Goal: Task Accomplishment & Management: Manage account settings

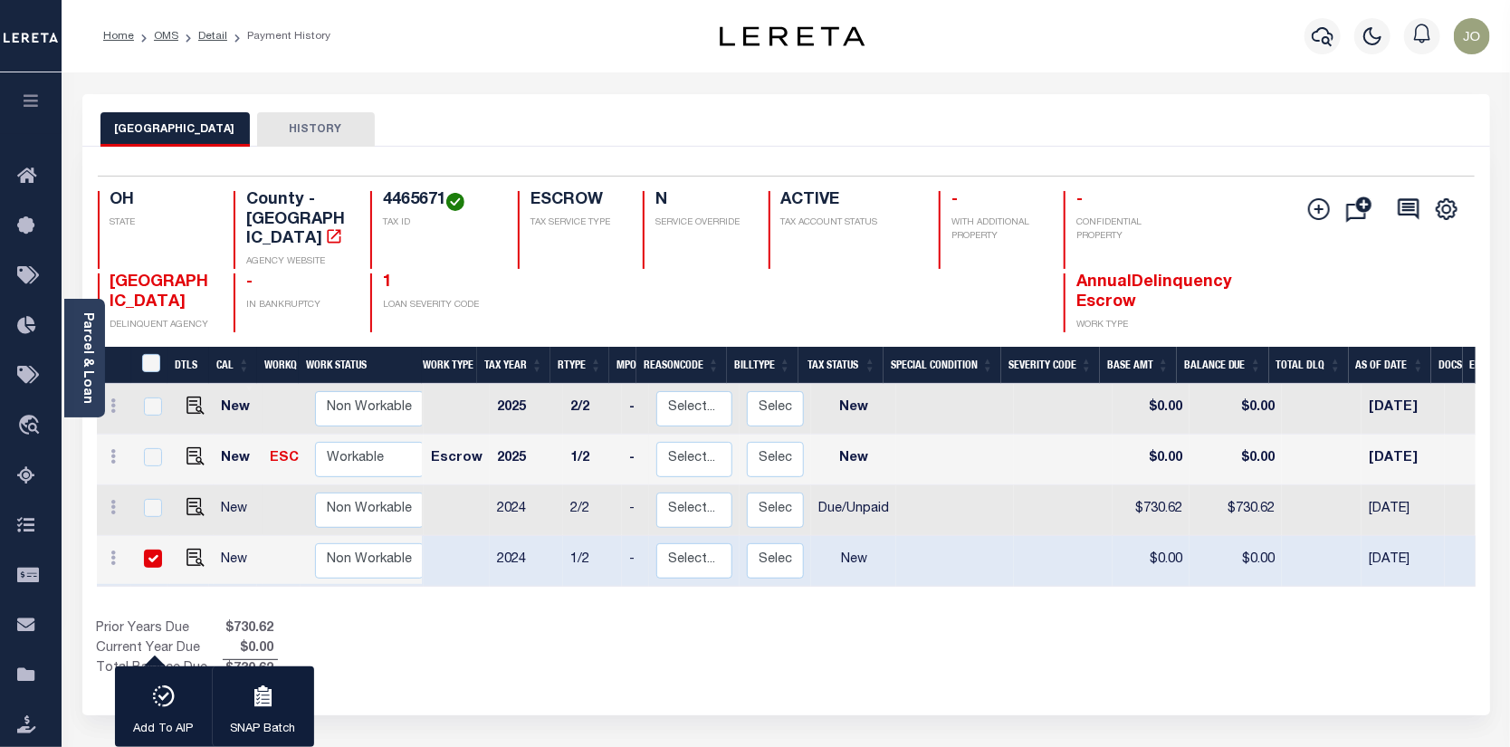
scroll to position [0, 233]
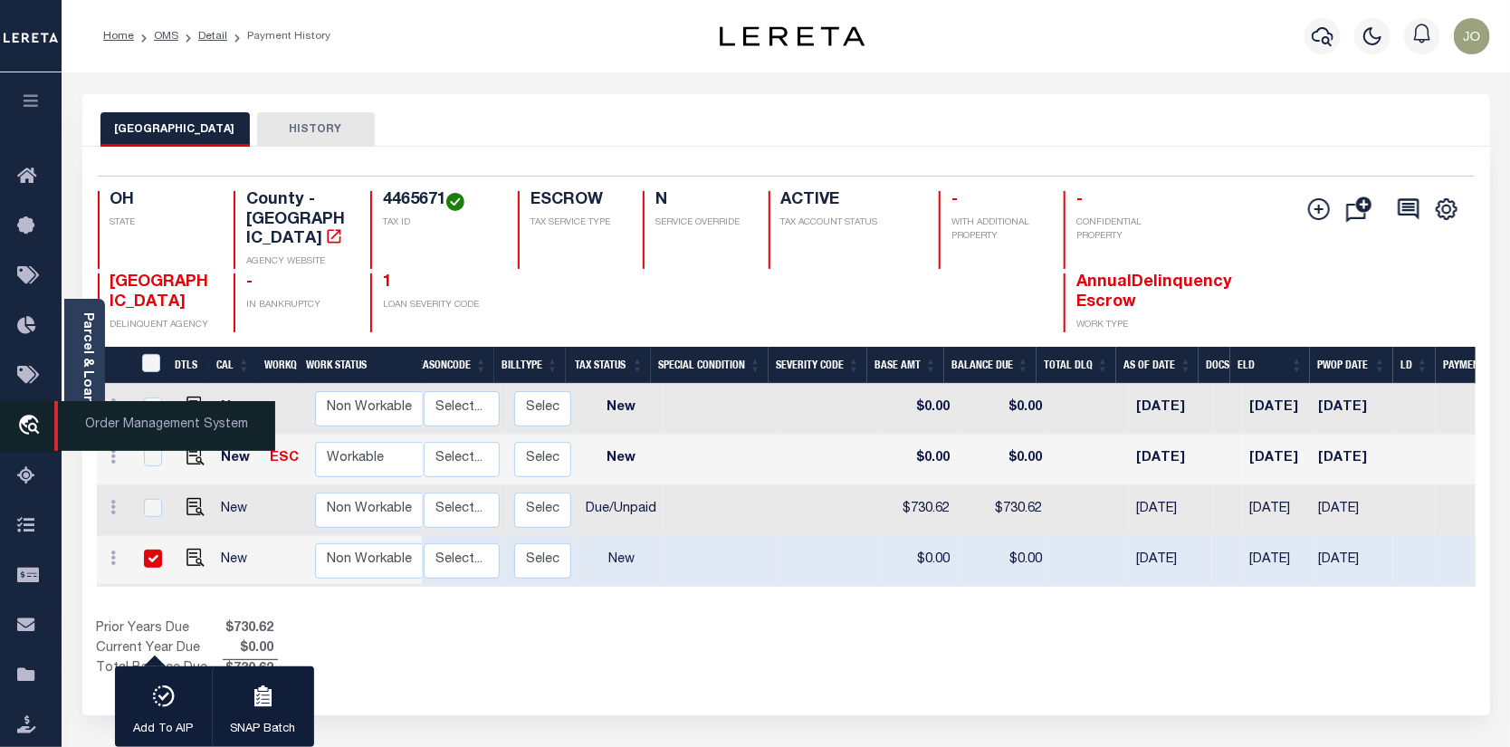
click at [39, 419] on icon "travel_explore" at bounding box center [31, 427] width 29 height 24
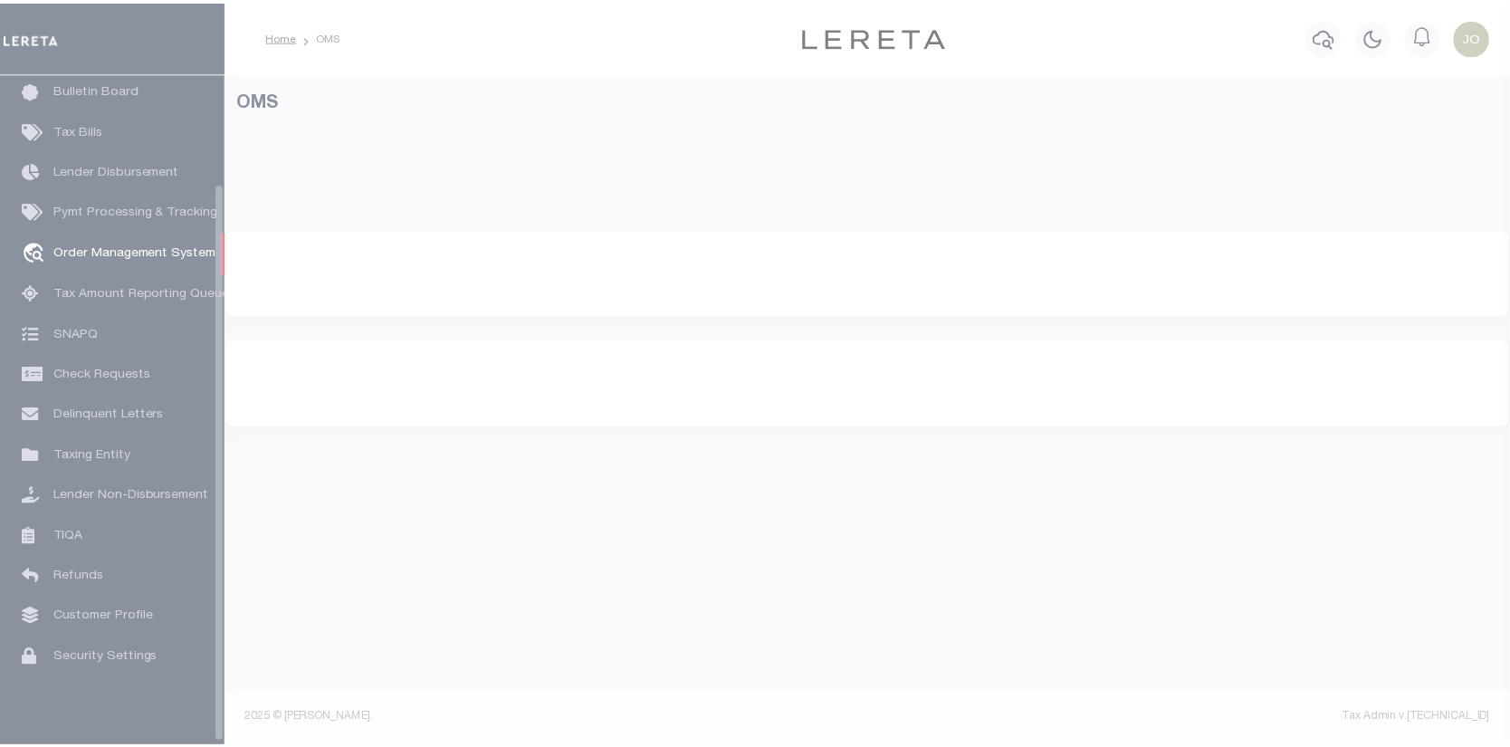
scroll to position [131, 0]
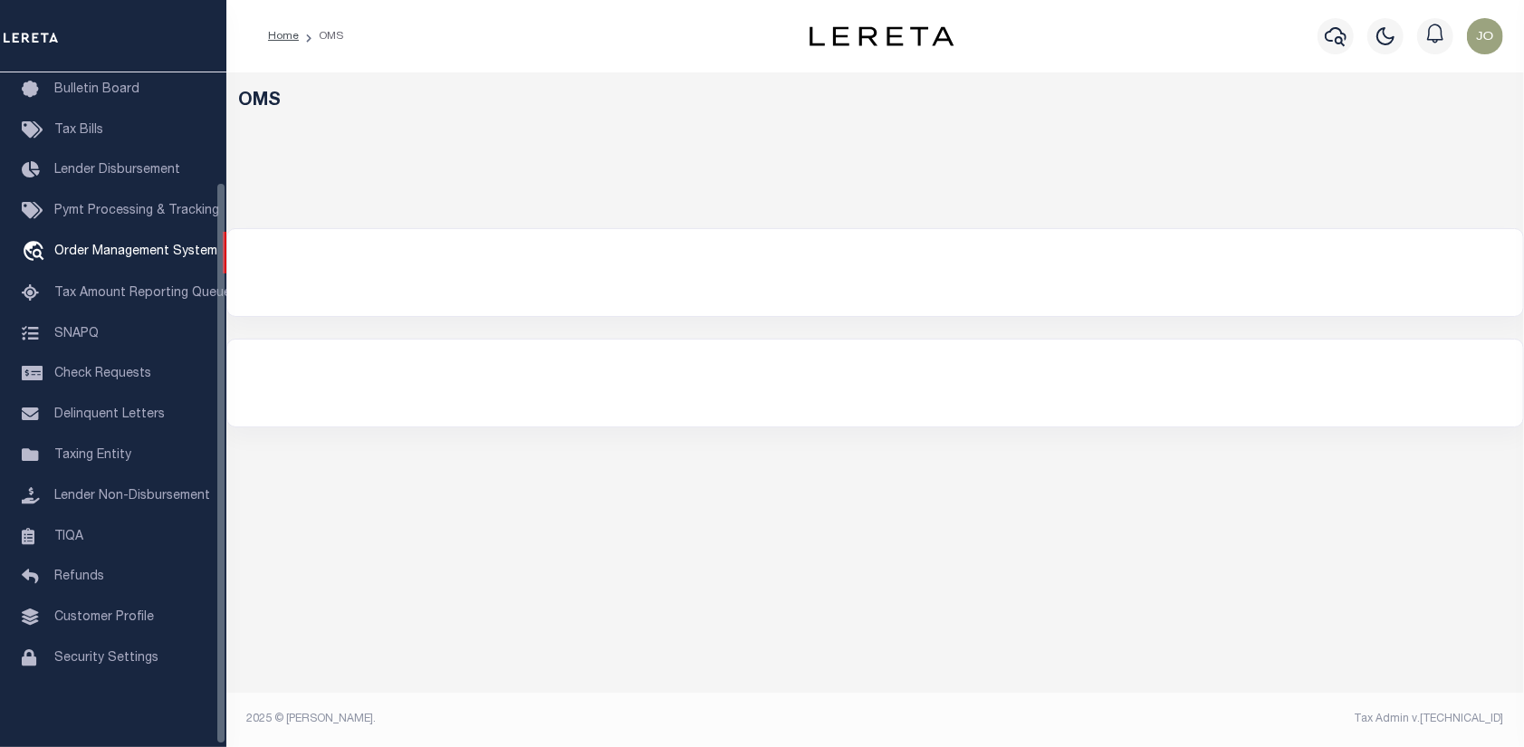
select select "200"
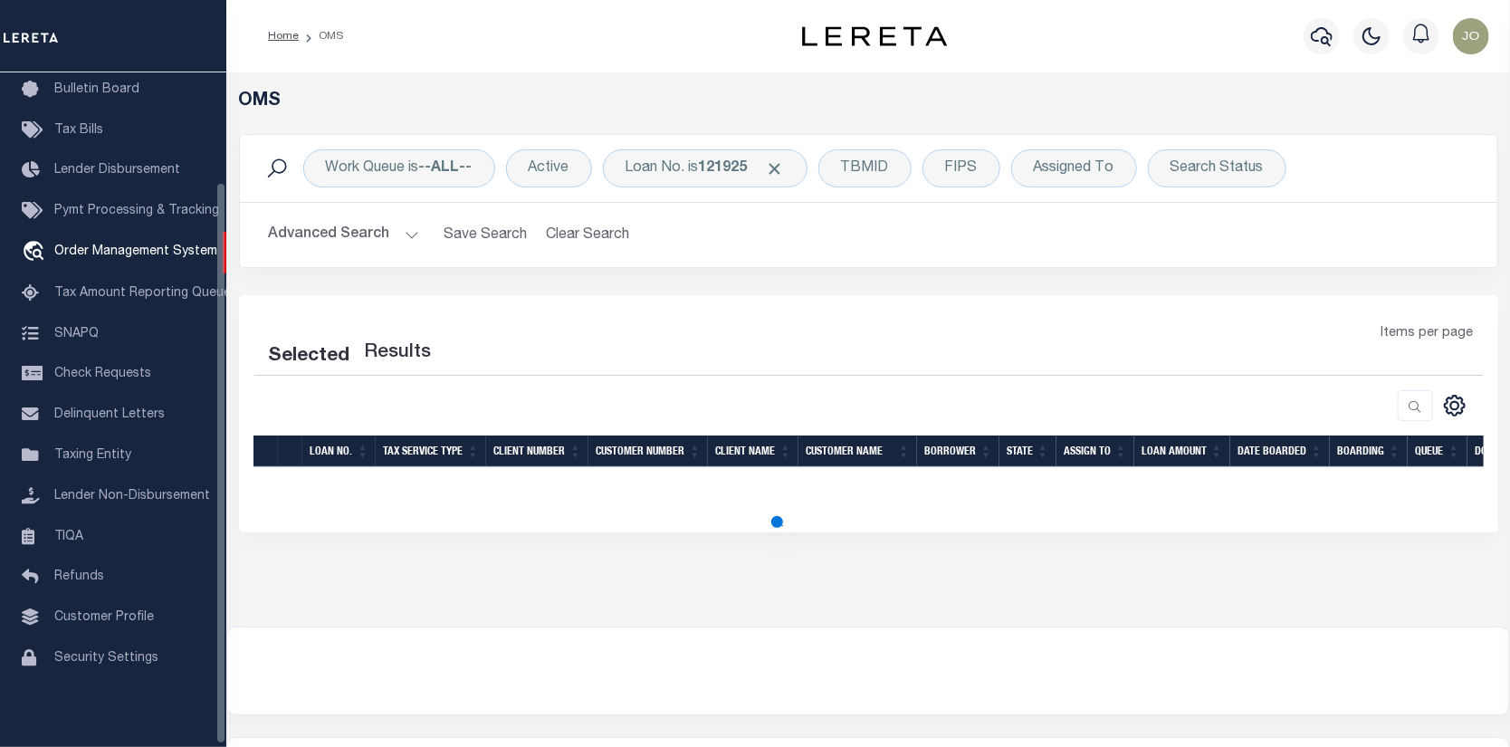
select select "200"
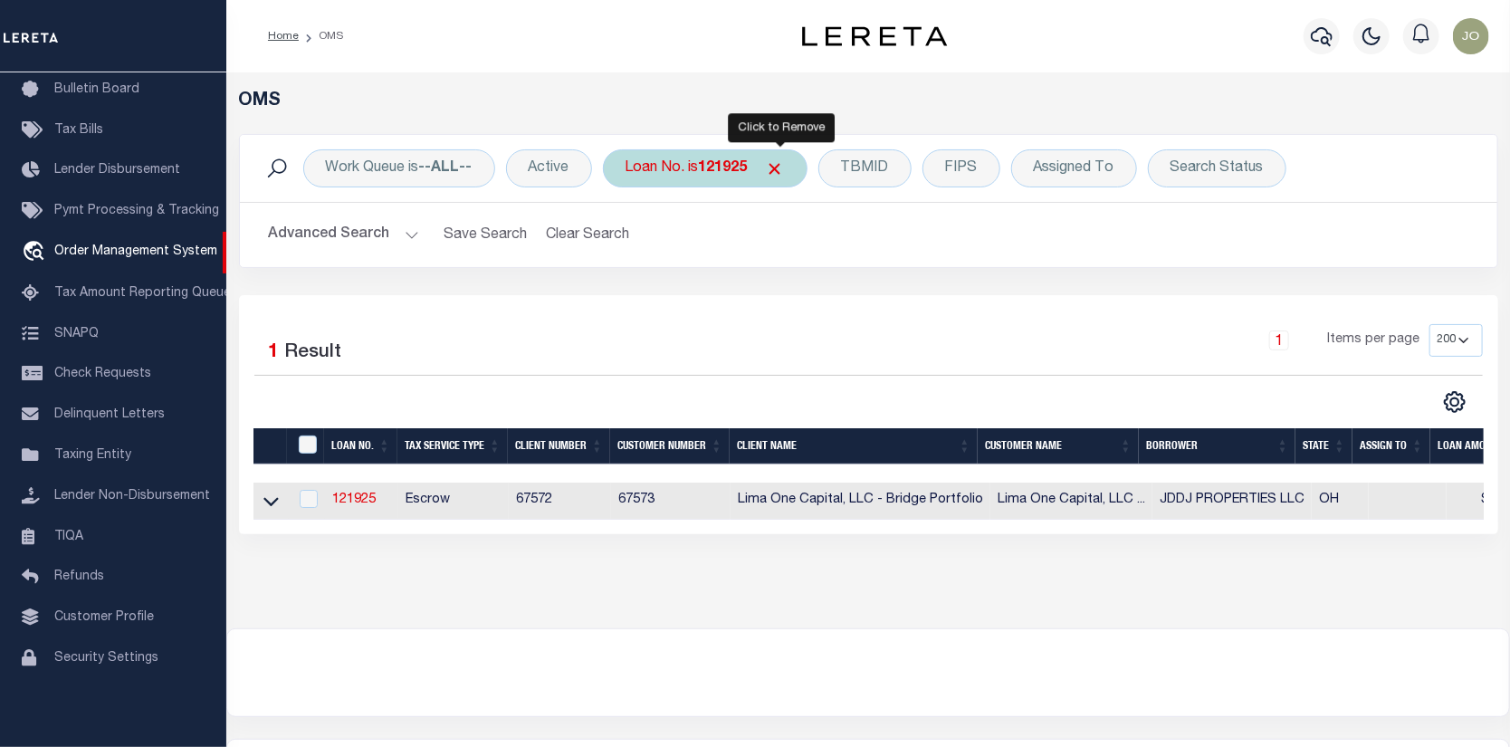
click at [783, 161] on span "Click to Remove" at bounding box center [775, 168] width 19 height 19
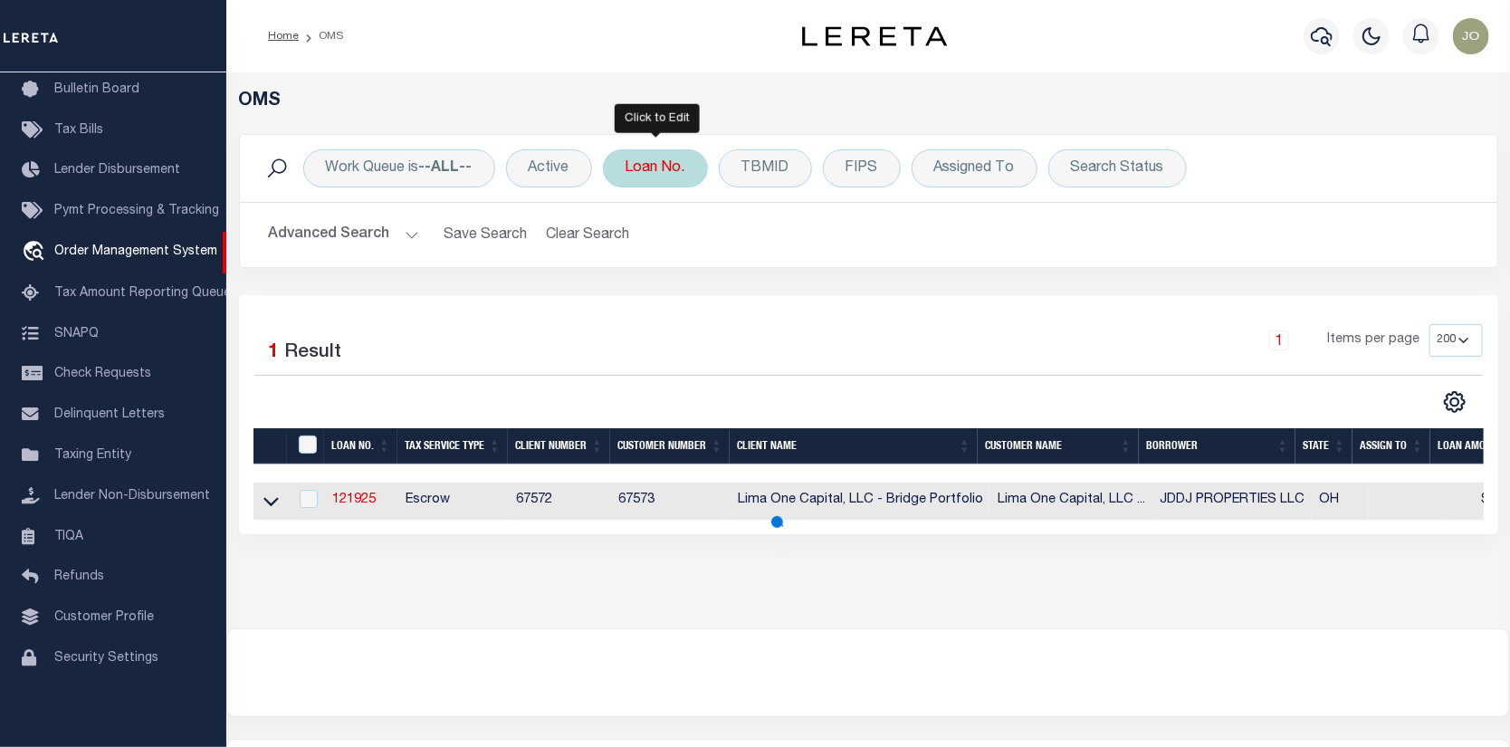
click at [659, 161] on div "Loan No." at bounding box center [655, 168] width 105 height 38
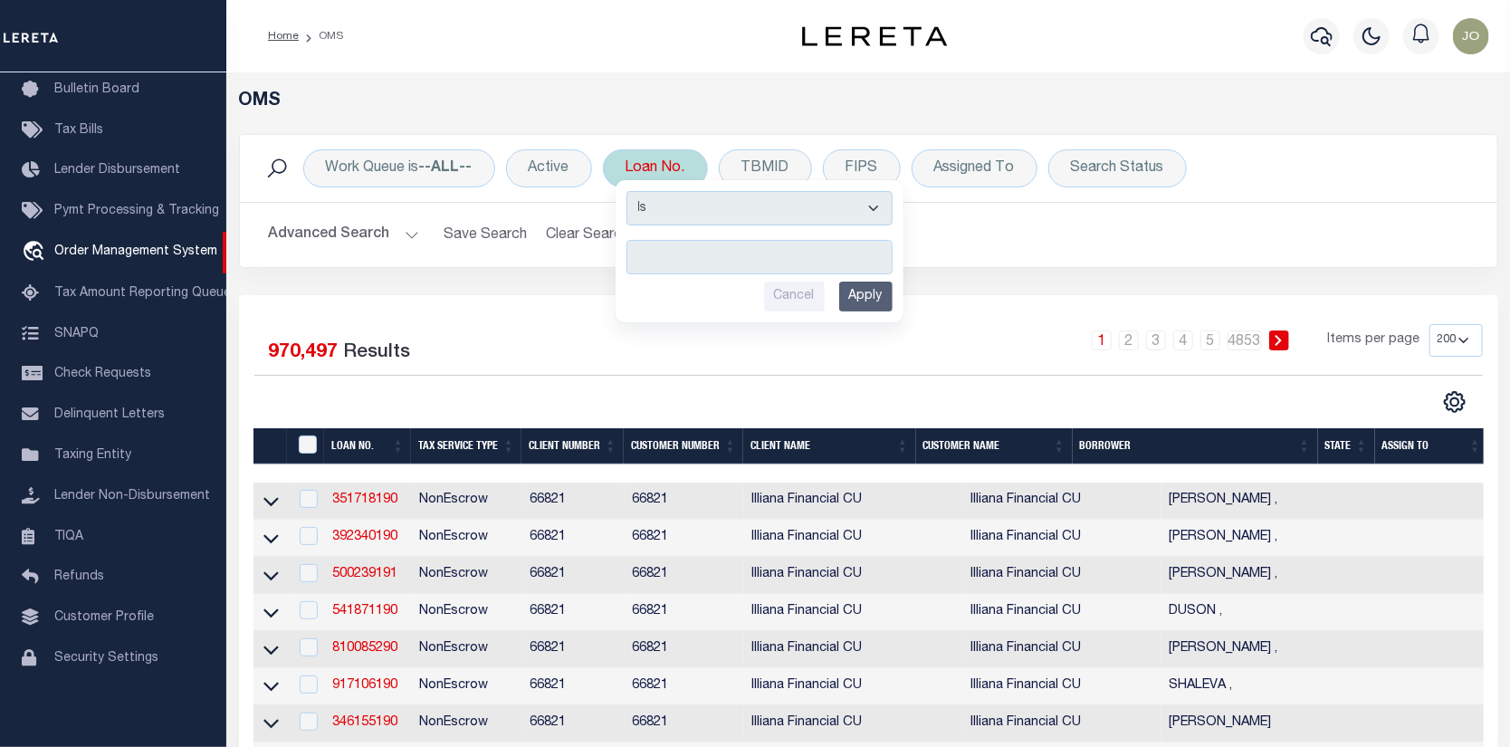
click at [640, 249] on input "text" at bounding box center [759, 257] width 266 height 34
type input "1"
type input "1705519"
click at [868, 293] on input "Apply" at bounding box center [865, 297] width 53 height 30
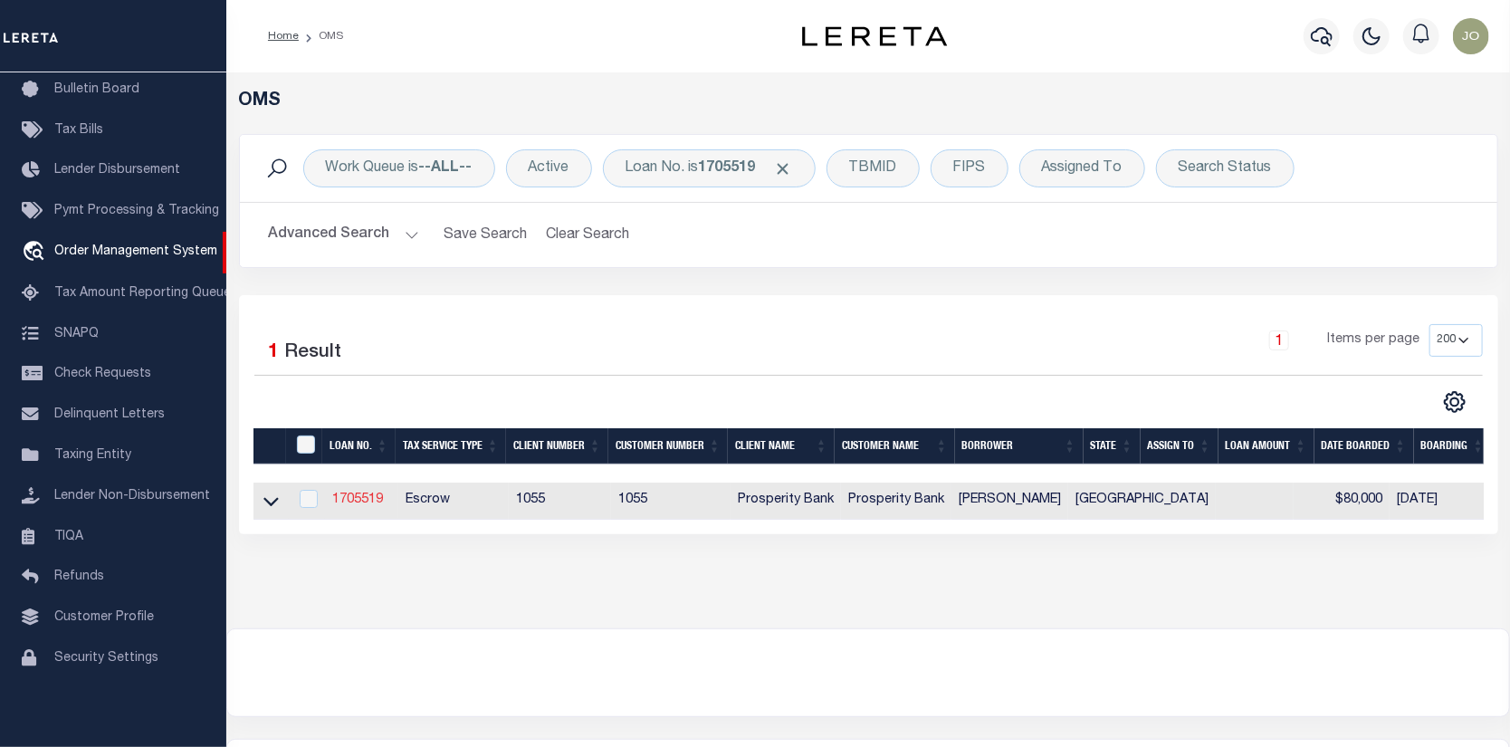
click at [352, 502] on link "1705519" at bounding box center [357, 499] width 51 height 13
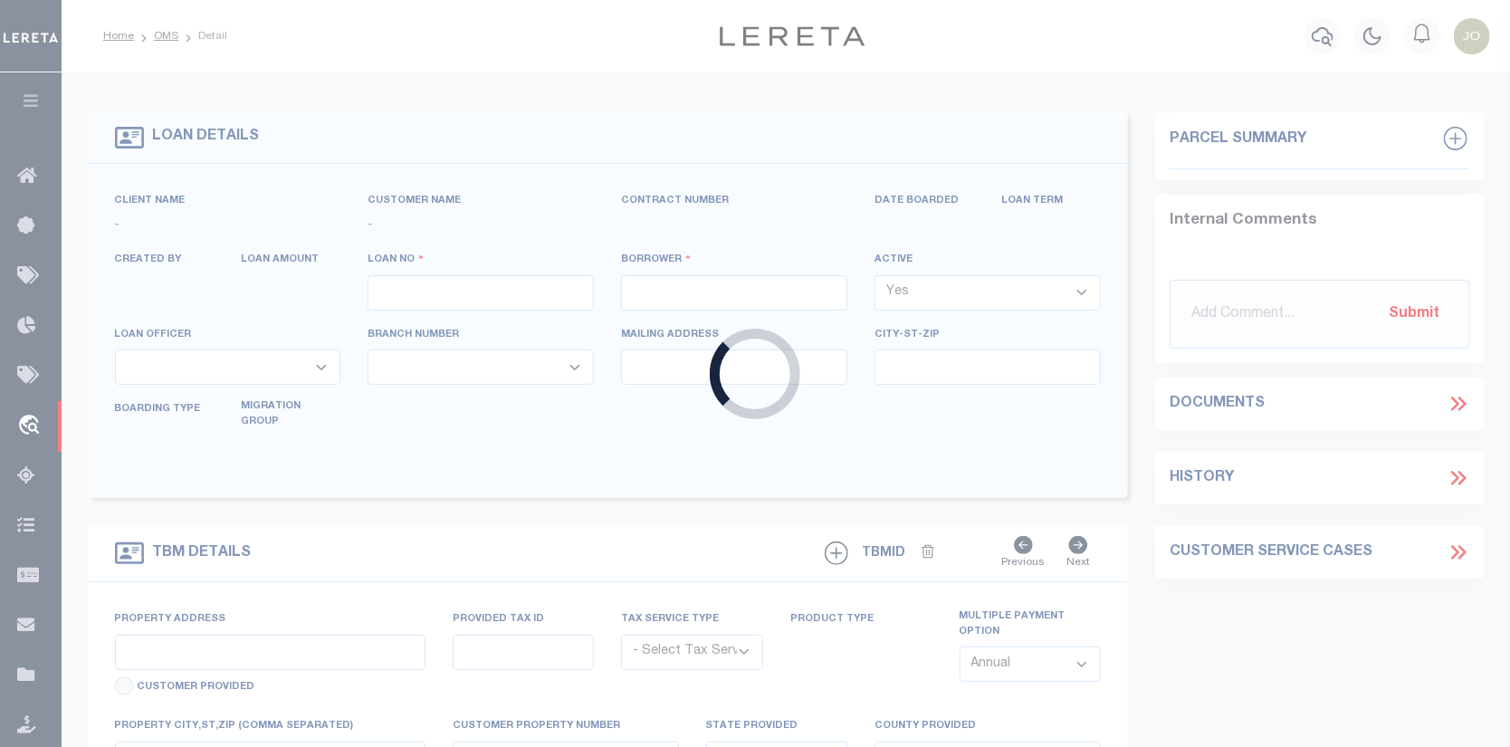
type input "1705519"
type input "JOSE LUIS MUNOZ"
select select
select select "100"
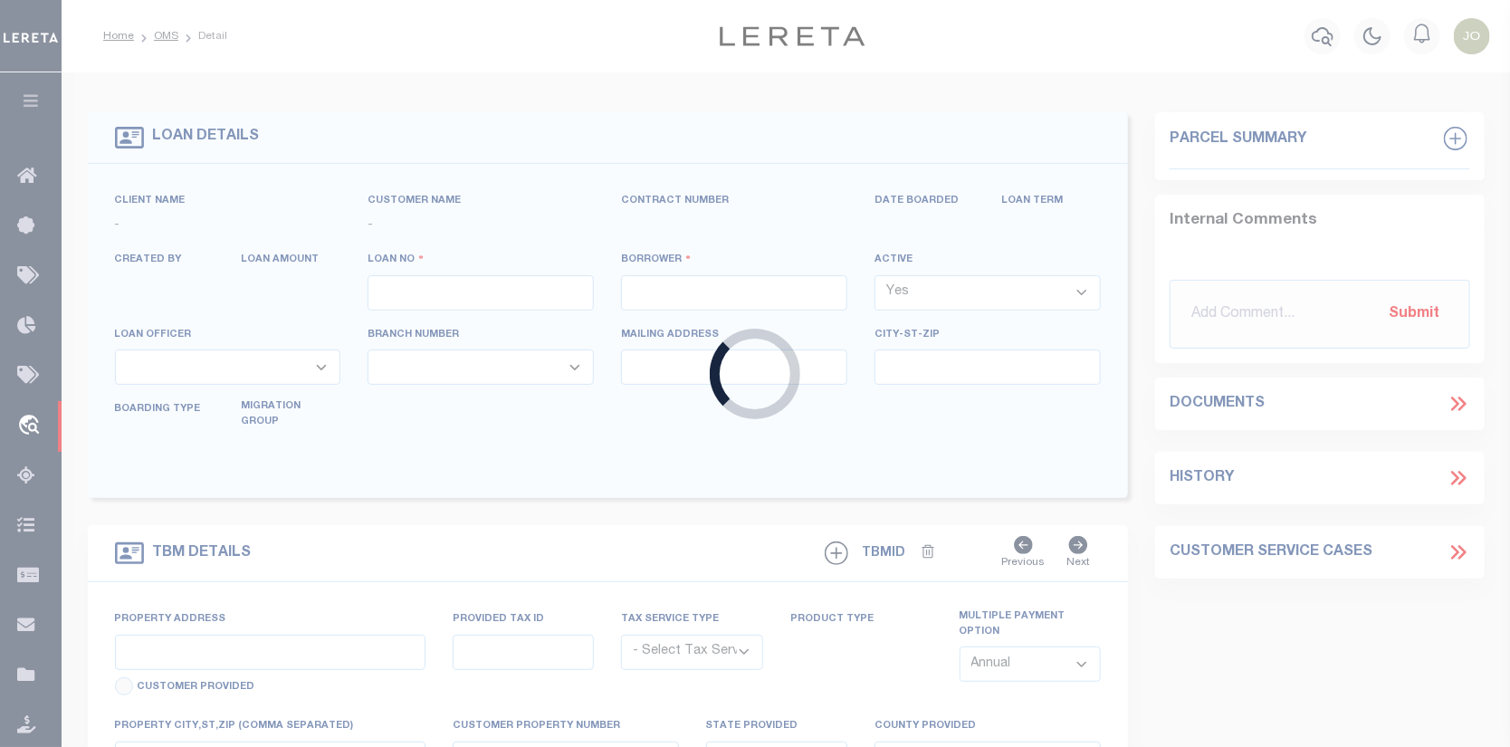
select select "Escrow"
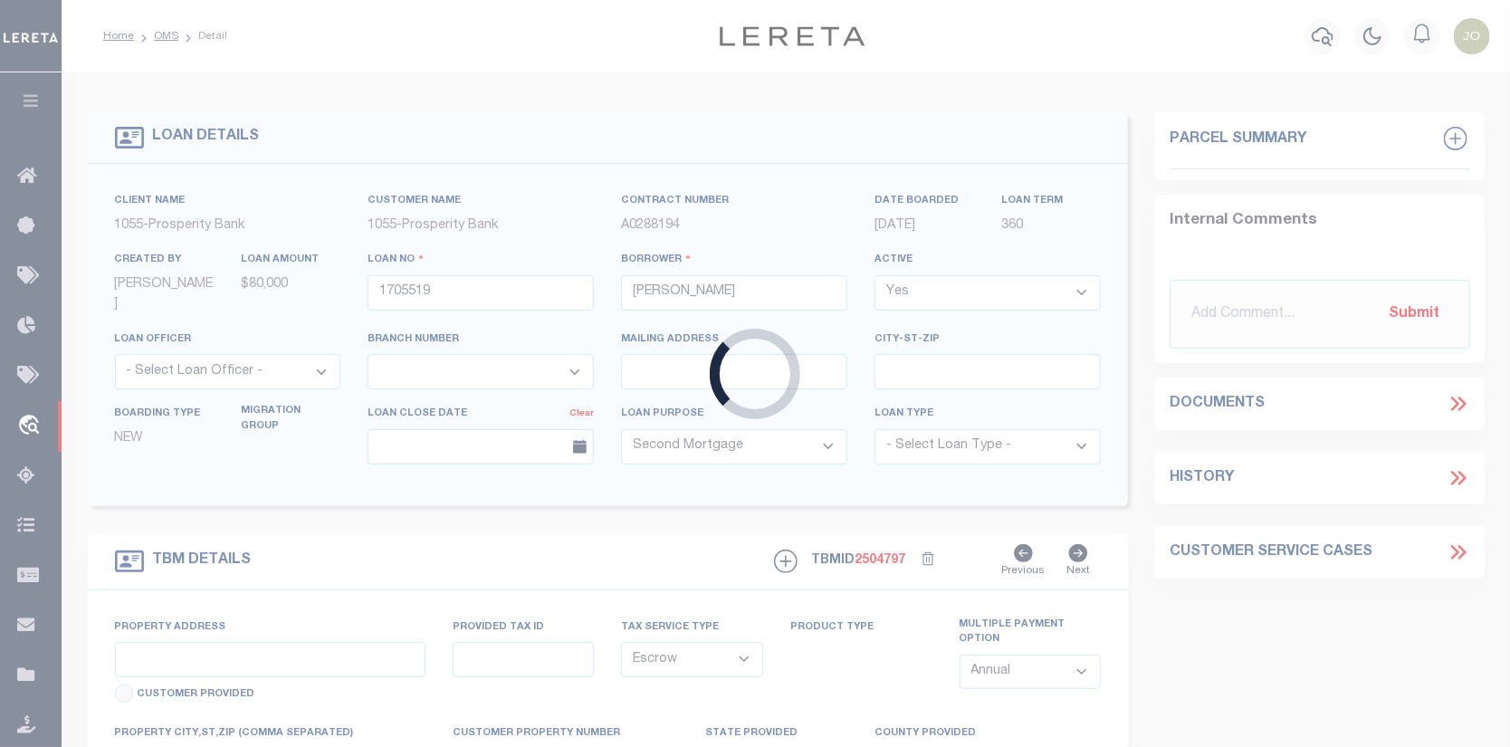
type input "1005 DANIELS DRIVE"
select select
type input "MCKINNEY TX 75069"
type input "[GEOGRAPHIC_DATA]"
select select
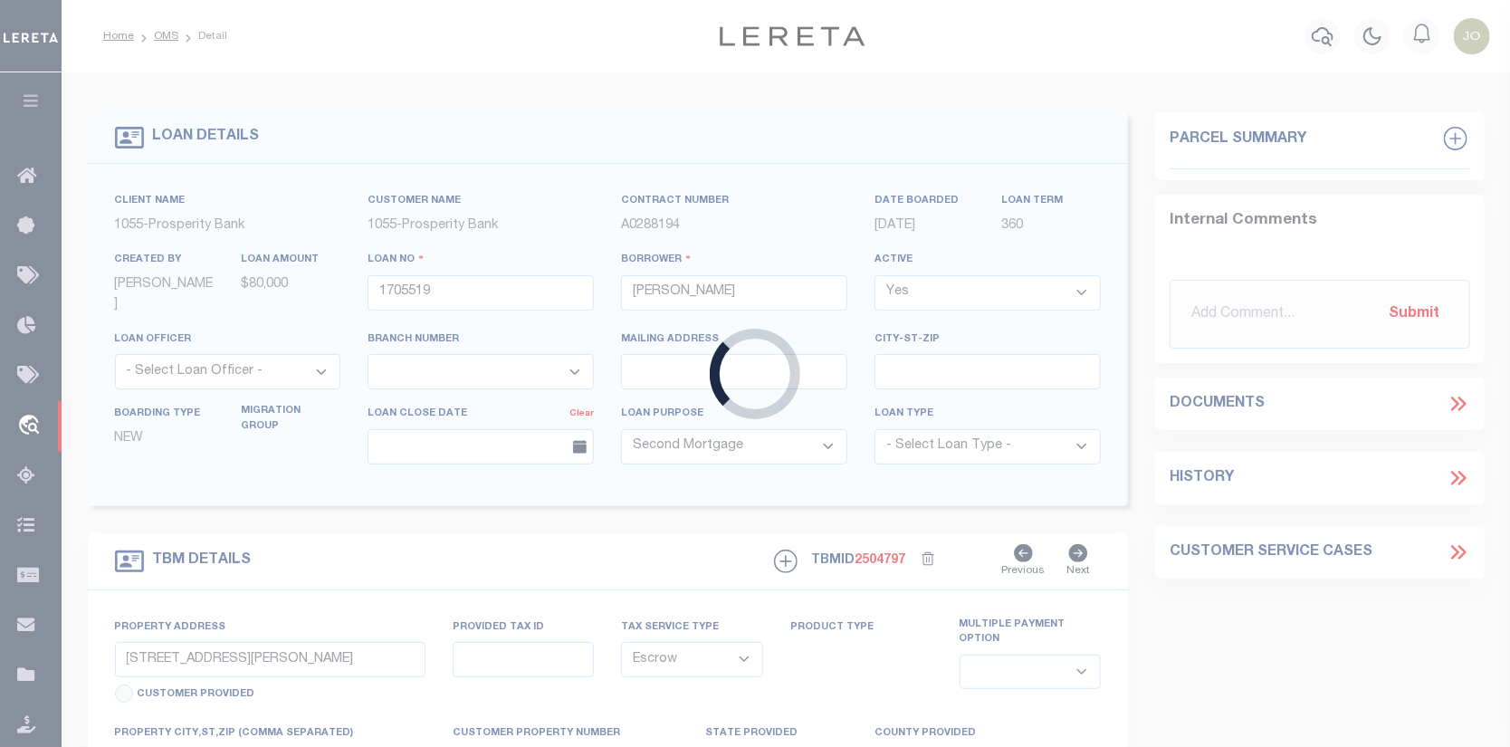
type textarea "BEING LOT 34, IN BLOCK B, OF MCKINNEY EAST ESTATES, FIRST SECTION, AN ADDITION …"
select select "3282"
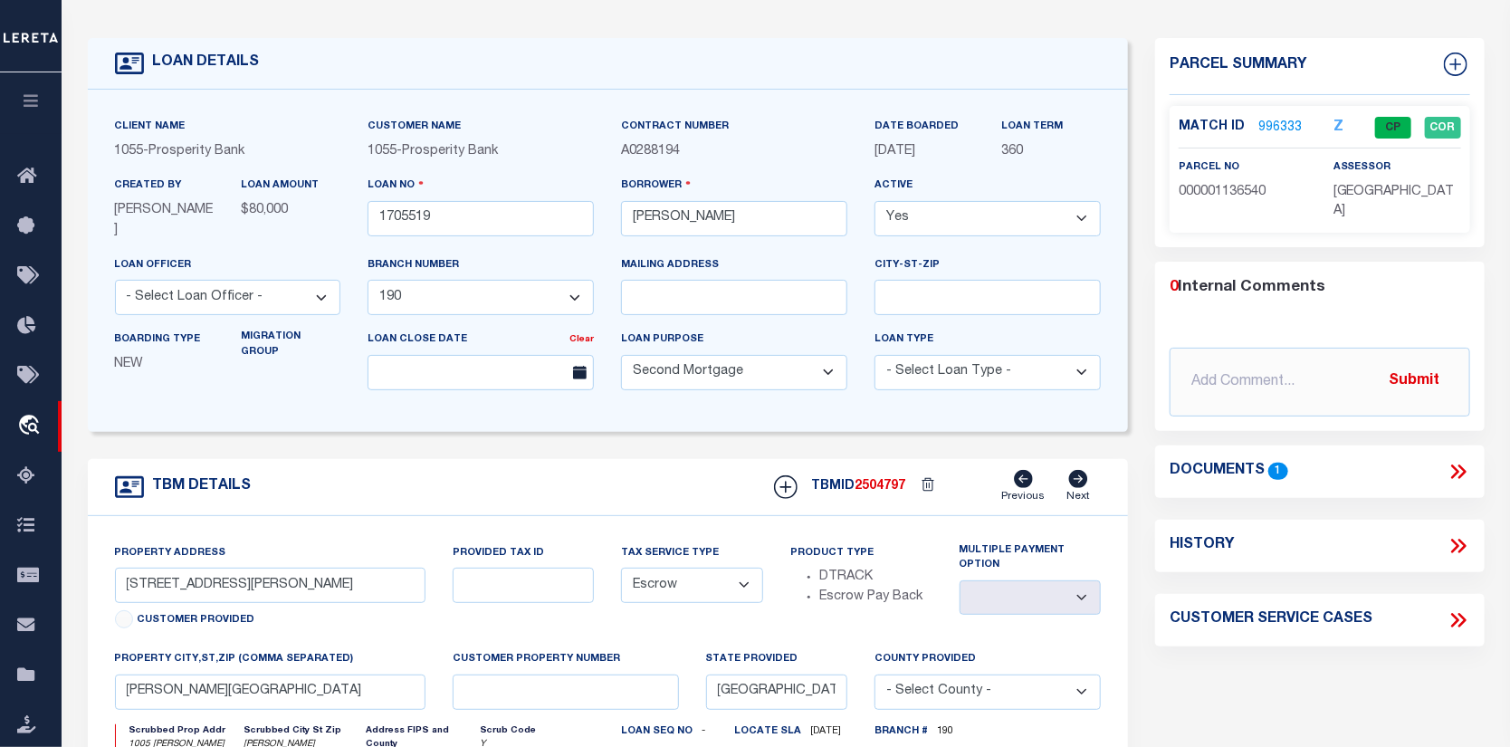
scroll to position [91, 0]
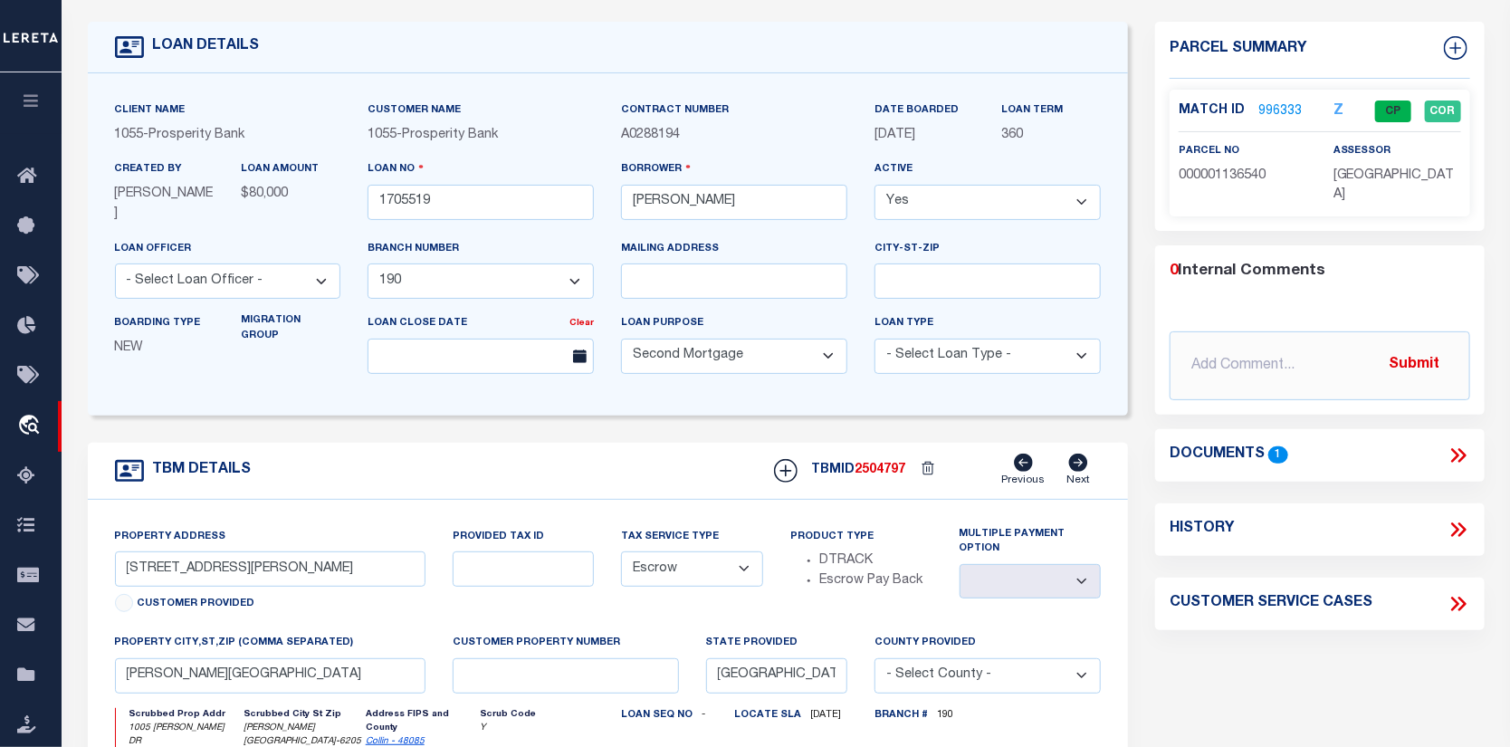
click at [1273, 110] on link "996333" at bounding box center [1279, 111] width 43 height 19
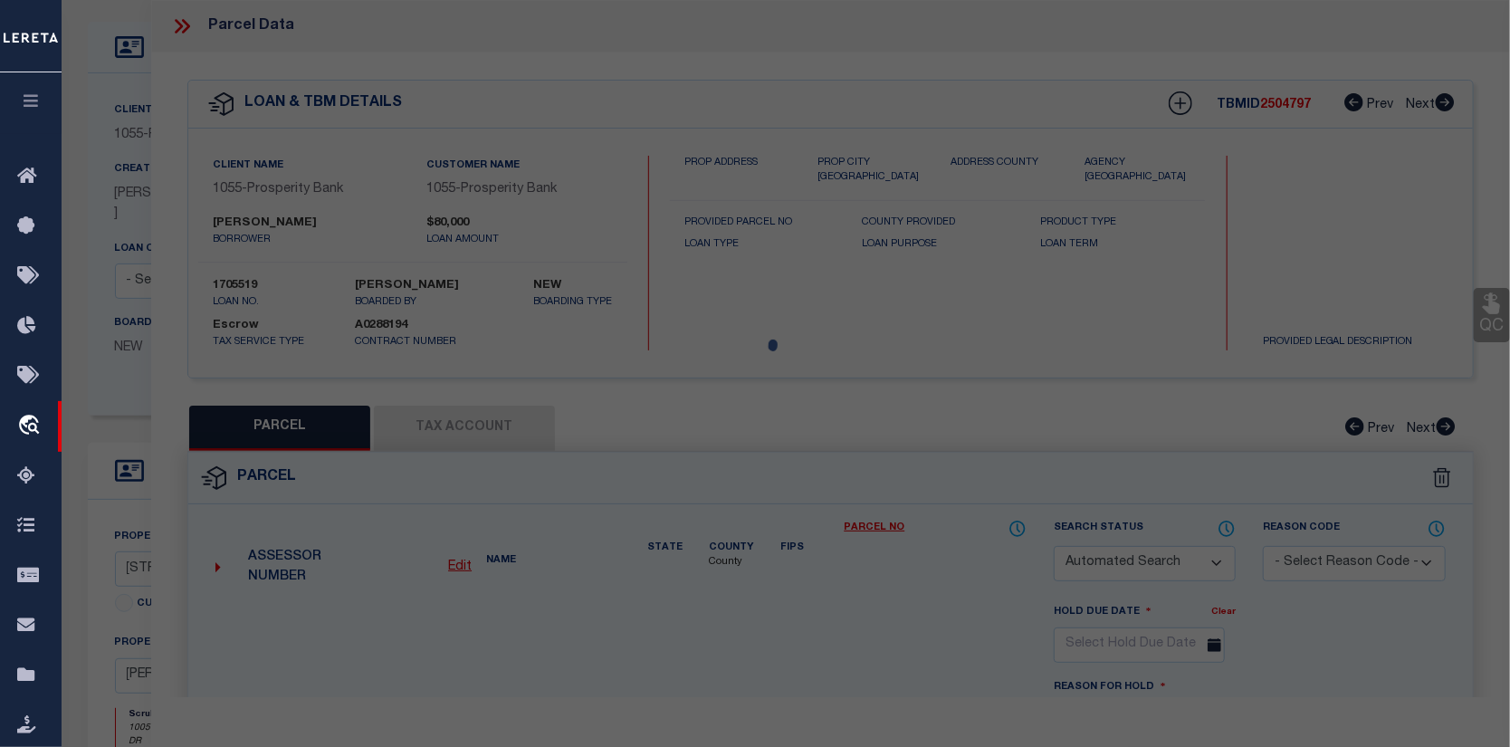
checkbox input "false"
select select "CP"
type input "Munoz Jose Luis"
select select
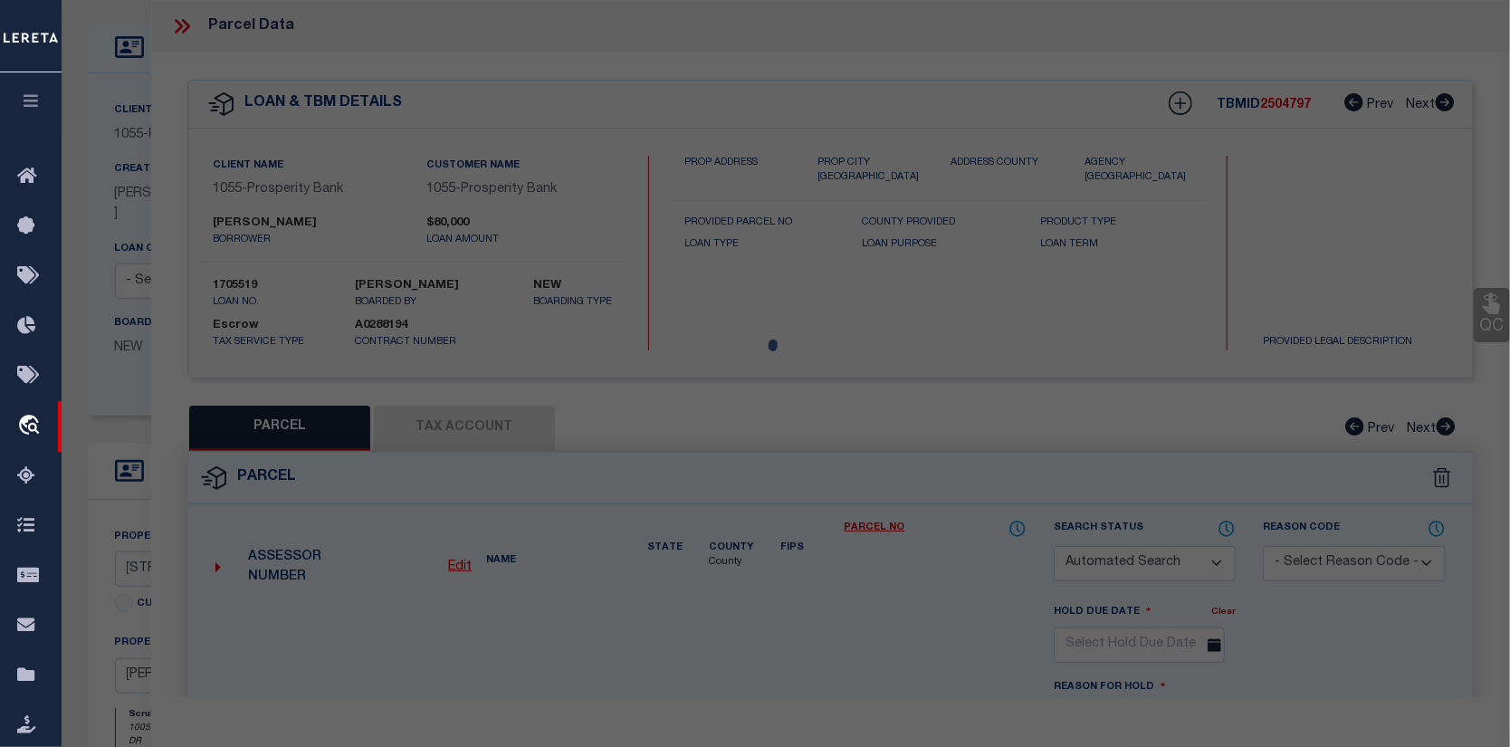
type input "1005 Daniels Dr"
type input "MCKINNEY TX 75069"
type textarea "Mckinney East Estates First Section, Blk B, Lot 34"
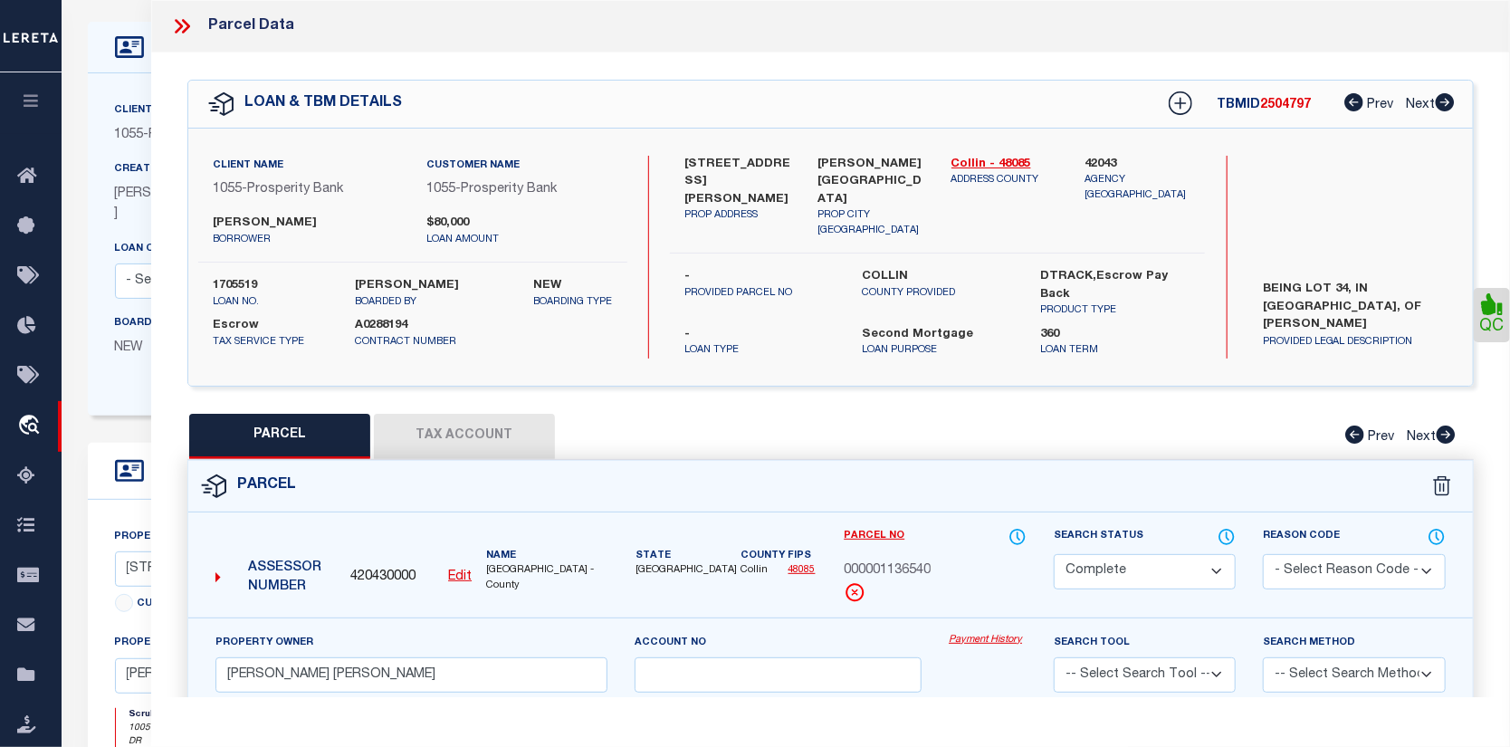
click at [514, 423] on button "Tax Account" at bounding box center [464, 436] width 181 height 45
select select "100"
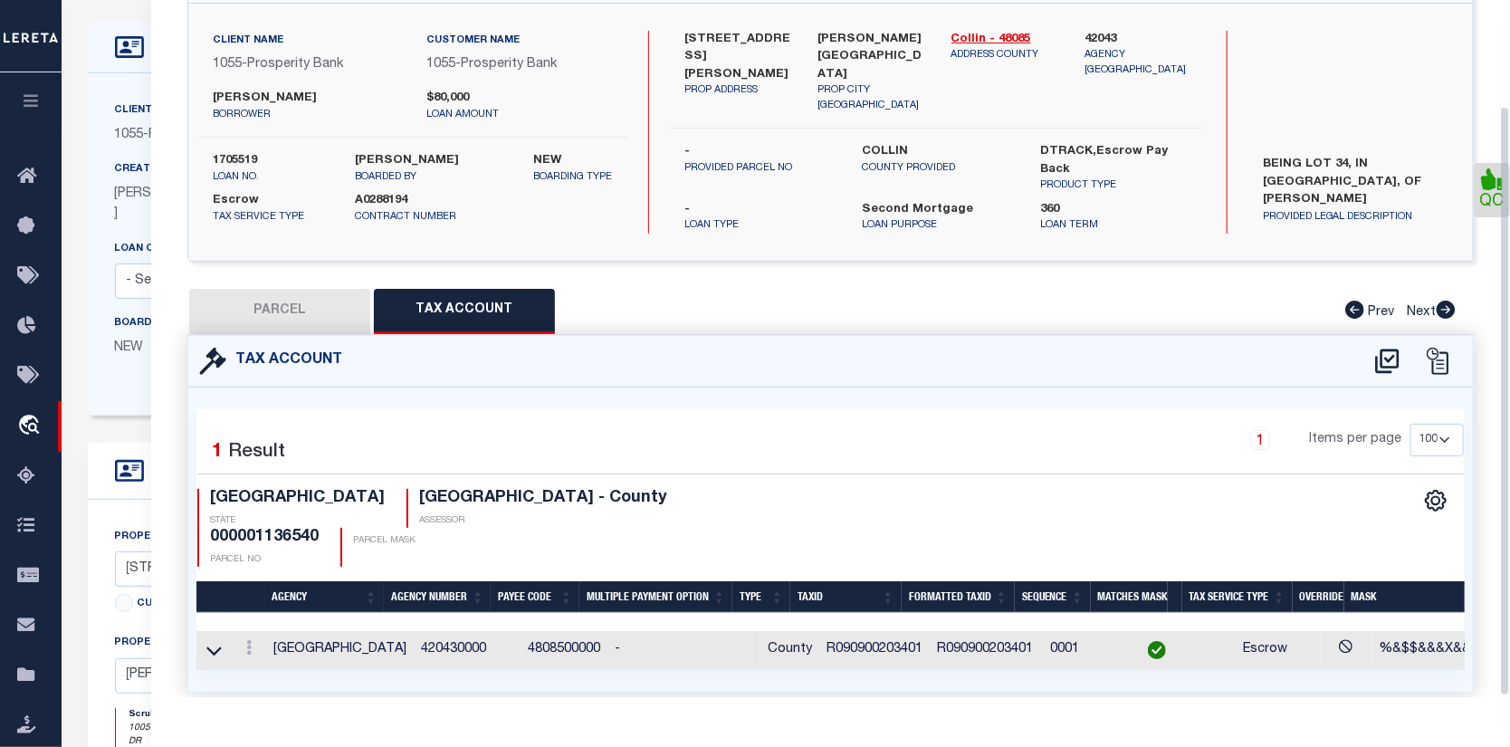
scroll to position [126, 0]
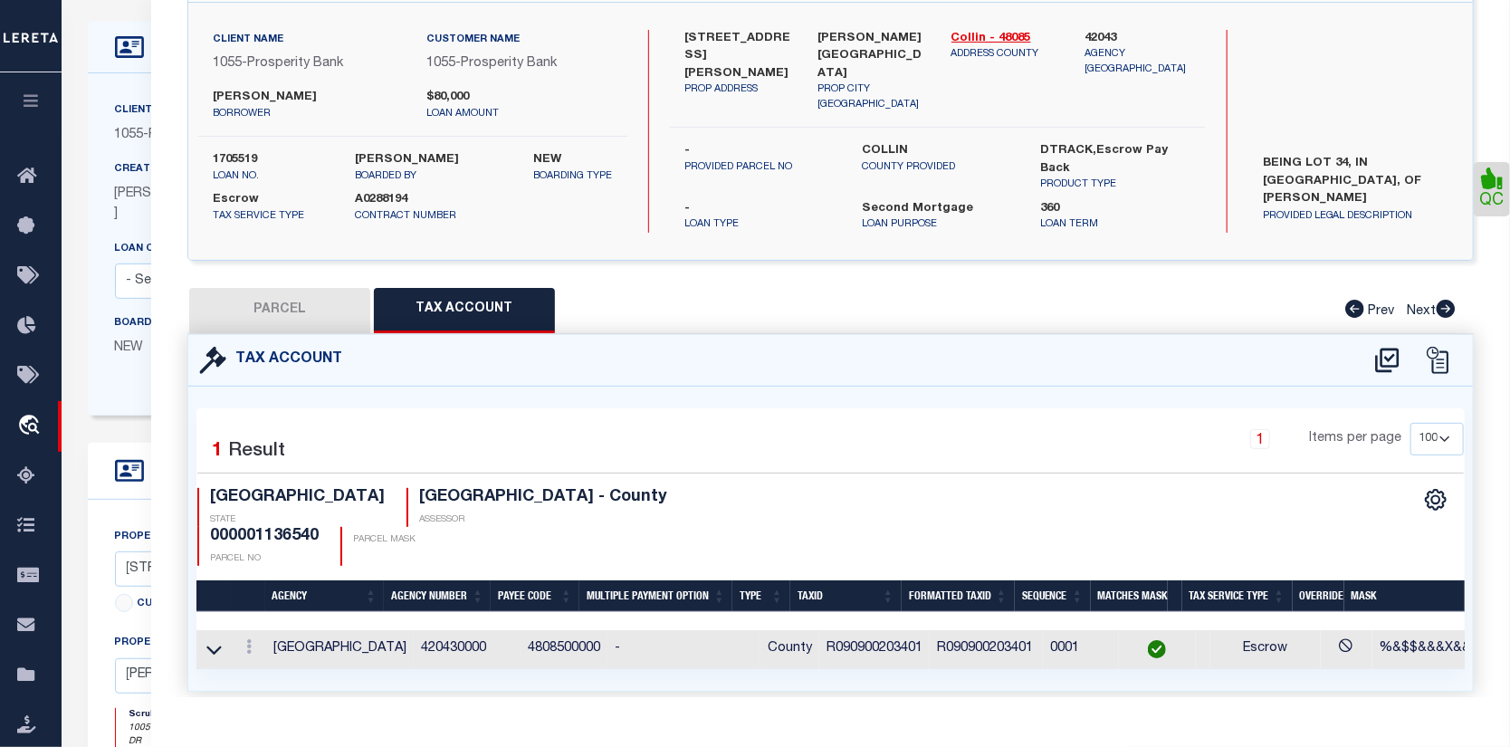
click at [292, 296] on button "PARCEL" at bounding box center [279, 310] width 181 height 45
select select "AS"
checkbox input "false"
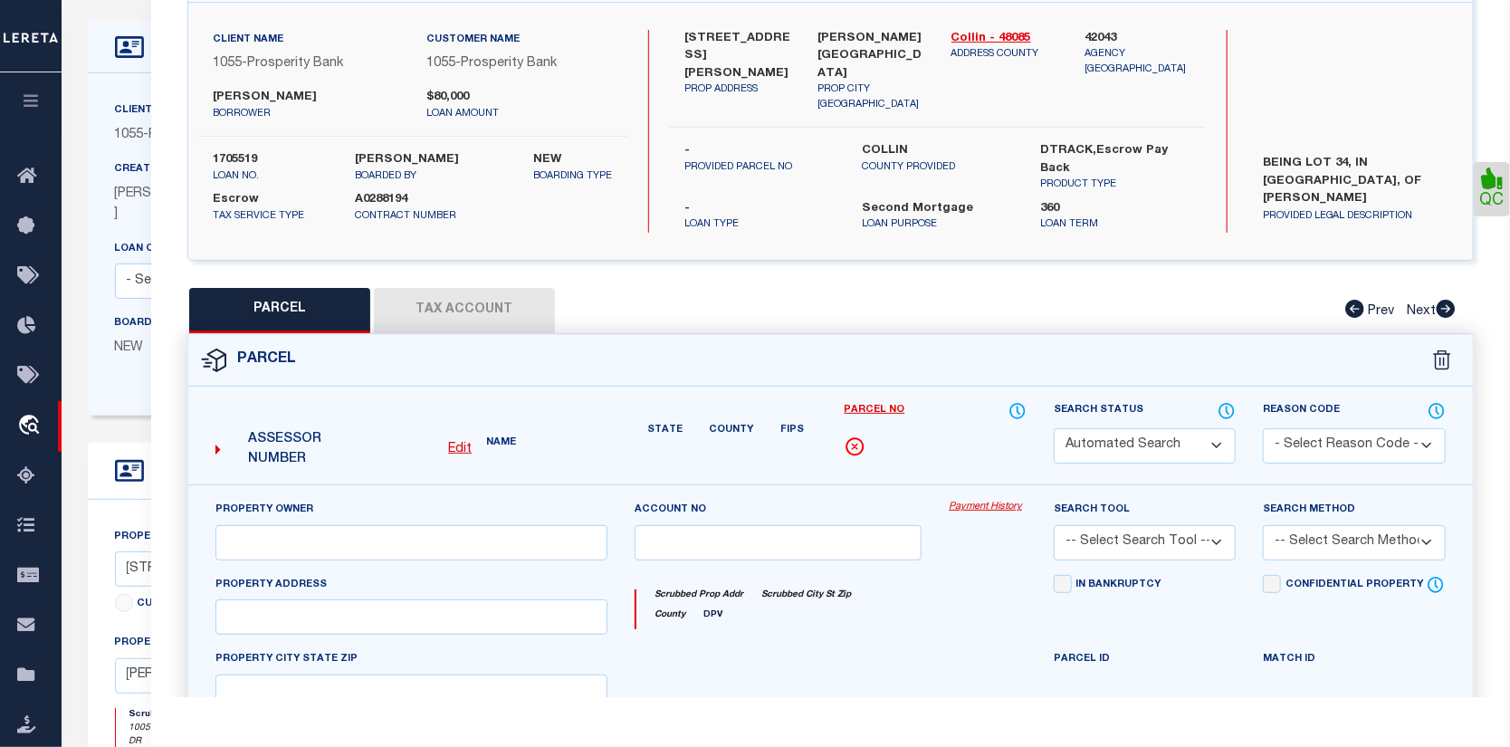
select select "CP"
type input "Munoz Jose Luis"
select select
type input "1005 Daniels Dr"
type input "MCKINNEY TX 75069"
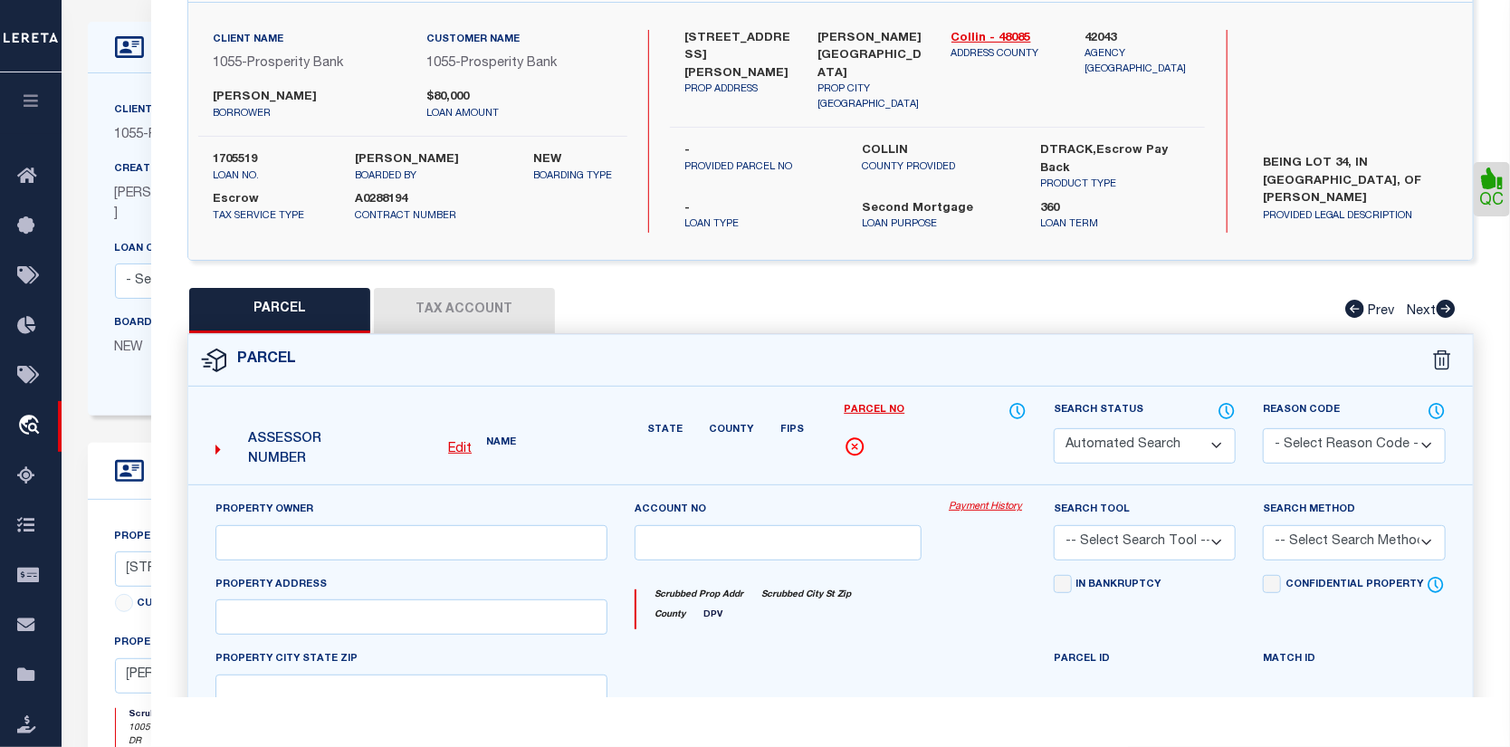
type textarea "Mckinney East Estates First Section, Blk B, Lot 34"
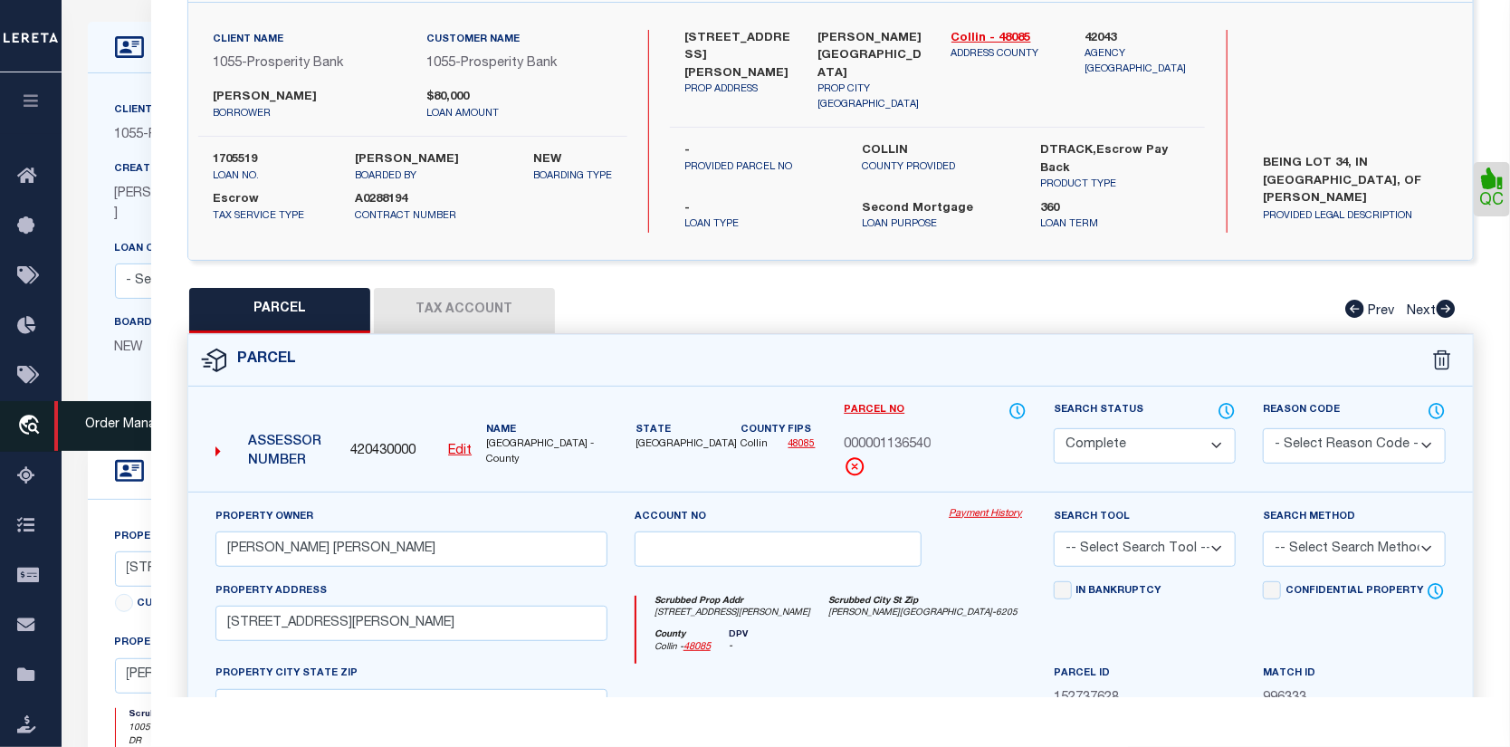
click at [28, 417] on icon "travel_explore" at bounding box center [31, 427] width 29 height 24
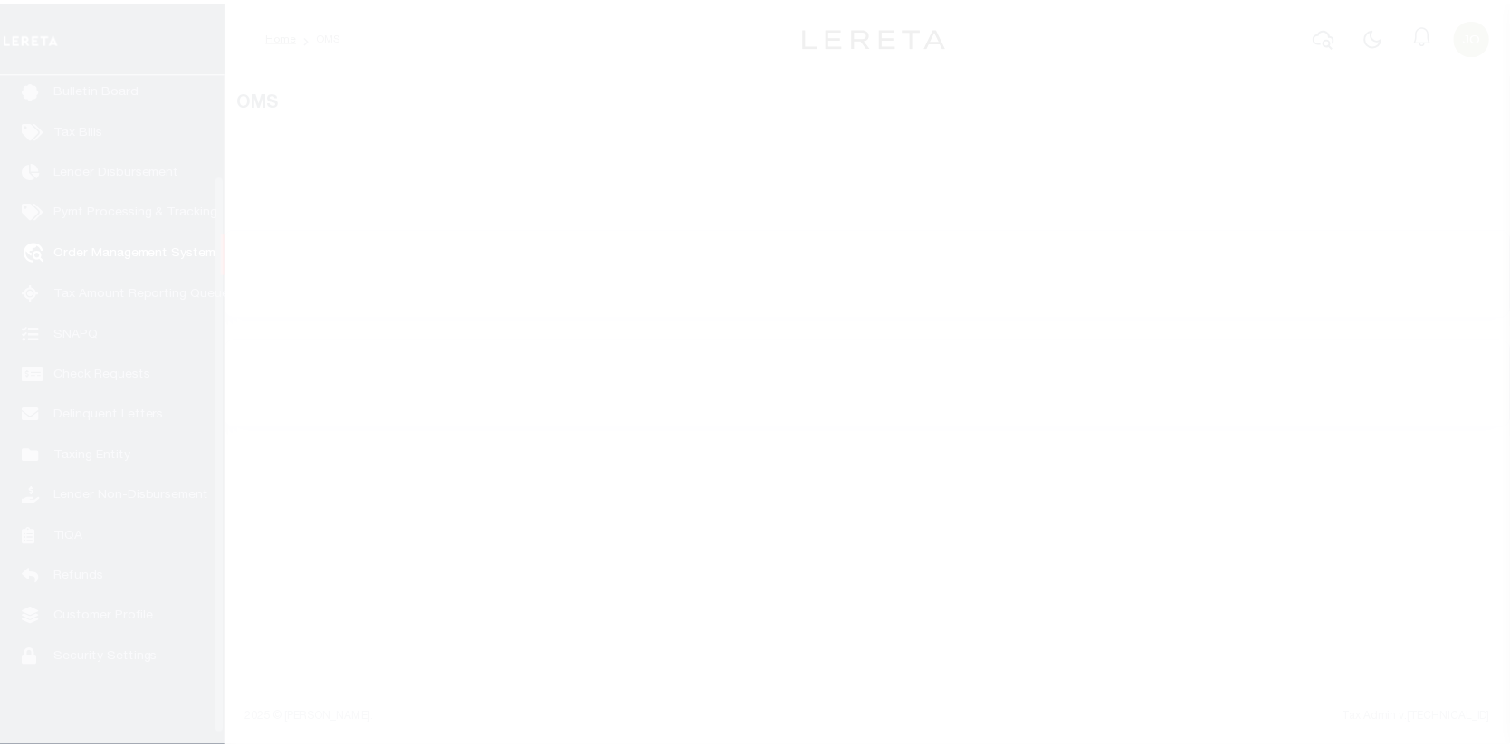
scroll to position [131, 0]
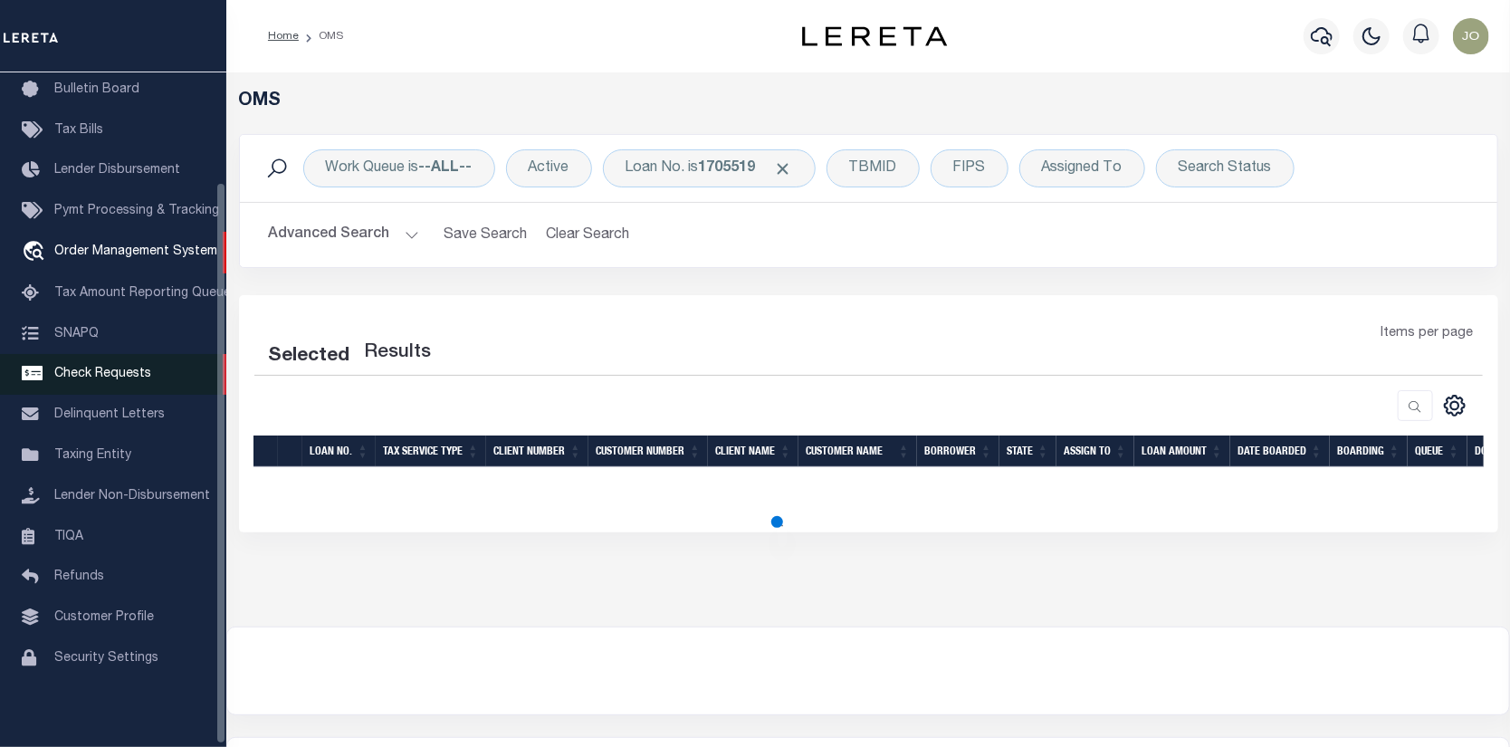
select select "200"
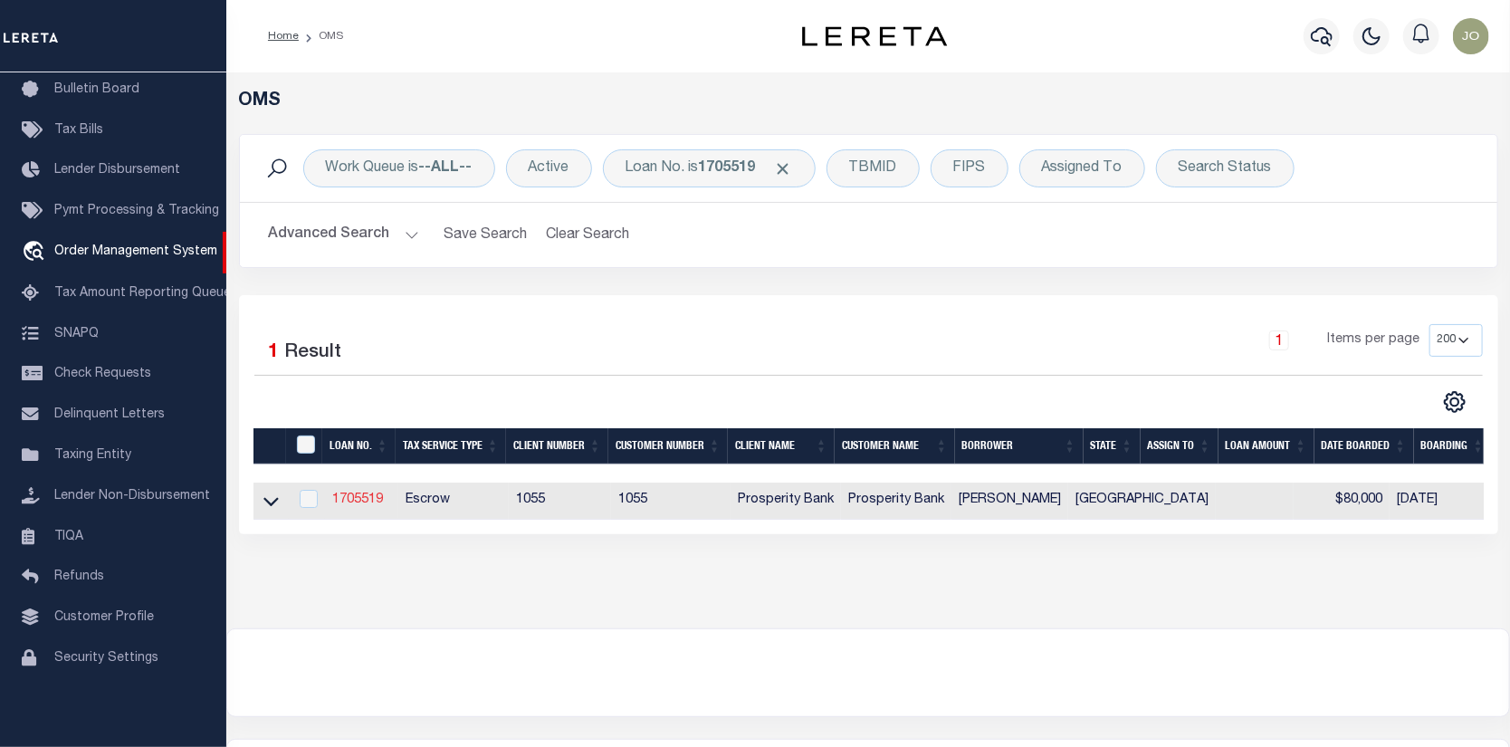
click at [352, 496] on link "1705519" at bounding box center [357, 499] width 51 height 13
type input "1705519"
type input "JOSE LUIS MUNOZ"
select select
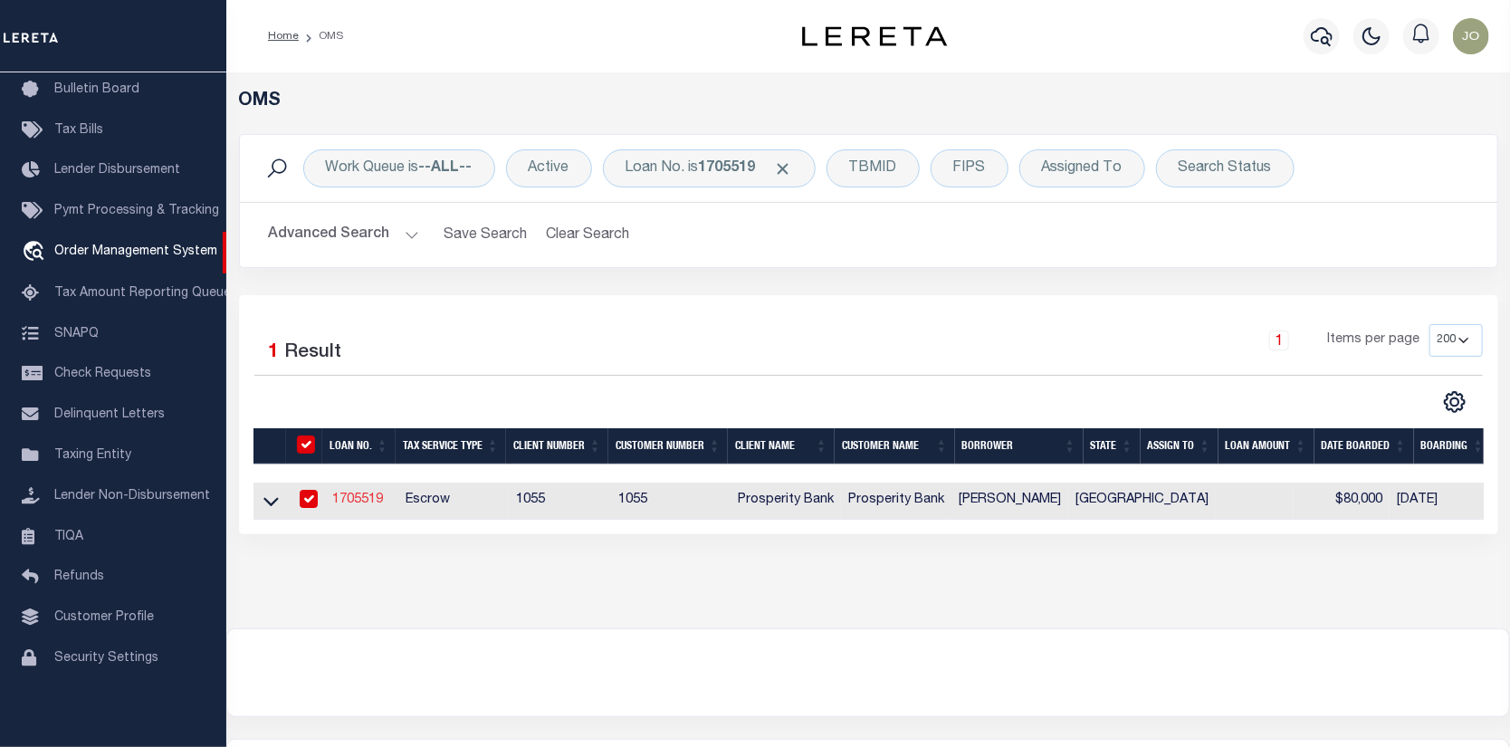
select select "100"
select select "Escrow"
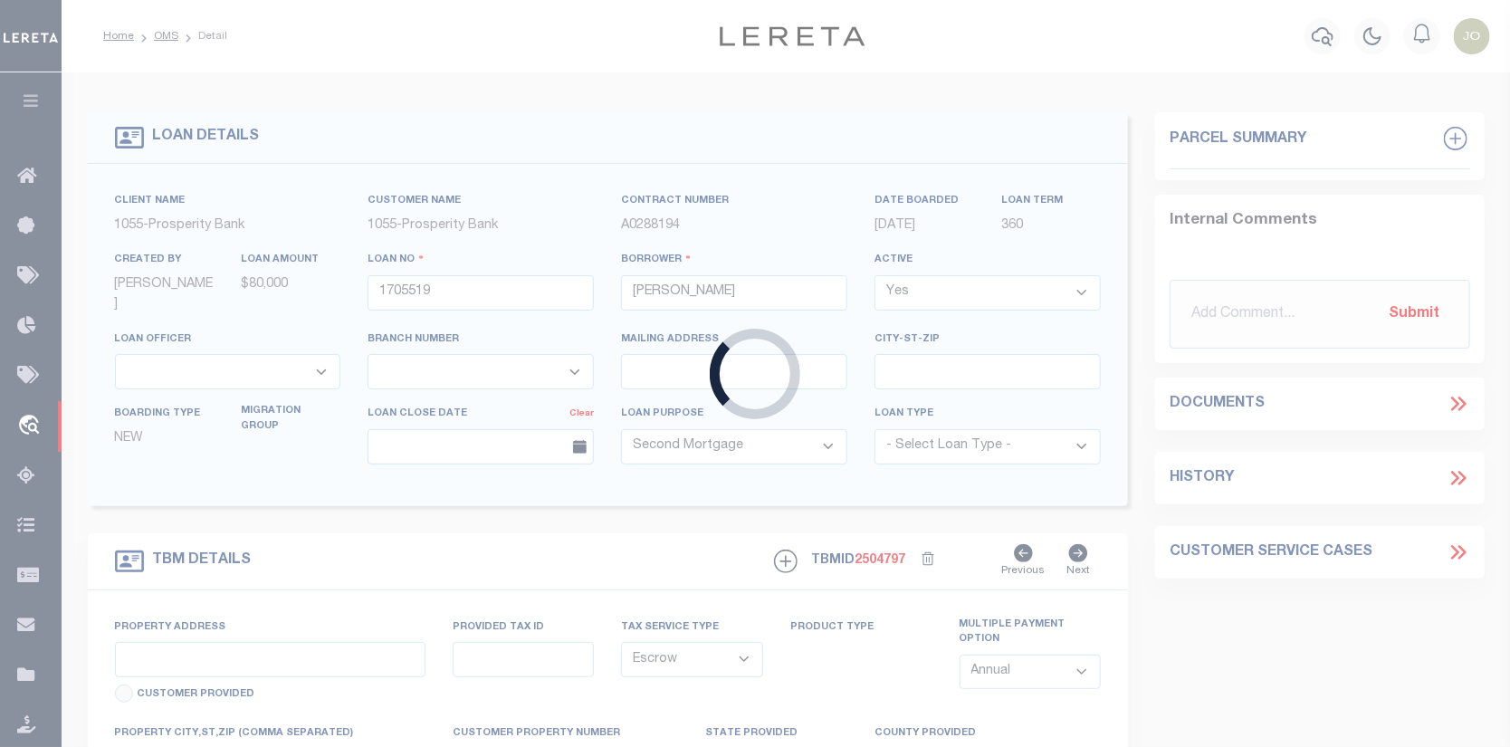
type input "1005 DANIELS DRIVE"
select select
type input "MCKINNEY TX 75069"
type input "[GEOGRAPHIC_DATA]"
select select
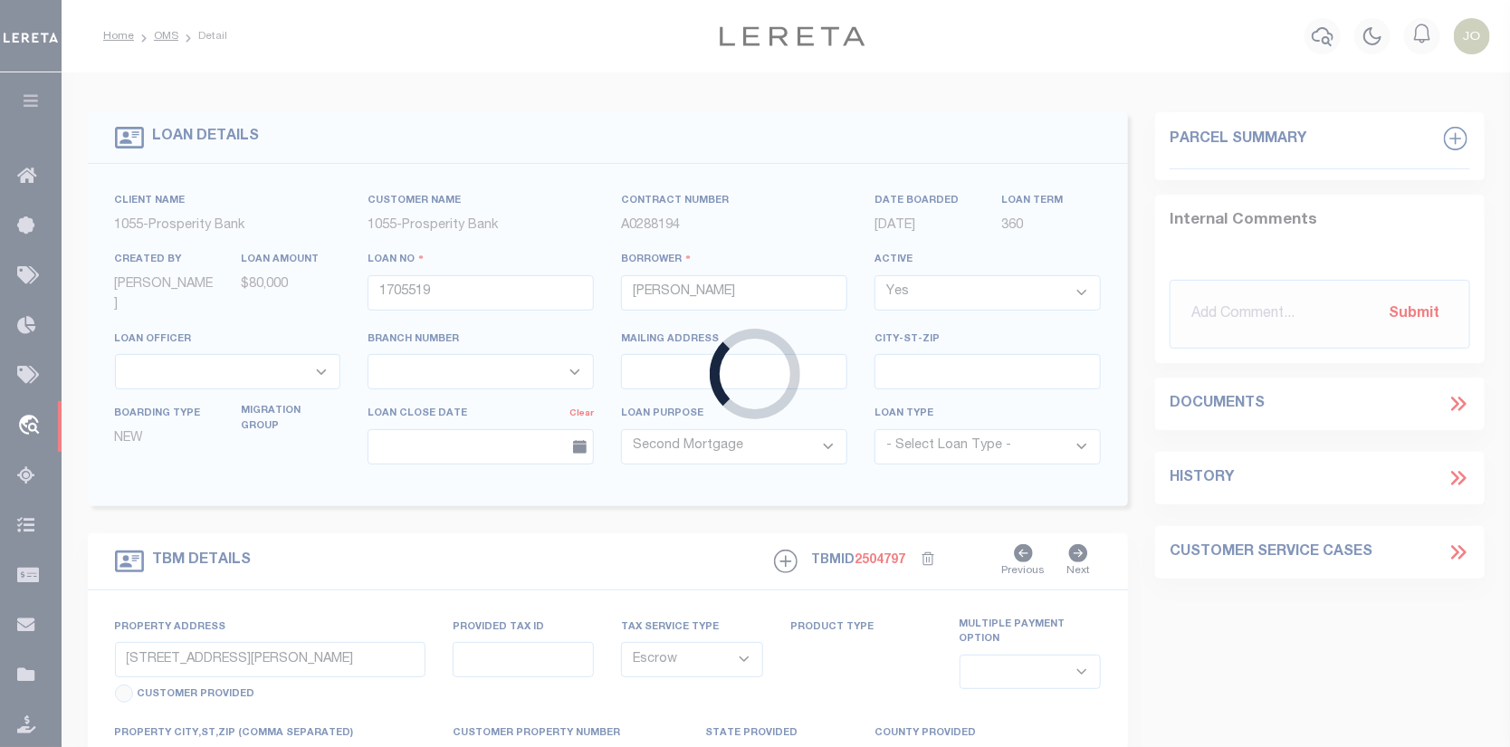
type textarea "BEING LOT 34, IN BLOCK B, OF MCKINNEY EAST ESTATES, FIRST SECTION, AN ADDITION …"
select select "3282"
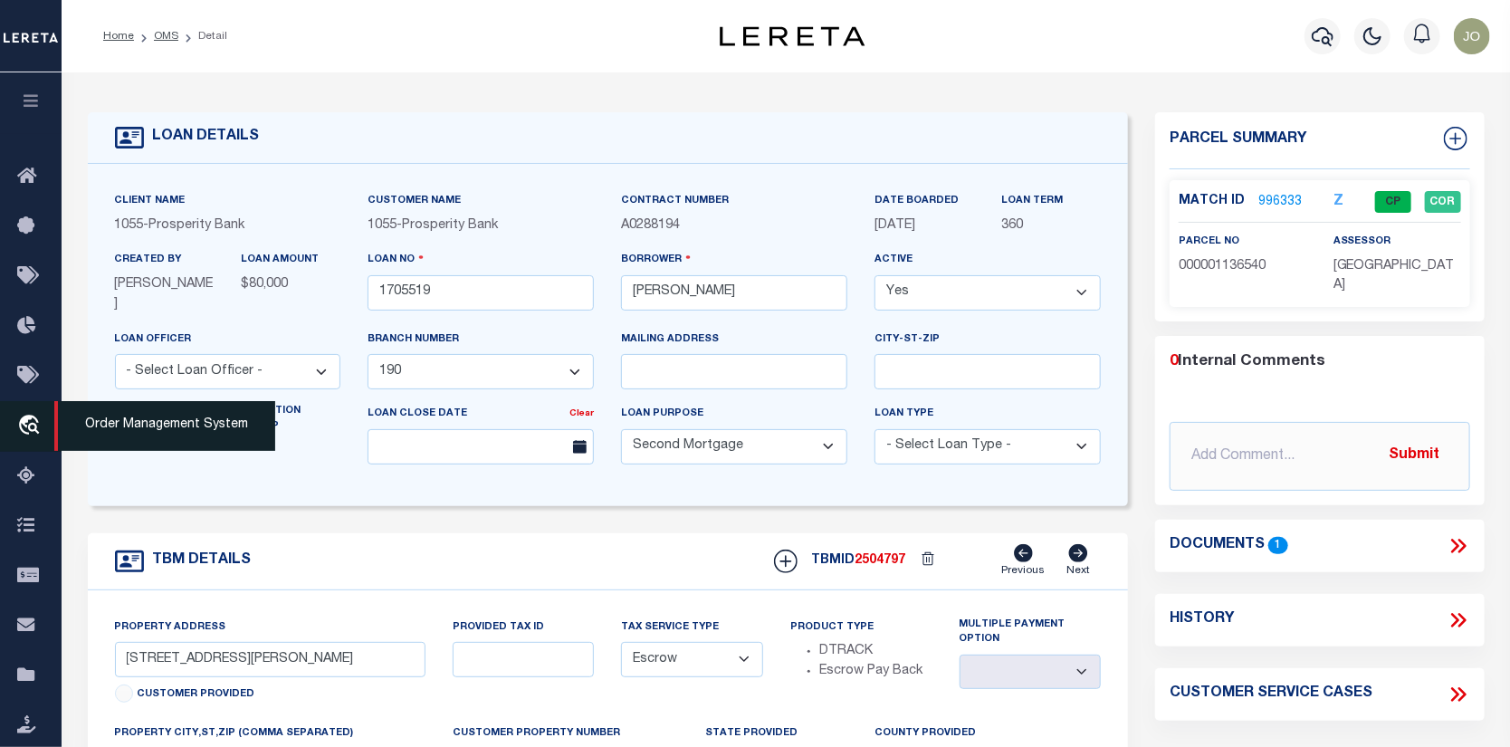
click at [32, 422] on icon "travel_explore" at bounding box center [31, 427] width 29 height 24
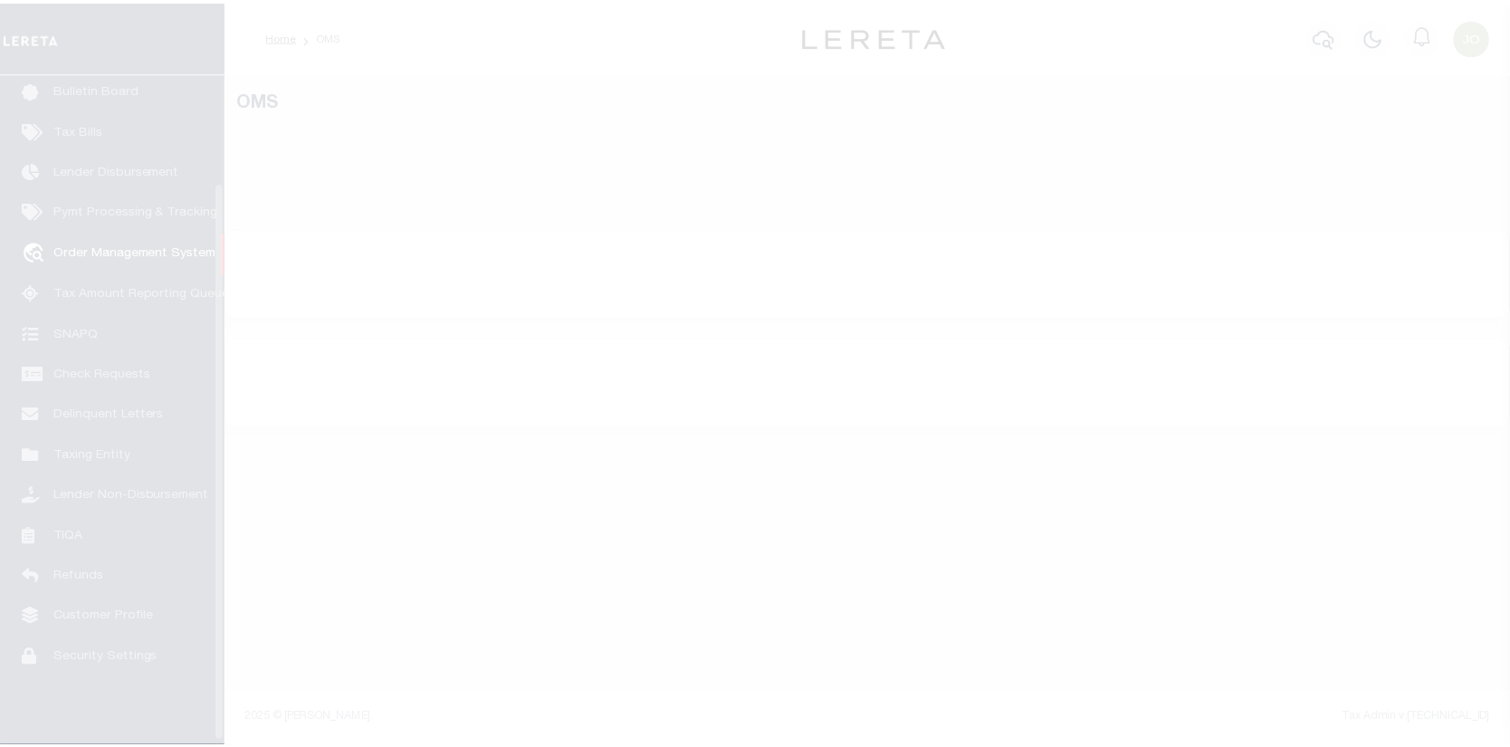
scroll to position [131, 0]
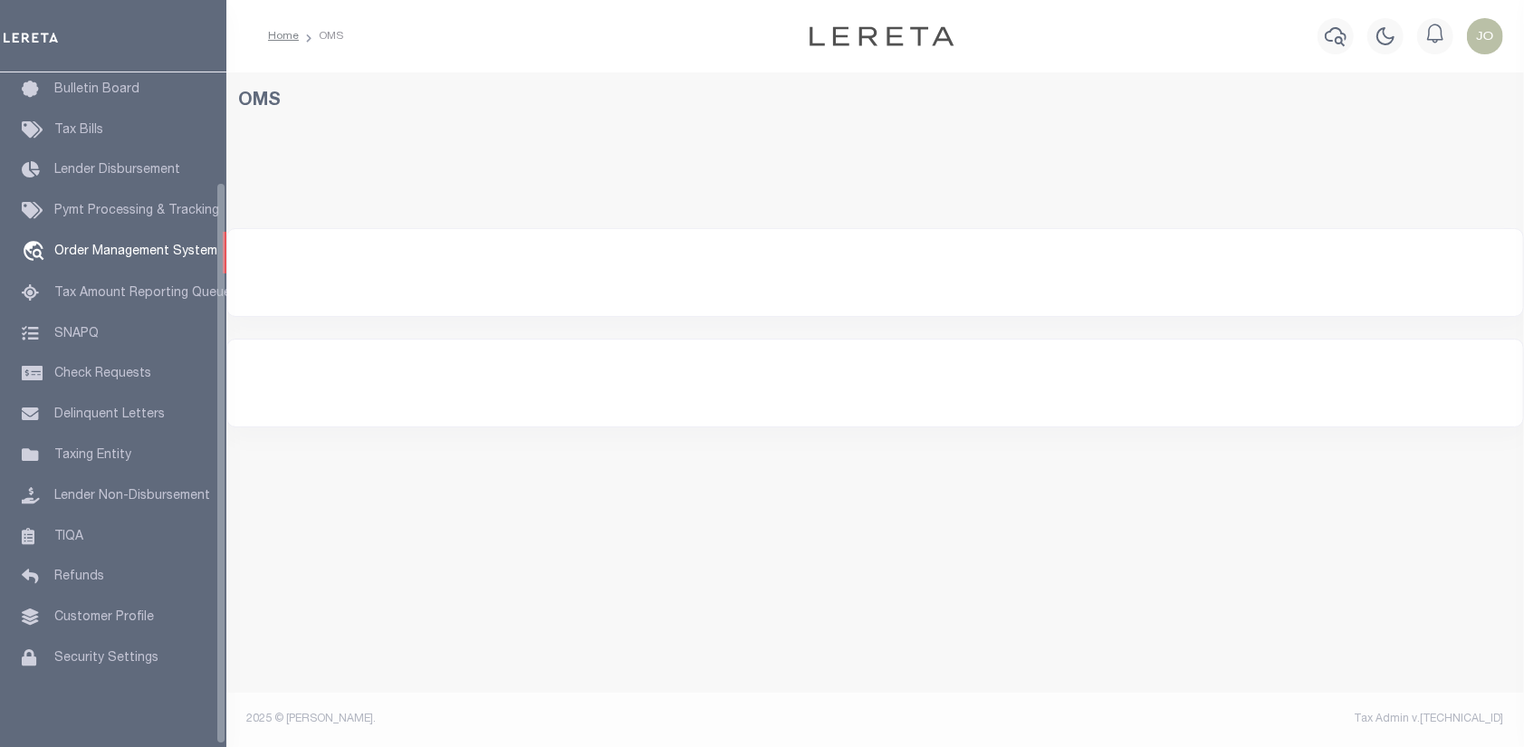
select select "200"
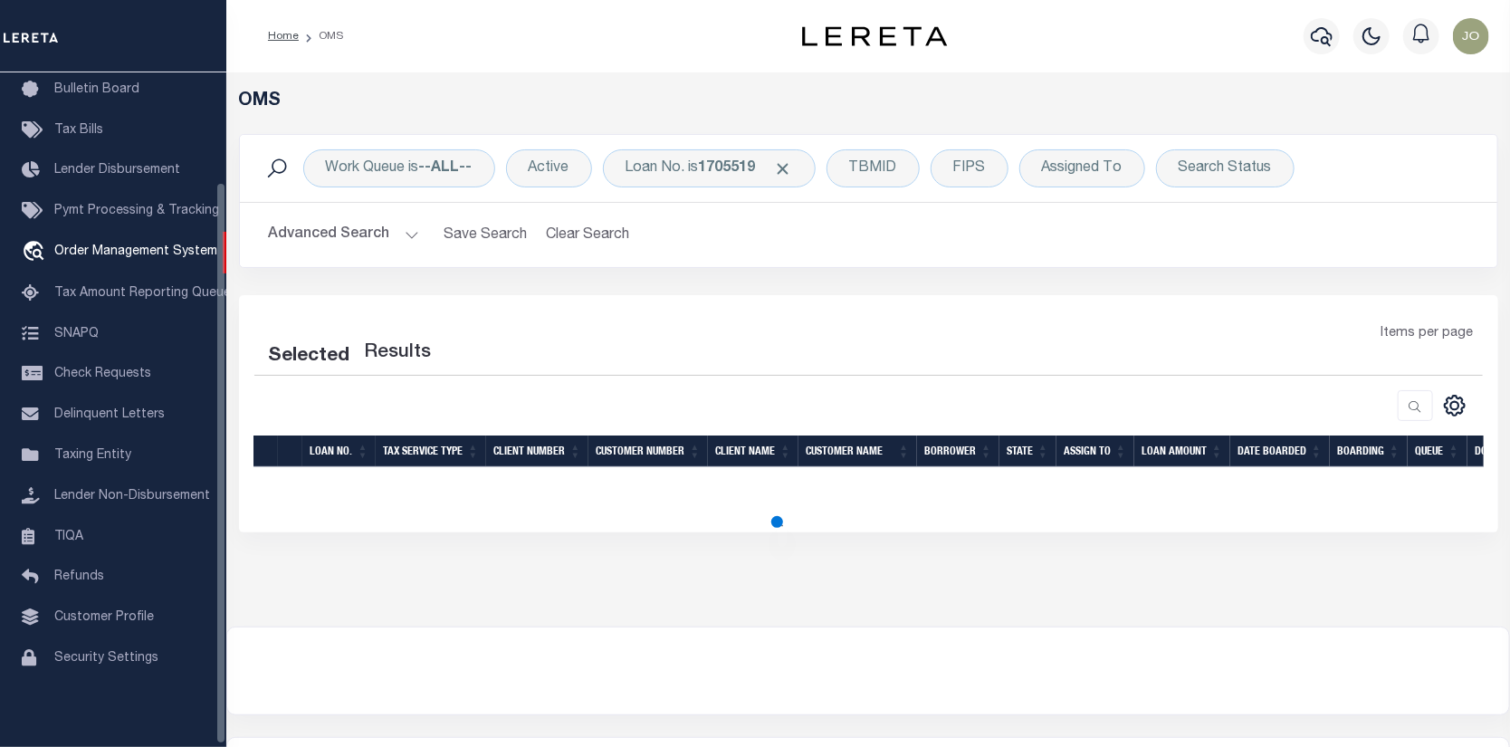
select select "200"
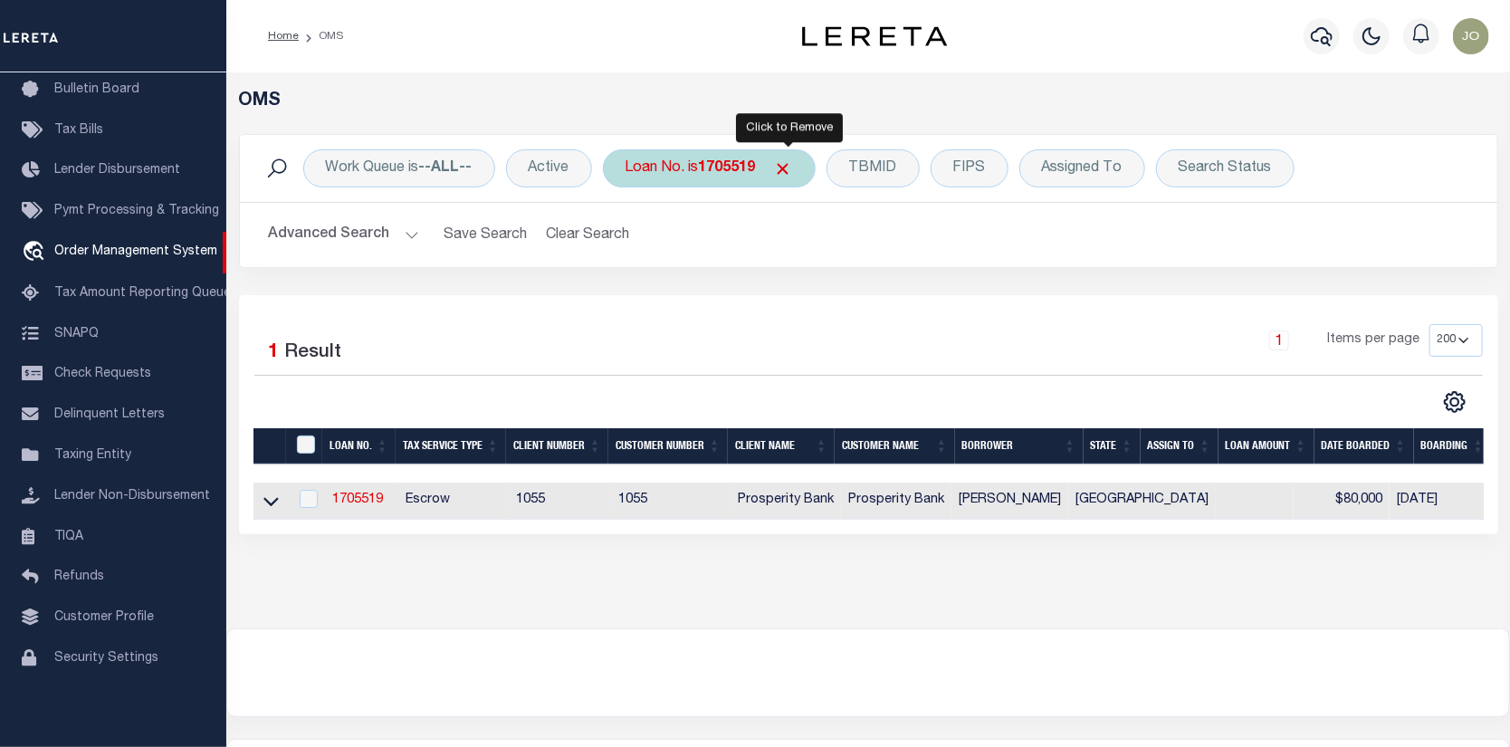
click at [786, 167] on span "Click to Remove" at bounding box center [783, 168] width 19 height 19
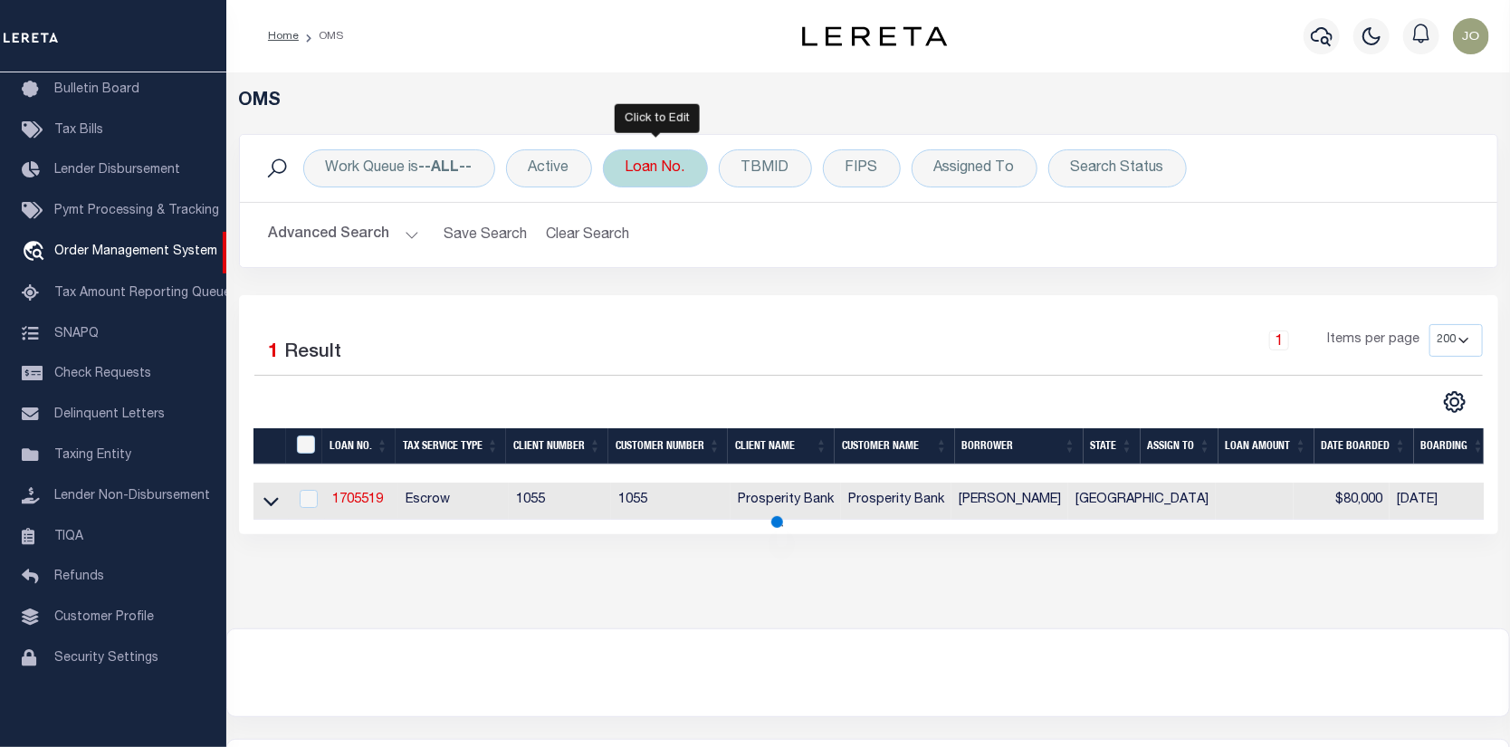
click at [657, 159] on div "Loan No." at bounding box center [655, 168] width 105 height 38
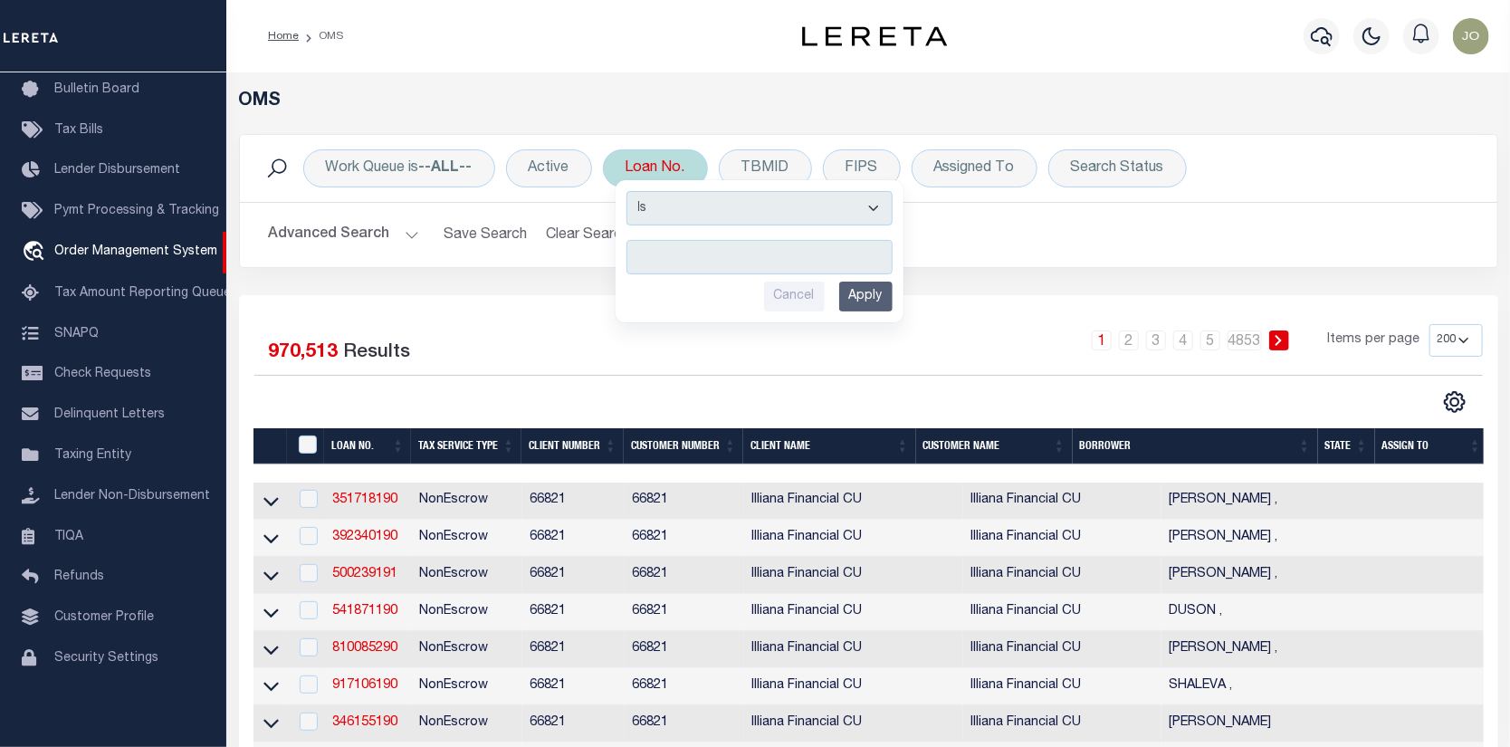
click at [640, 253] on input "text" at bounding box center [759, 257] width 266 height 34
type input "251008468"
click at [867, 295] on input "Apply" at bounding box center [865, 297] width 53 height 30
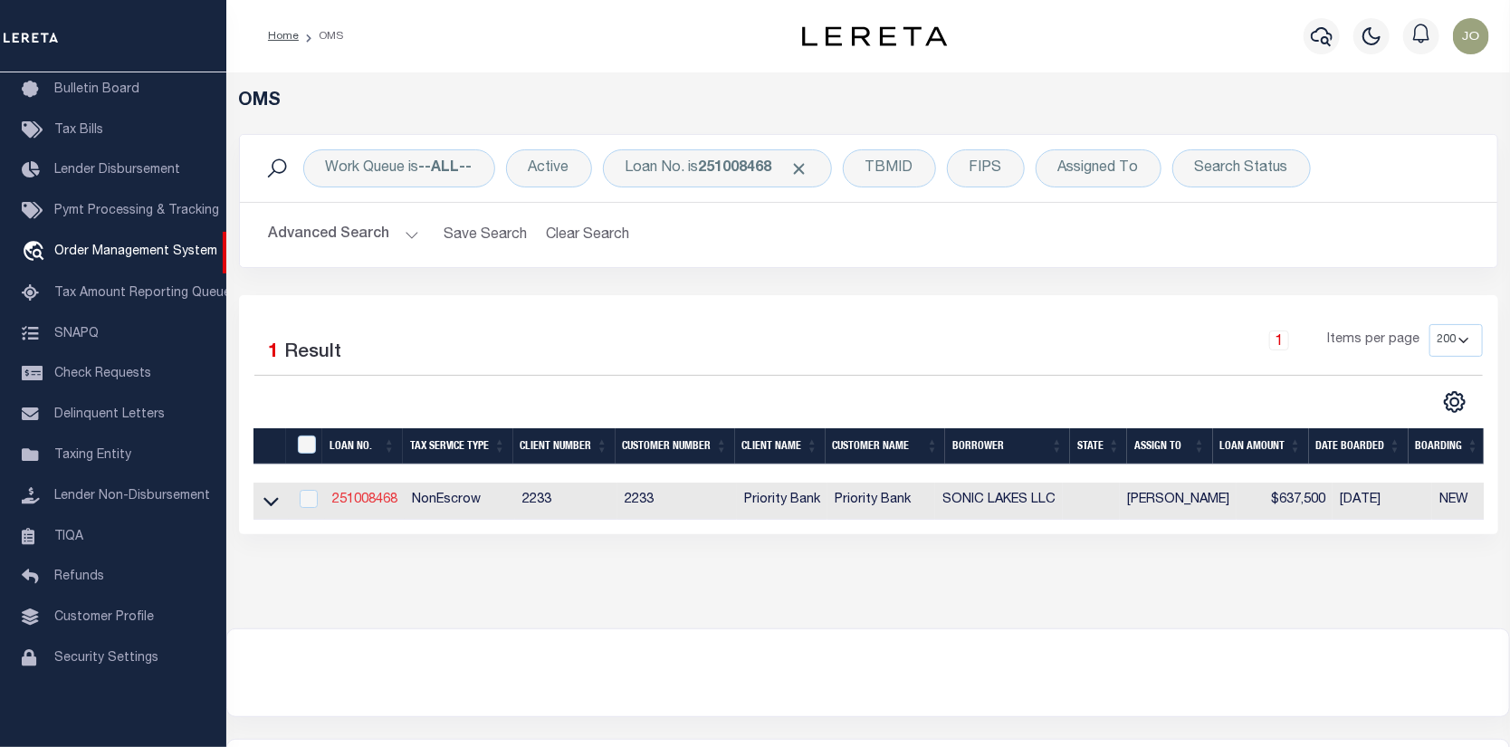
click at [362, 496] on link "251008468" at bounding box center [364, 499] width 65 height 13
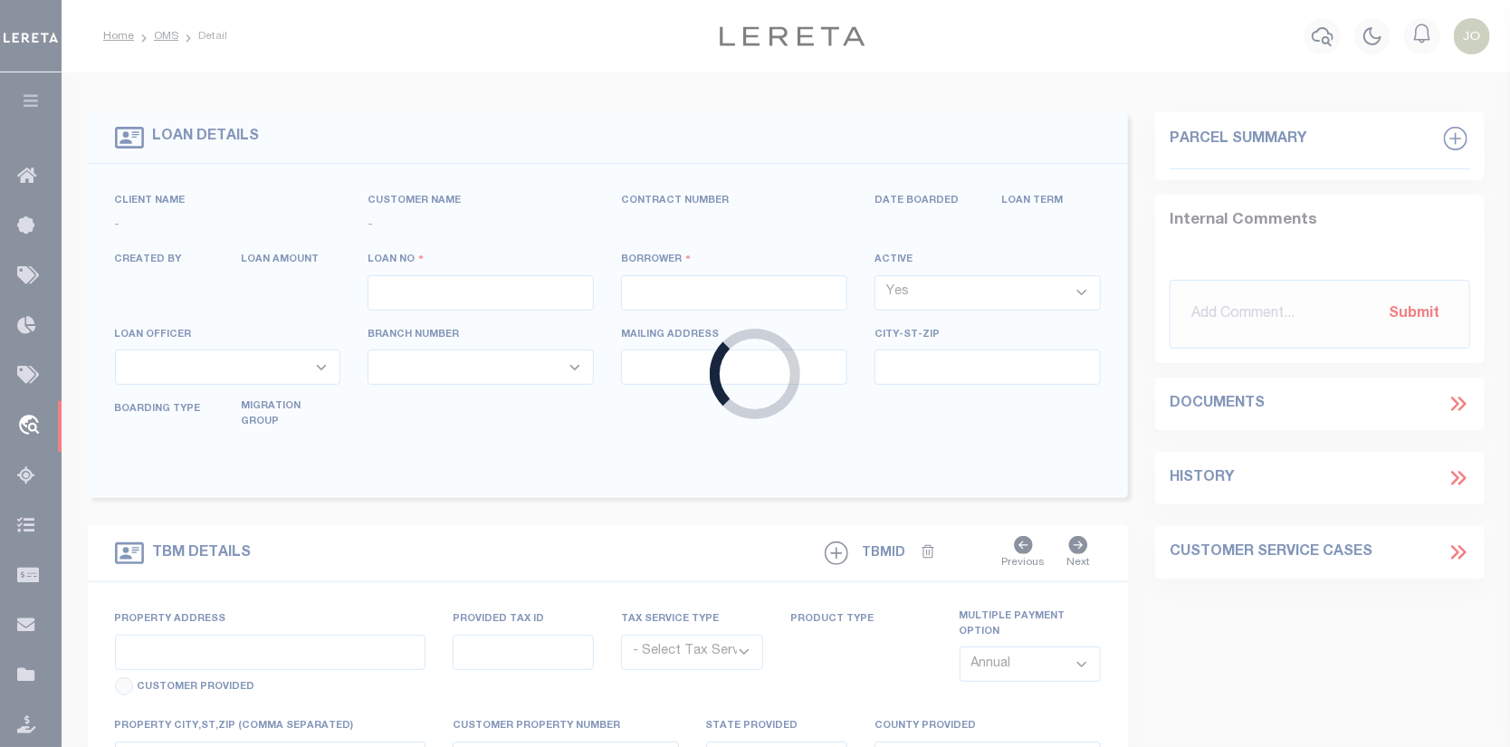
type input "251008468"
type input "SONIC LAKES LLC"
select select
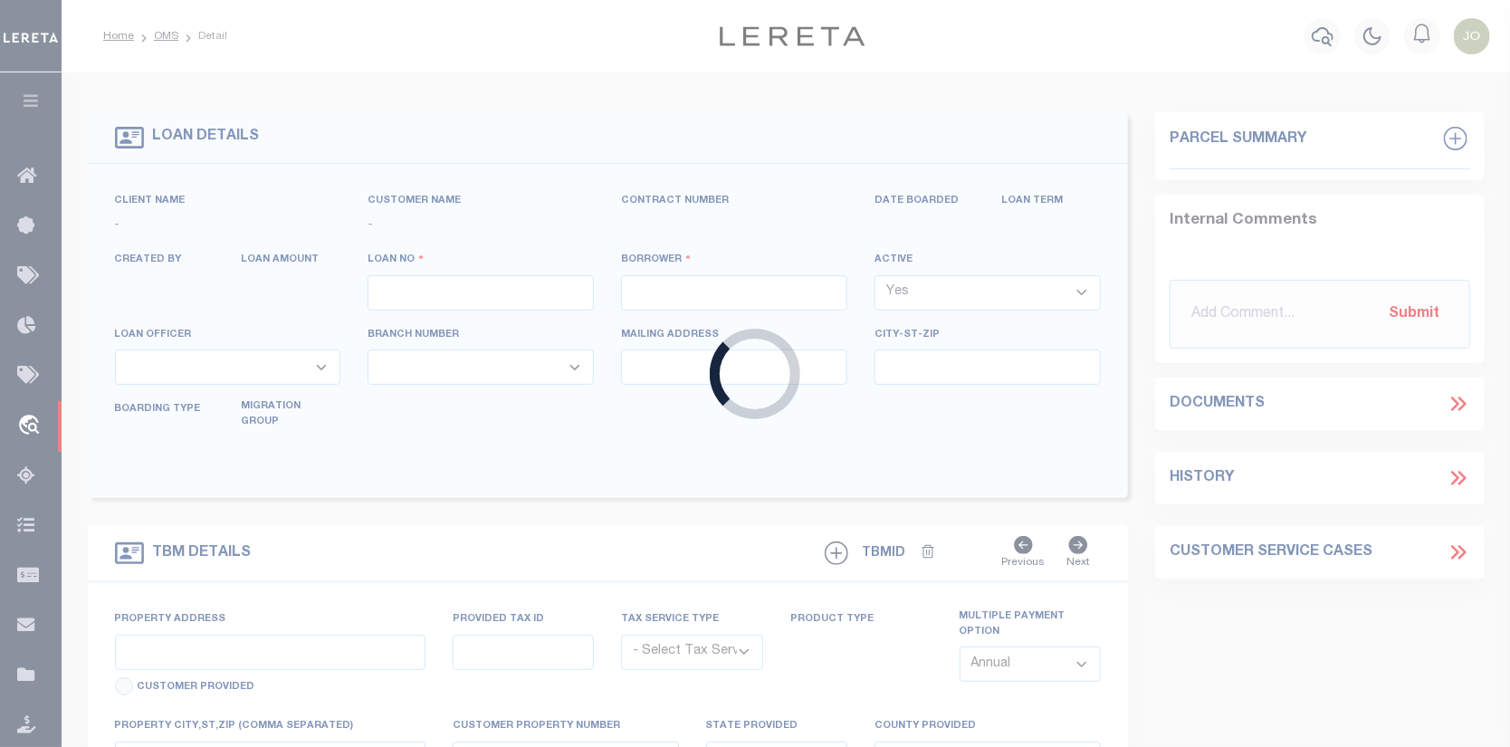
select select "NonEscrow"
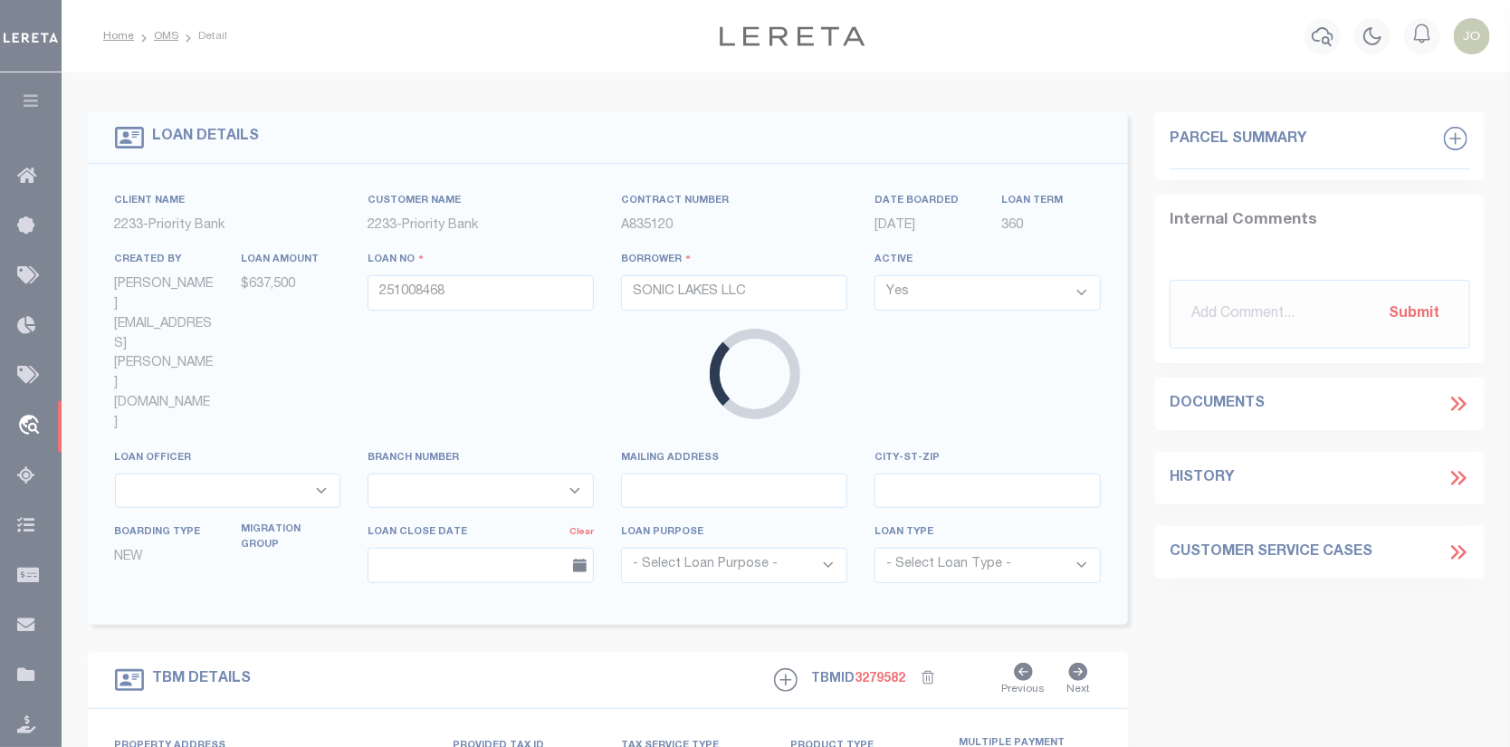
select select
select select "14565"
select select "5899"
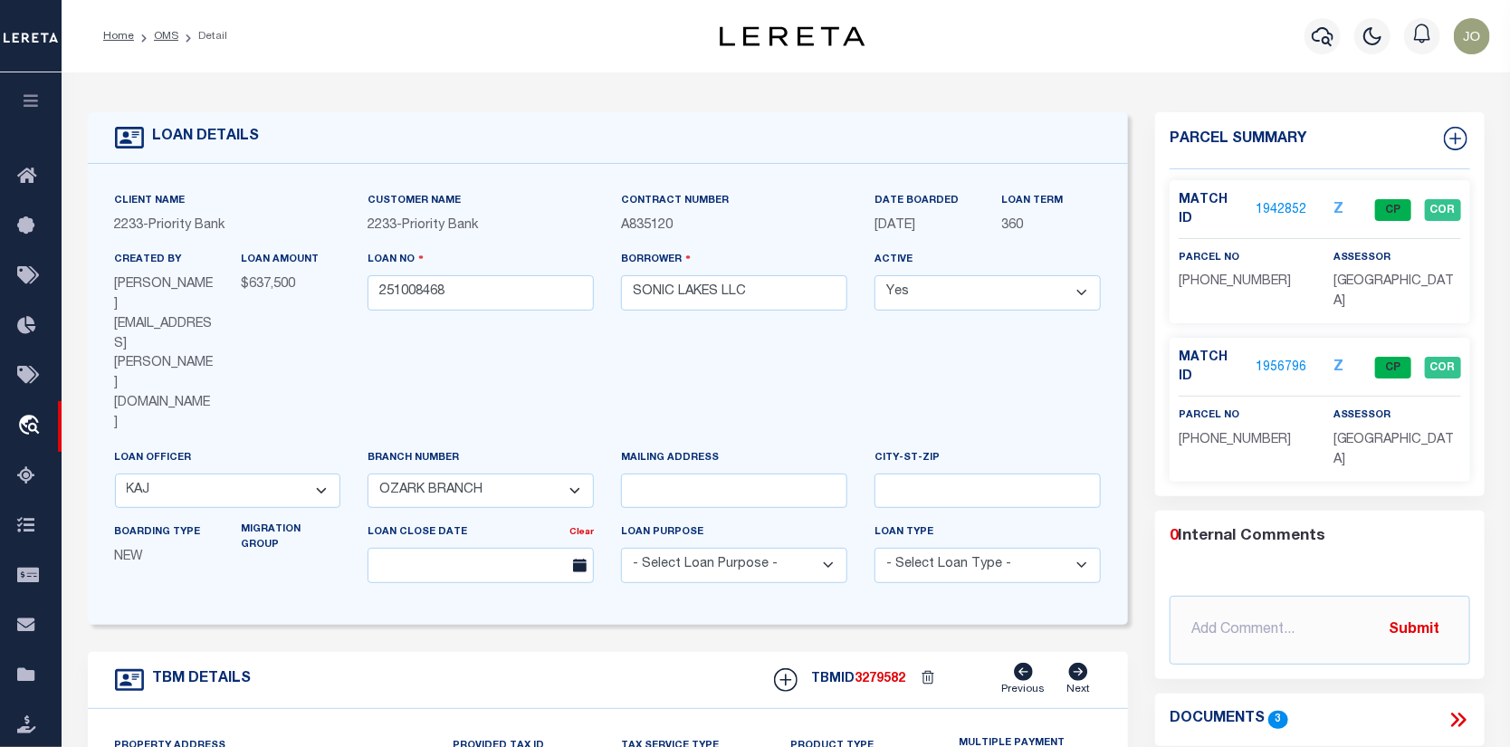
click at [1272, 201] on link "1942852" at bounding box center [1281, 210] width 51 height 19
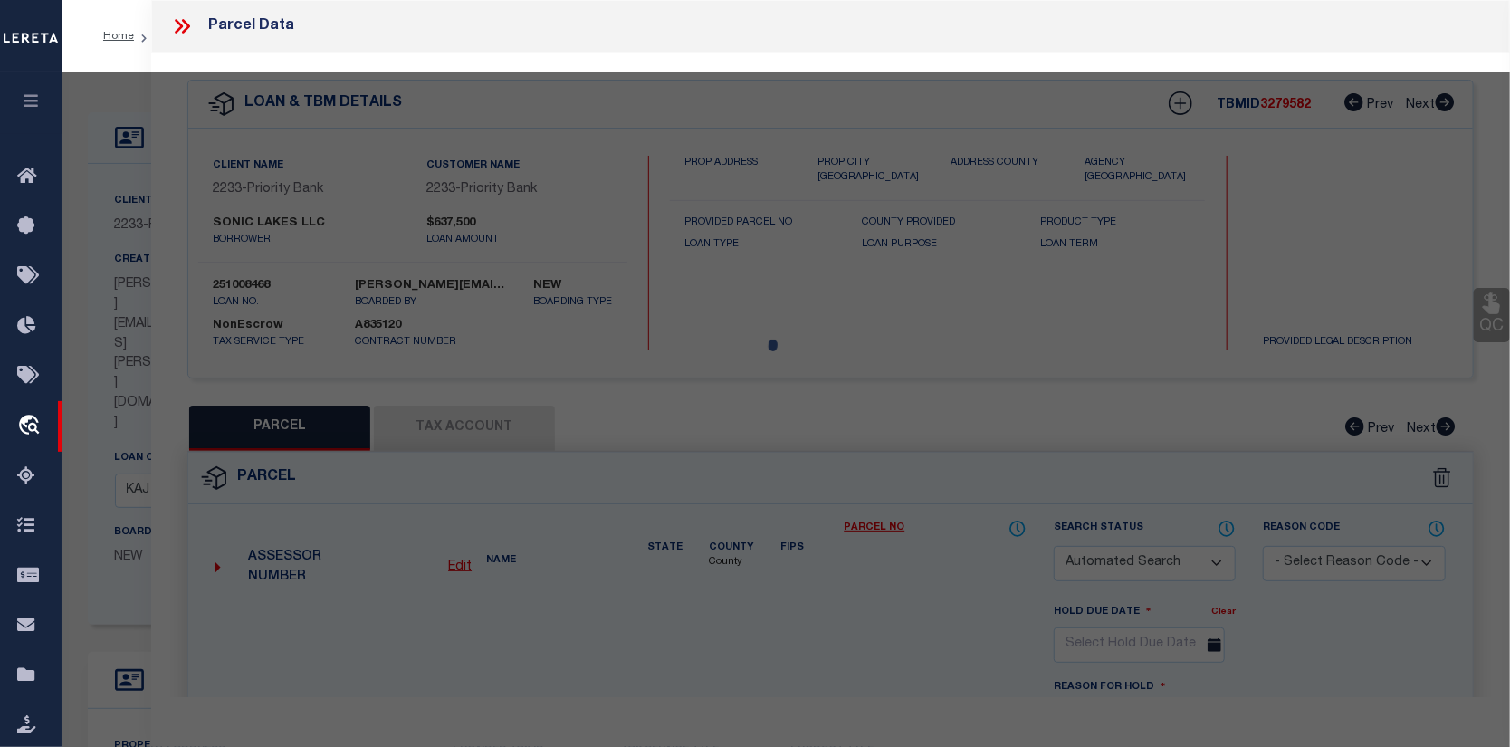
checkbox input "false"
select select "CP"
type input "SONIC LAKES, LLC"
select select
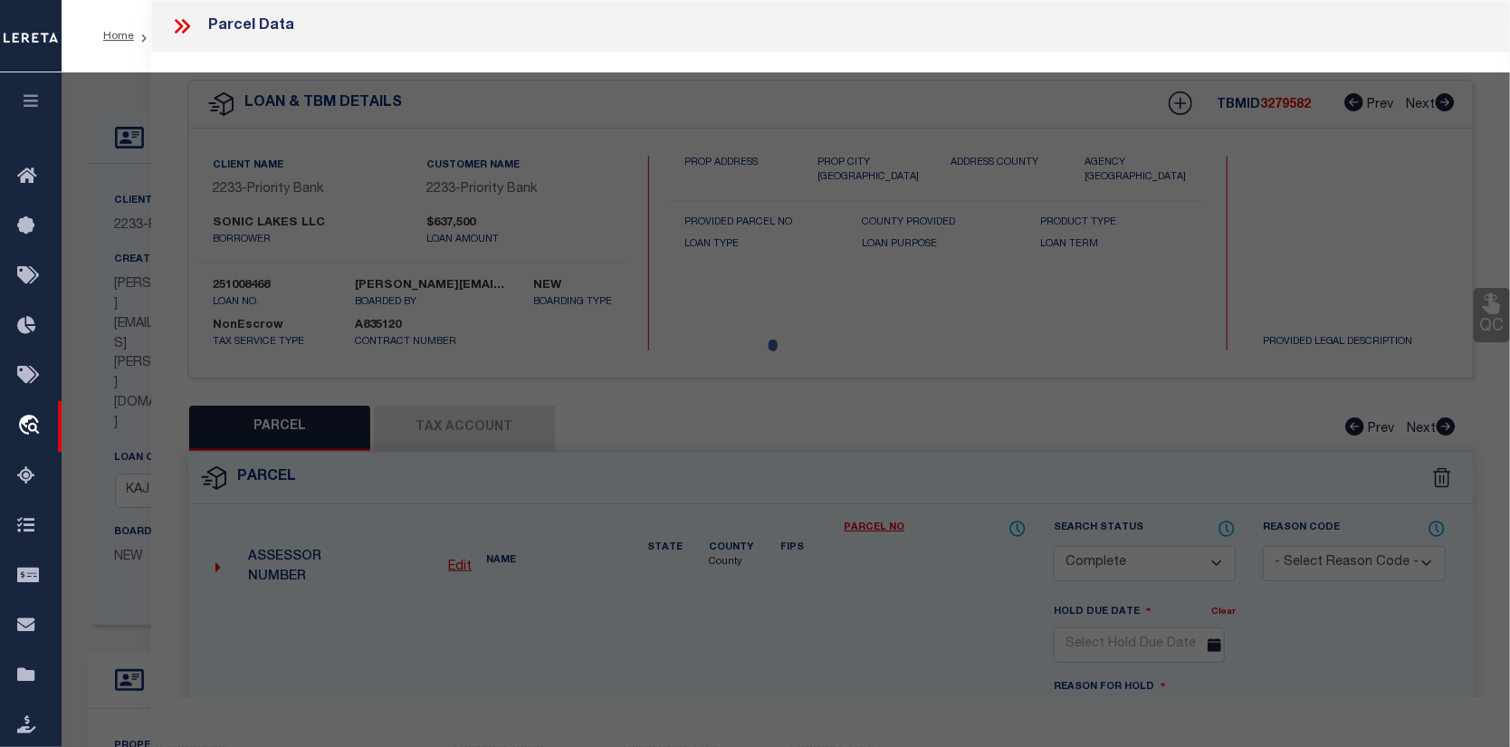
type input "150 COVE CREEK RD"
checkbox input "false"
type input "AR"
type textarea "A tract situated in the Southeast Quarter (SE1/4) of the Southwest Quarter (SW1…"
type textarea "Completed based on the given legal document."
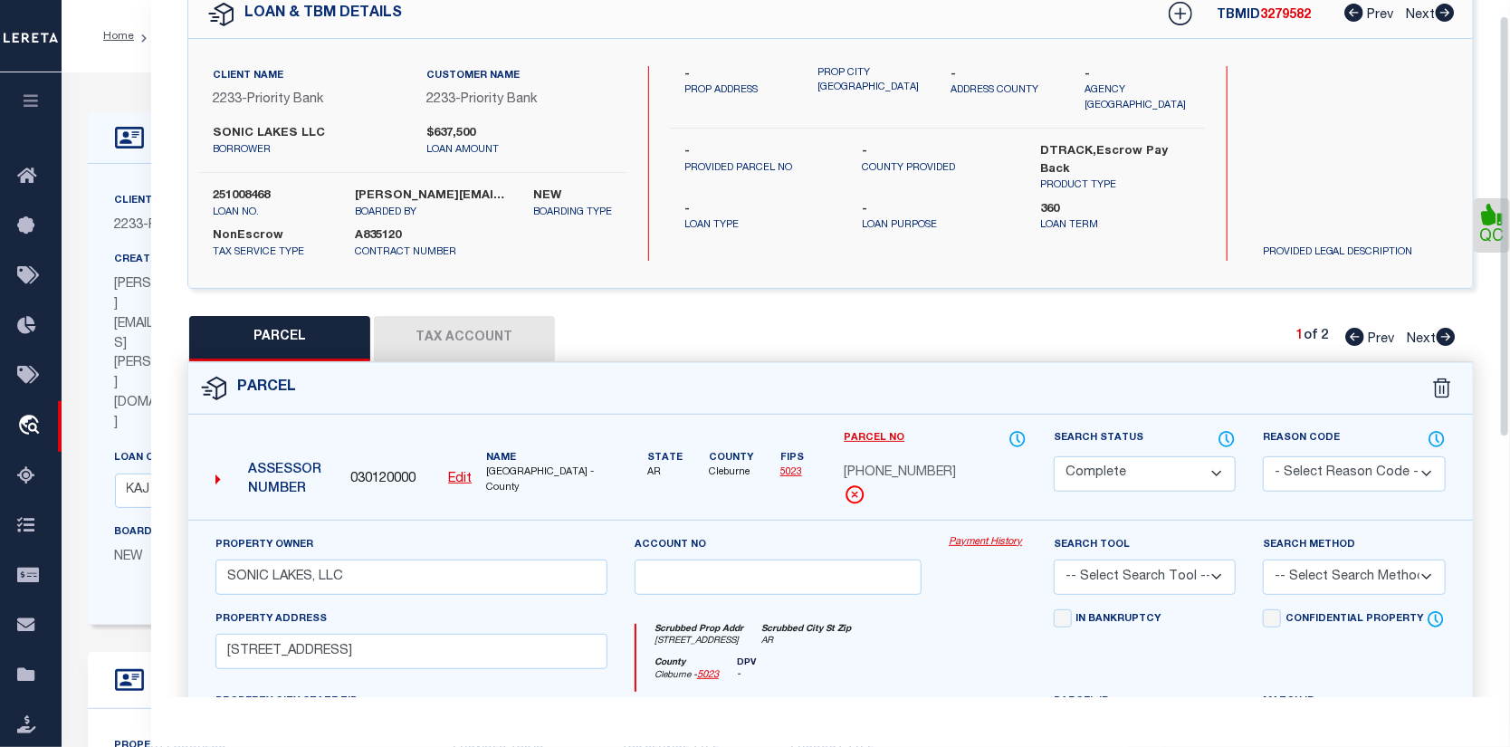
scroll to position [91, 0]
click at [971, 543] on link "Payment History" at bounding box center [988, 541] width 78 height 15
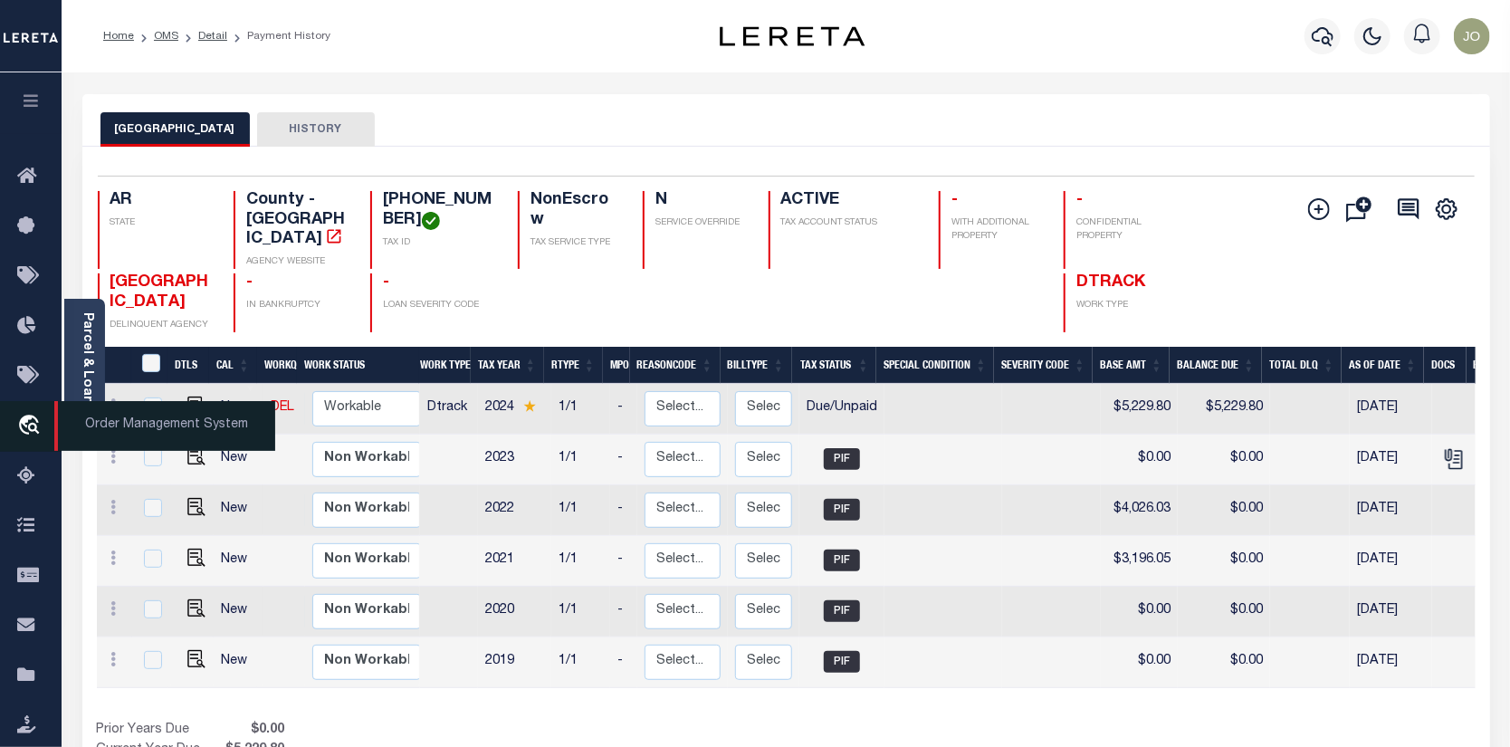
click at [30, 415] on icon "travel_explore" at bounding box center [31, 427] width 29 height 24
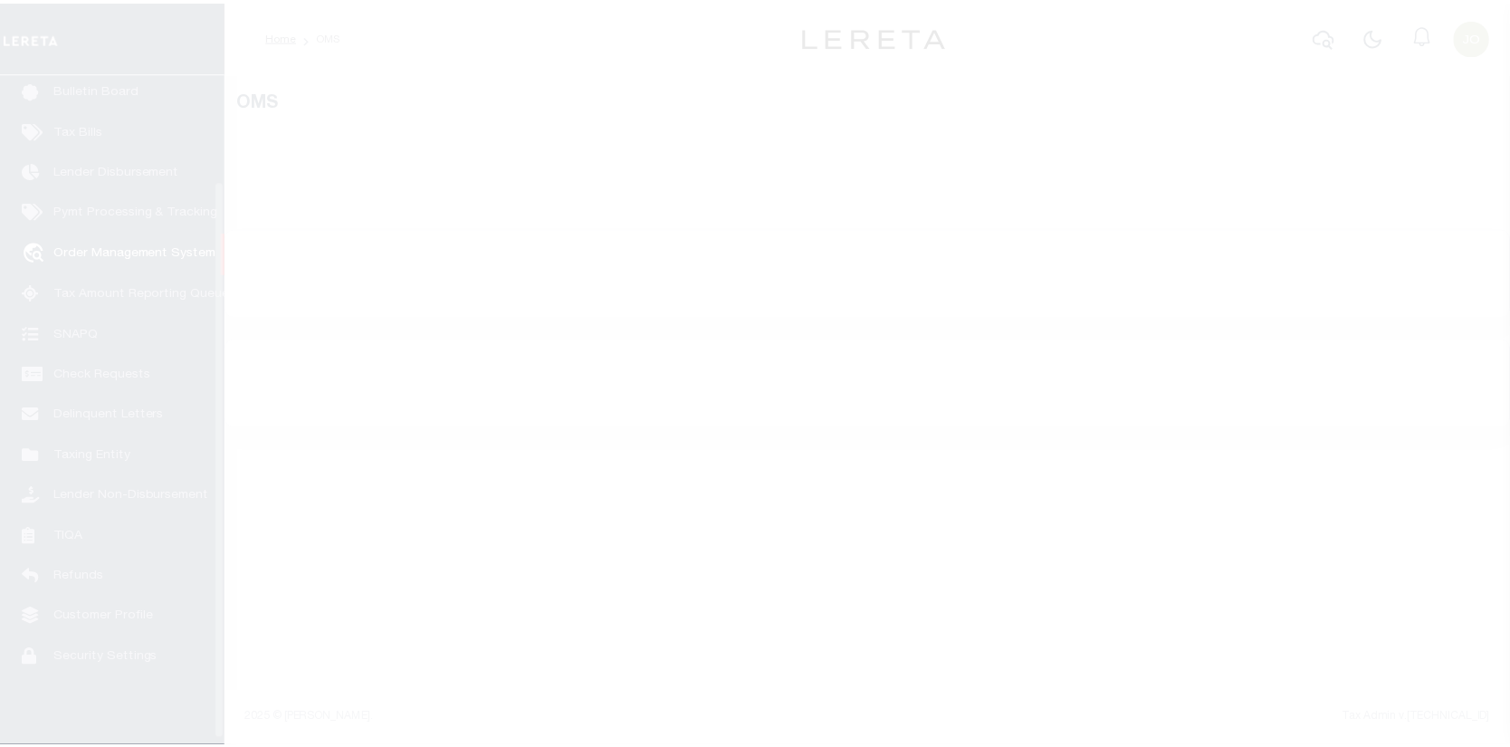
scroll to position [131, 0]
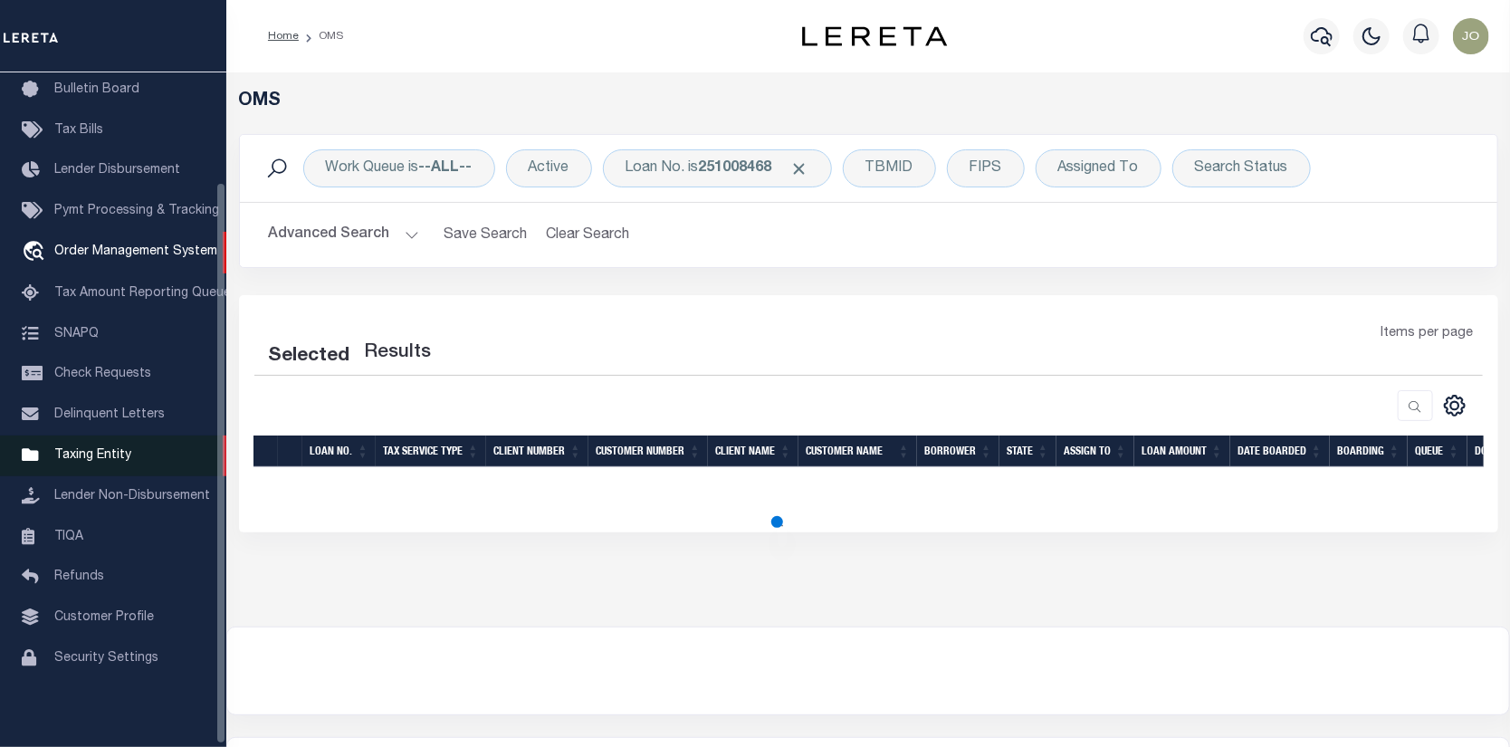
select select "200"
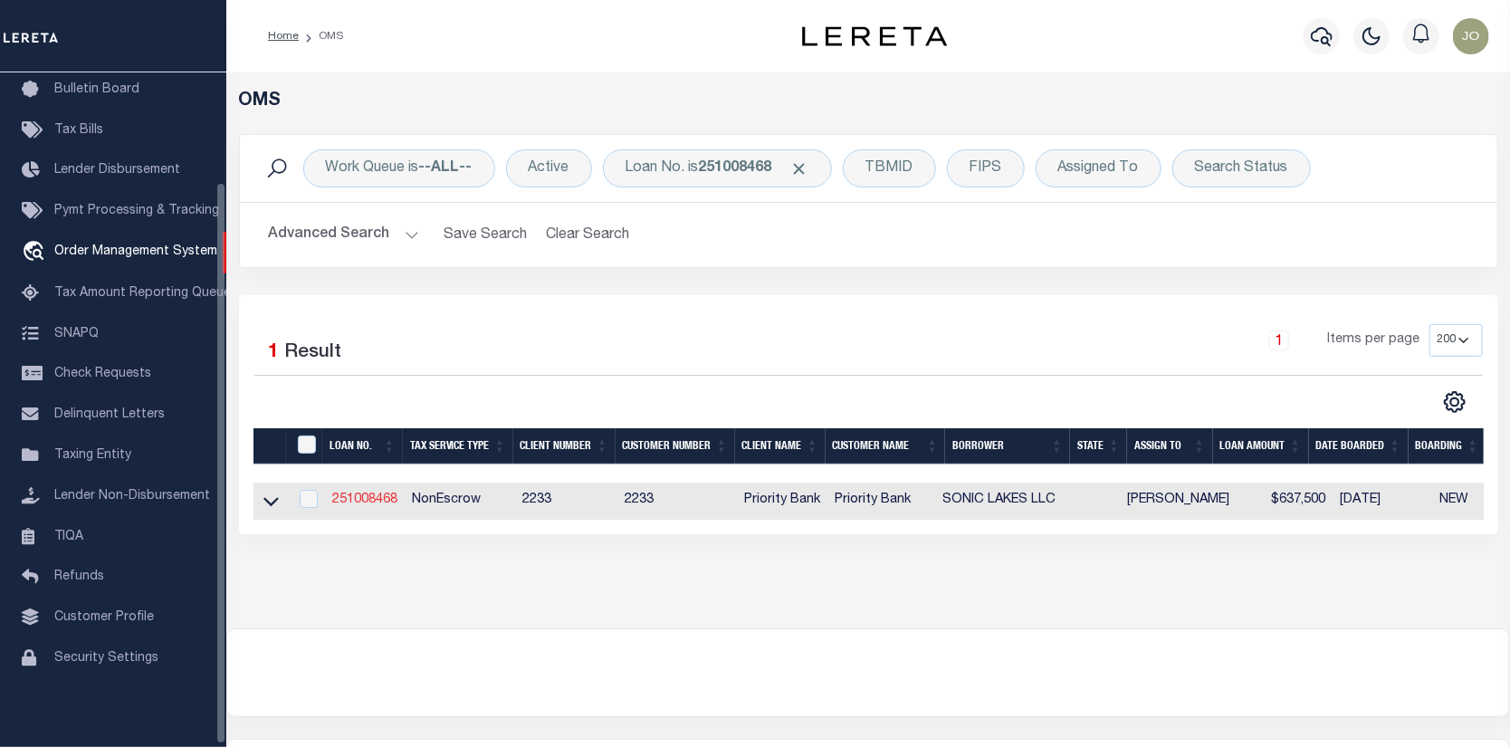
click at [361, 497] on link "251008468" at bounding box center [364, 499] width 65 height 13
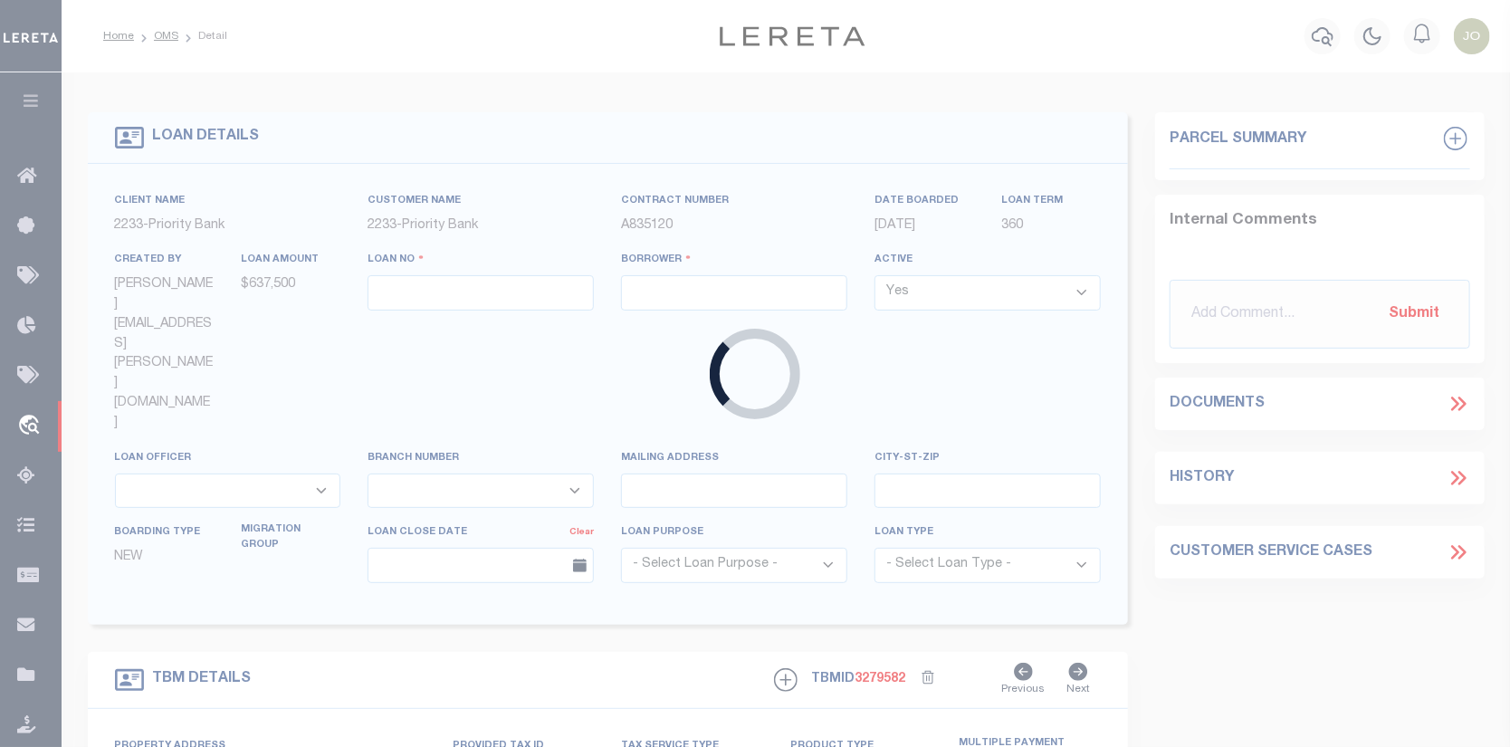
type input "251008468"
type input "SONIC LAKES LLC"
select select
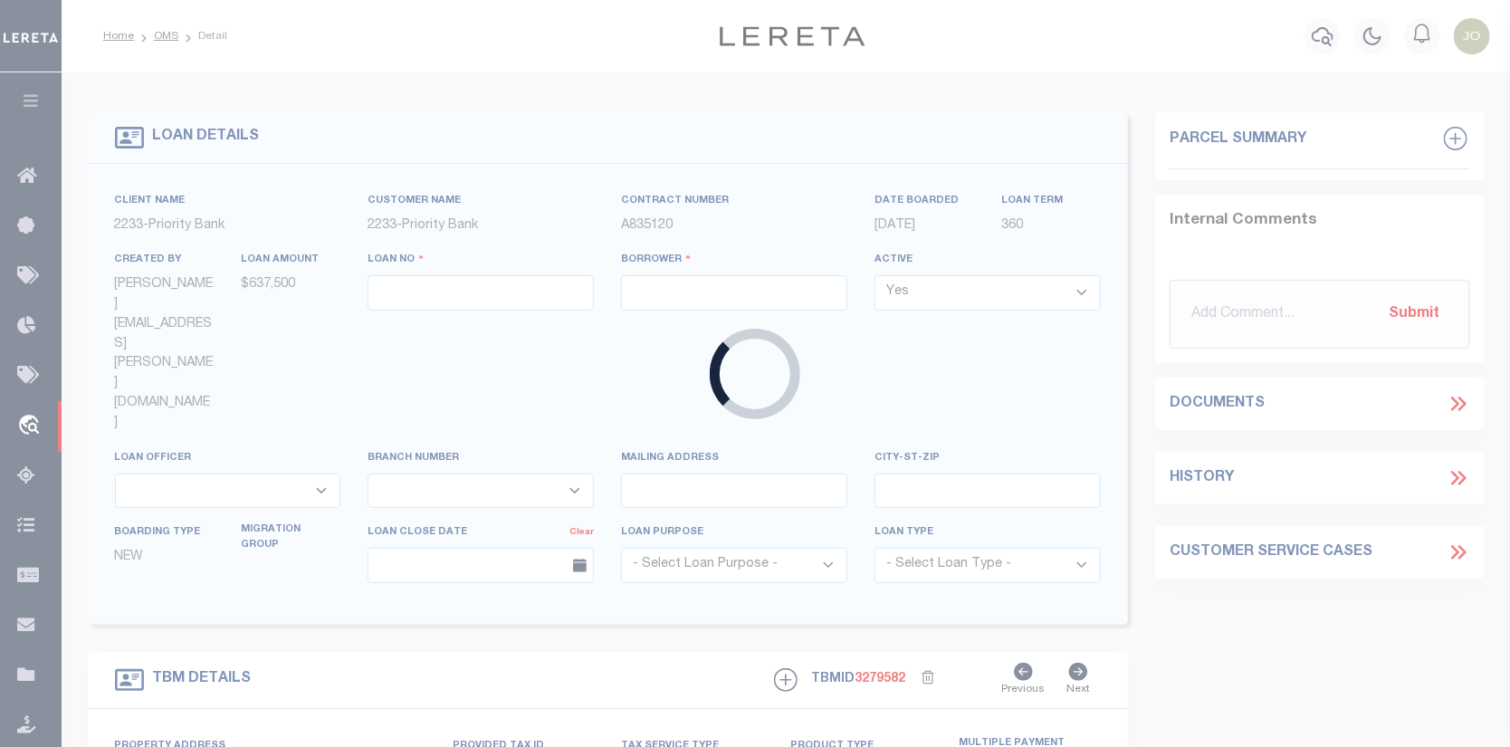
select select "NonEscrow"
select select
select select "14565"
select select "5899"
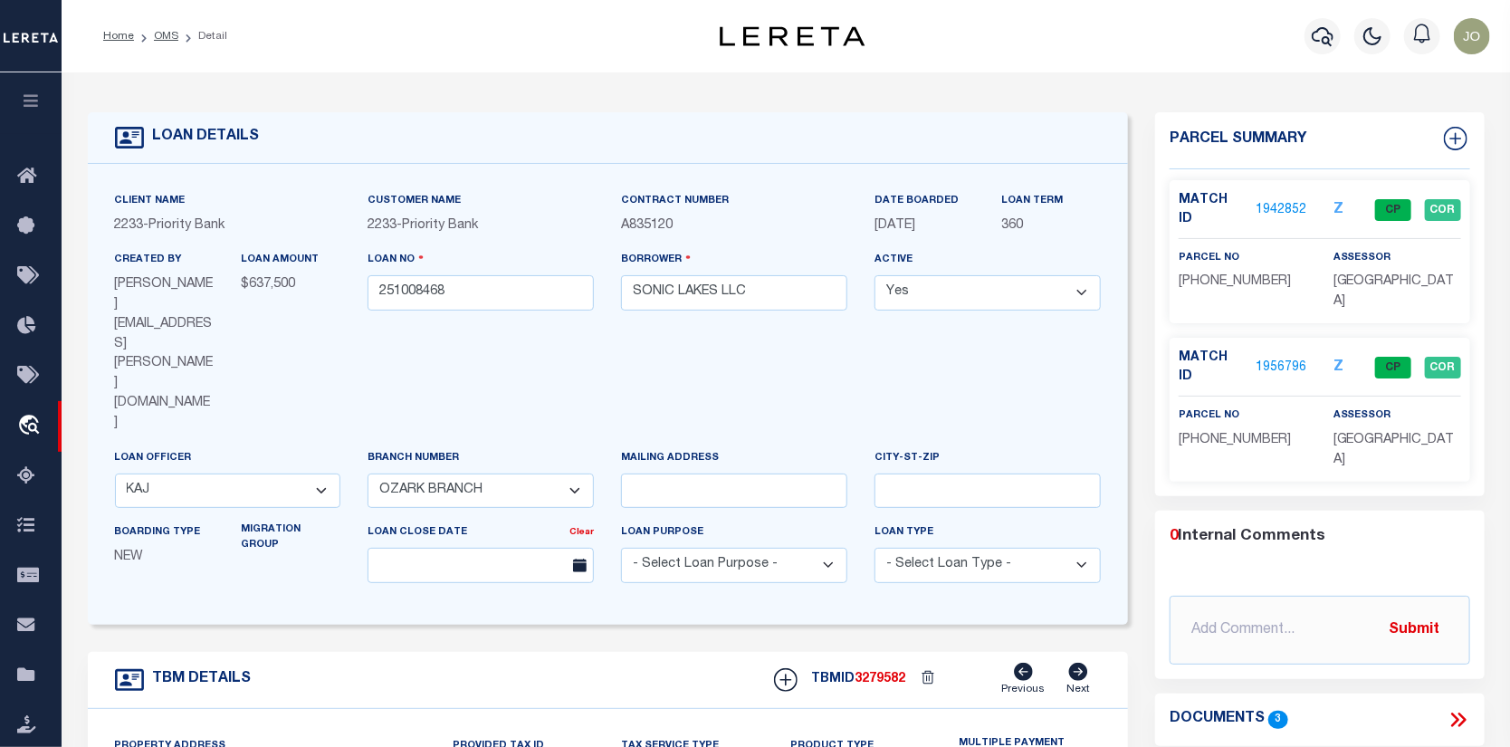
click at [1280, 201] on link "1942852" at bounding box center [1281, 210] width 51 height 19
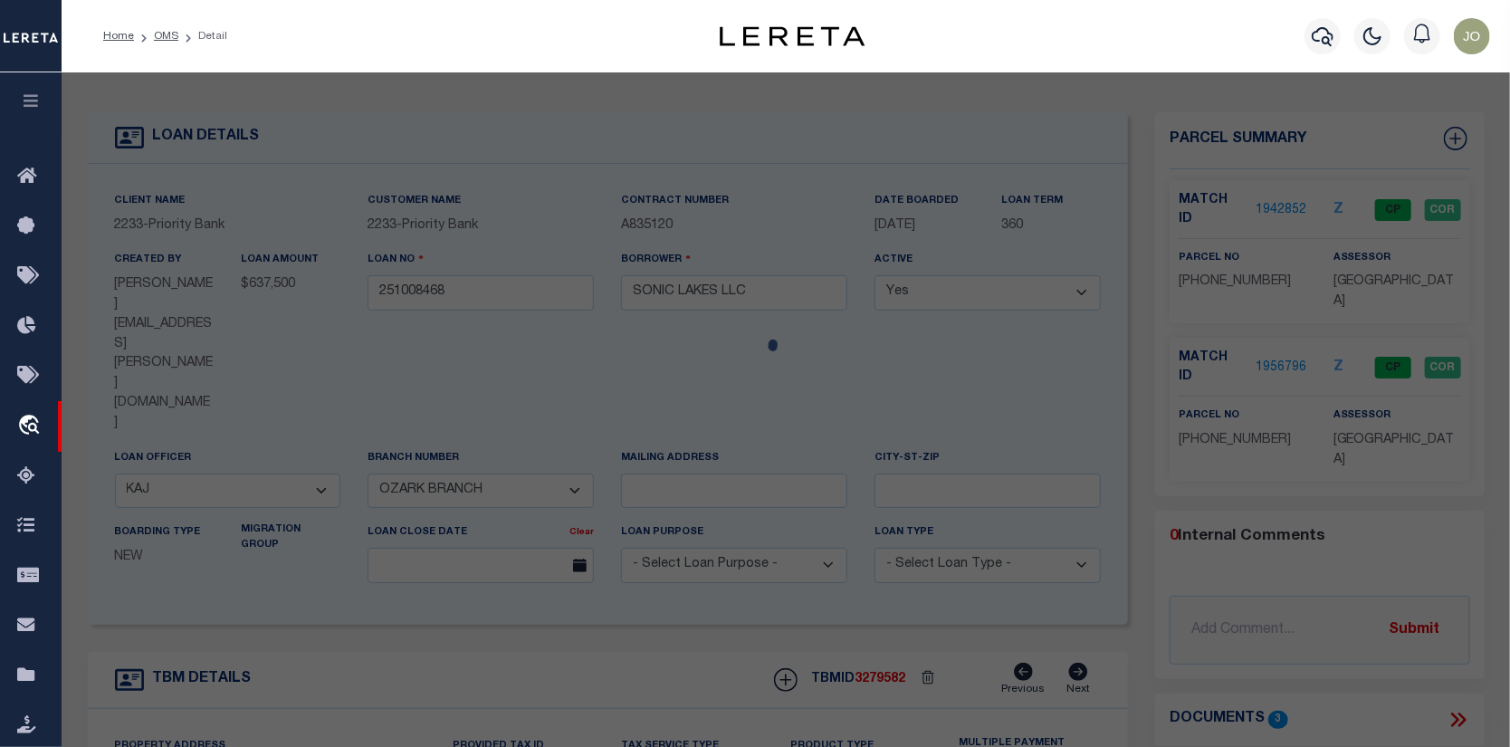
checkbox input "false"
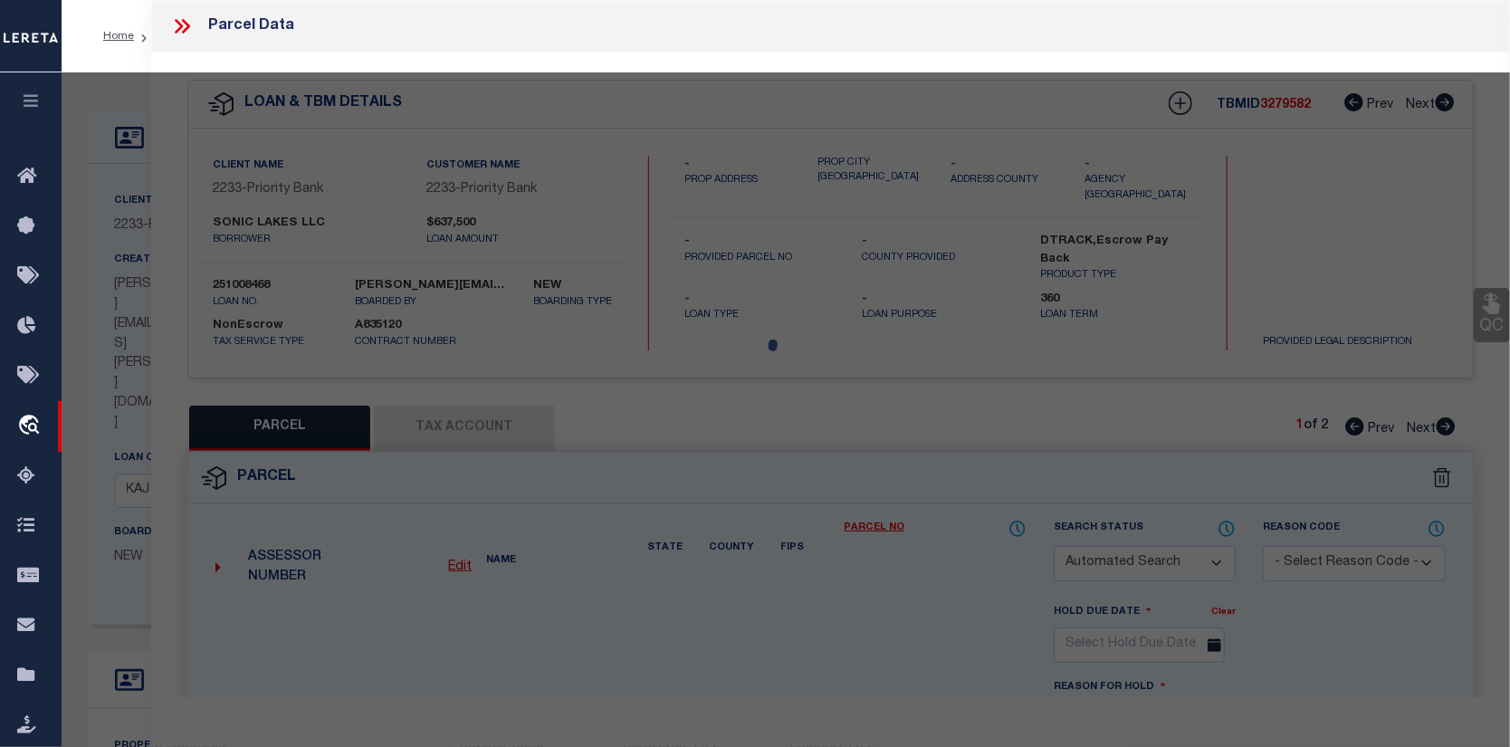
select select "CP"
type input "SONIC LAKES, LLC"
select select
type input "150 COVE CREEK RD"
checkbox input "false"
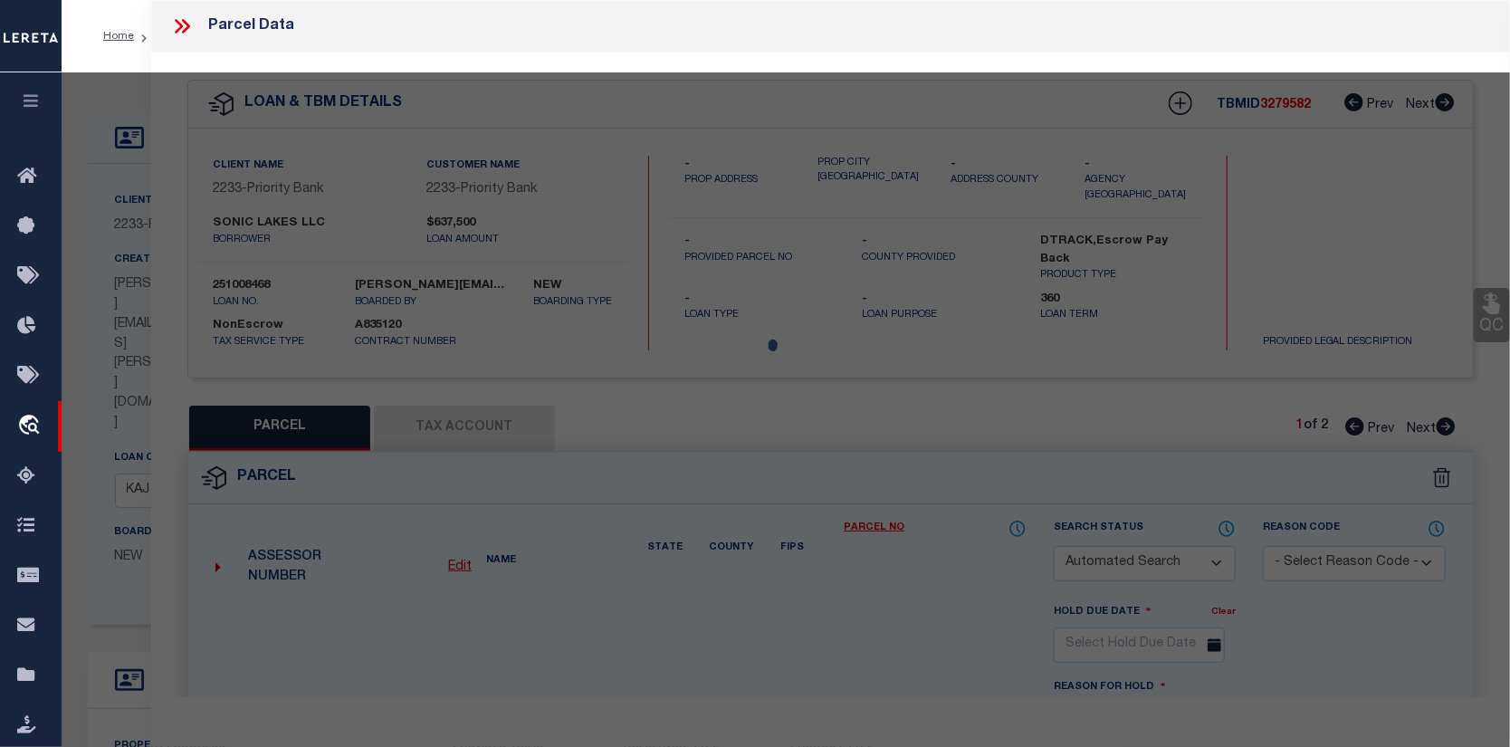
type input "AR"
type textarea "A tract situated in the Southeast Quarter (SE1/4) of the Southwest Quarter (SW1…"
type textarea "Completed based on the given legal document."
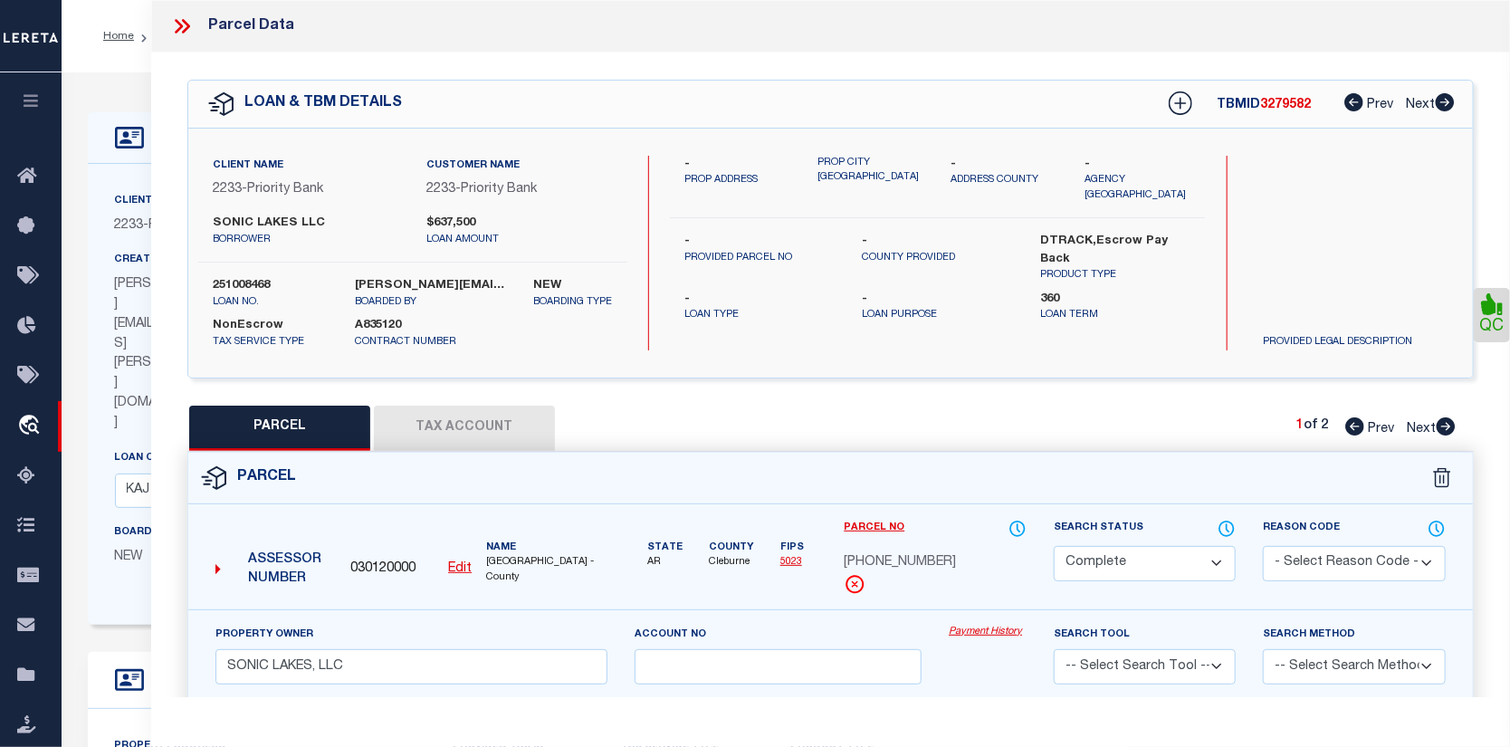
click at [983, 625] on link "Payment History" at bounding box center [988, 632] width 78 height 15
click at [483, 425] on button "Tax Account" at bounding box center [464, 428] width 181 height 45
select select "100"
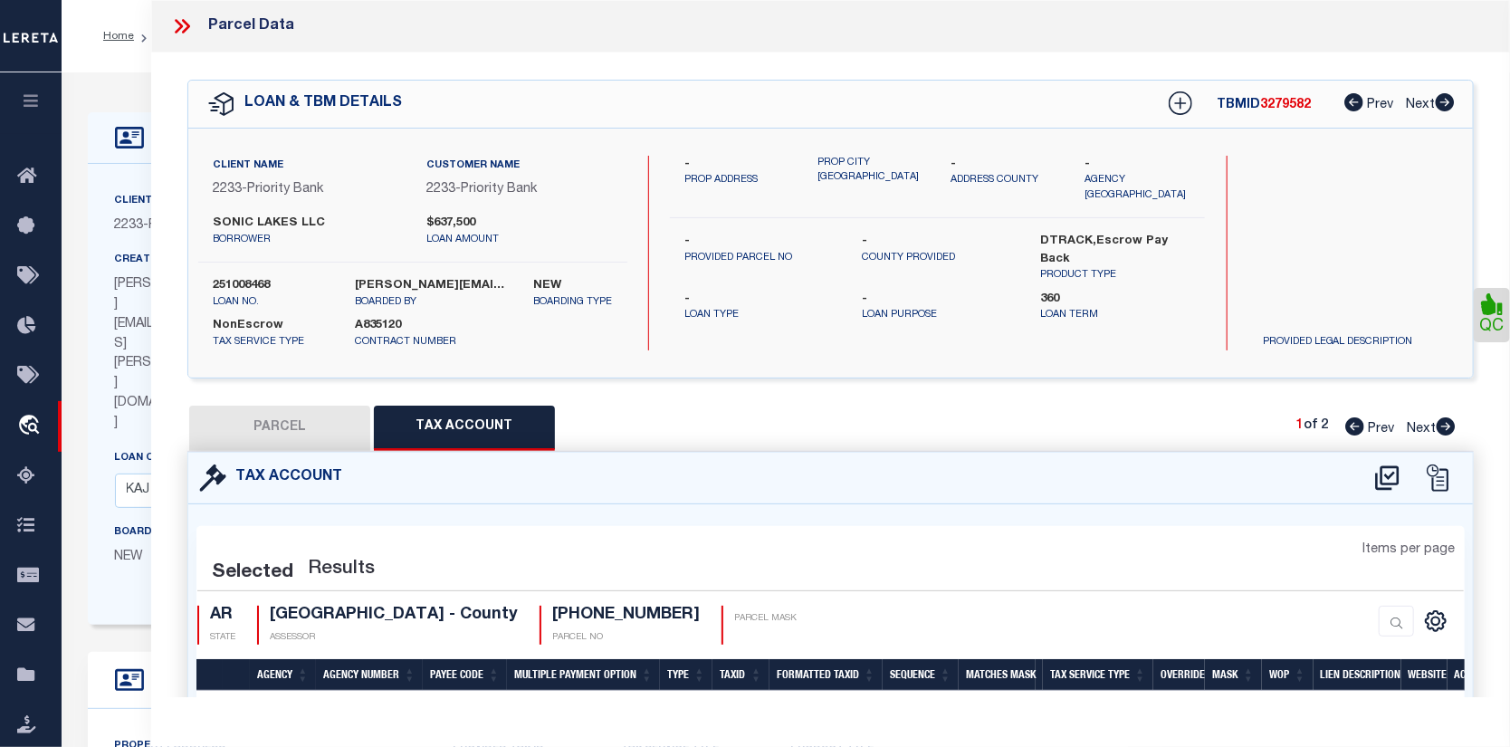
select select "100"
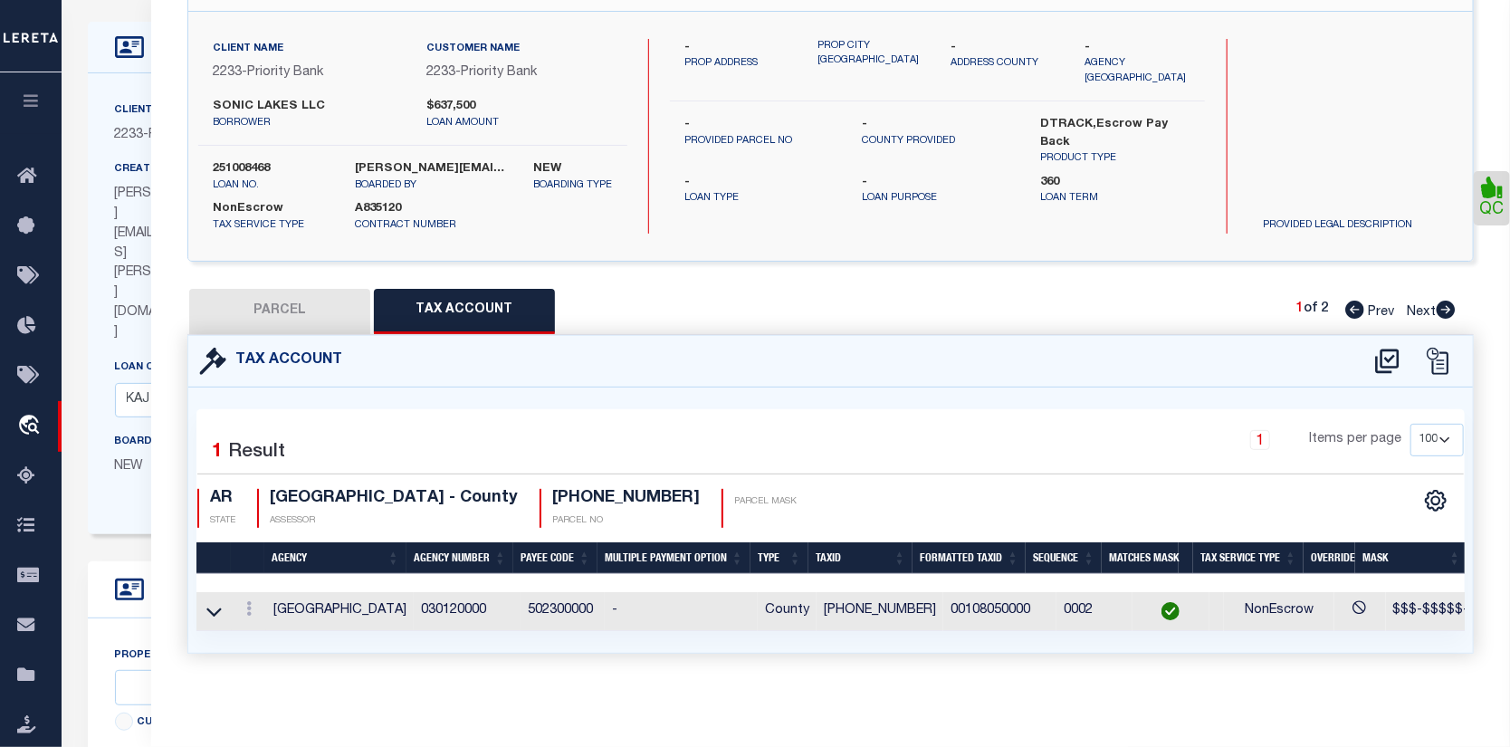
scroll to position [0, 226]
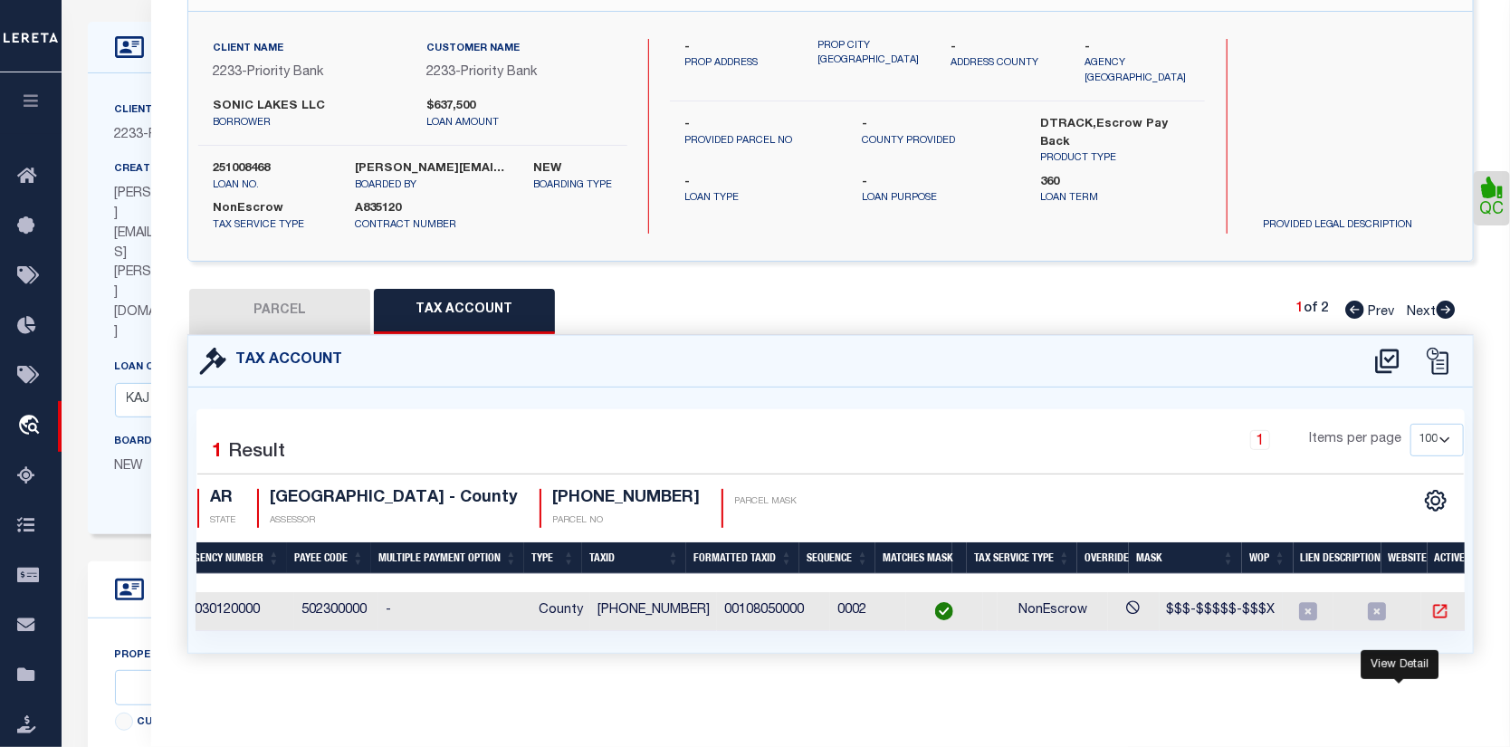
click at [1431, 602] on icon "" at bounding box center [1440, 611] width 18 height 18
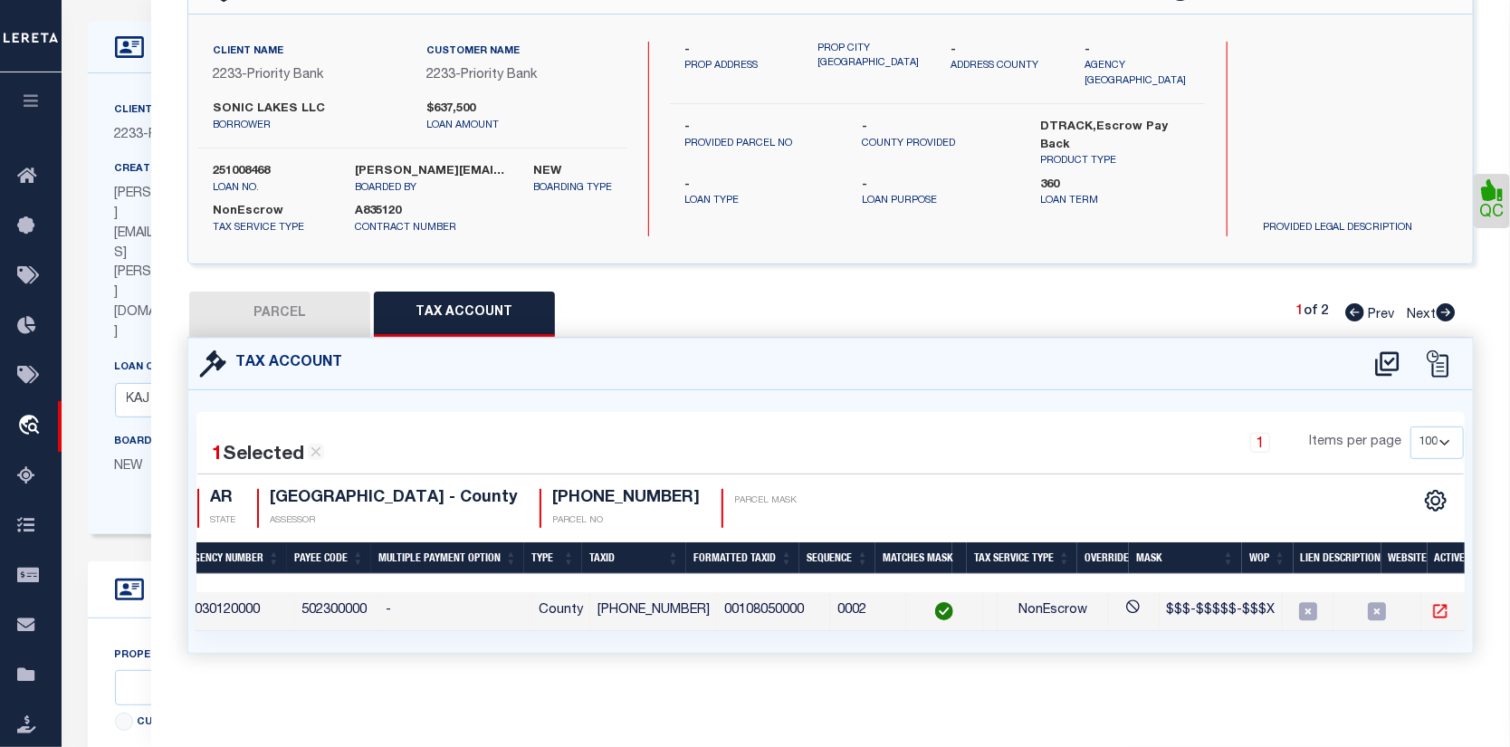
scroll to position [122, 0]
click at [35, 413] on link "travel_explore Order Management System" at bounding box center [31, 426] width 62 height 51
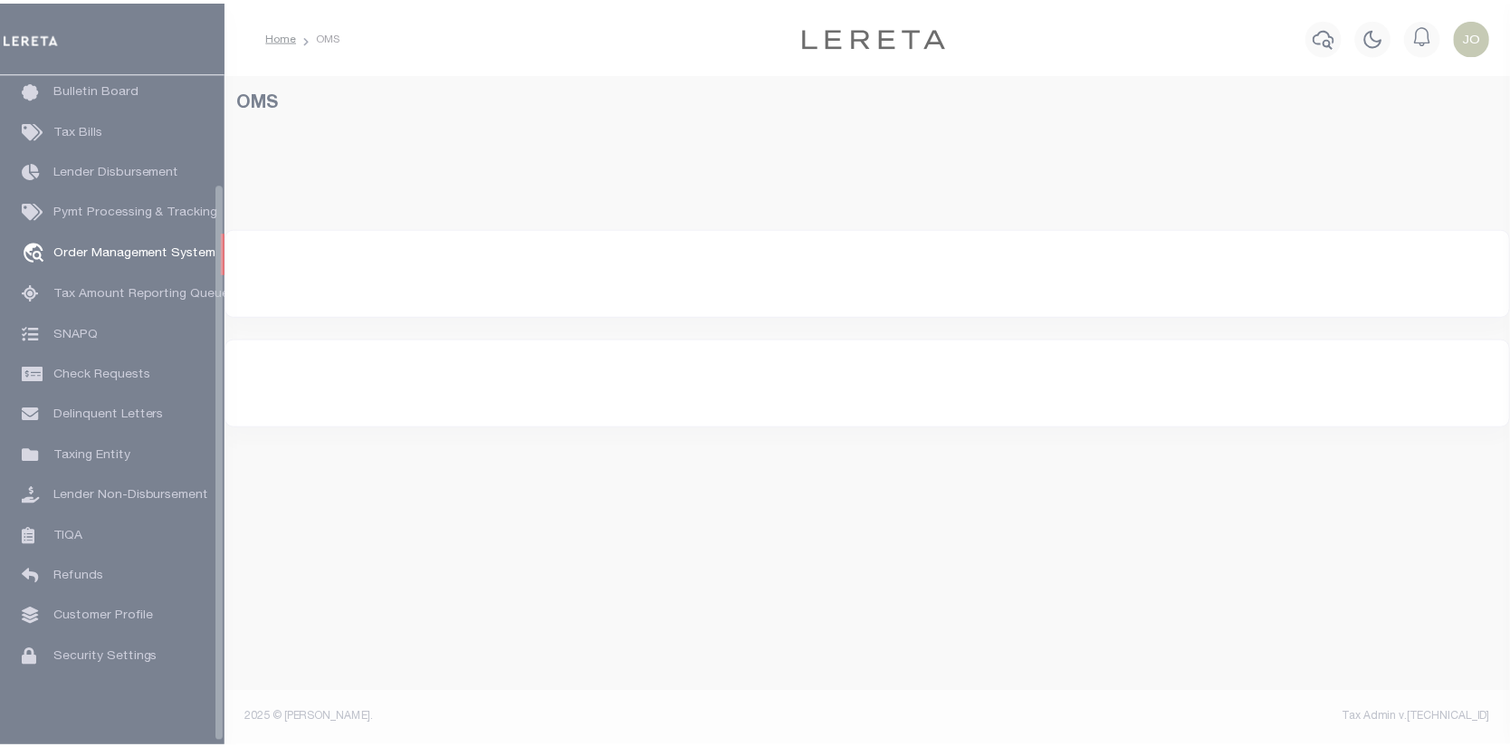
scroll to position [131, 0]
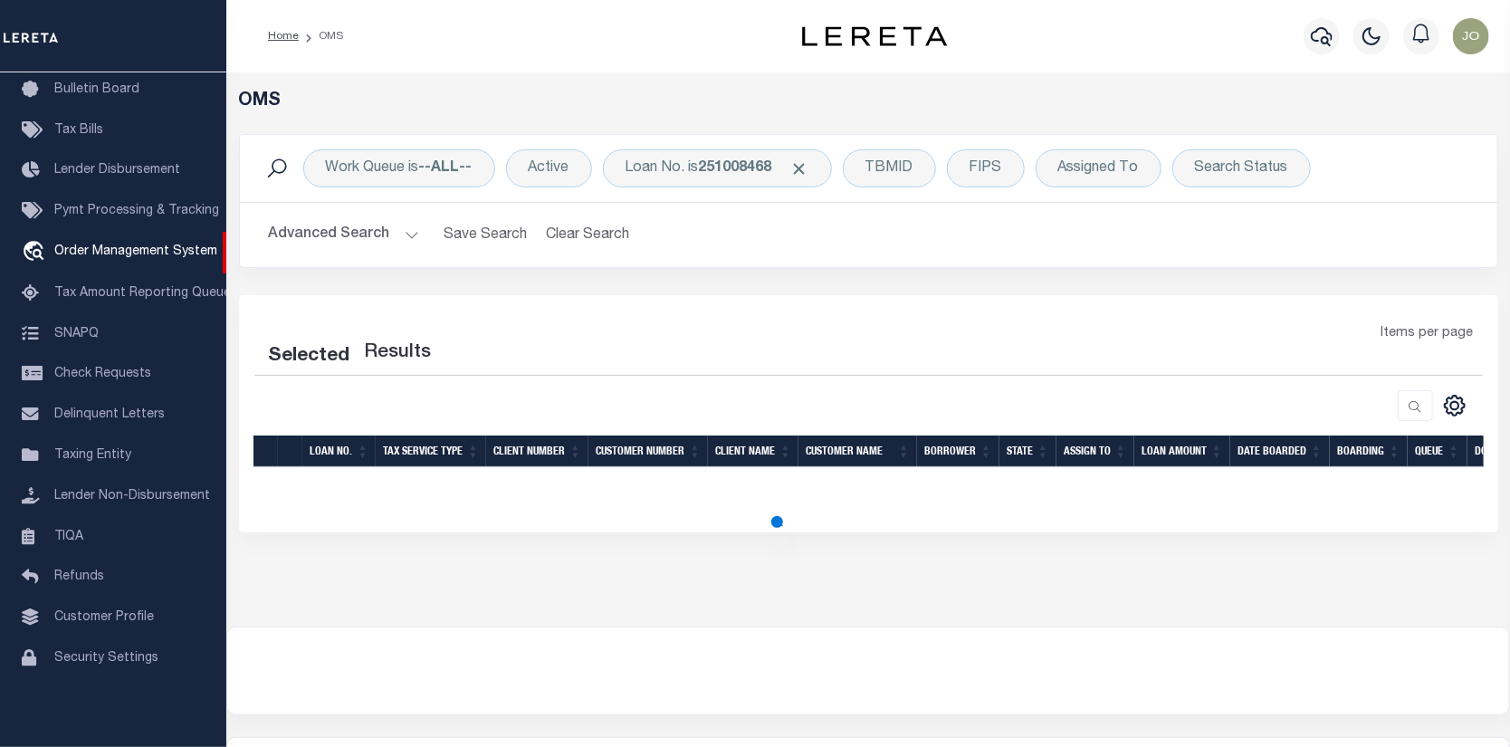
select select "200"
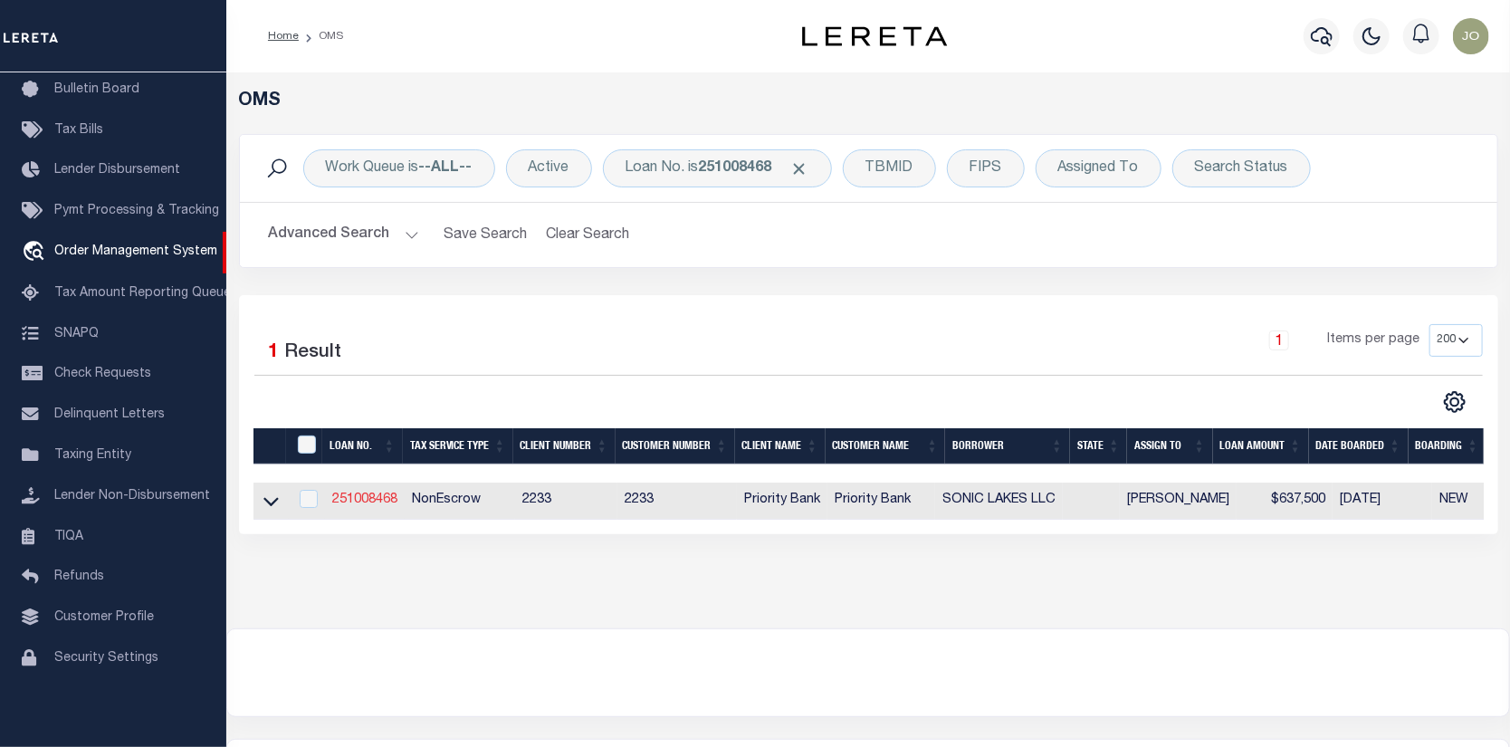
click at [368, 493] on link "251008468" at bounding box center [364, 499] width 65 height 13
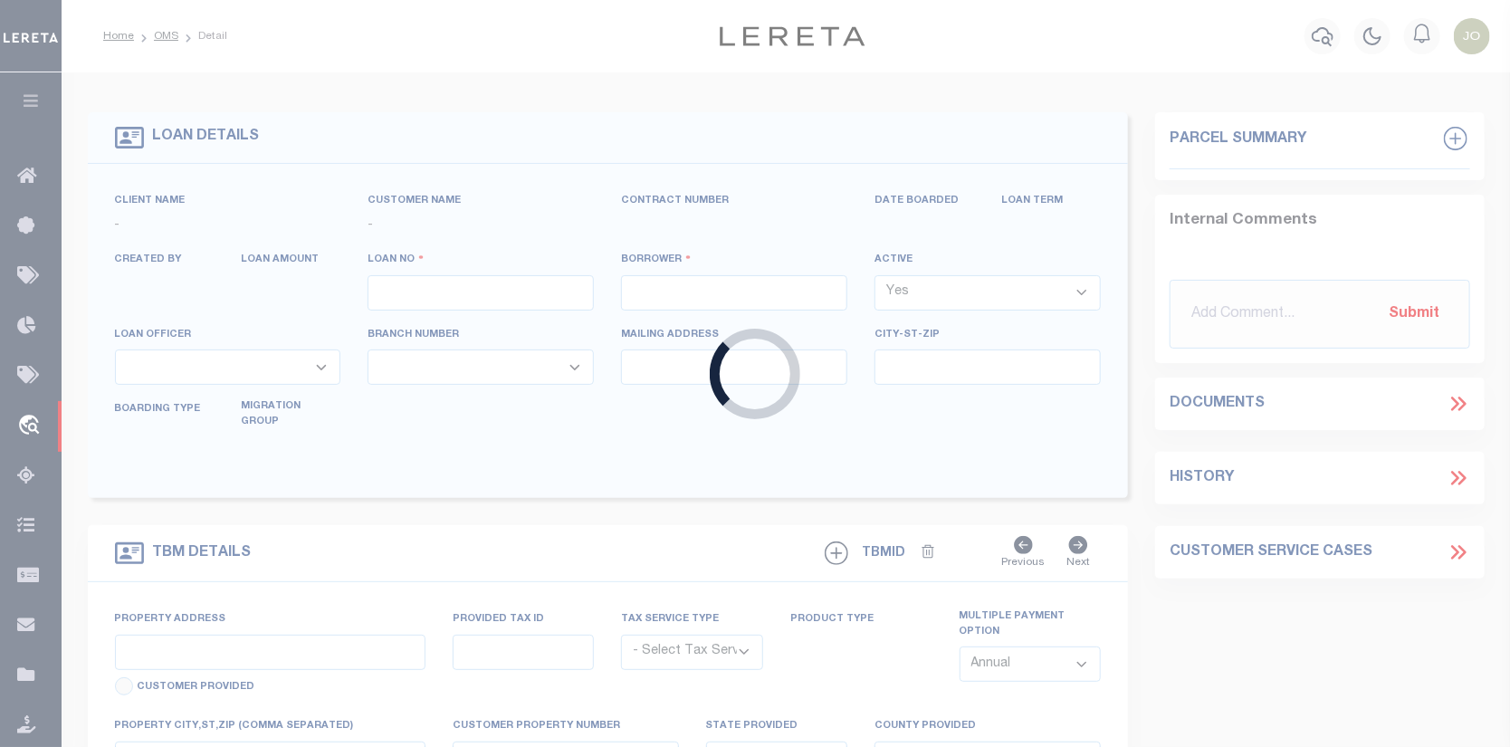
type input "251008468"
type input "SONIC LAKES LLC"
select select
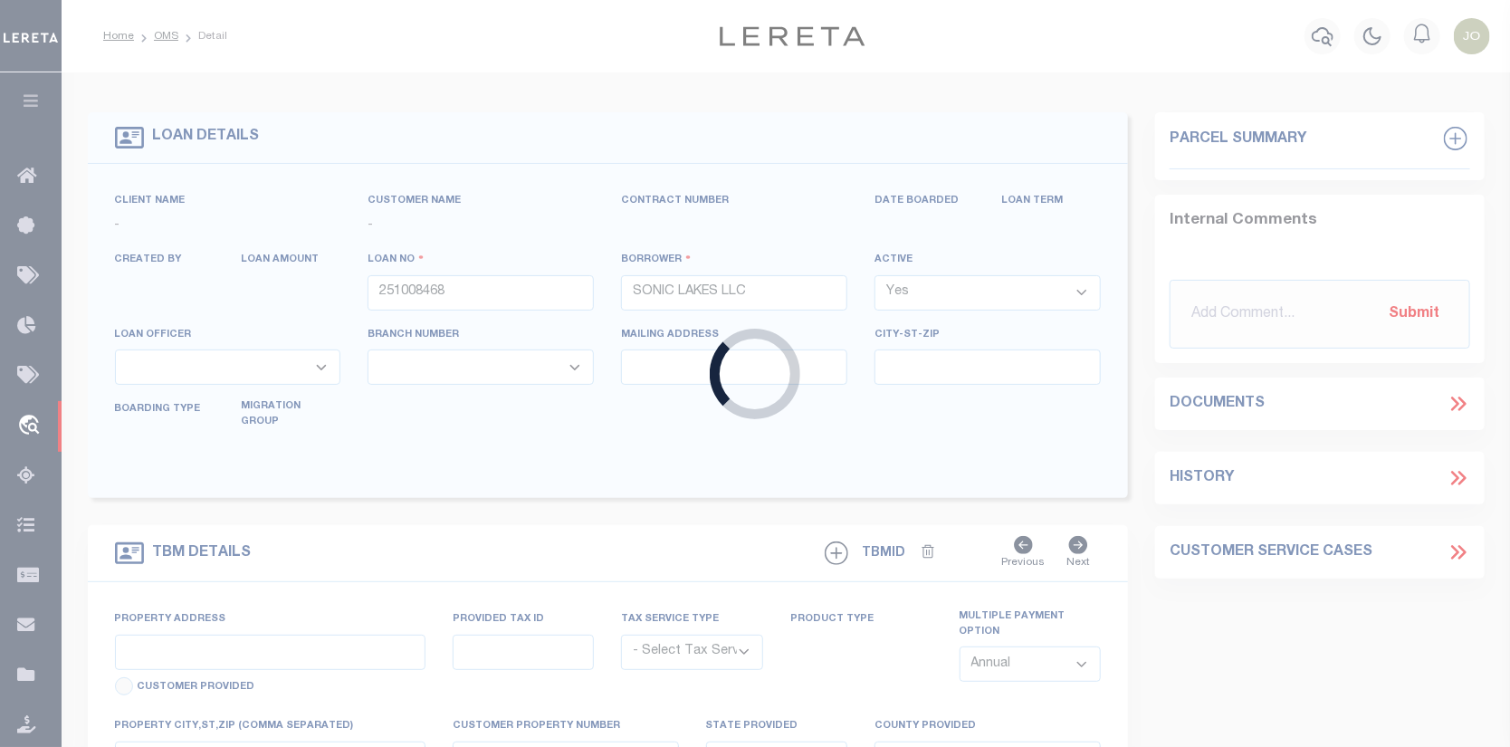
select select "NonEscrow"
select select "14565"
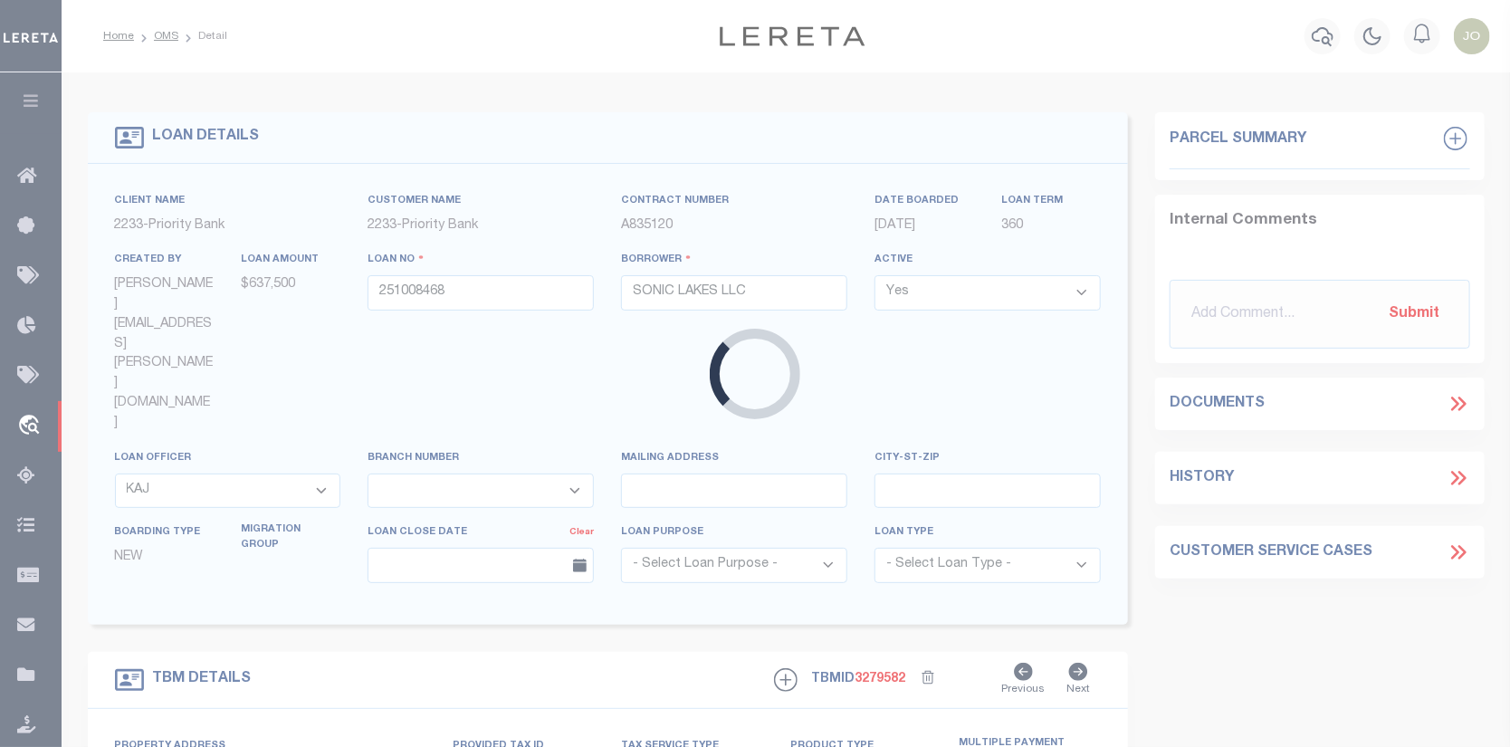
select select
select select "5899"
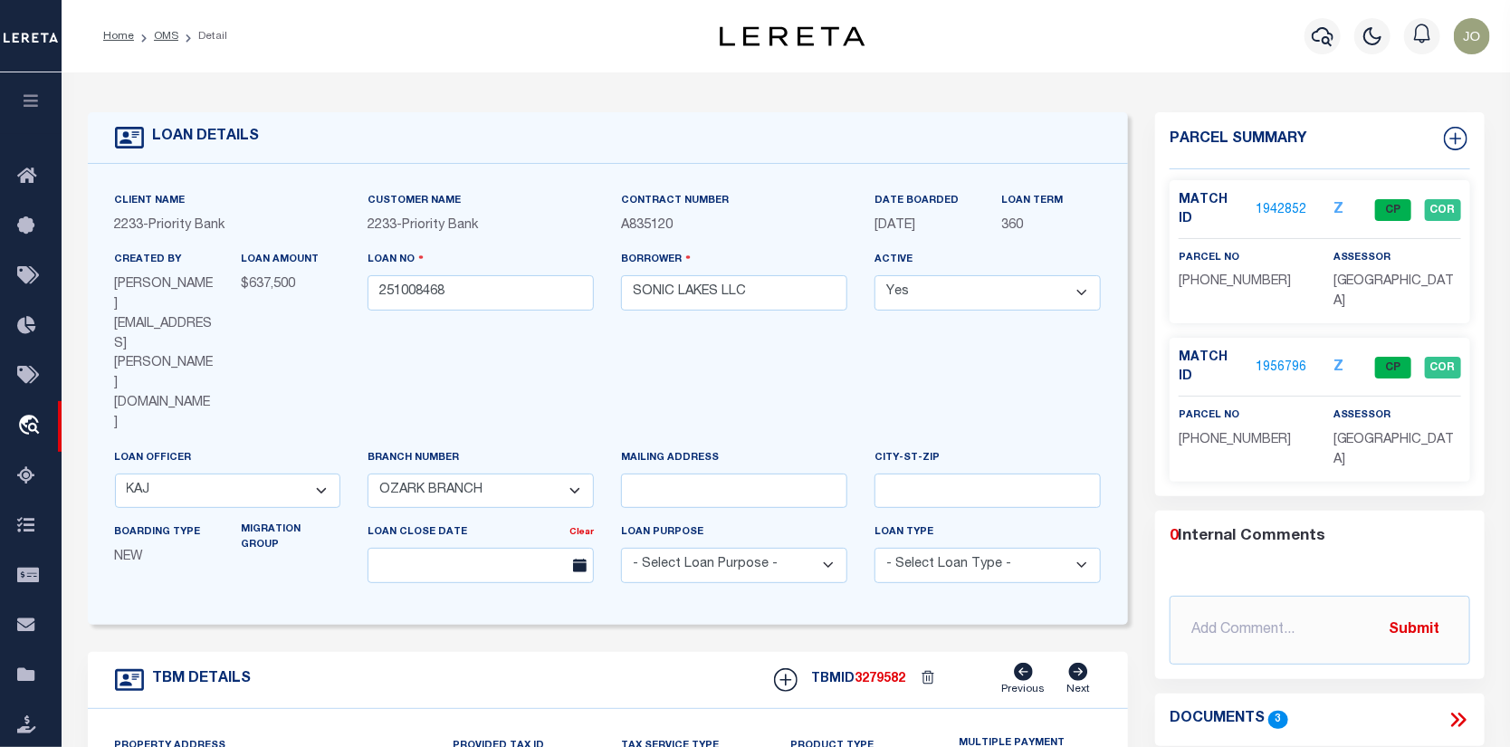
click at [1275, 358] on link "1956796" at bounding box center [1281, 367] width 51 height 19
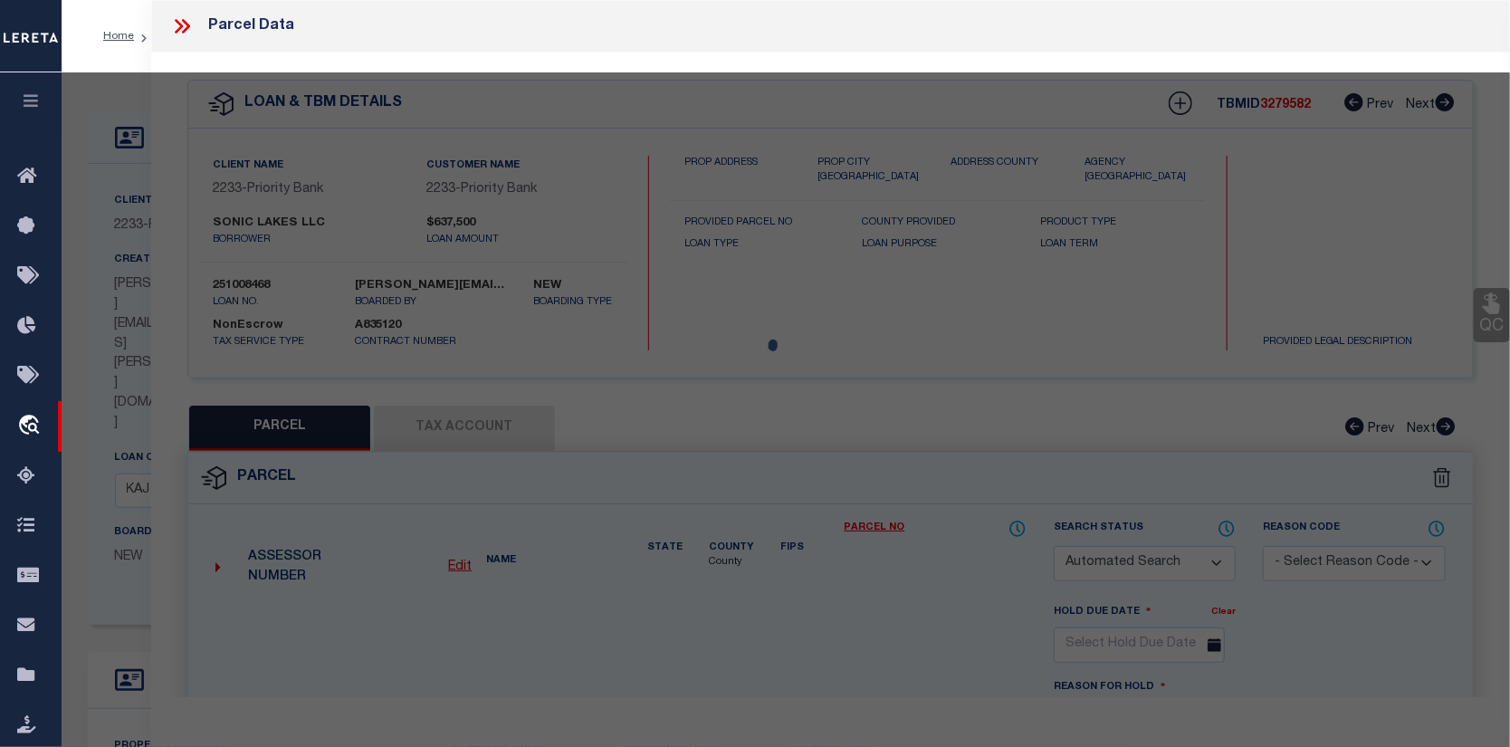
checkbox input "false"
select select "CP"
type input "SONIC LAKES, LLC"
select select
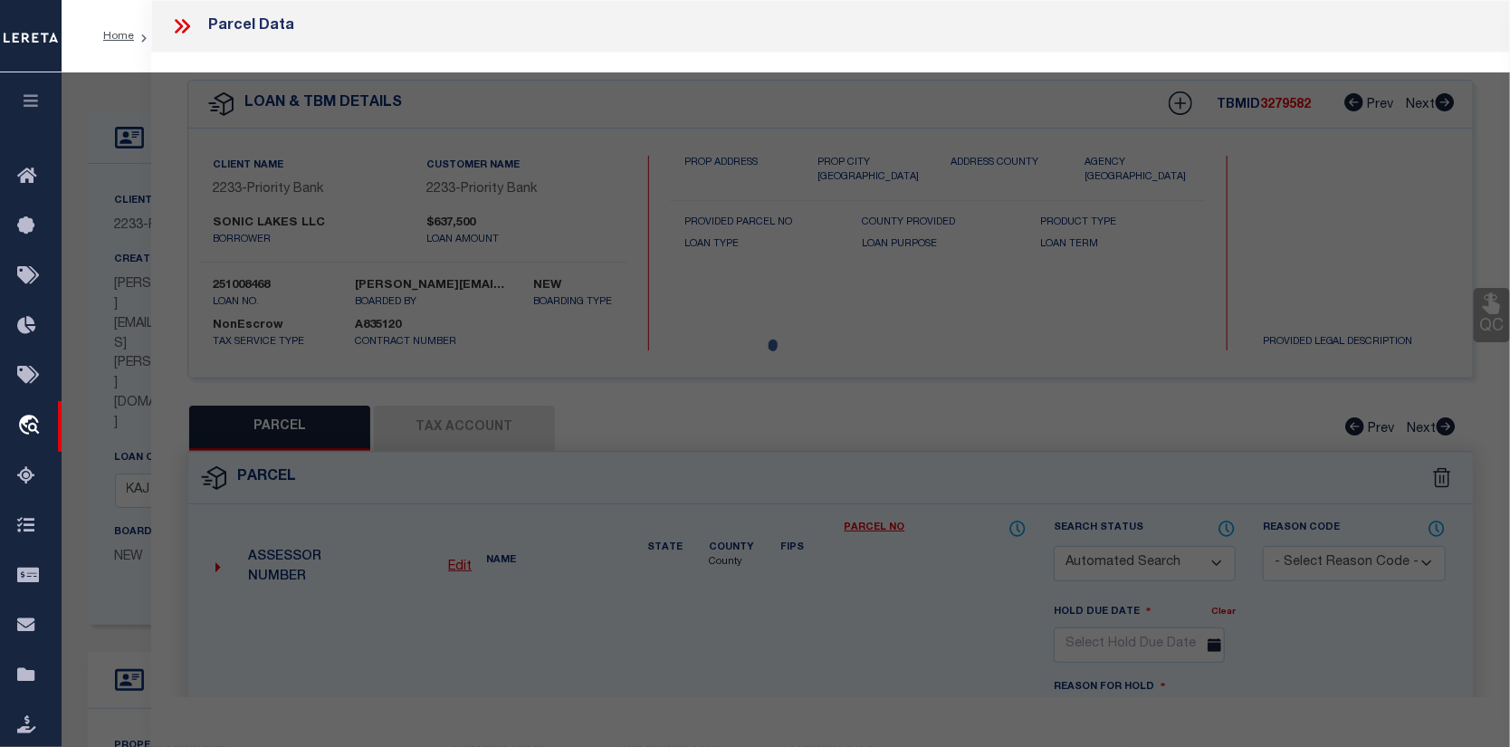
type input "[GEOGRAPHIC_DATA]"
checkbox input "false"
type input "AR"
type textarea "A part of the [GEOGRAPHIC_DATA] (NE1/4) of the Fractional [GEOGRAPHIC_DATA] (NW…"
type textarea "Completed based on the given legal document."
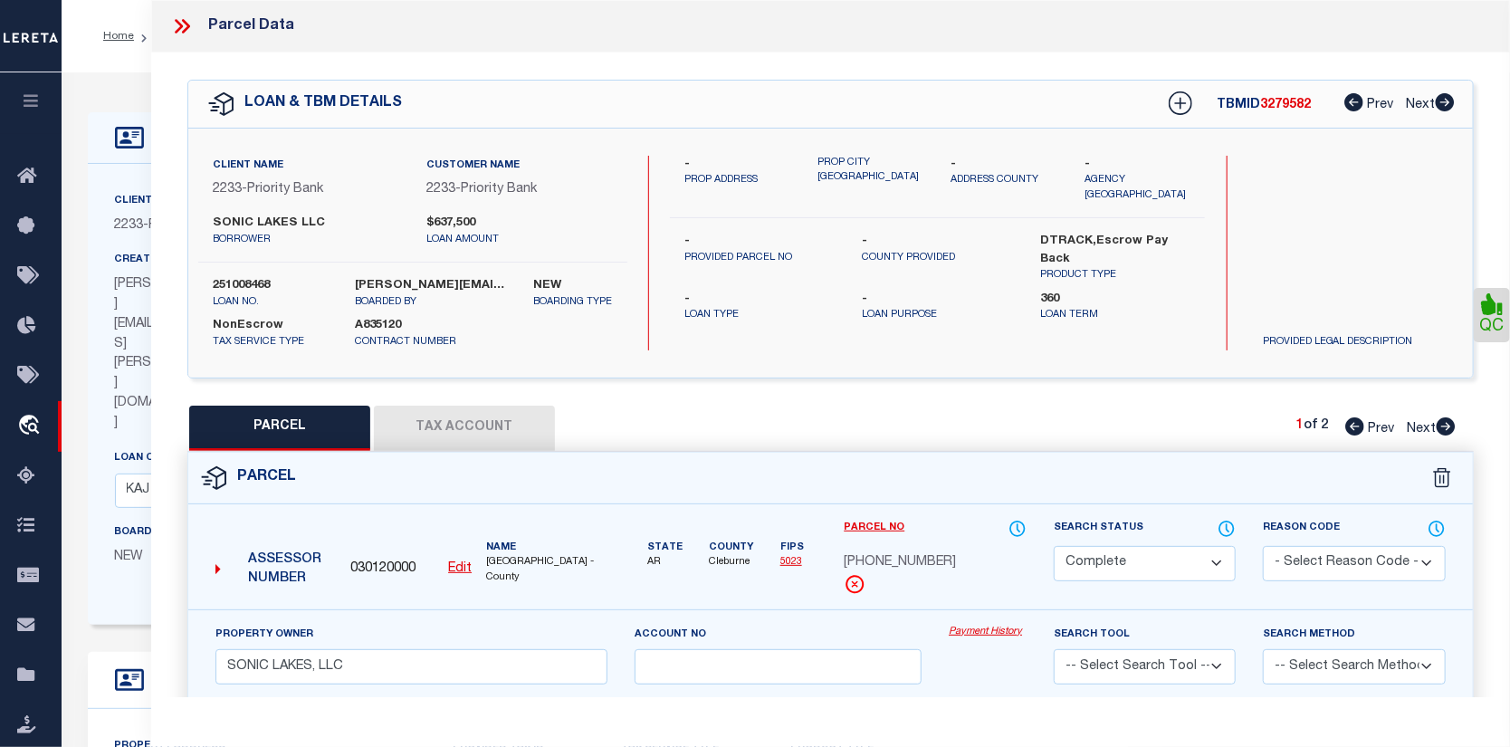
click at [477, 415] on button "Tax Account" at bounding box center [464, 428] width 181 height 45
select select "100"
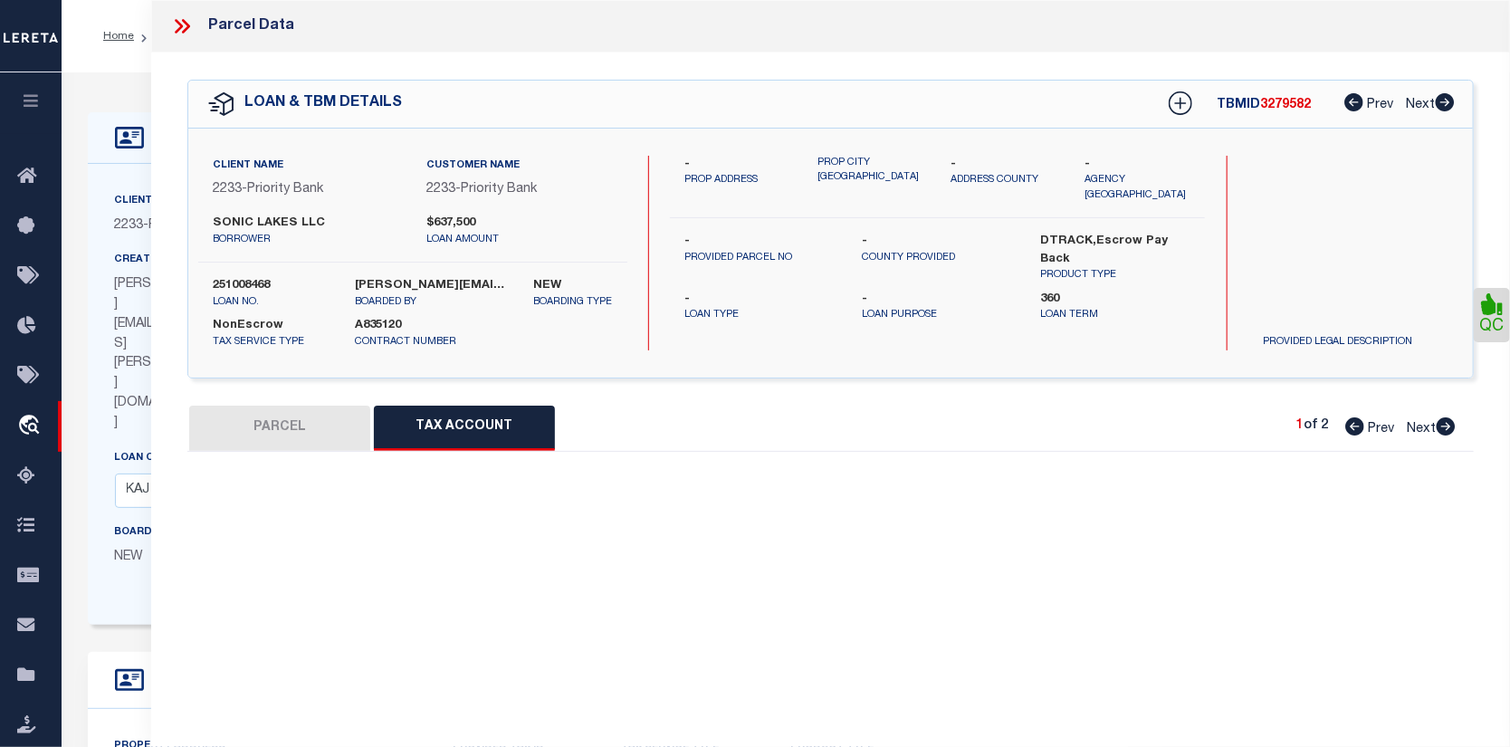
select select "100"
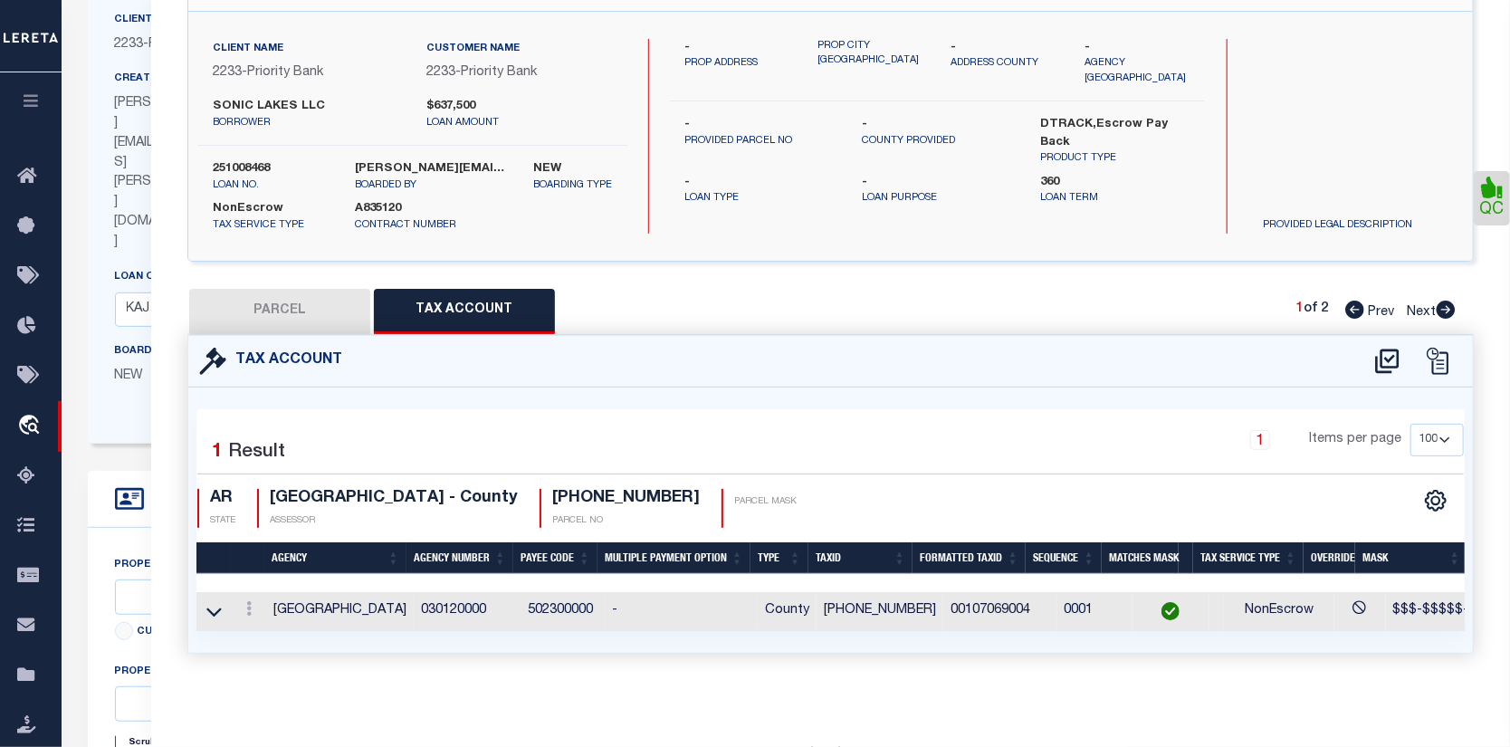
scroll to position [0, 226]
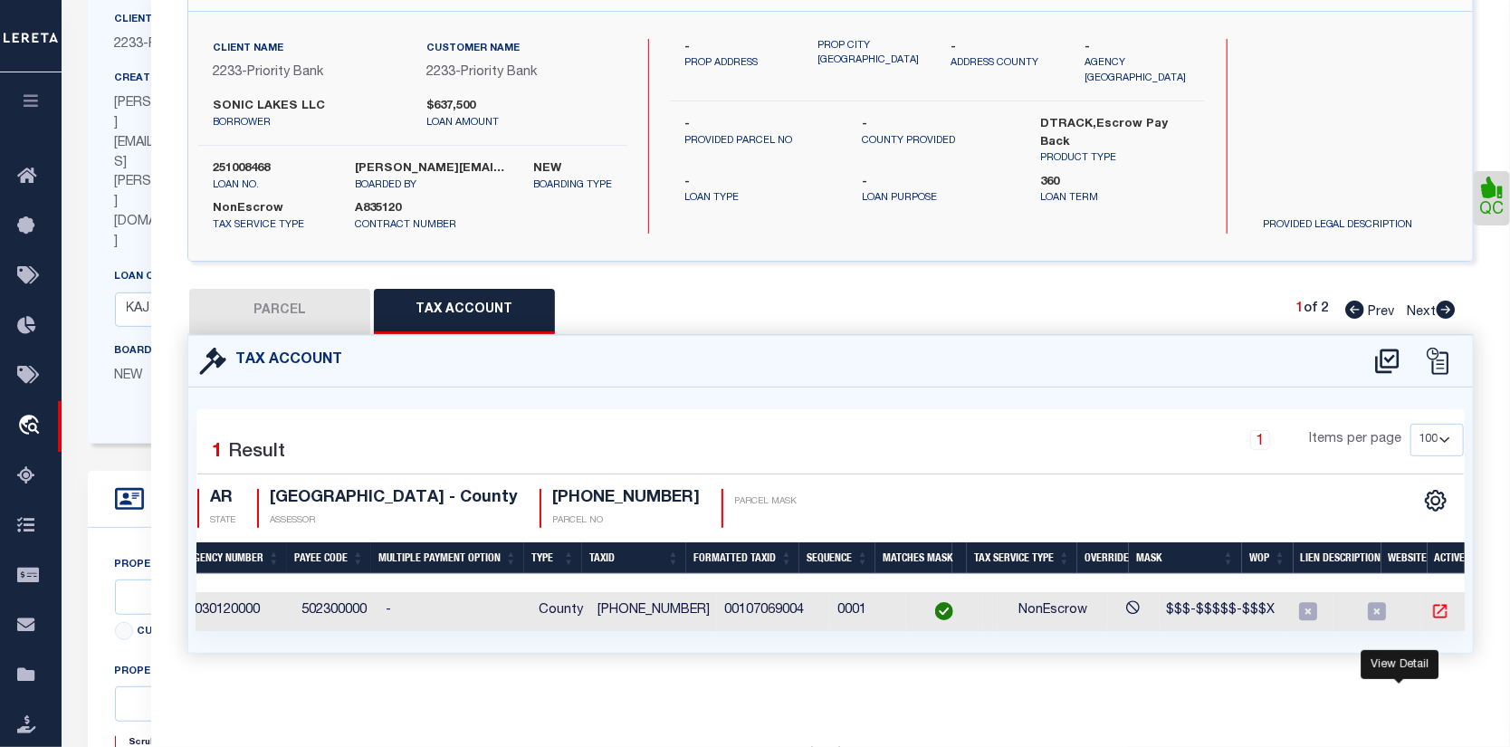
click at [1431, 602] on icon "" at bounding box center [1440, 611] width 18 height 18
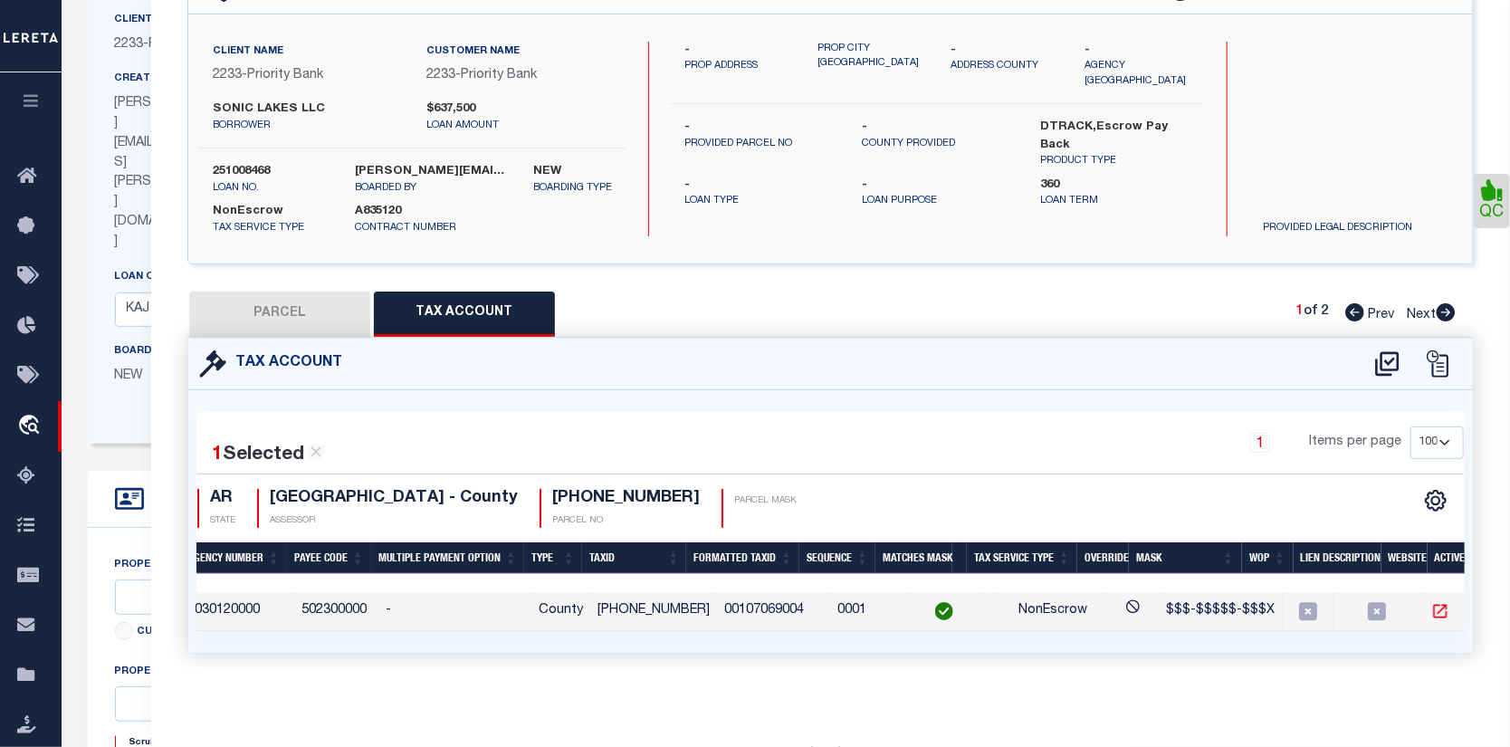
scroll to position [122, 0]
click at [270, 291] on button "PARCEL" at bounding box center [279, 313] width 181 height 45
select select "AS"
checkbox input "false"
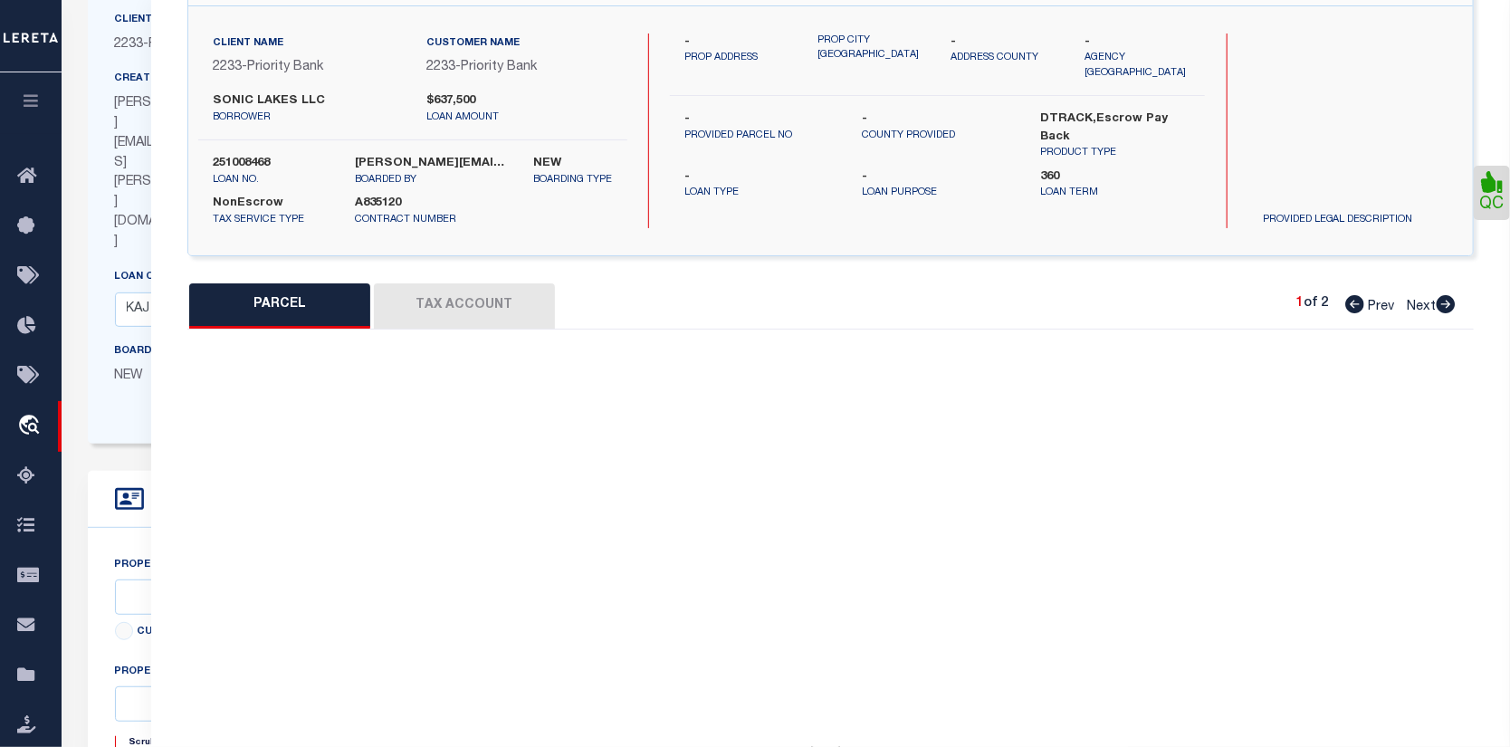
select select "CP"
type input "SONIC LAKES, LLC"
select select
type input "COVE CREEK RD"
checkbox input "false"
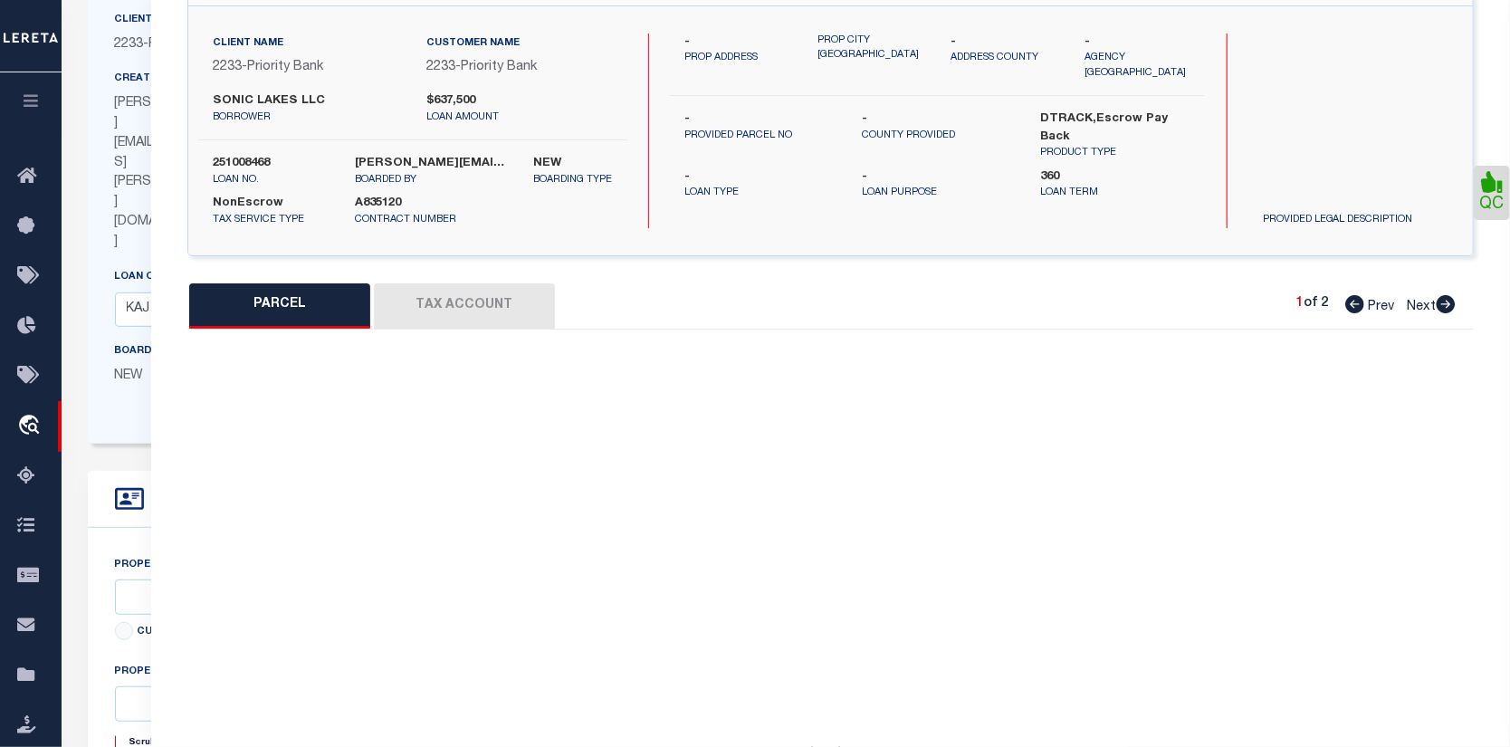
type input "AR"
type textarea "A part of the [GEOGRAPHIC_DATA] (NE1/4) of the Fractional [GEOGRAPHIC_DATA] (NW…"
type textarea "Completed based on the given legal document."
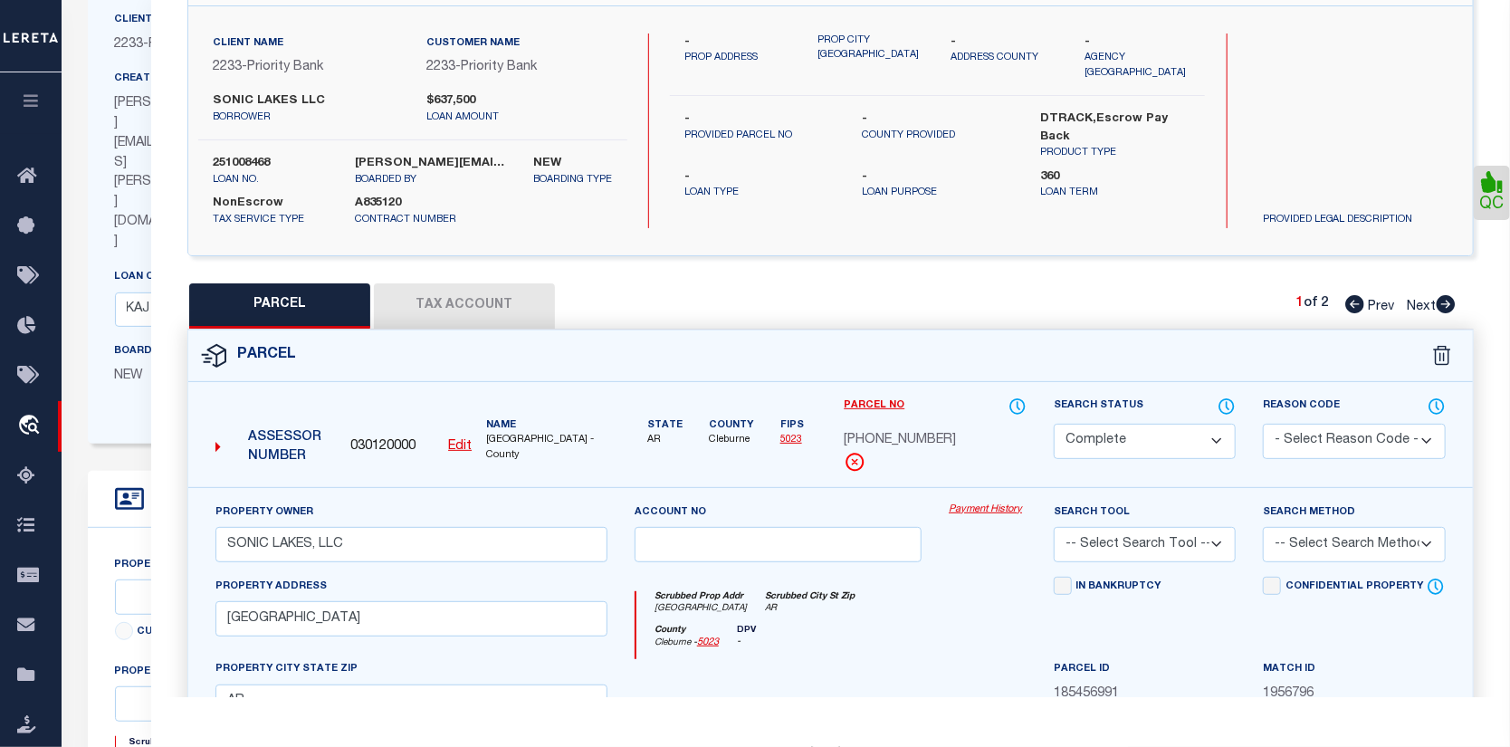
click at [1006, 506] on link "Payment History" at bounding box center [988, 509] width 78 height 15
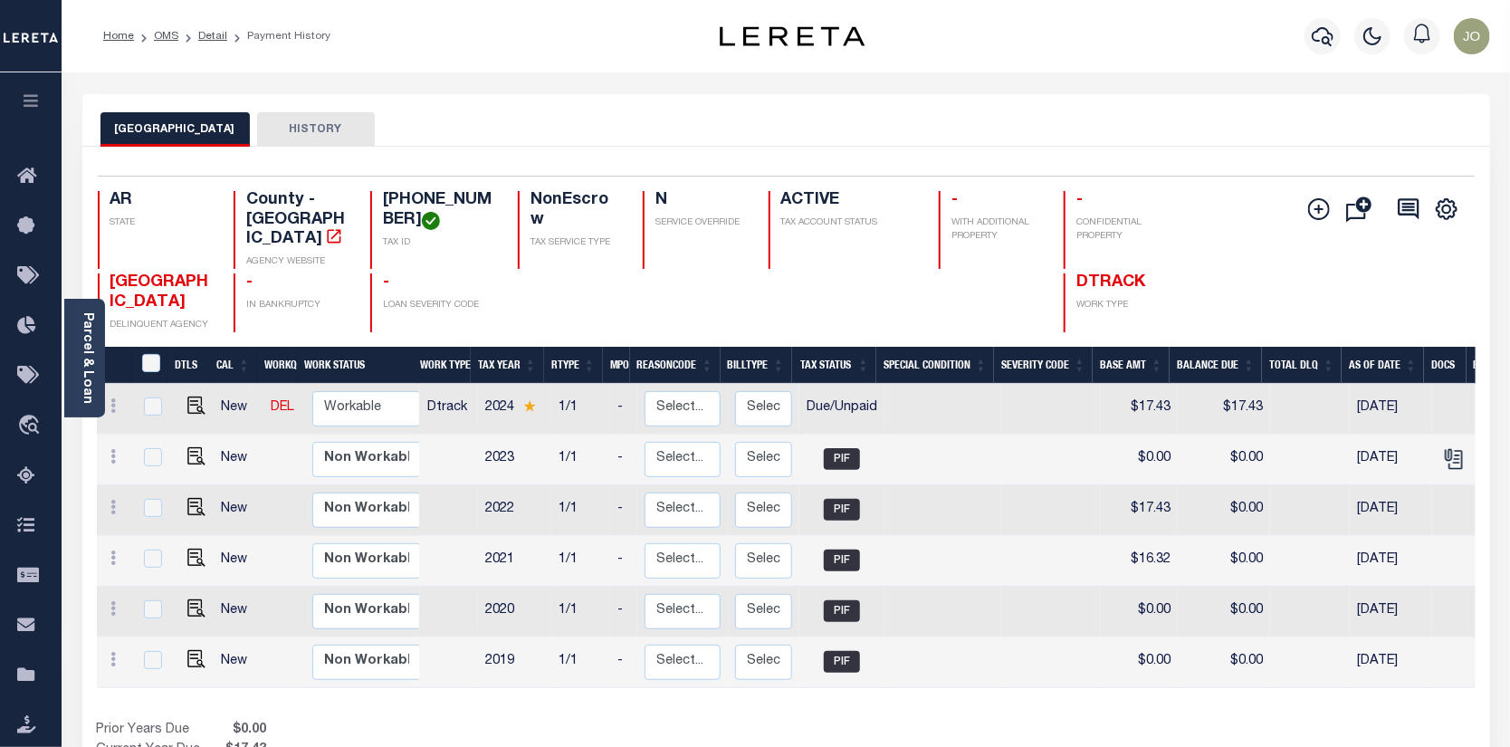
click at [140, 397] on div at bounding box center [151, 407] width 24 height 20
checkbox input "true"
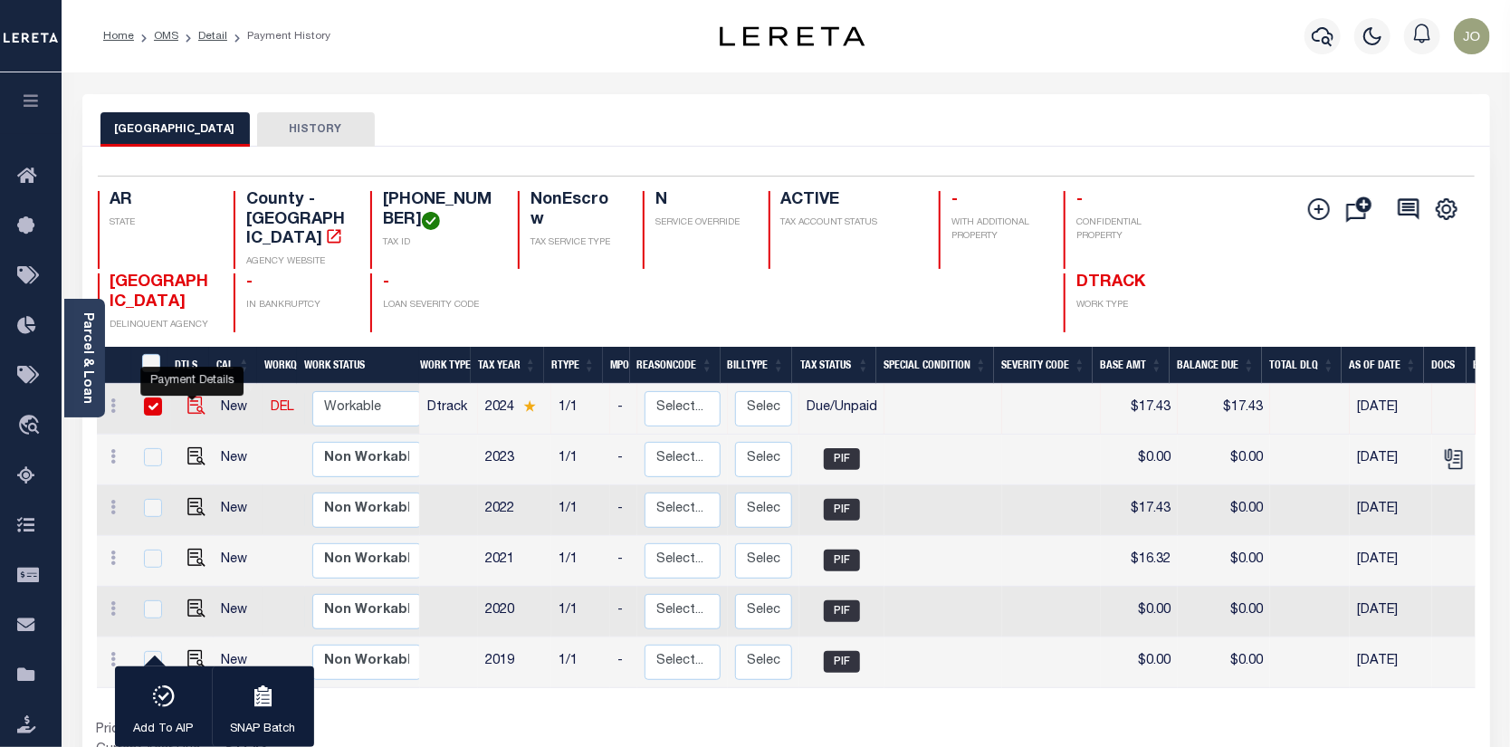
click at [195, 397] on img "" at bounding box center [196, 406] width 18 height 18
checkbox input "false"
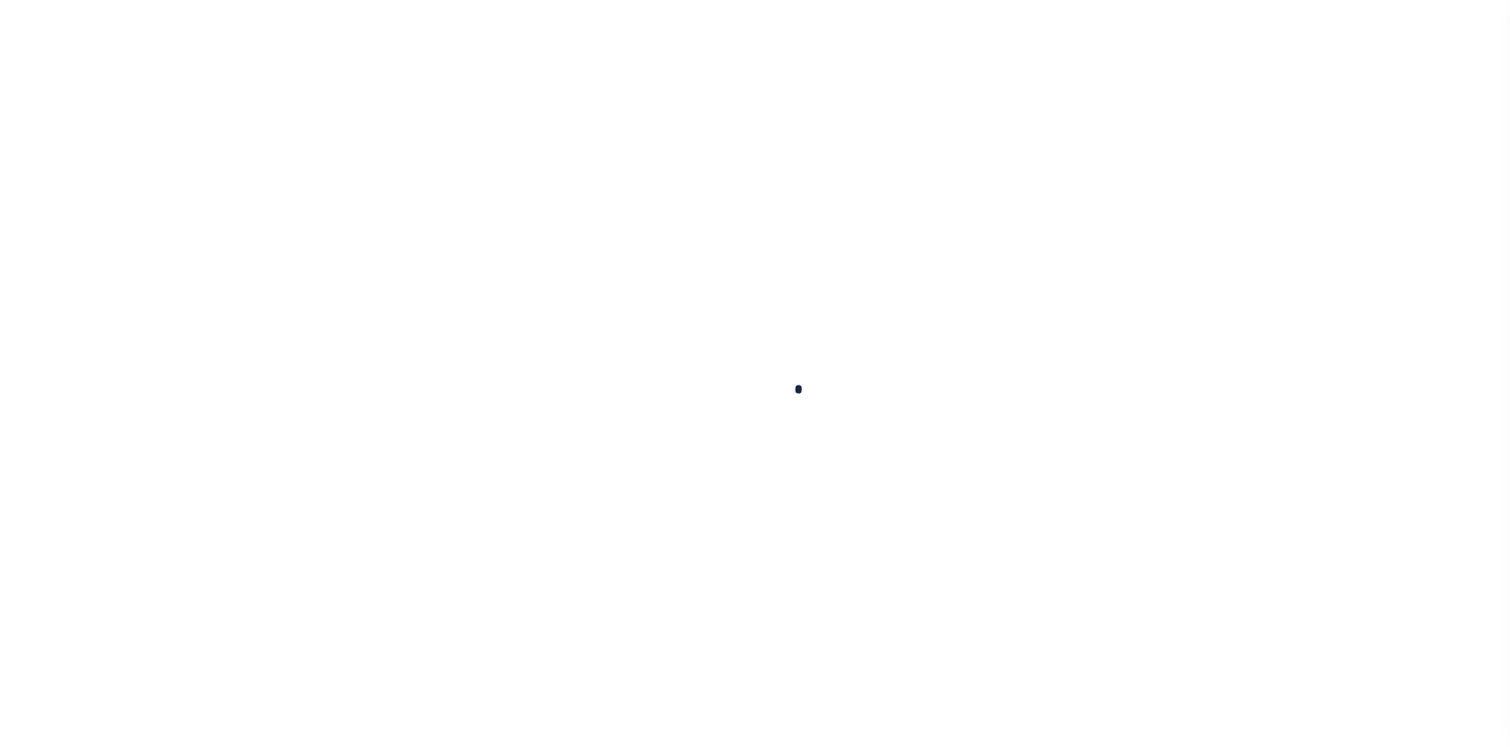
checkbox input "false"
type textarea "[DATE] -Spoke to [PERSON_NAME], taxes are paid for 2023 and there is no delinqu…"
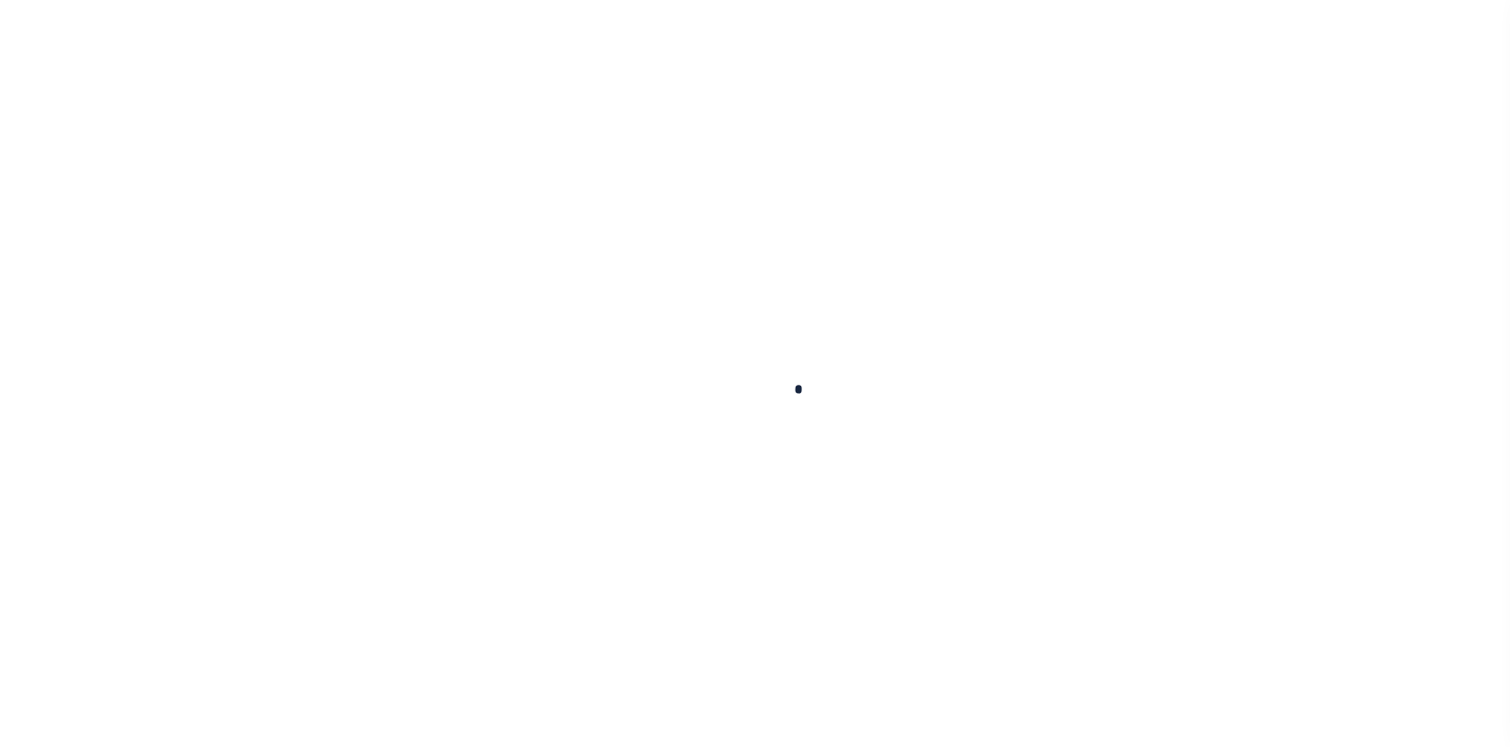
type input "10/15/2025"
type input "08/27/2025"
select select "DUE"
type input "$17.43"
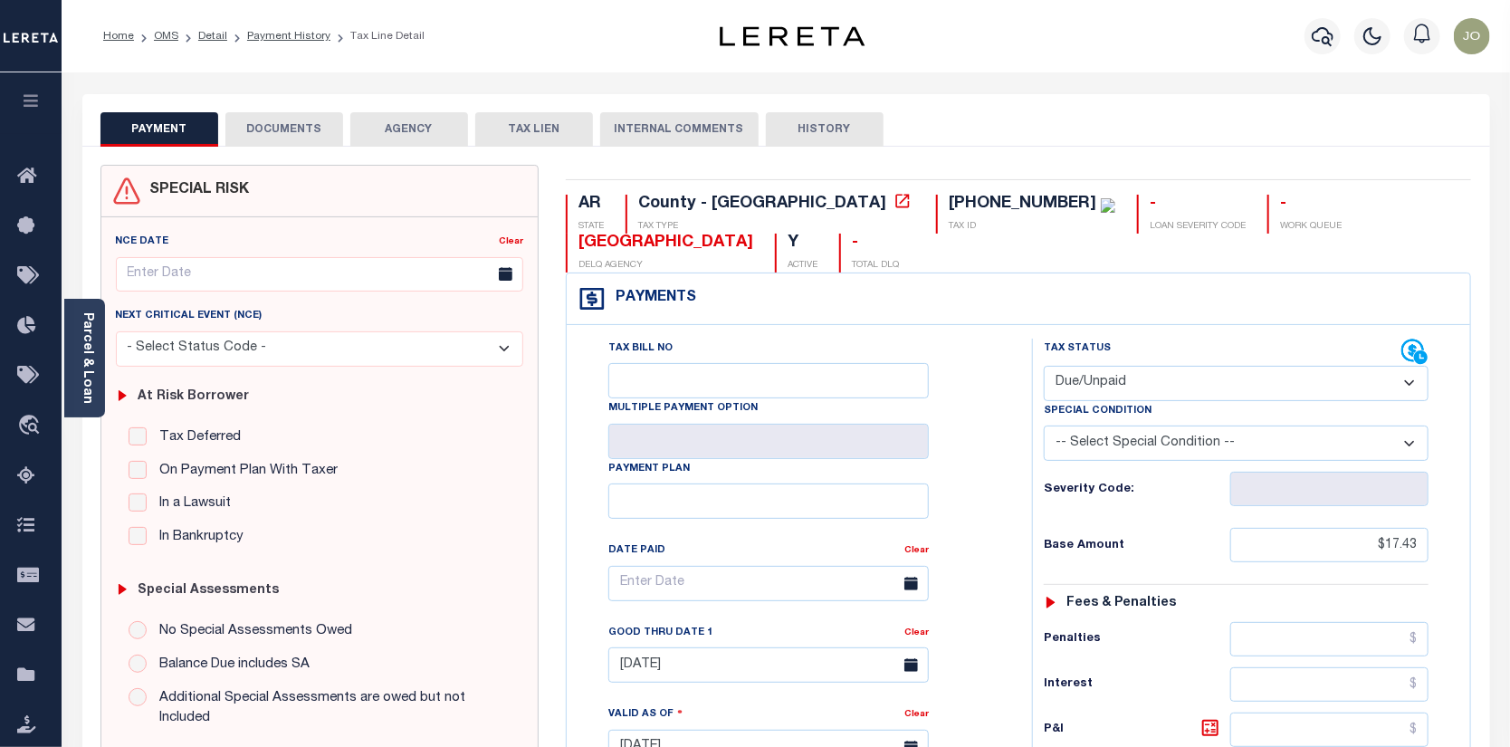
click at [1410, 383] on select "- Select Status Code - Open Due/Unpaid Paid Incomplete No Tax Due Internal Refu…" at bounding box center [1236, 383] width 385 height 35
select select "PYD"
click at [1044, 367] on select "- Select Status Code - Open Due/Unpaid Paid Incomplete No Tax Due Internal Refu…" at bounding box center [1236, 383] width 385 height 35
type input "[DATE]"
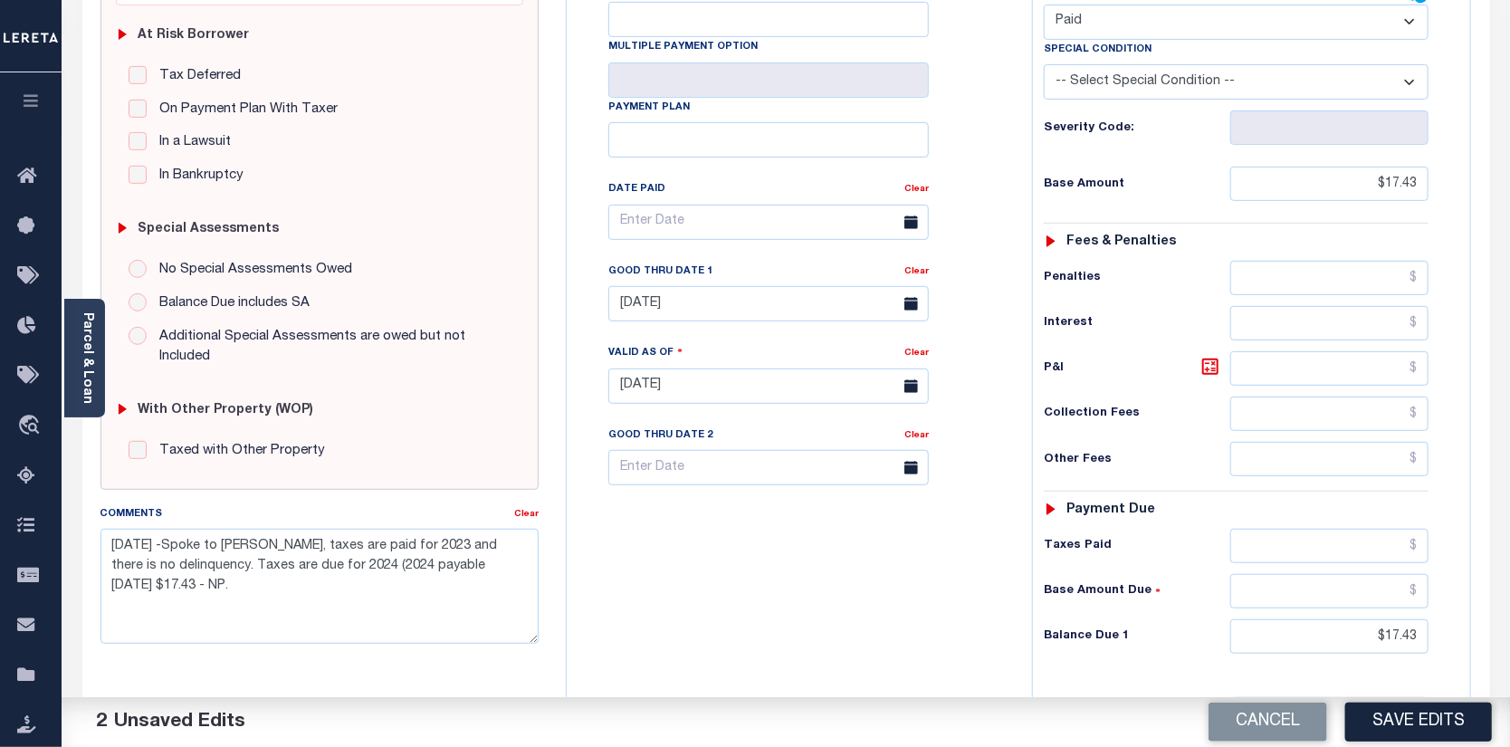
scroll to position [362, 0]
click at [1419, 541] on input "text" at bounding box center [1329, 545] width 198 height 34
type input "$17.43"
click at [1388, 635] on input "$17.43" at bounding box center [1329, 635] width 198 height 34
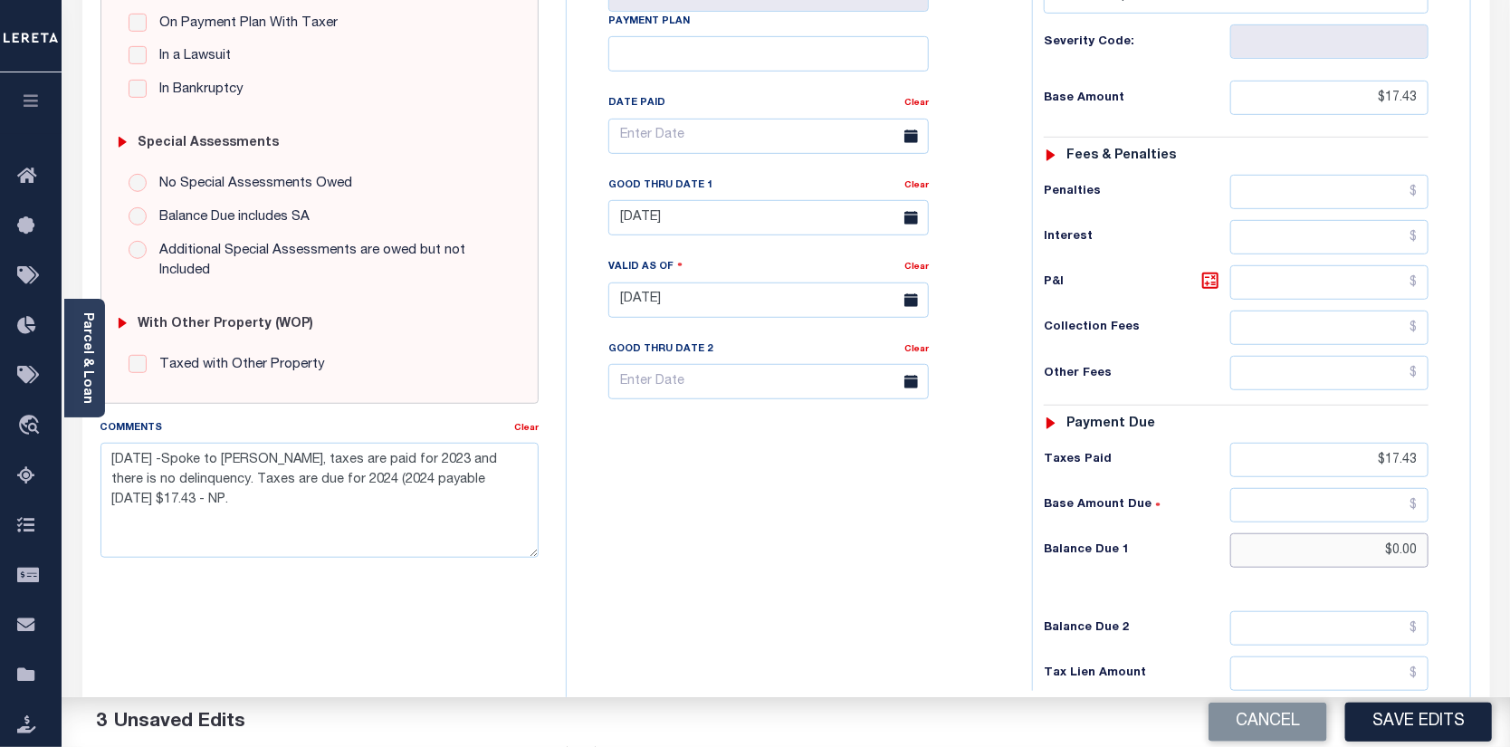
scroll to position [453, 0]
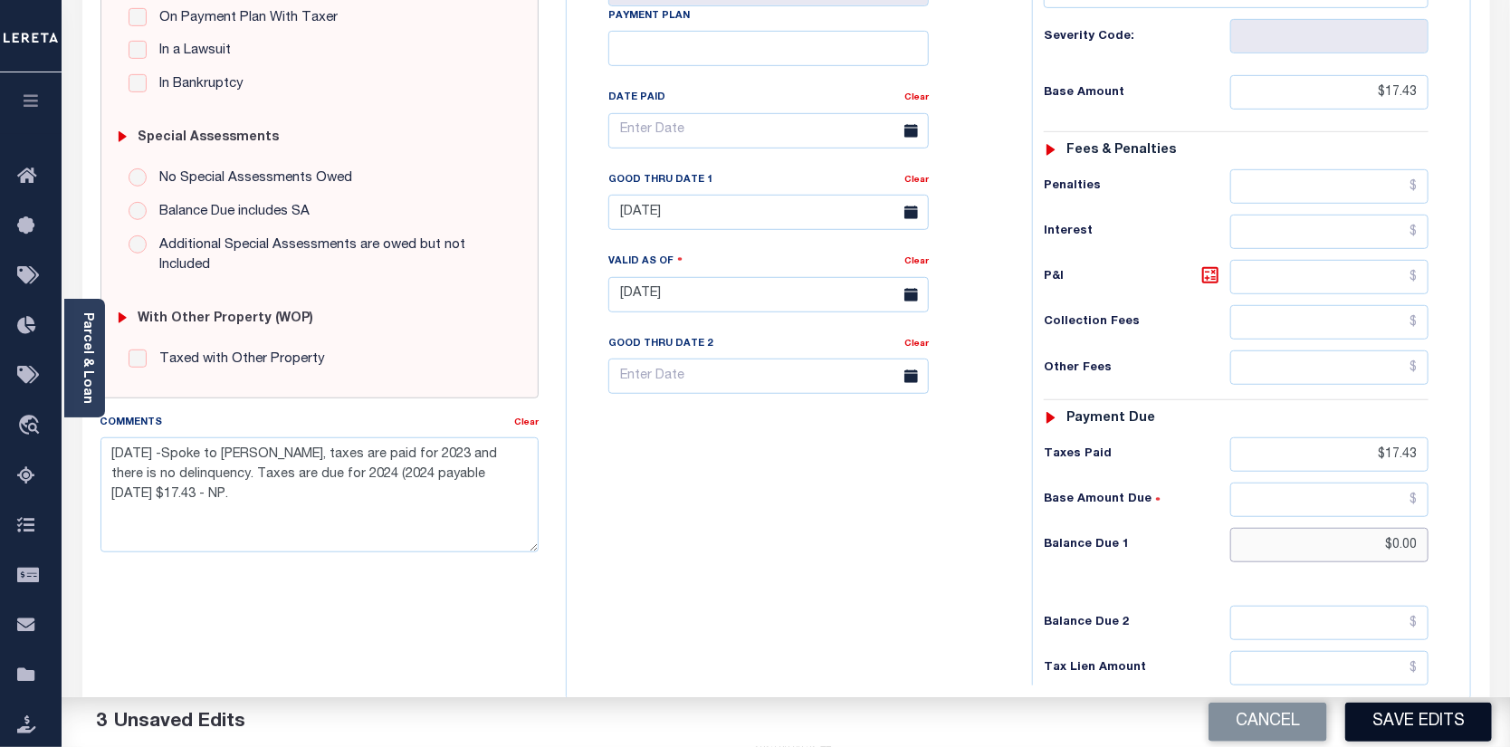
type input "$0.00"
click at [1377, 710] on button "Save Edits" at bounding box center [1418, 721] width 147 height 39
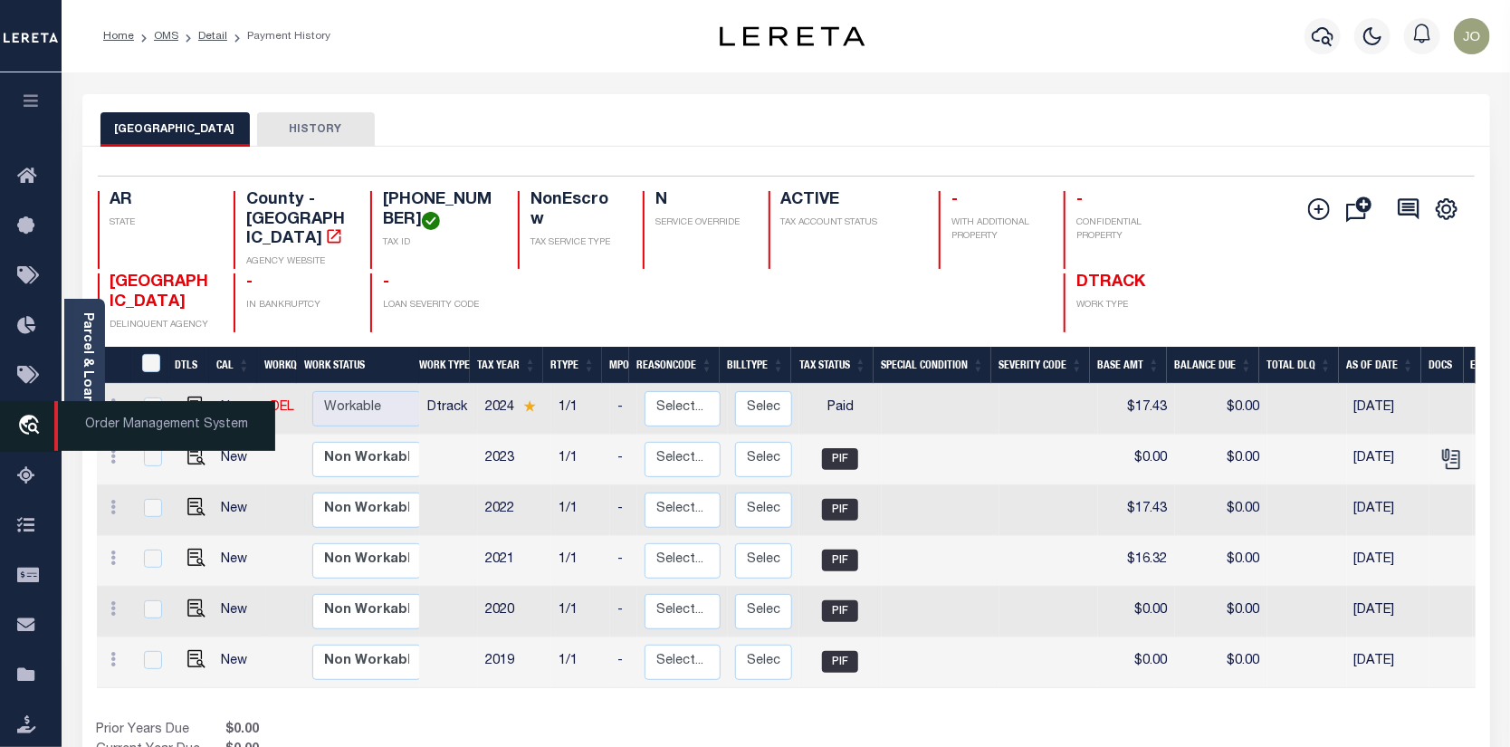
click at [32, 426] on icon "travel_explore" at bounding box center [31, 427] width 29 height 24
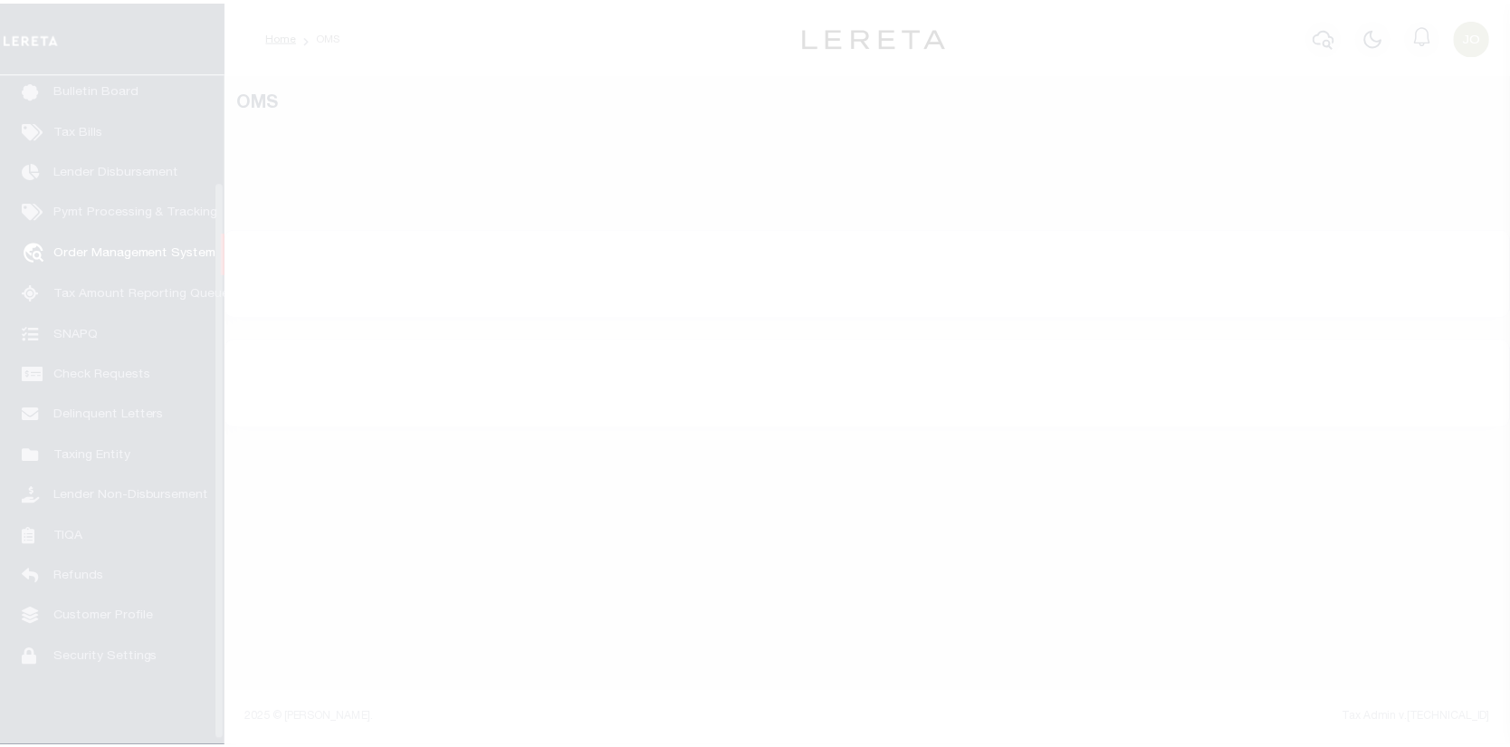
scroll to position [131, 0]
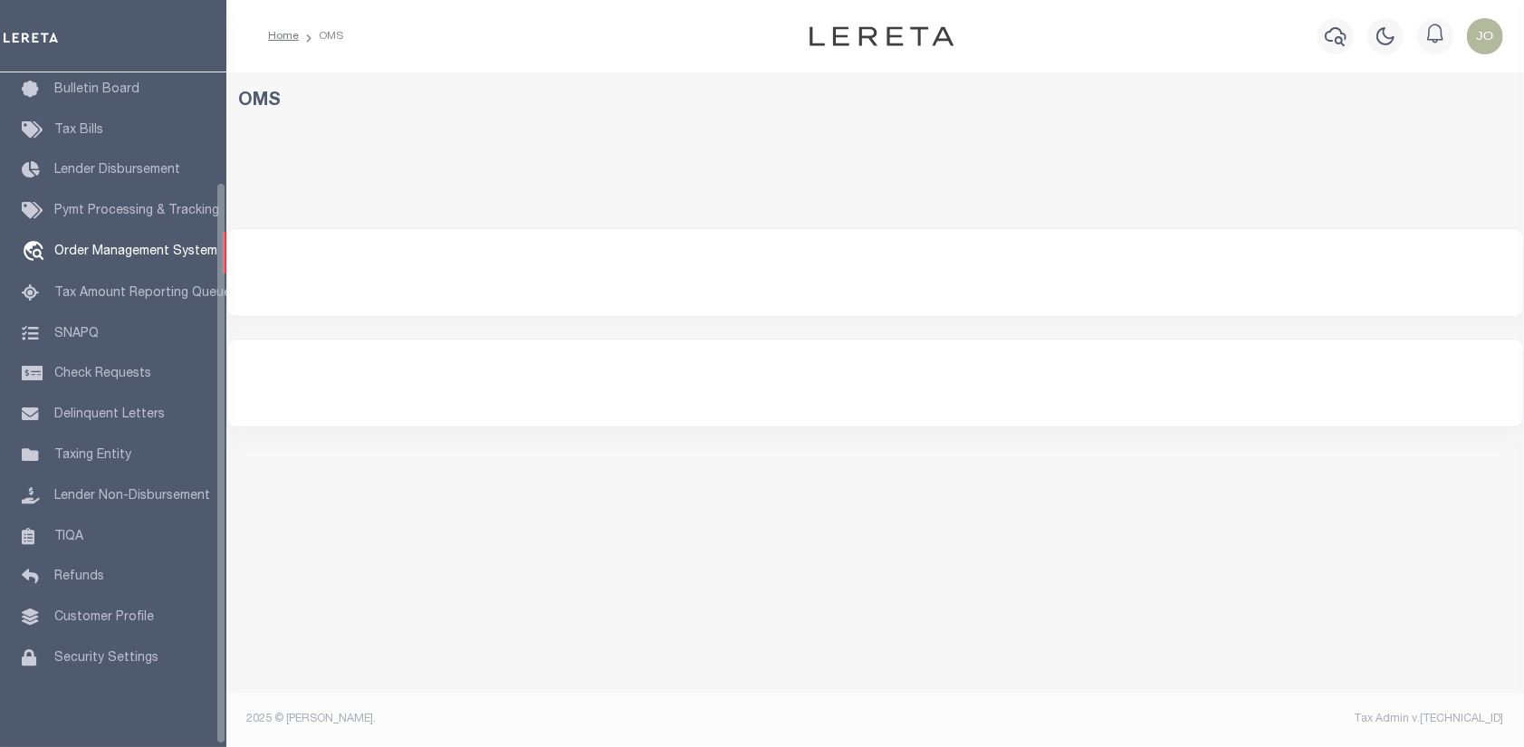
select select "200"
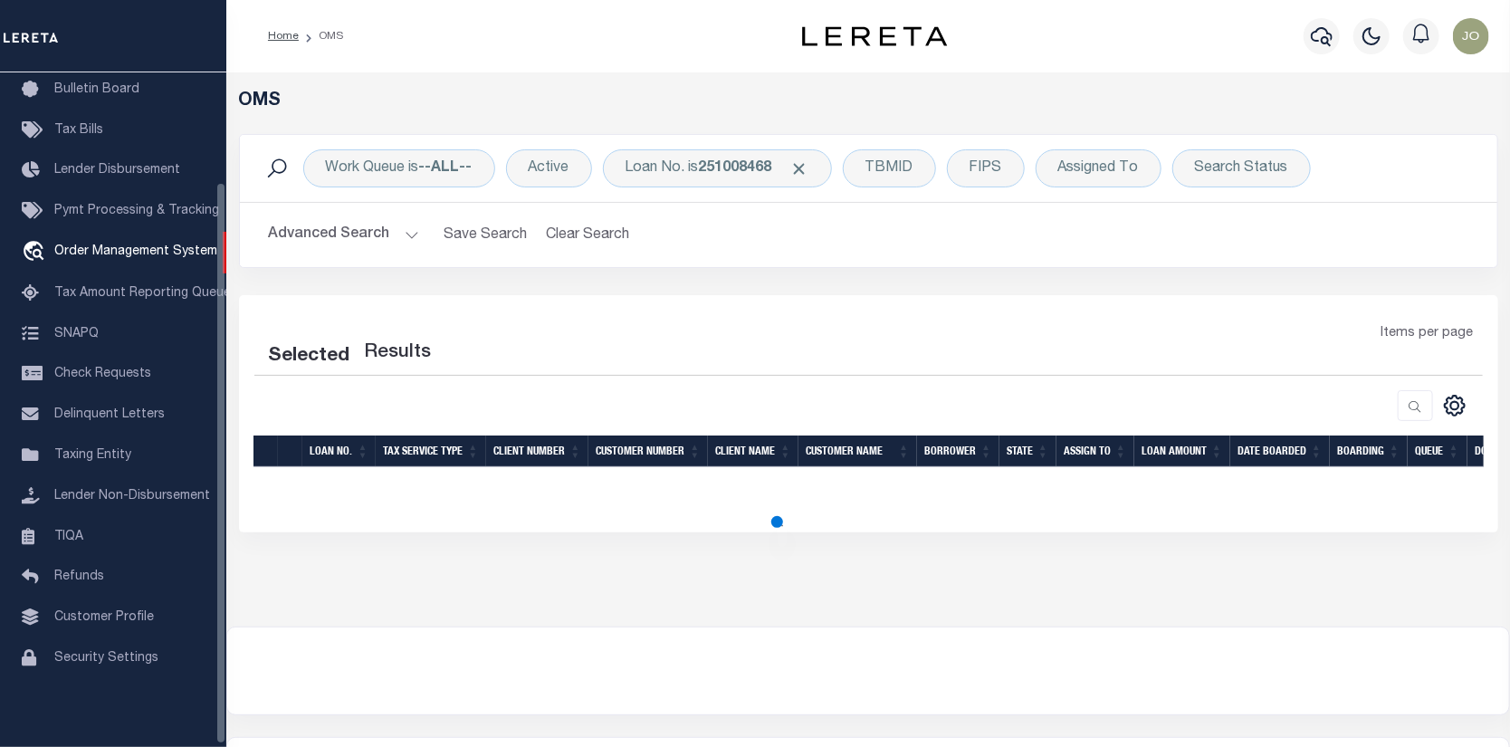
select select "200"
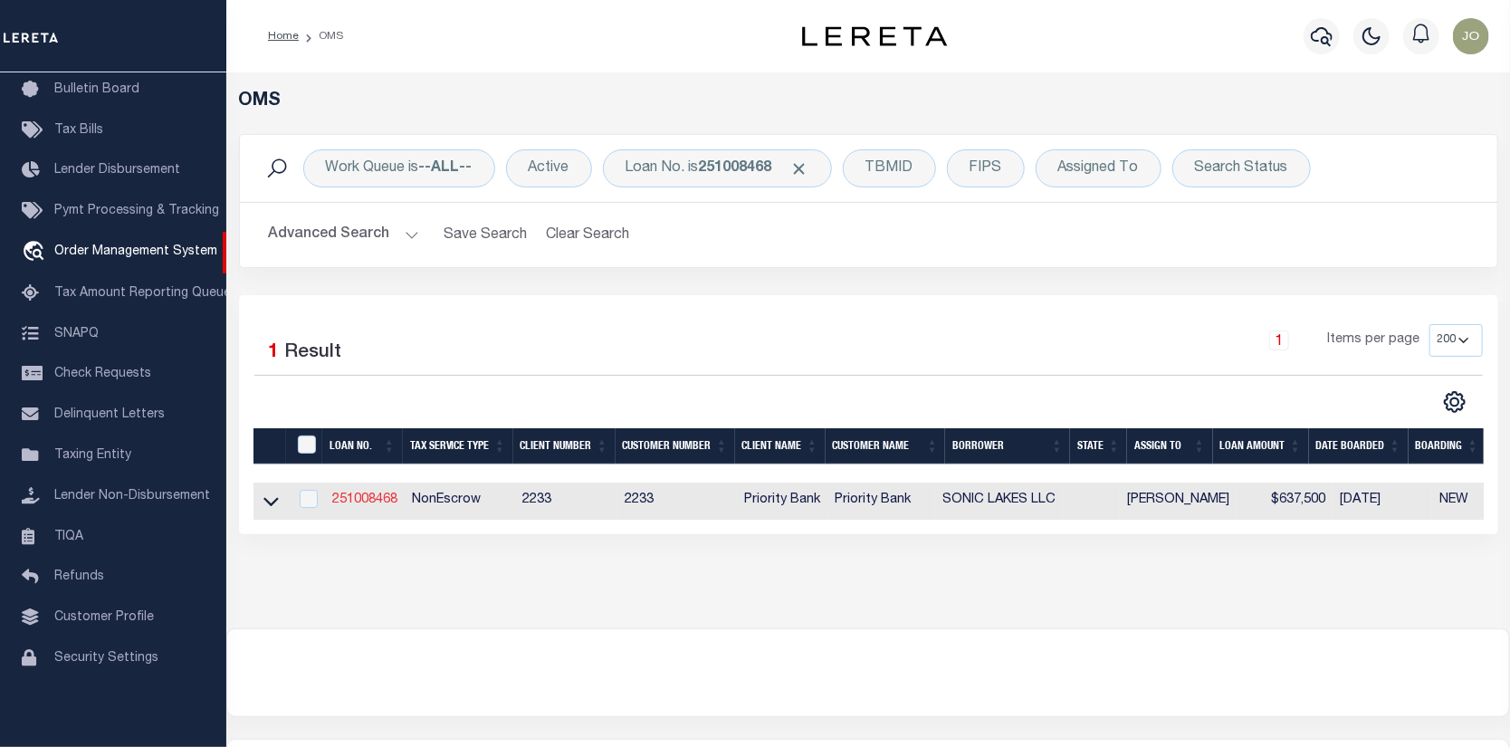
click at [370, 497] on link "251008468" at bounding box center [364, 499] width 65 height 13
type input "251008468"
type input "SONIC LAKES LLC"
select select
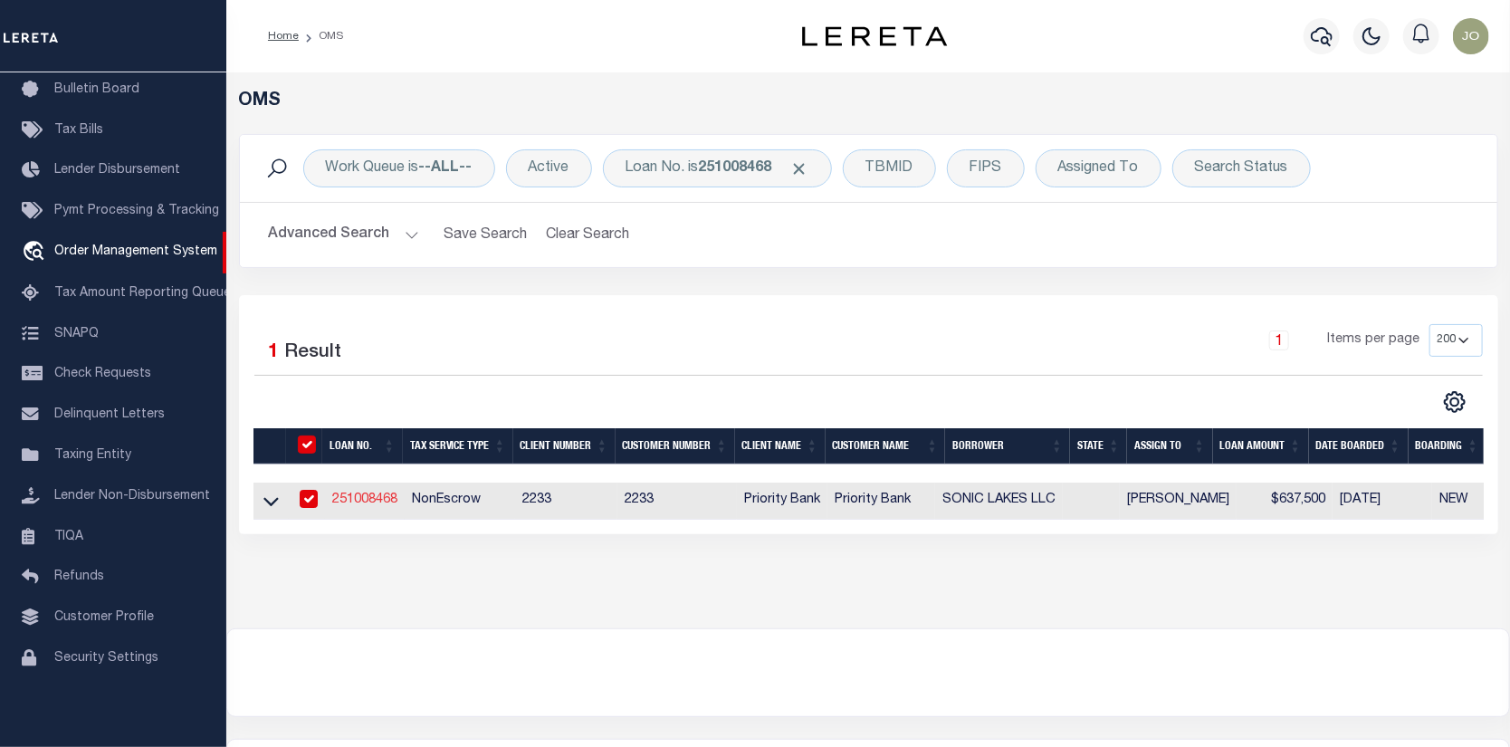
select select
select select "NonEscrow"
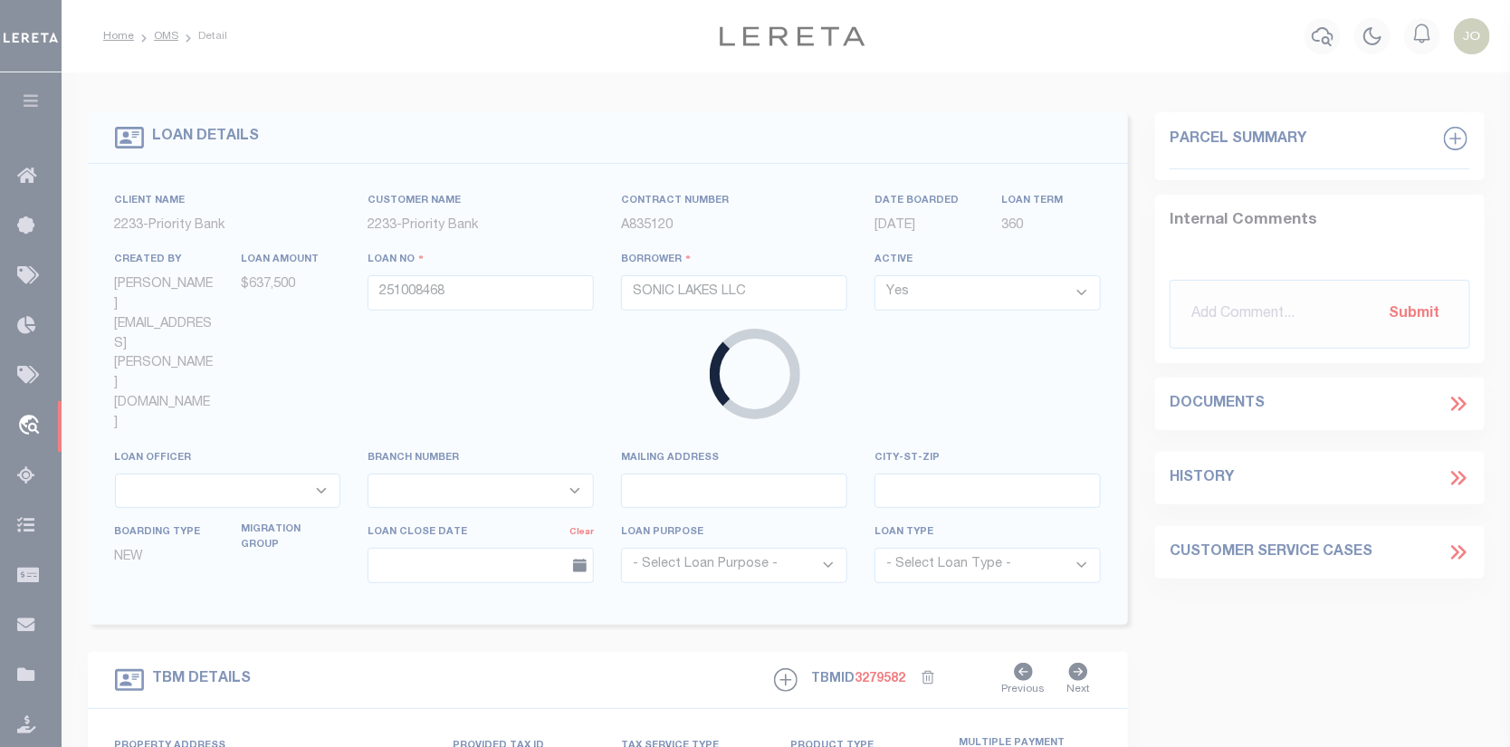
select select
select select "14565"
select select "5899"
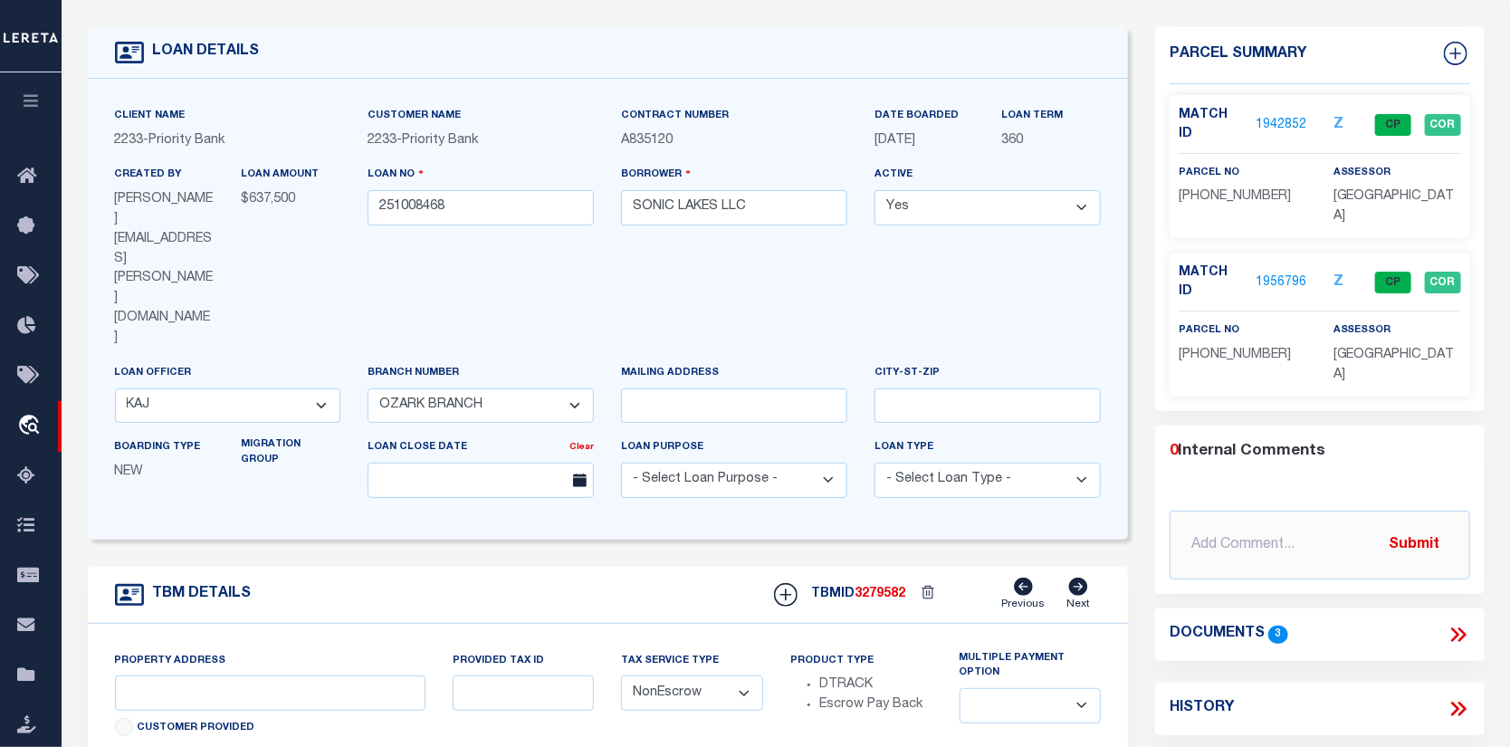
scroll to position [91, 0]
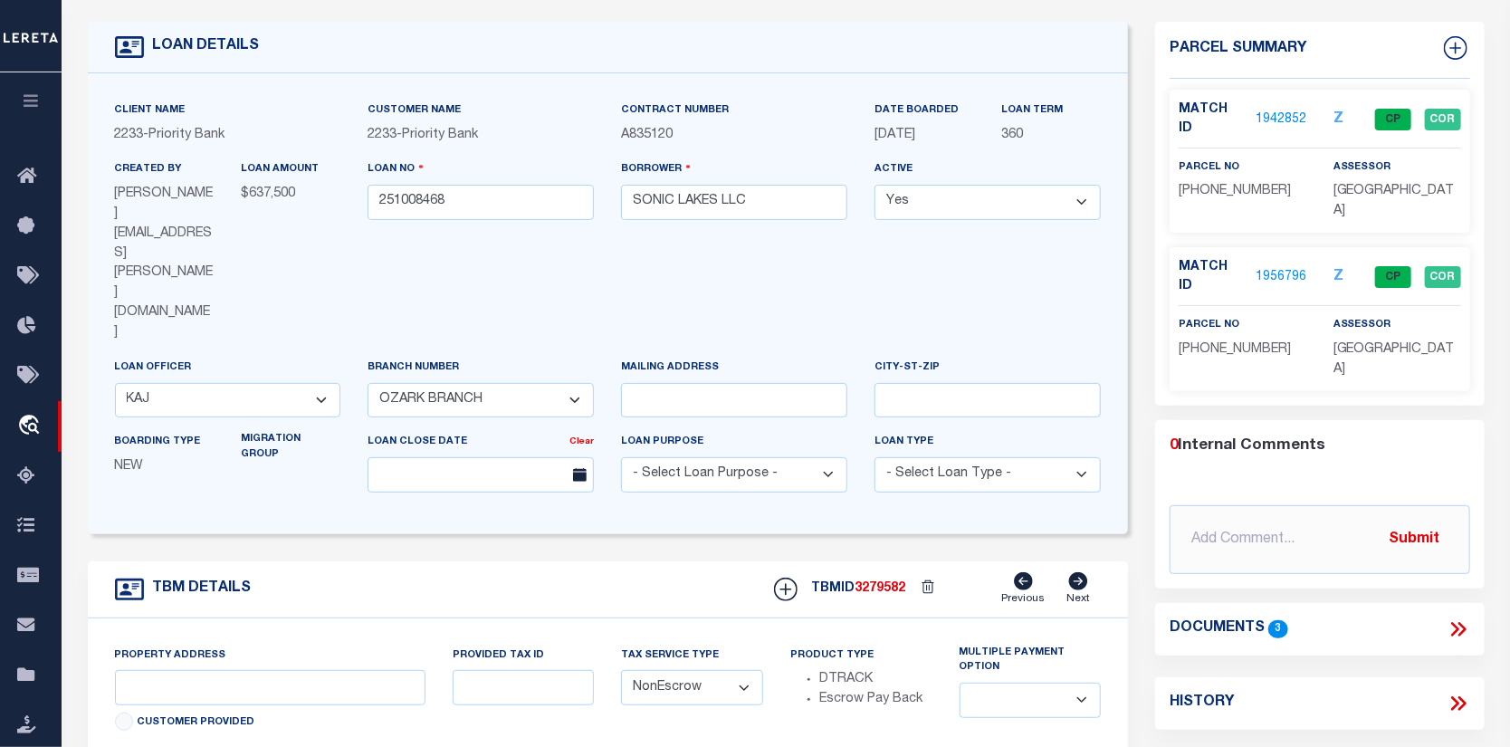
click at [1290, 268] on link "1956796" at bounding box center [1281, 277] width 51 height 19
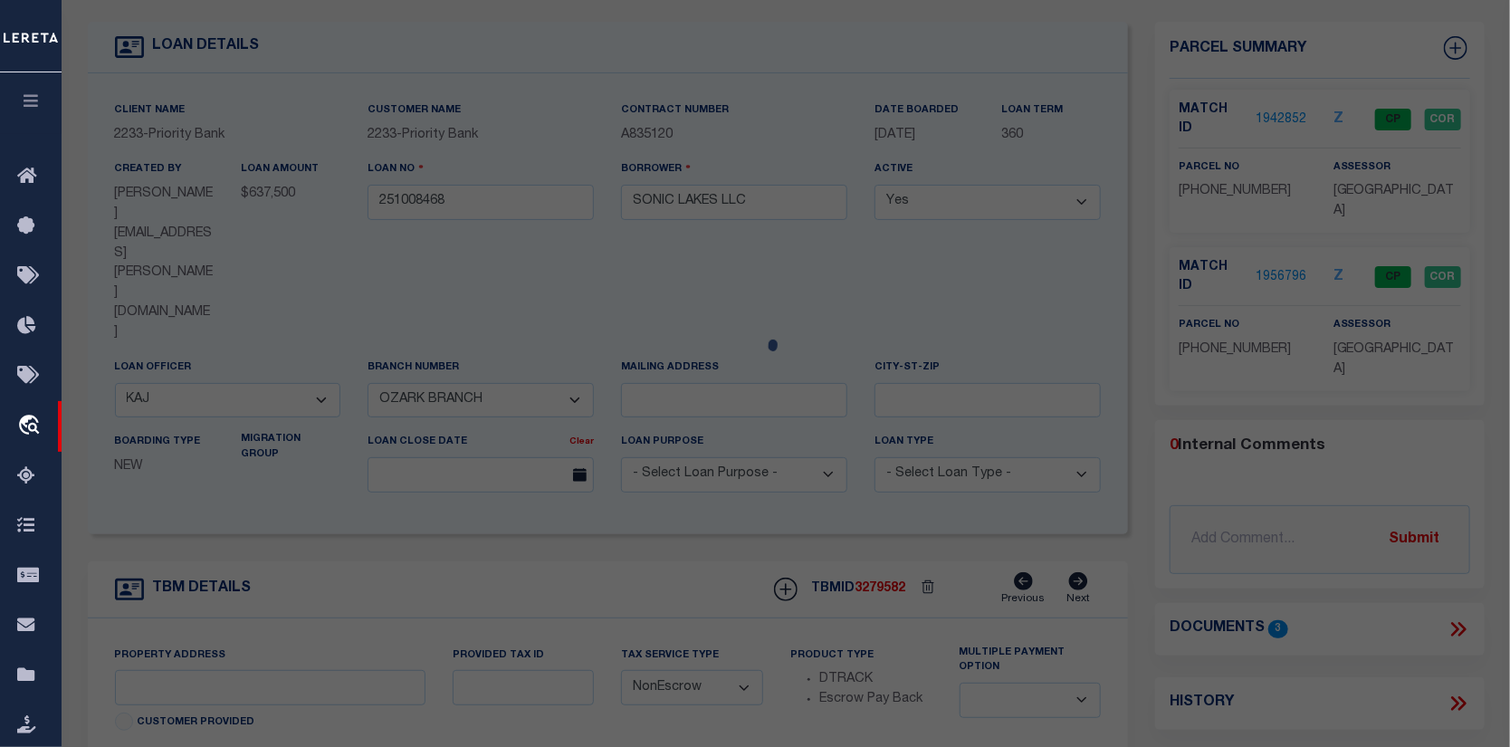
checkbox input "false"
select select "CP"
type input "SONIC LAKES, LLC"
select select
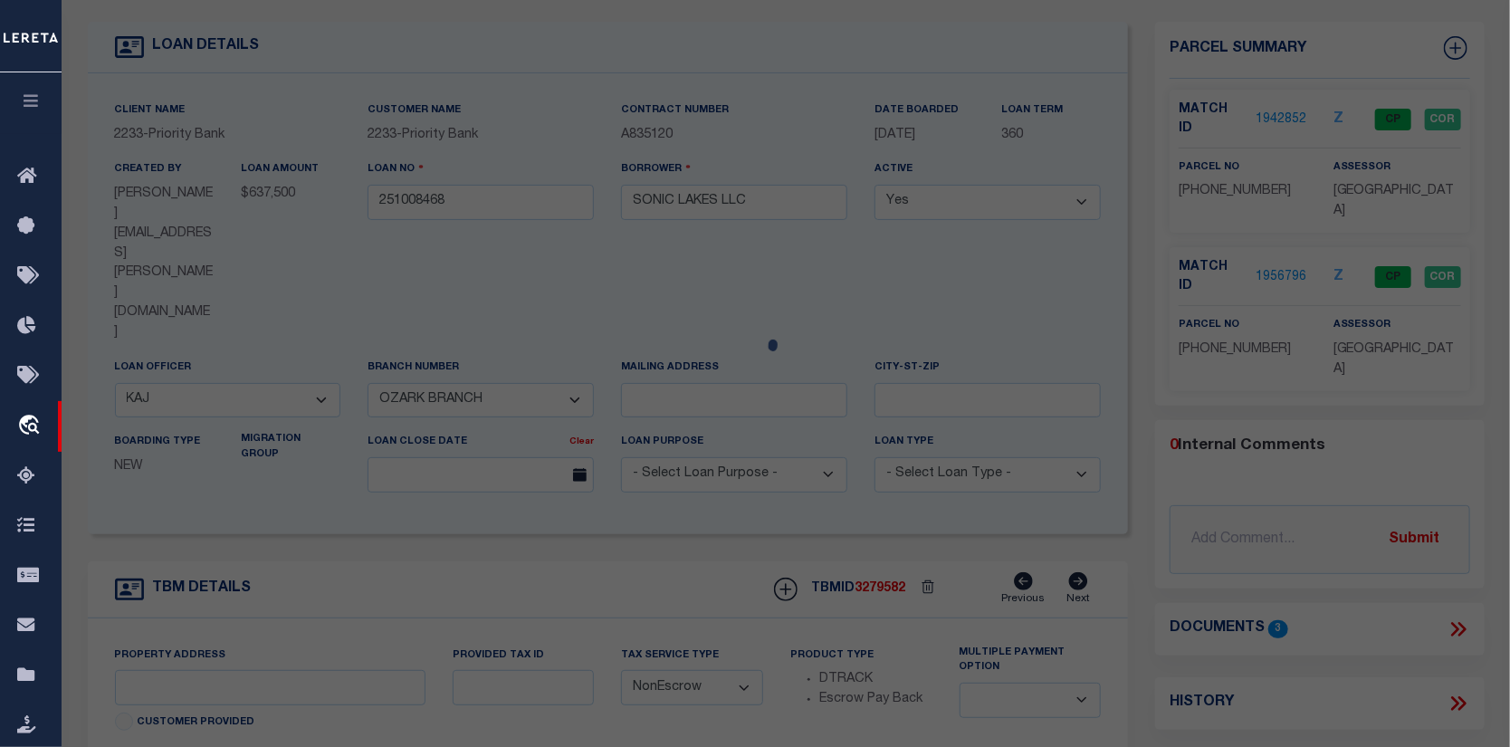
type input "COVE CREEK RD"
checkbox input "false"
type input "AR"
type textarea "A part of the Northeast Quarter (NE1/4) of the Fractional Northwest Quarter (NW…"
type textarea "Completed based on the given legal document."
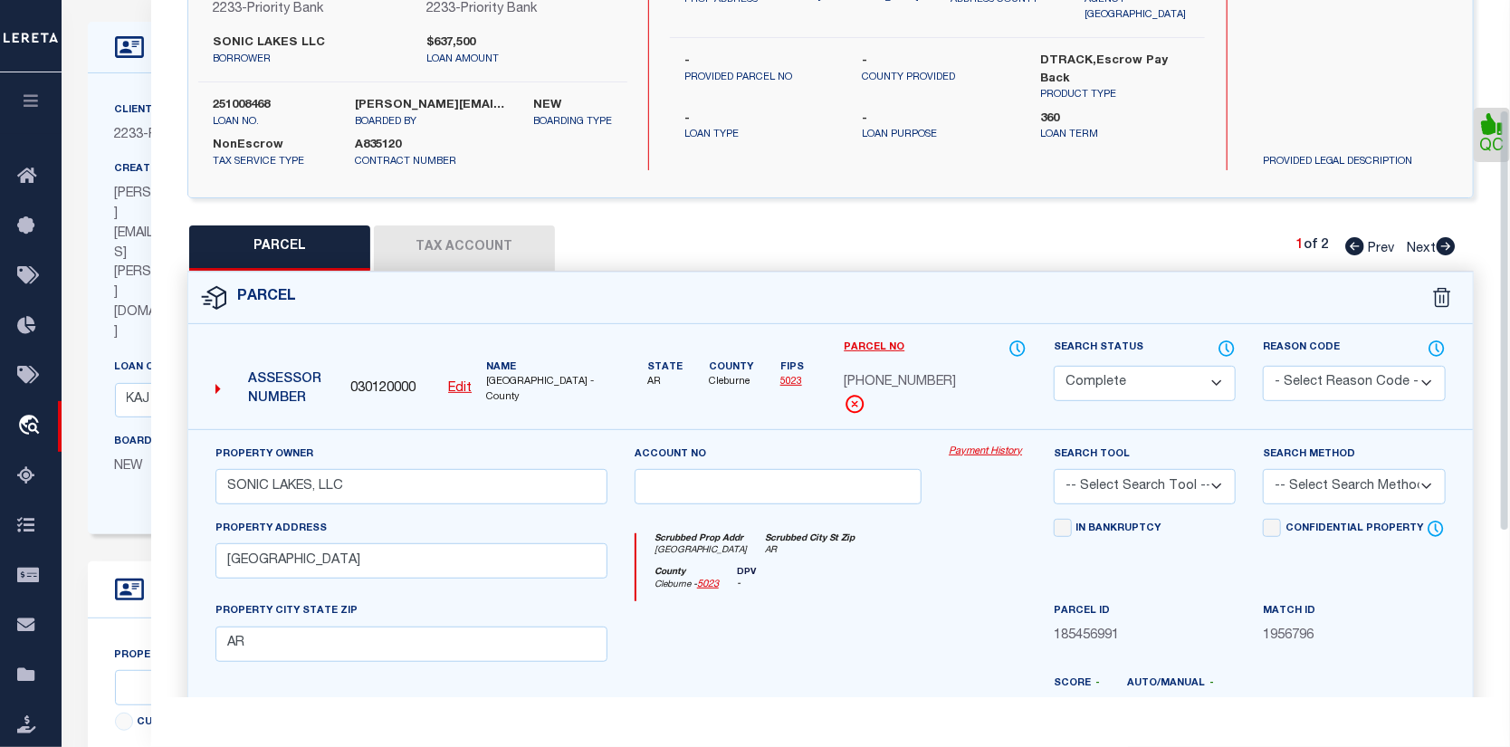
scroll to position [181, 0]
click at [968, 446] on link "Payment History" at bounding box center [988, 451] width 78 height 15
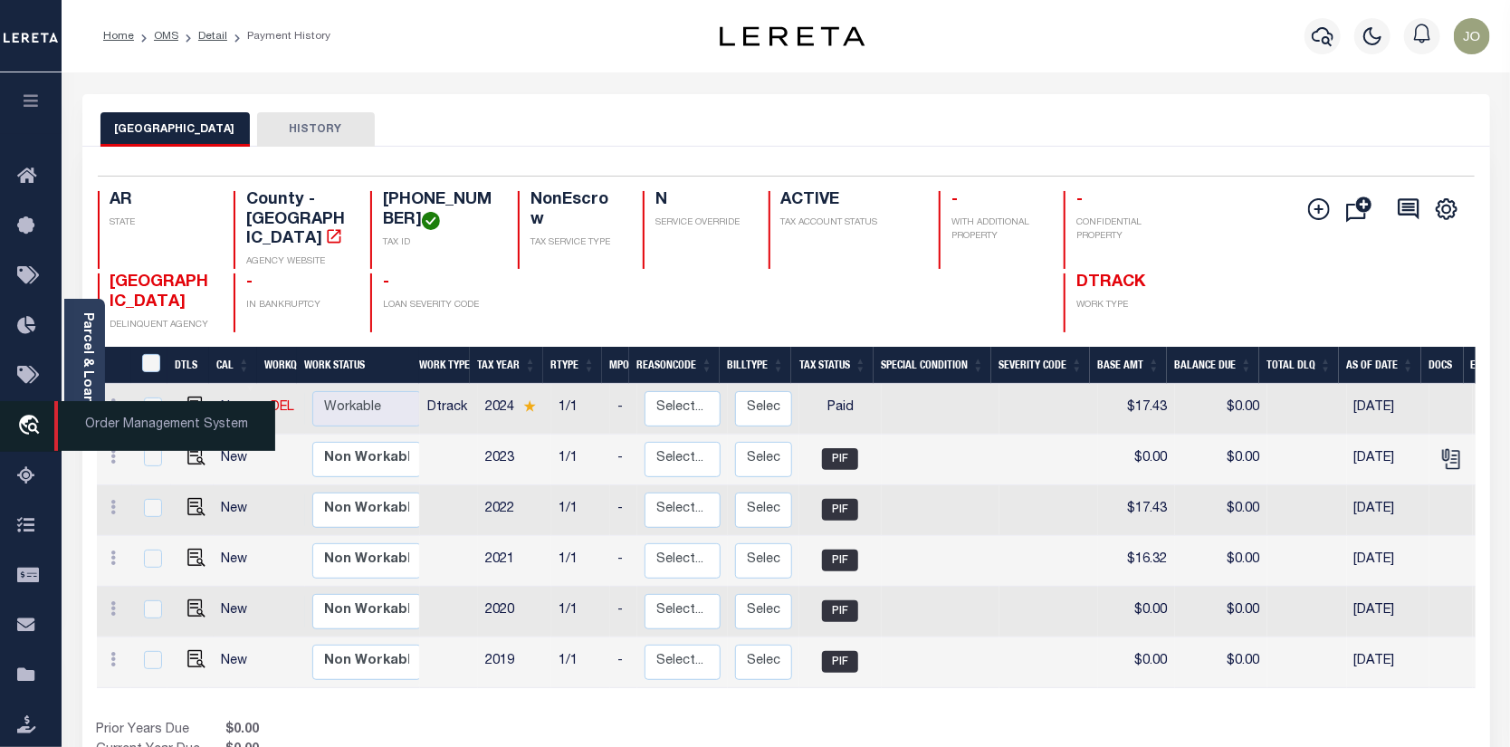
click at [22, 423] on icon "travel_explore" at bounding box center [31, 427] width 29 height 24
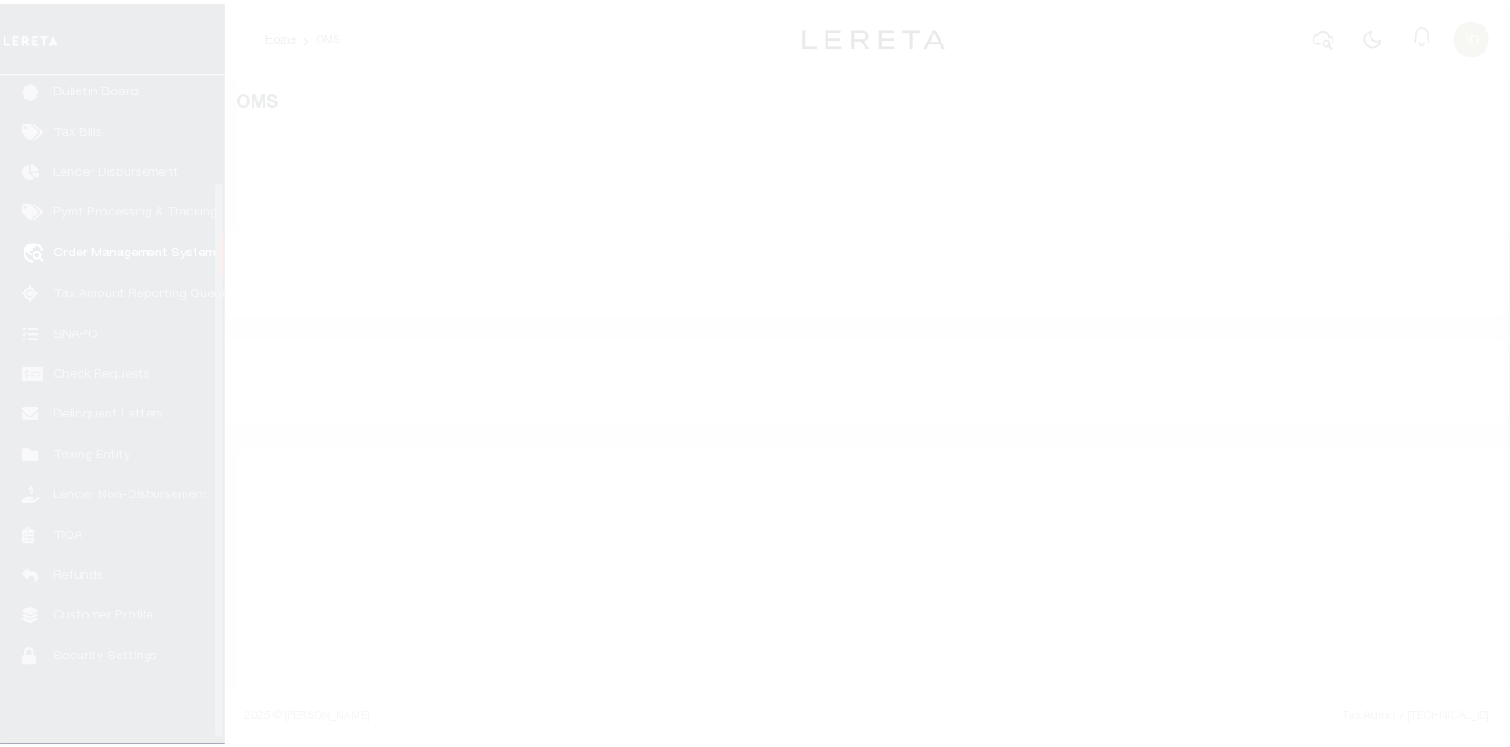
scroll to position [131, 0]
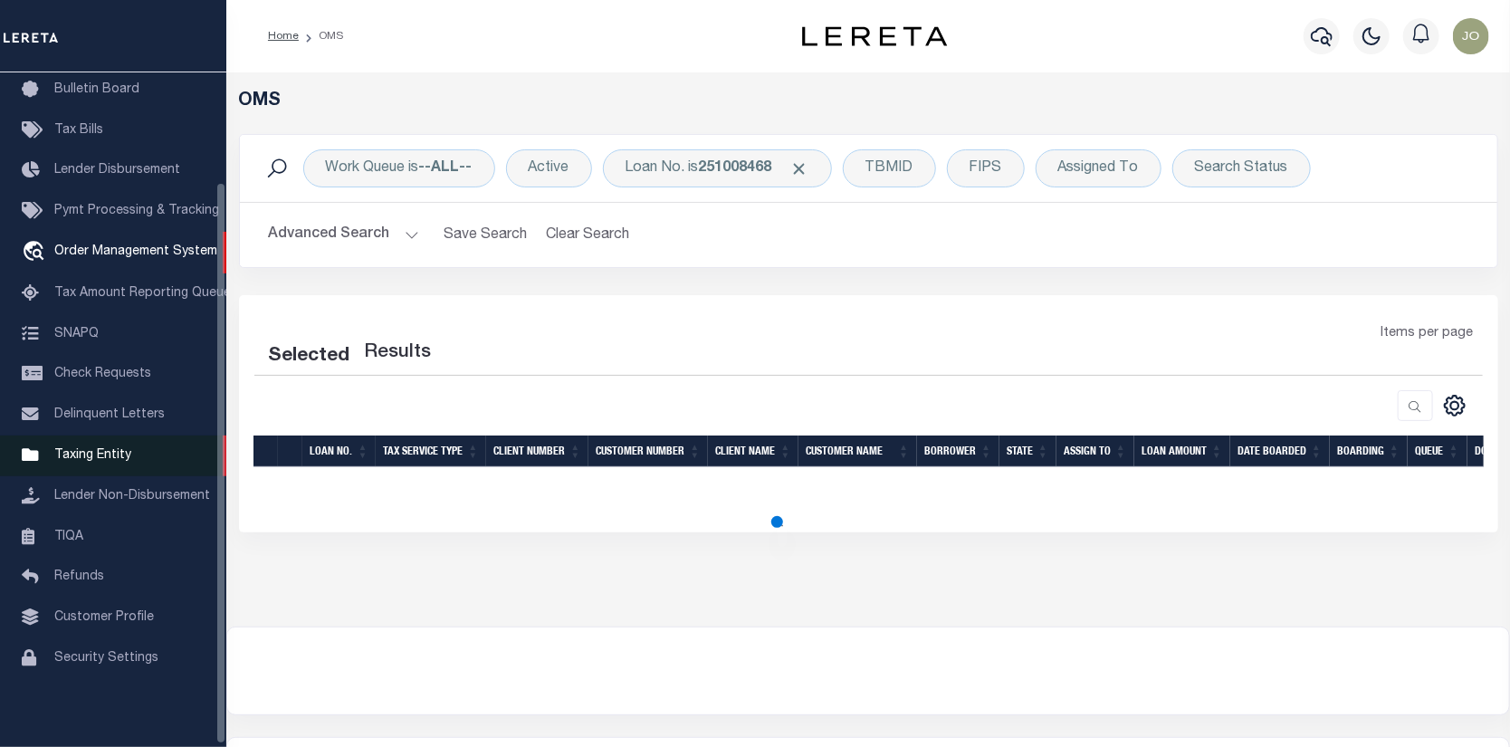
select select "200"
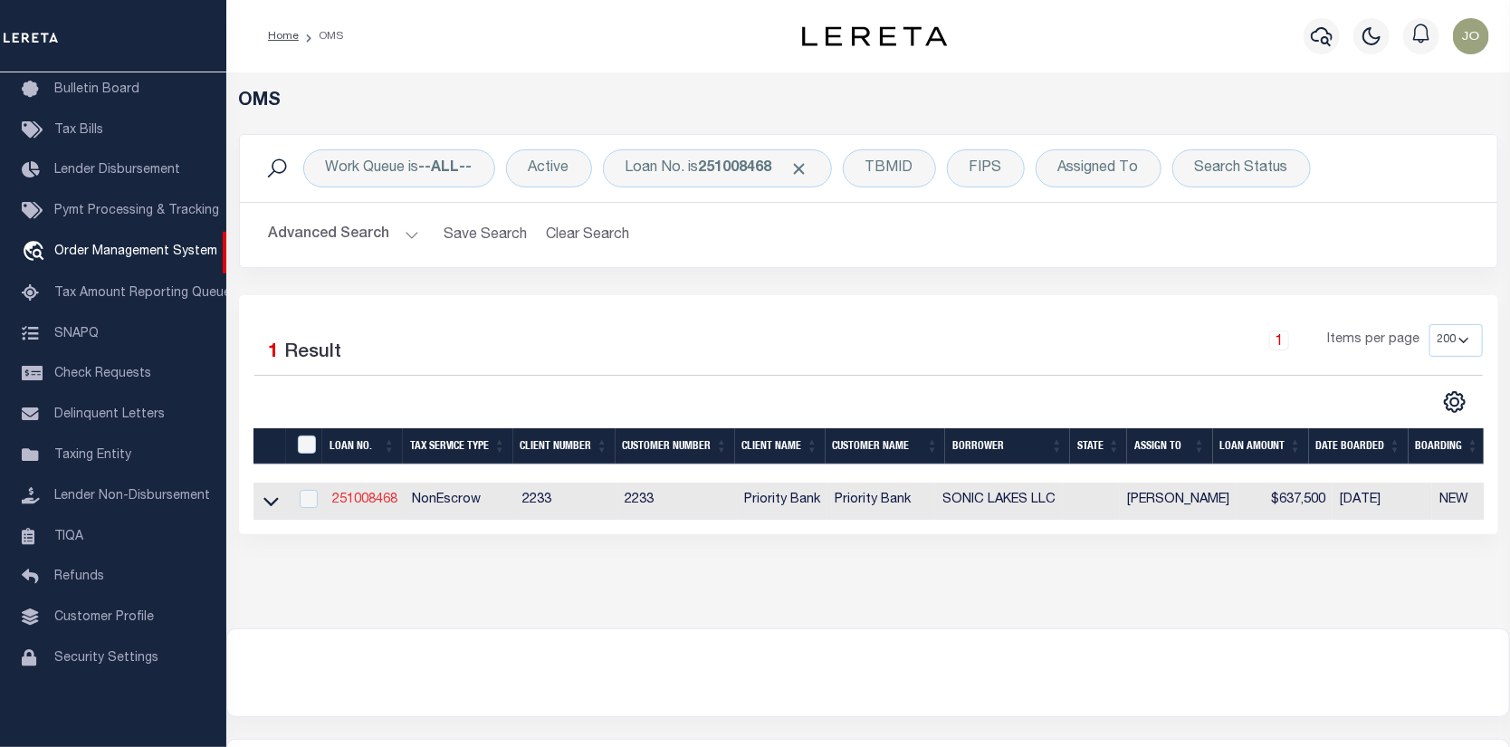
click at [360, 500] on link "251008468" at bounding box center [364, 499] width 65 height 13
type input "251008468"
type input "SONIC LAKES LLC"
select select
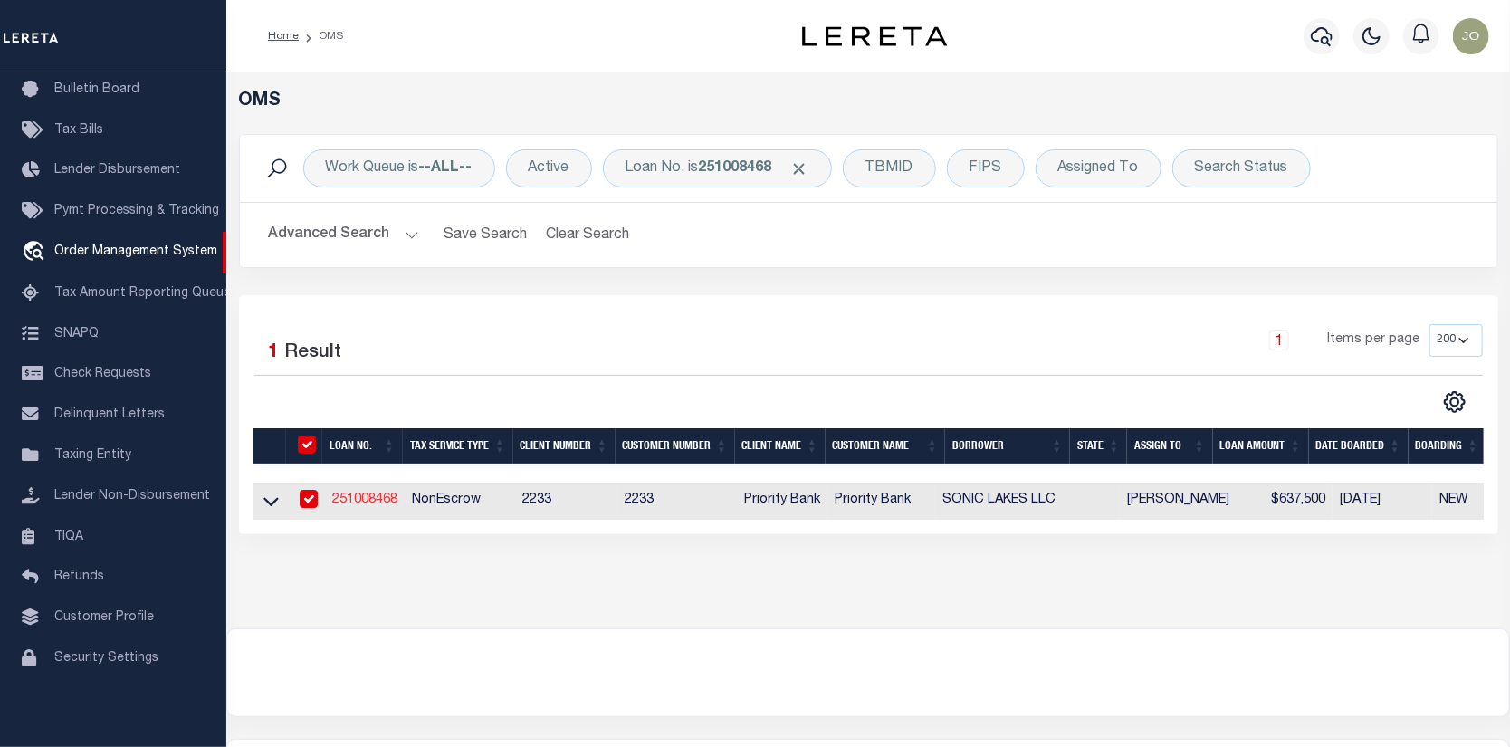
select select
select select "NonEscrow"
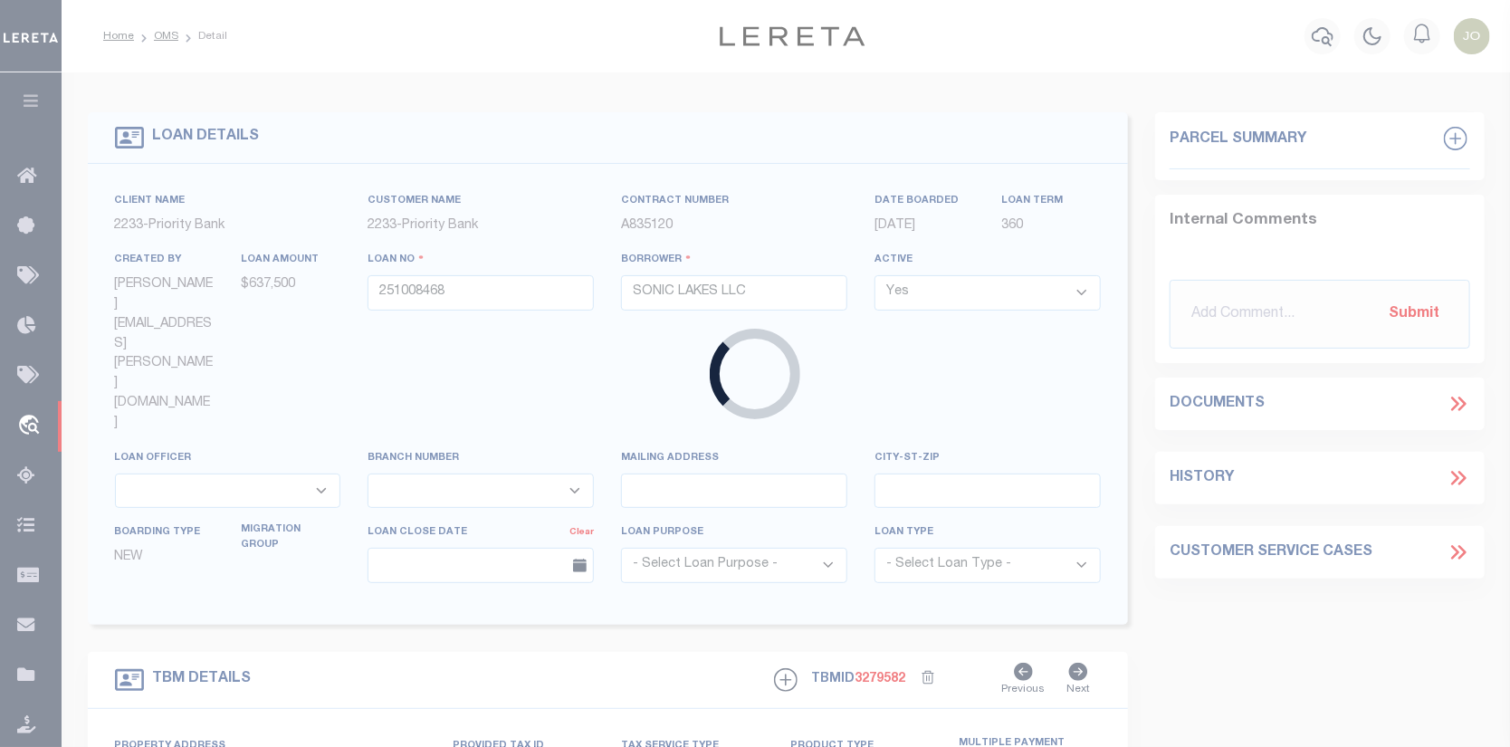
select select
select select "14565"
select select "5899"
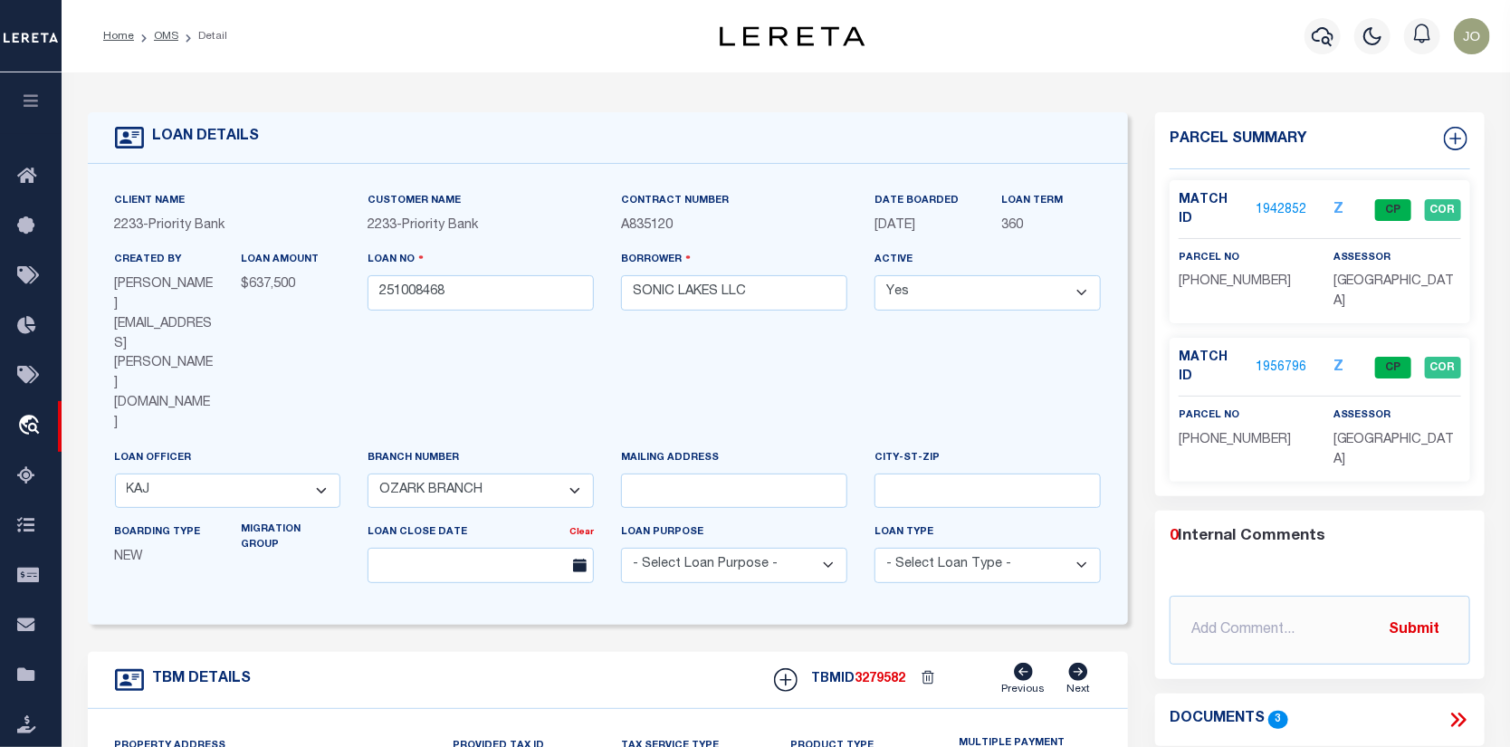
click at [1282, 358] on link "1956796" at bounding box center [1281, 367] width 51 height 19
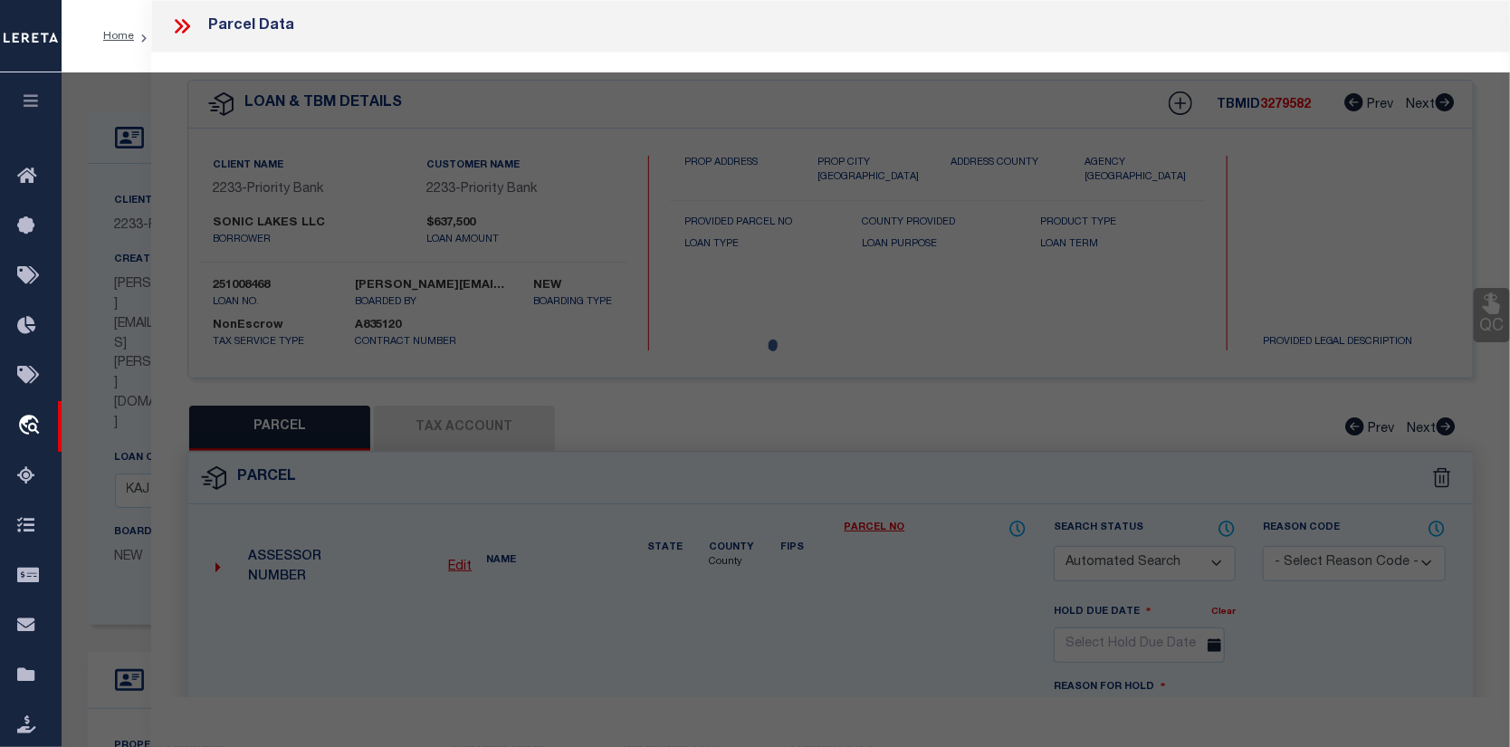
checkbox input "false"
select select "CP"
type input "SONIC LAKES, LLC"
select select
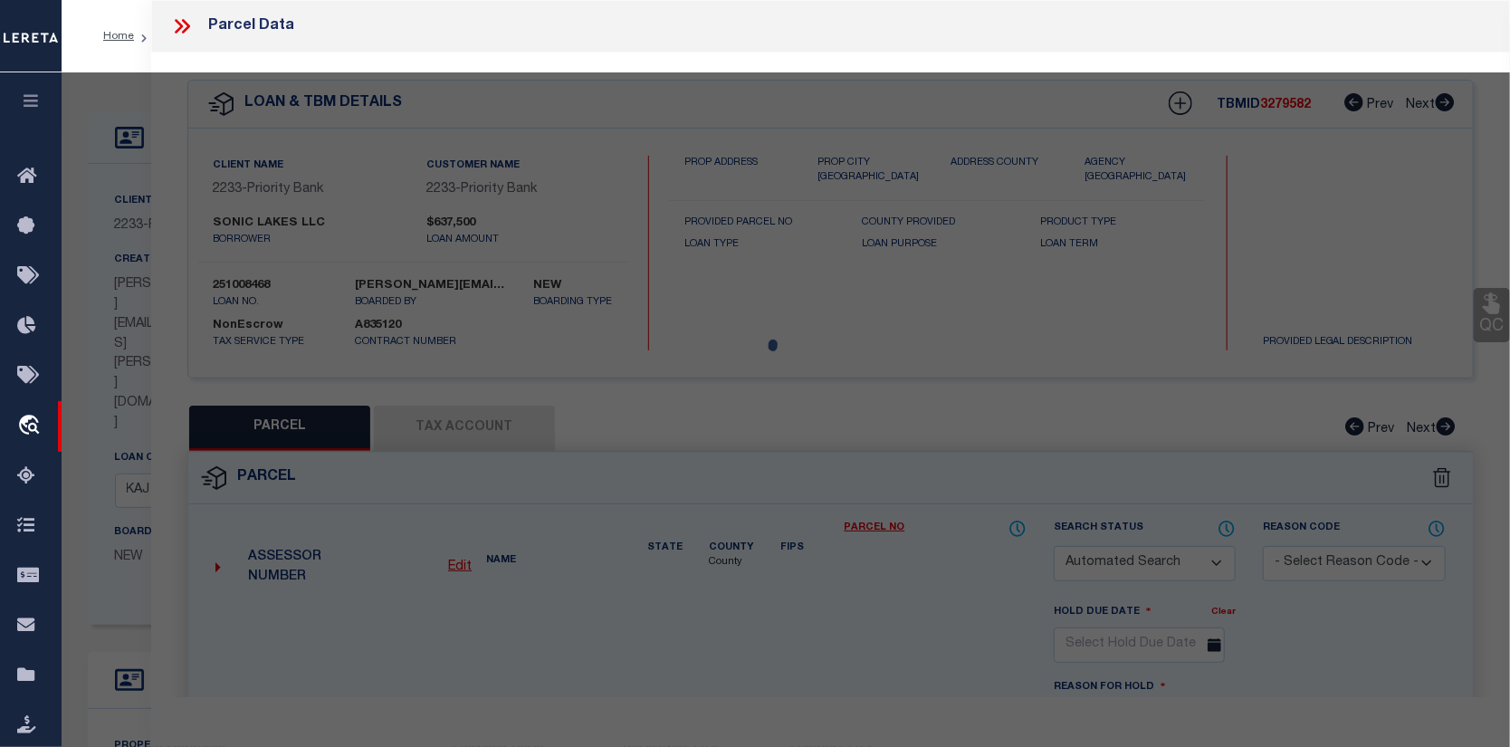
type input "COVE CREEK RD"
checkbox input "false"
type input "AR"
type textarea "A part of the Northeast Quarter (NE1/4) of the Fractional Northwest Quarter (NW…"
type textarea "Completed based on the given legal document."
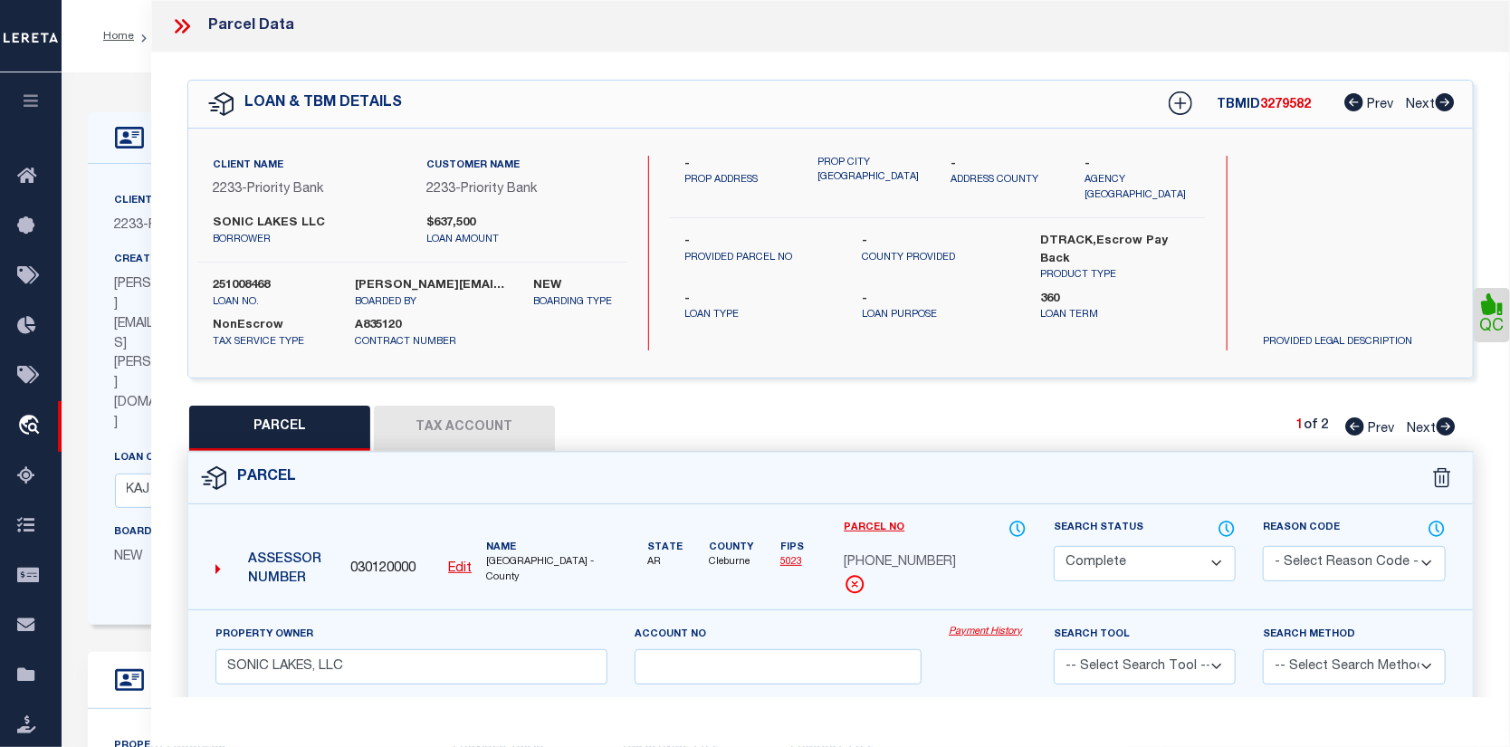
click at [988, 630] on link "Payment History" at bounding box center [988, 632] width 78 height 15
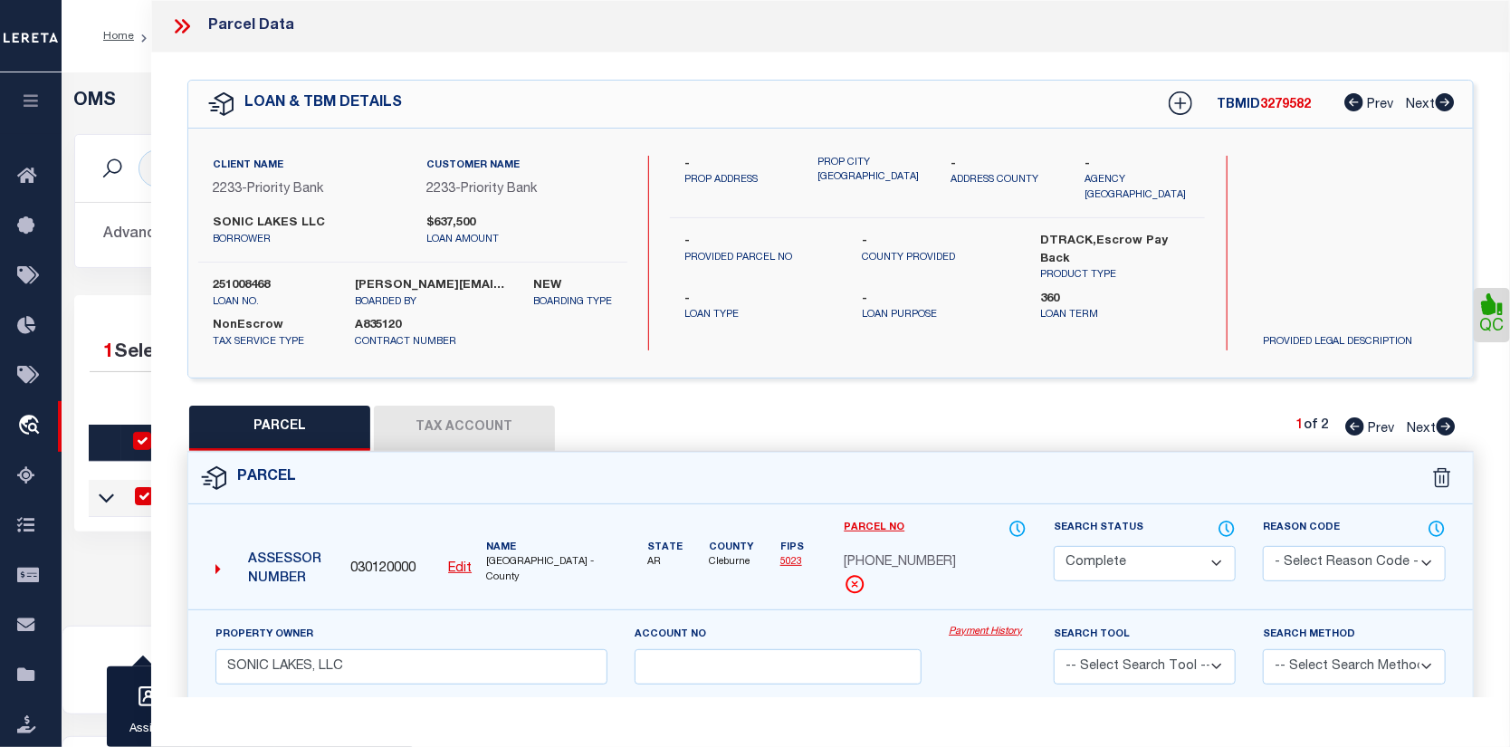
click at [1448, 425] on icon at bounding box center [1446, 426] width 20 height 18
select select "AS"
checkbox input "false"
select select "CP"
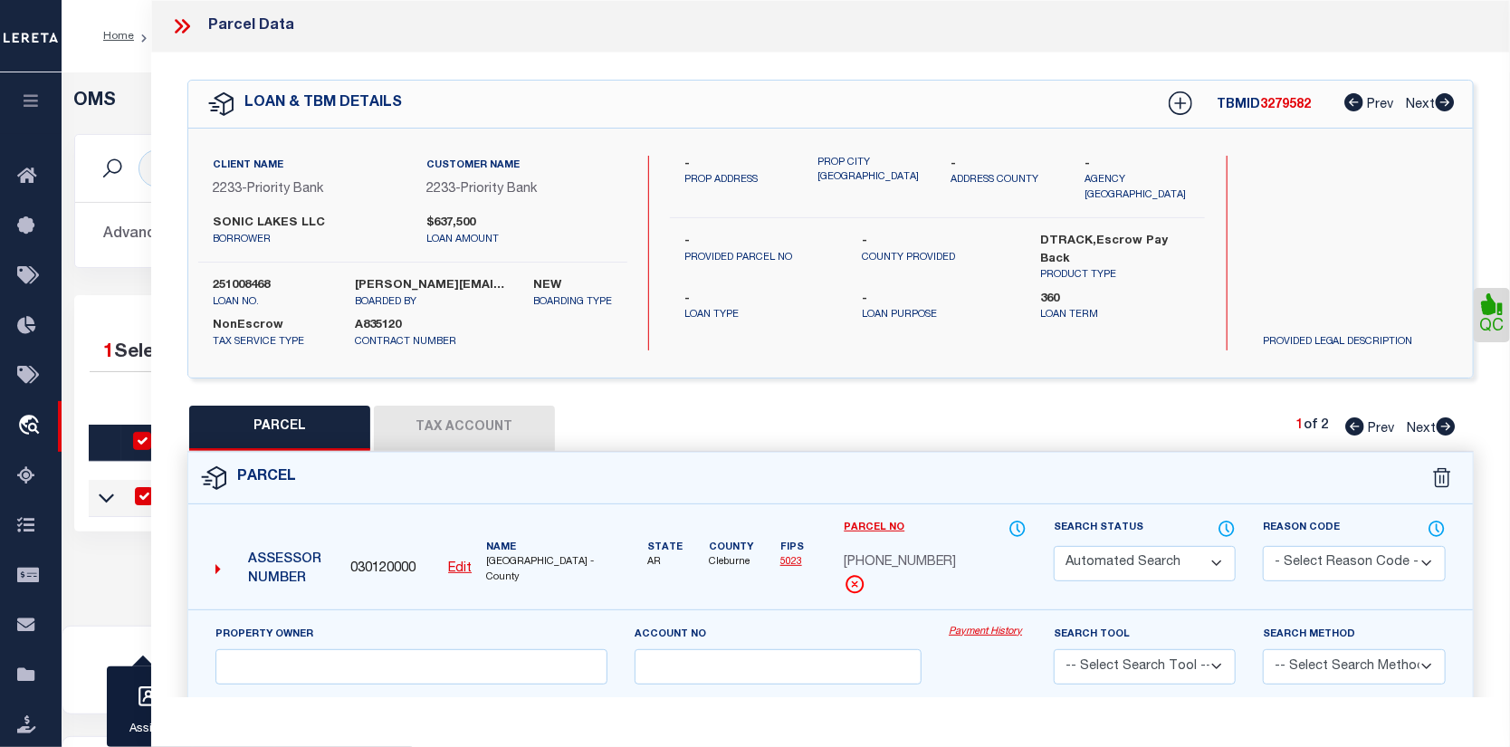
type input "SONIC LAKES, LLC"
select select
type input "150 COVE CREEK RD"
checkbox input "false"
type input "AR"
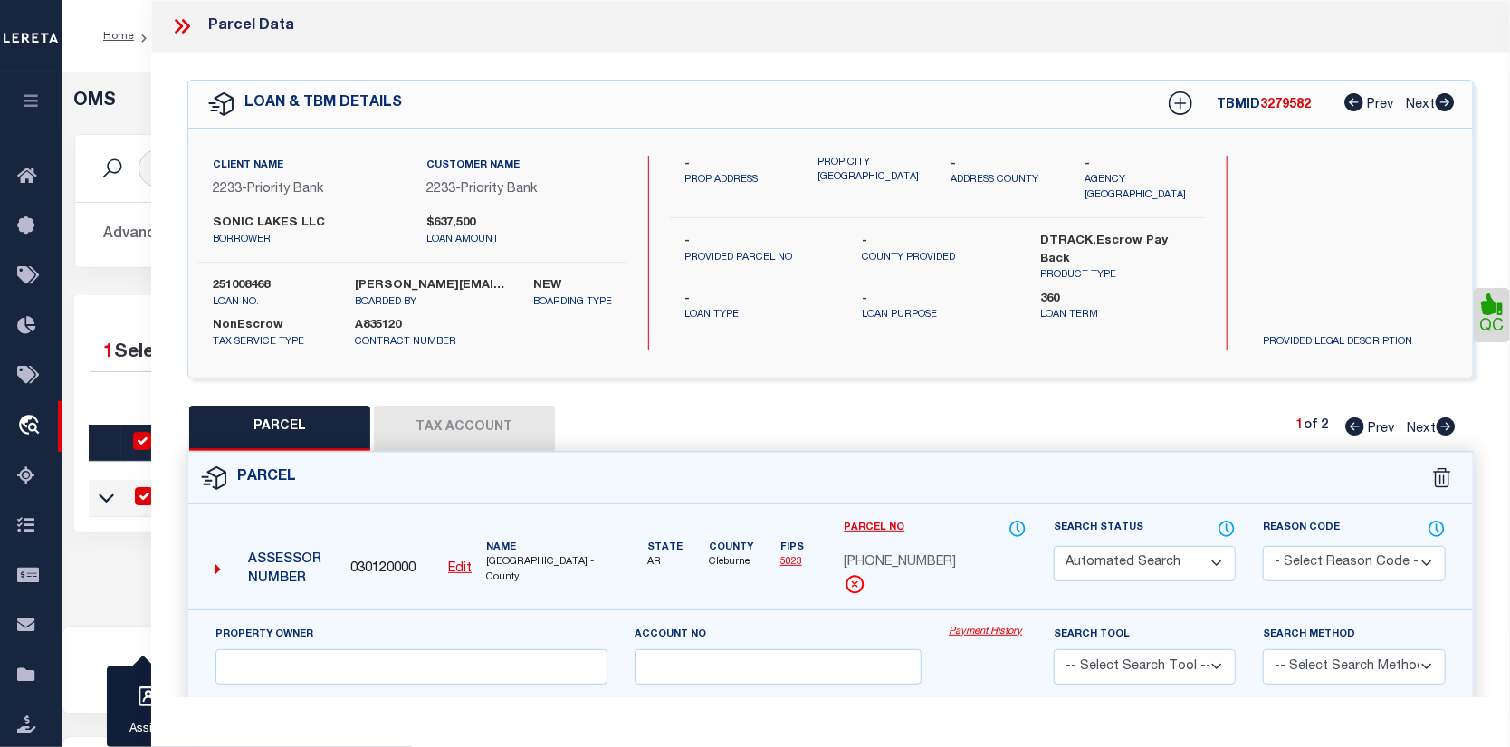
type textarea "A tract situated in the Southeast Quarter (SE1/4) of the Southwest Quarter (SW1…"
type textarea "Completed based on the given legal document."
click at [1001, 628] on link "Payment History" at bounding box center [988, 632] width 78 height 15
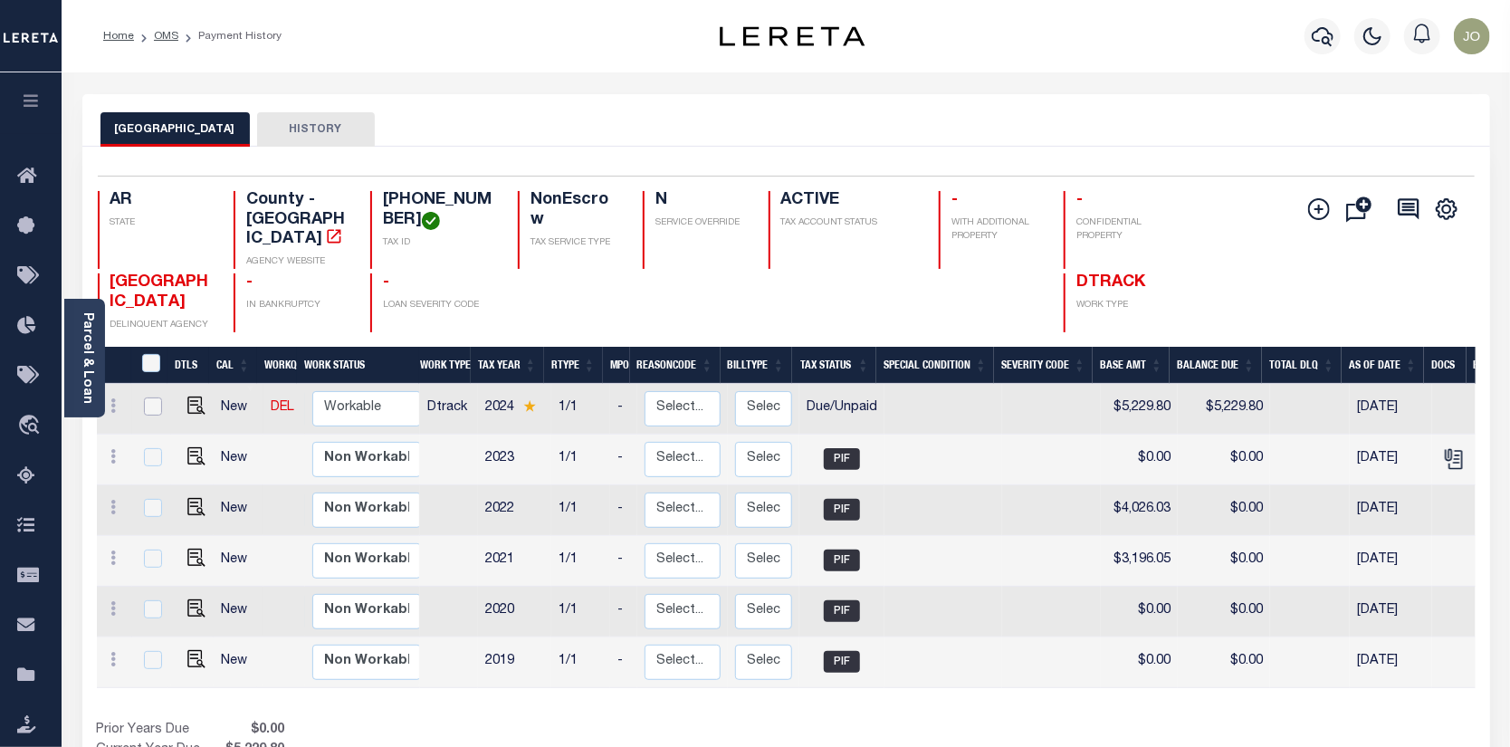
click at [148, 397] on input "checkbox" at bounding box center [153, 406] width 18 height 18
checkbox input "true"
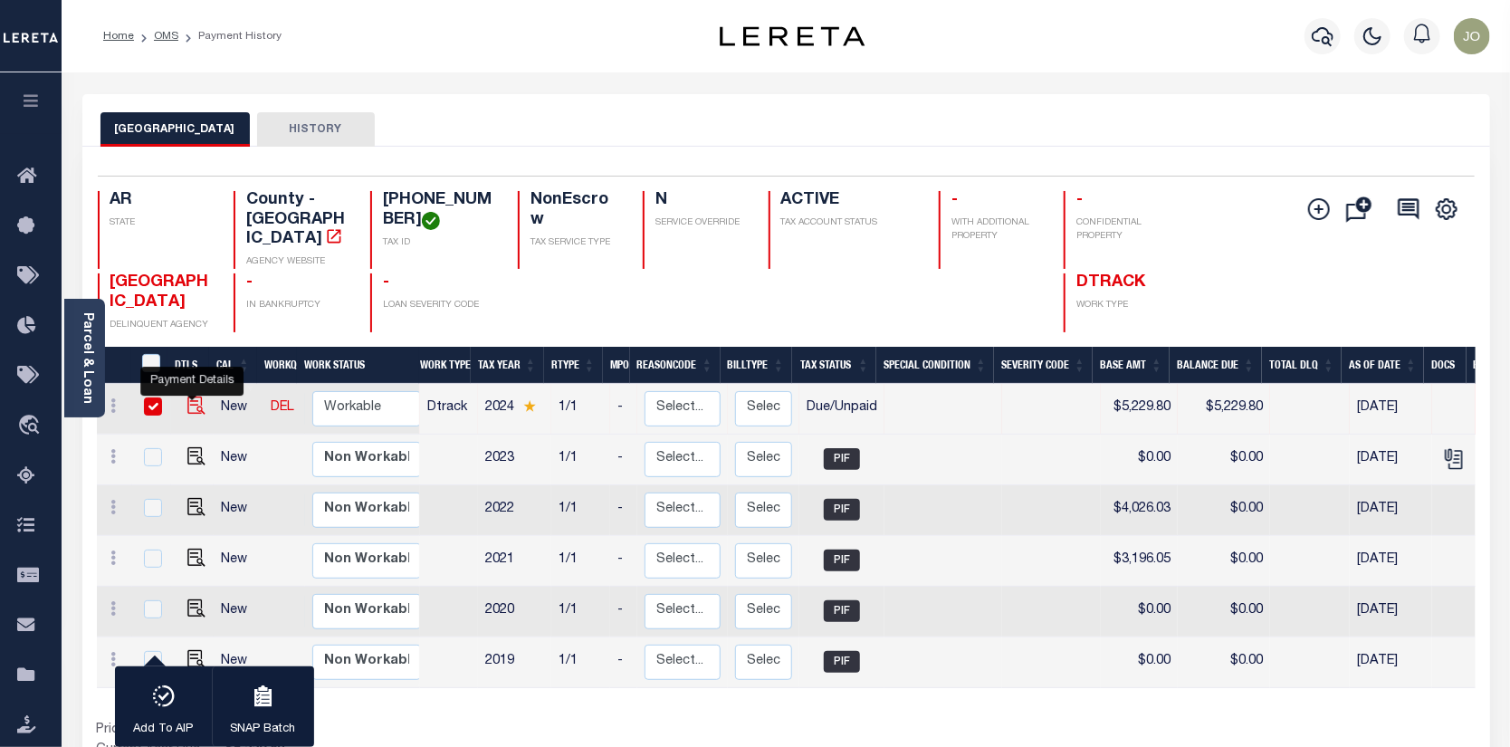
click at [187, 397] on img "" at bounding box center [196, 406] width 18 height 18
checkbox input "false"
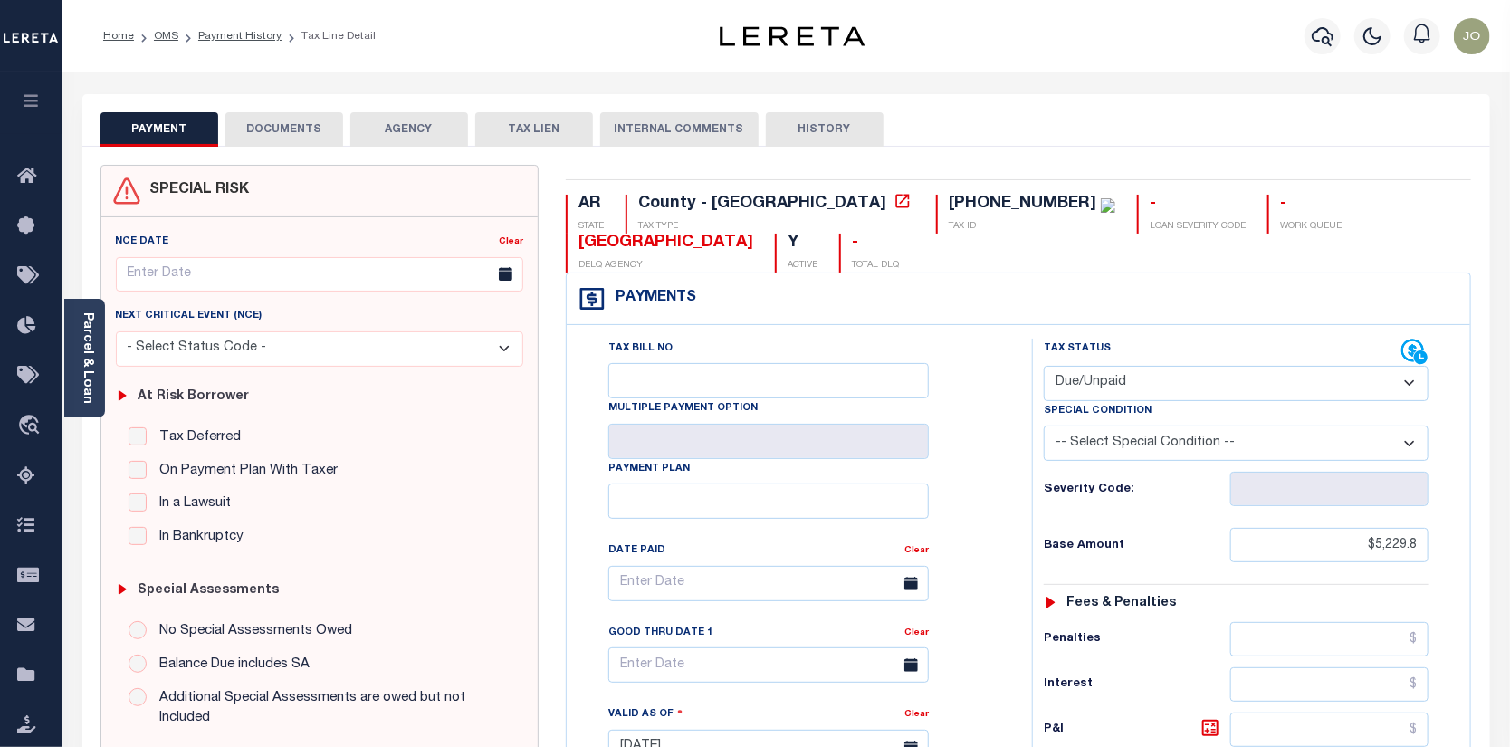
click at [1407, 379] on select "- Select Status Code - Open Due/Unpaid Paid Incomplete No Tax Due Internal Refu…" at bounding box center [1236, 383] width 385 height 35
select select "PYD"
click at [1044, 367] on select "- Select Status Code - Open Due/Unpaid Paid Incomplete No Tax Due Internal Refu…" at bounding box center [1236, 383] width 385 height 35
type input "[DATE]"
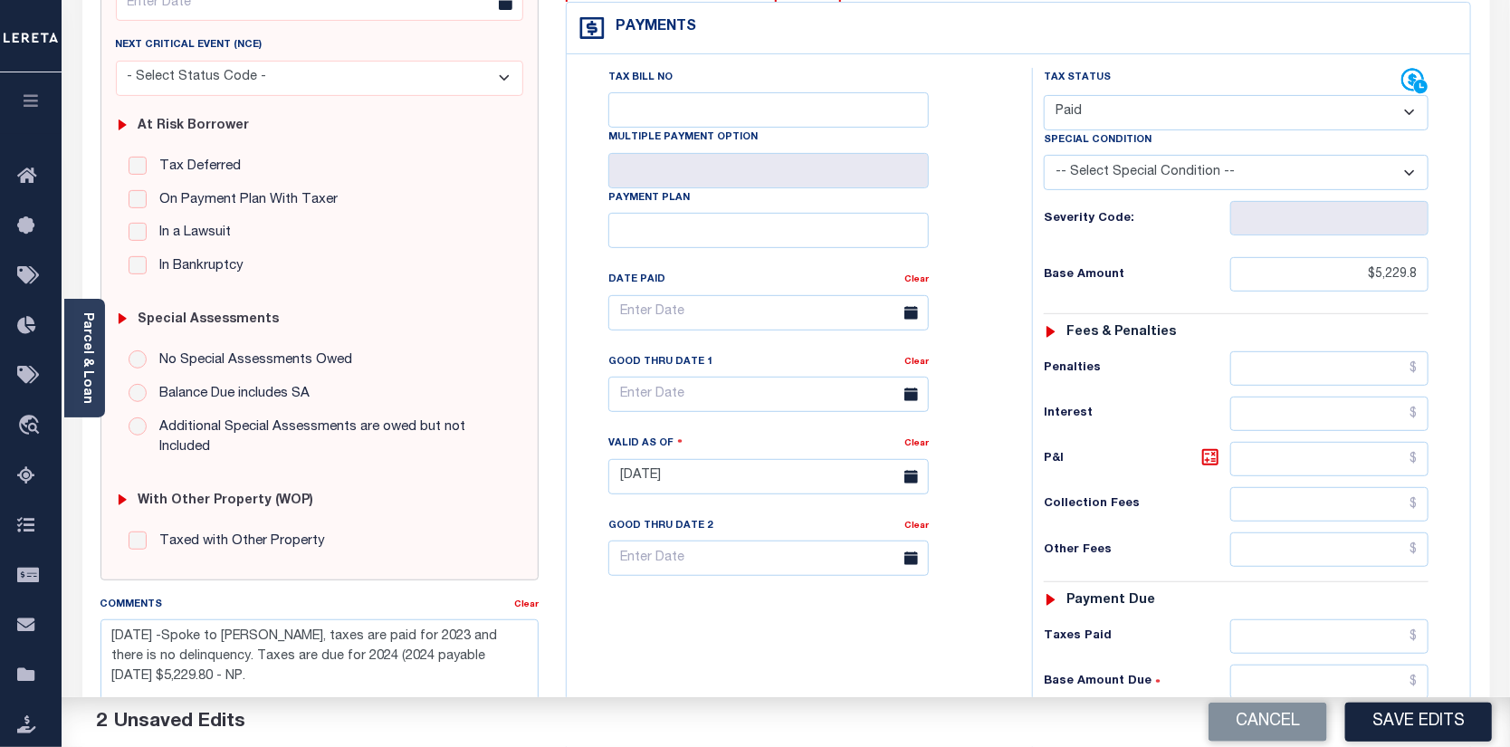
scroll to position [272, 0]
click at [1419, 628] on input "text" at bounding box center [1329, 635] width 198 height 34
click at [1419, 635] on input "text" at bounding box center [1329, 635] width 198 height 34
type input "$"
type input "$5,229.80"
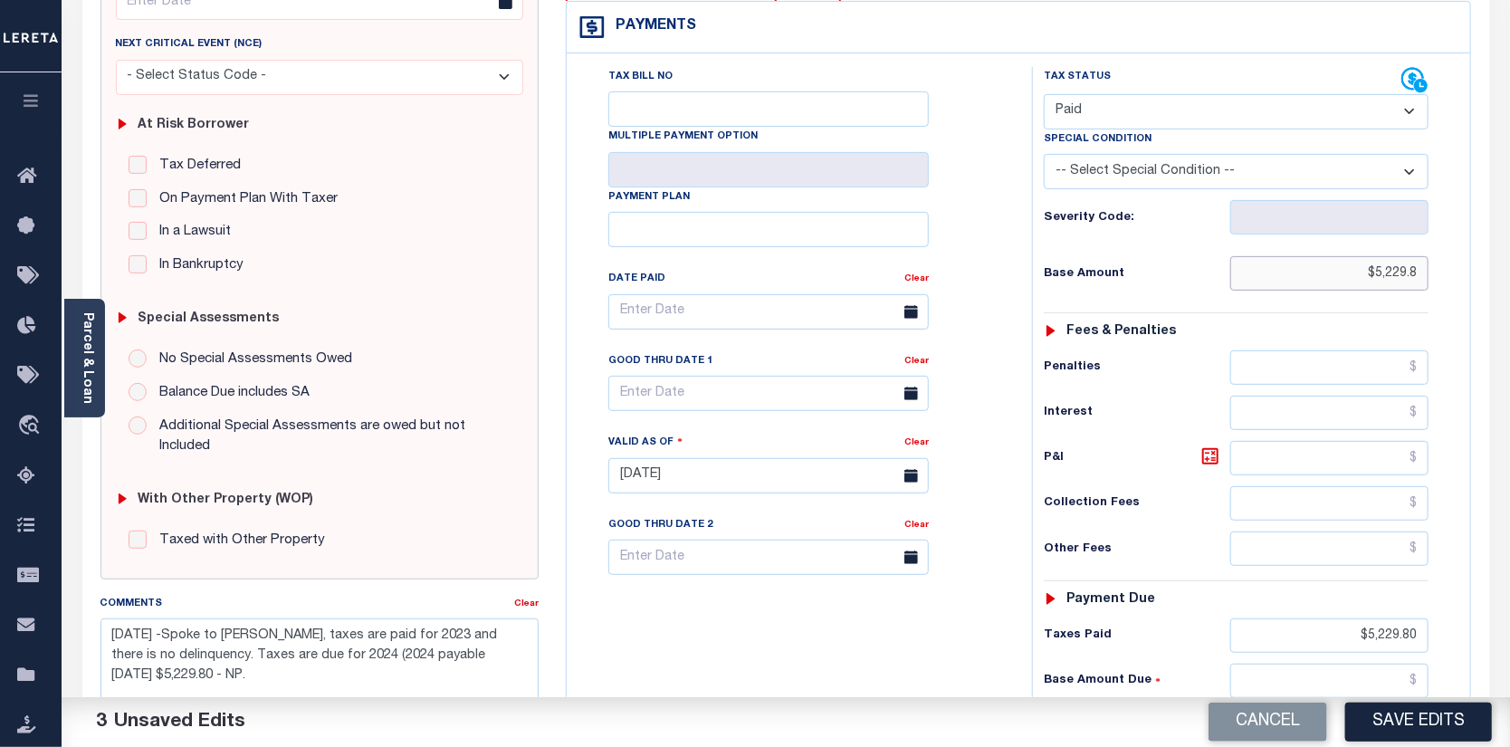
click at [1420, 270] on input "$5,229.8" at bounding box center [1329, 273] width 198 height 34
type input "$"
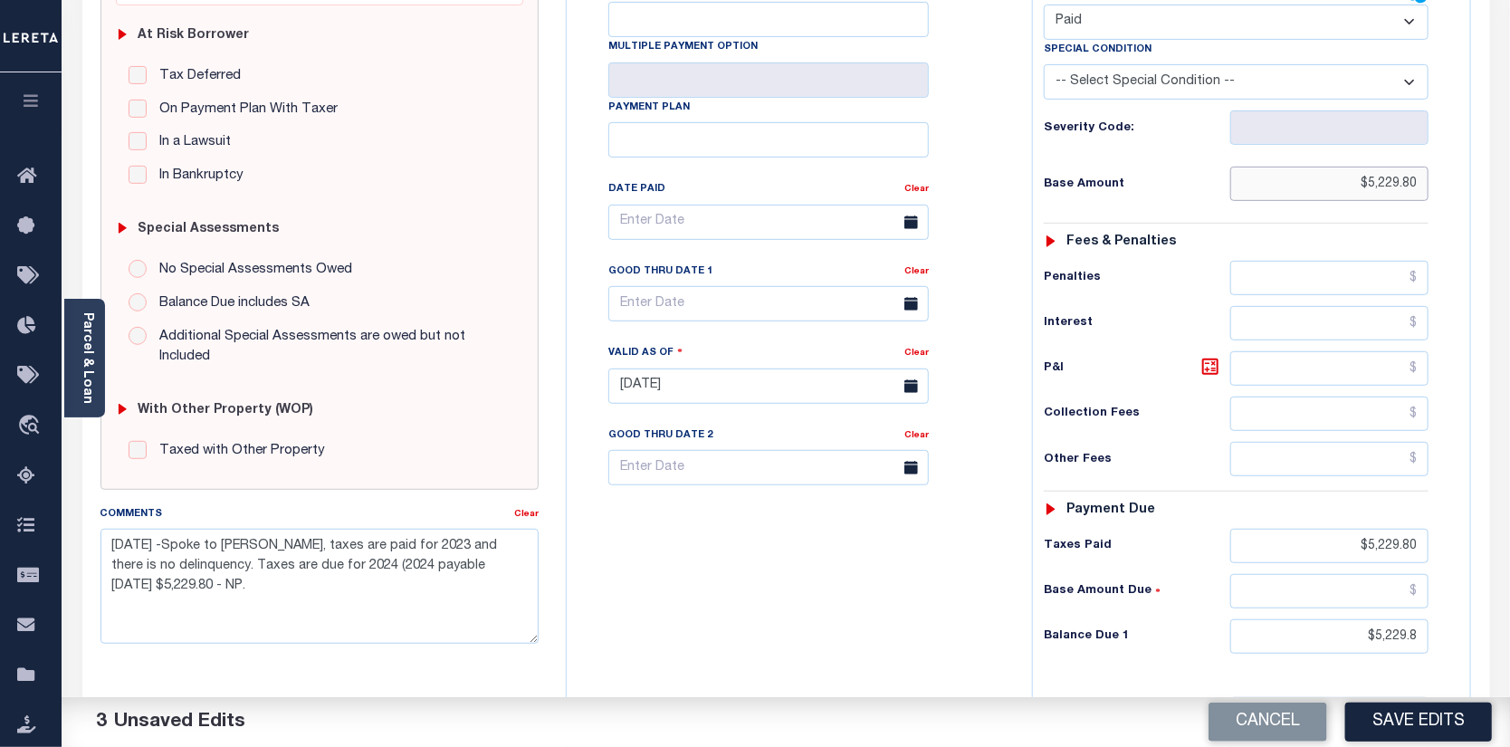
scroll to position [453, 0]
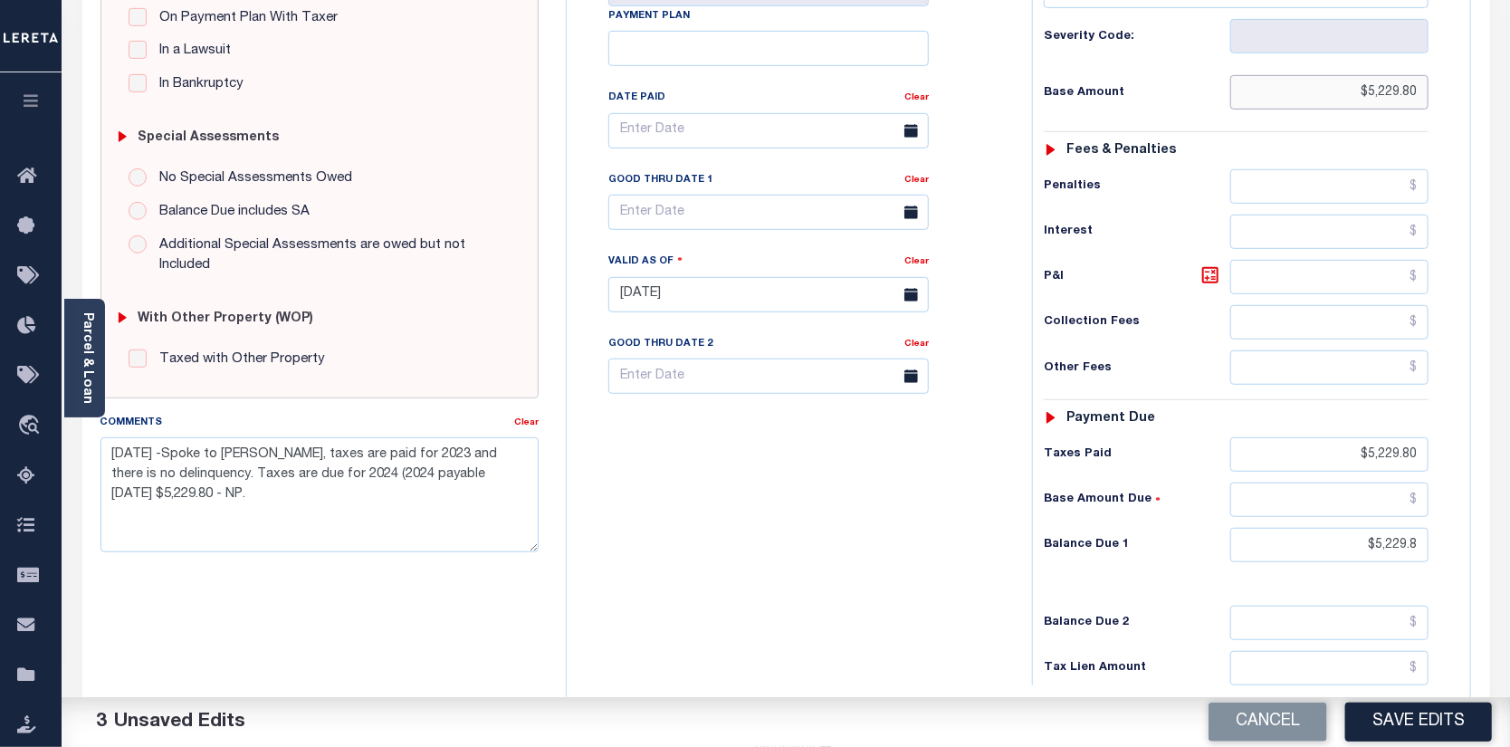
type input "$5,229.80"
click at [1377, 539] on input "$5,229.8" at bounding box center [1329, 545] width 198 height 34
type input "$0.00"
click at [1370, 705] on button "Save Edits" at bounding box center [1418, 721] width 147 height 39
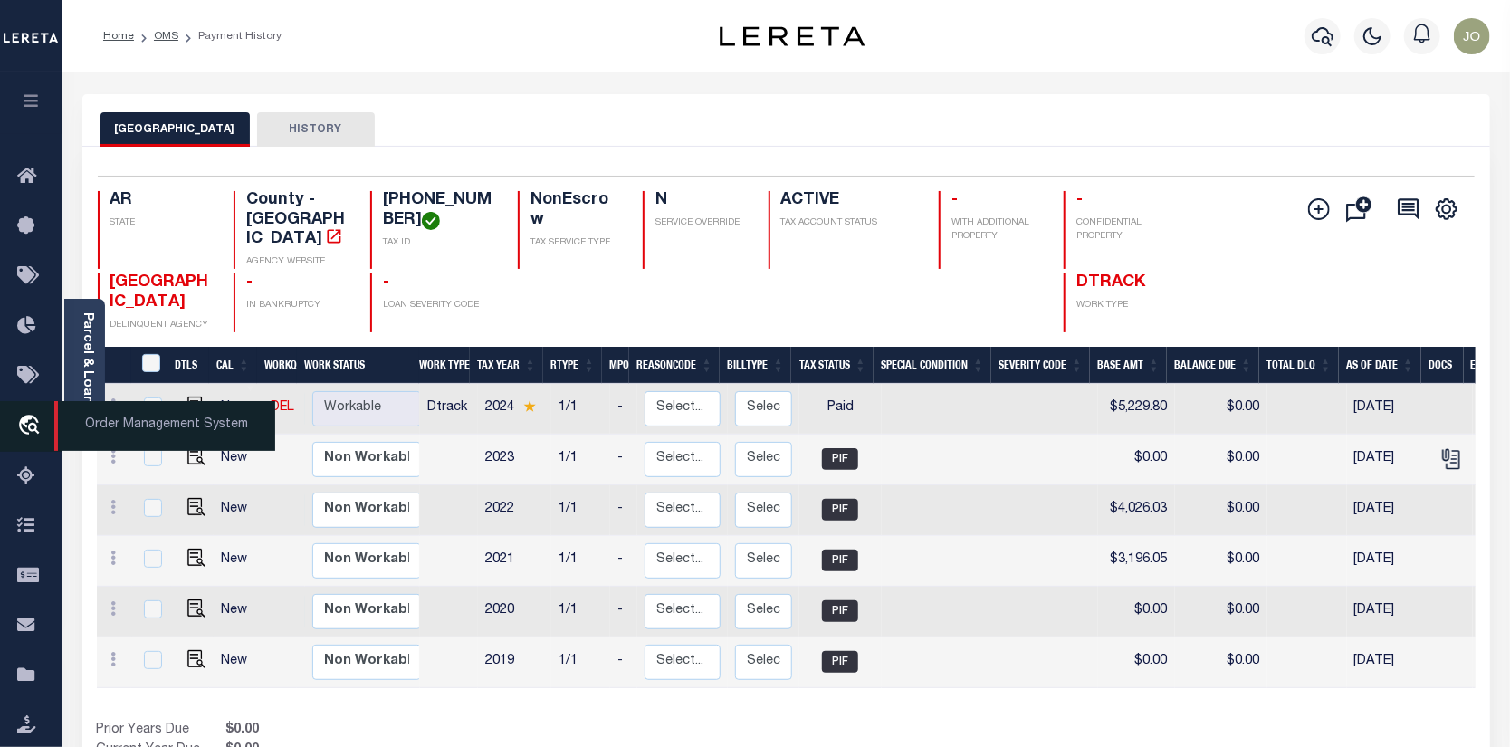
click at [25, 420] on icon "travel_explore" at bounding box center [31, 427] width 29 height 24
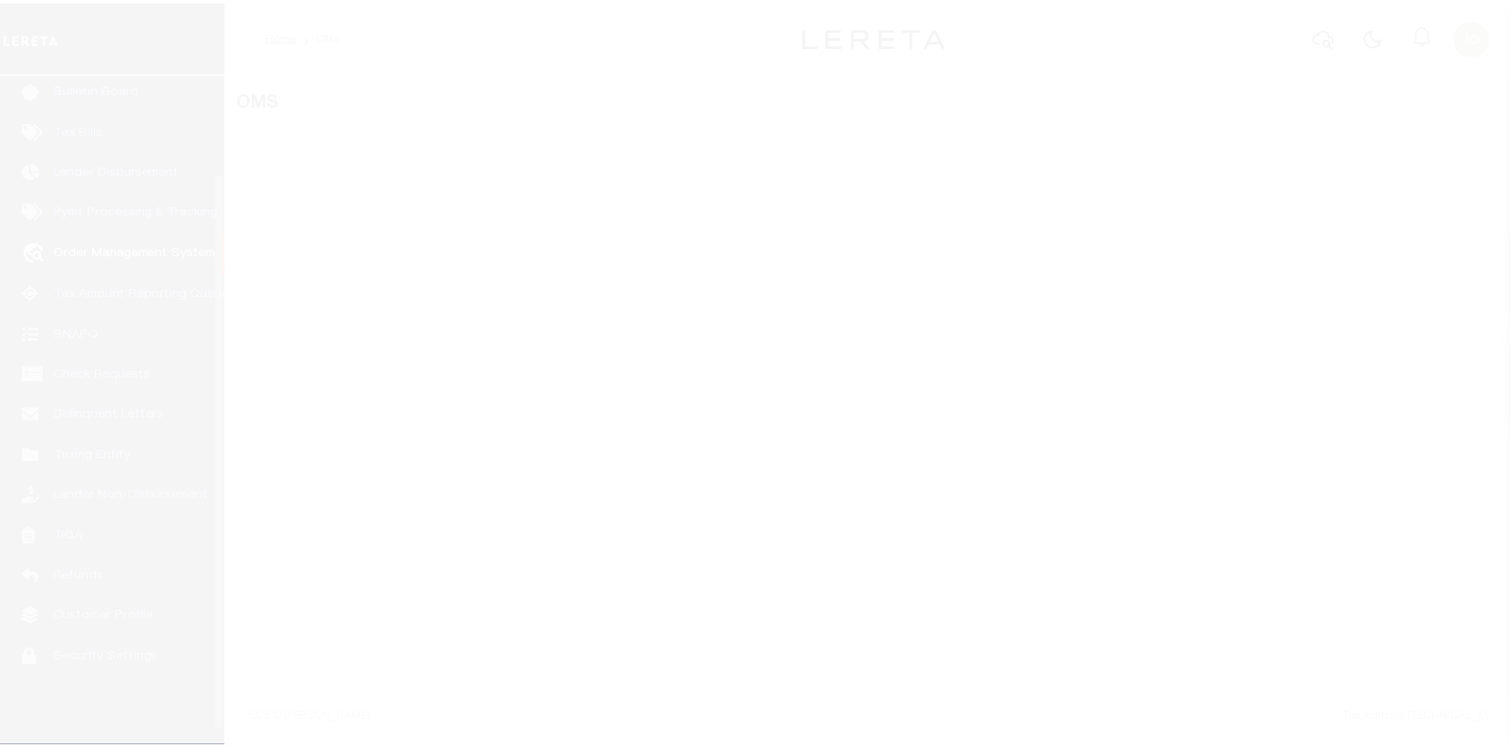
scroll to position [131, 0]
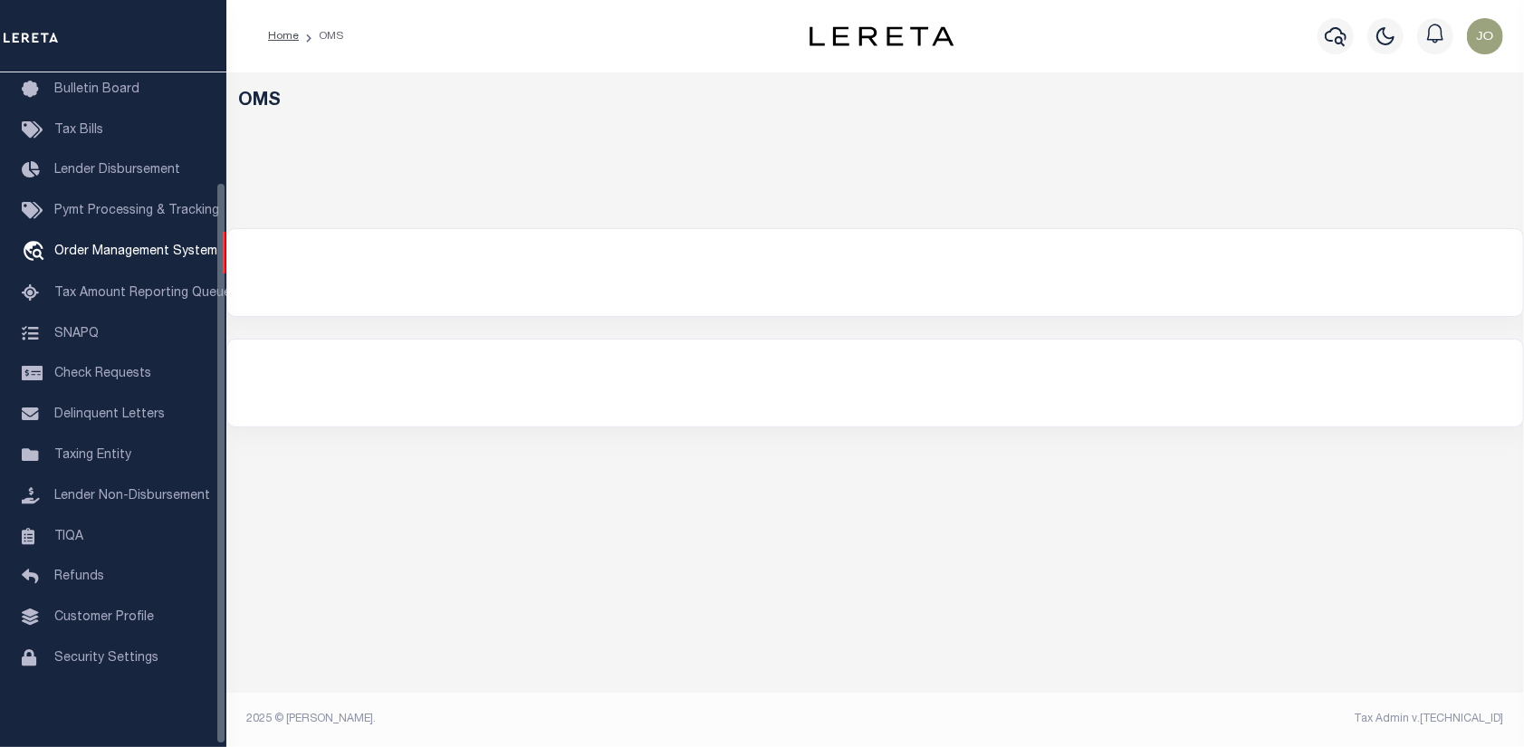
select select "200"
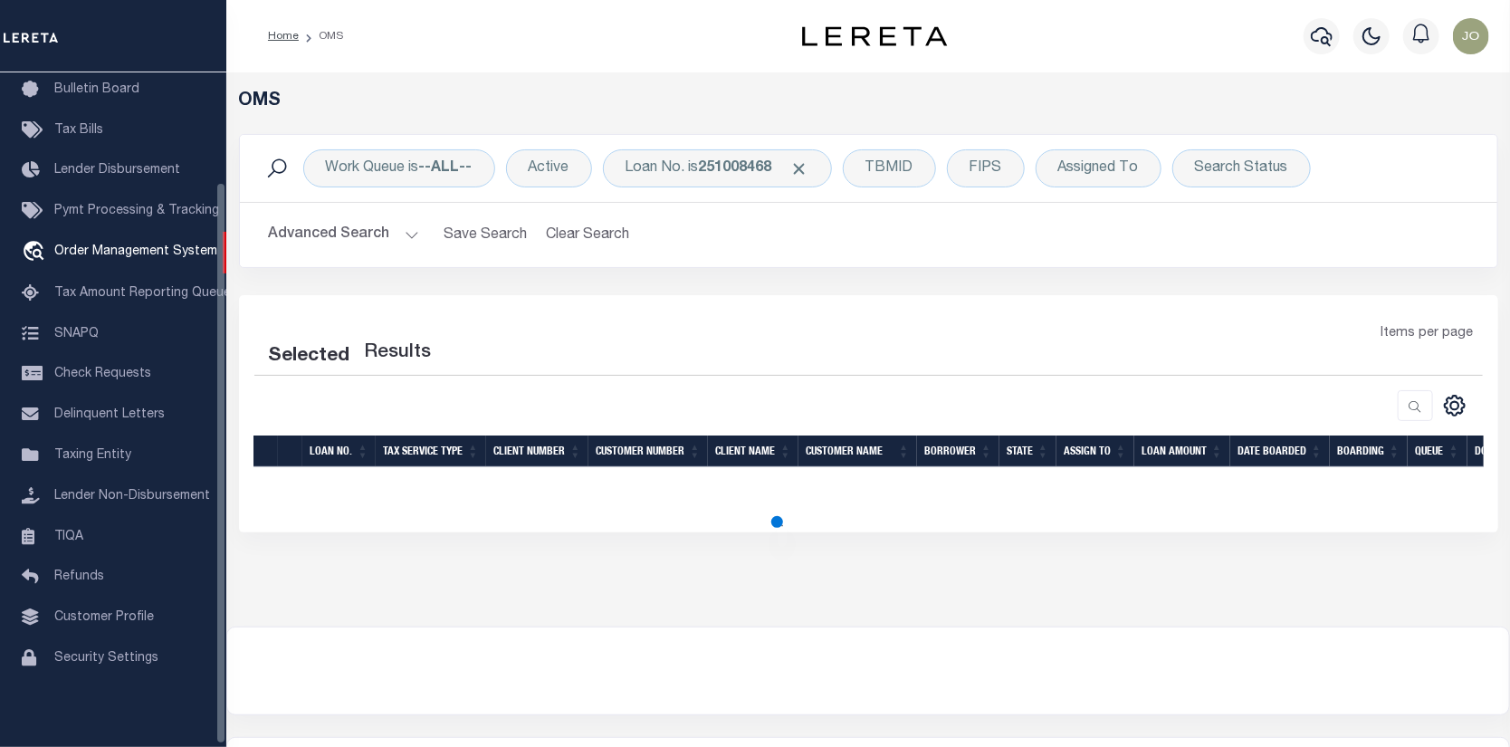
select select "200"
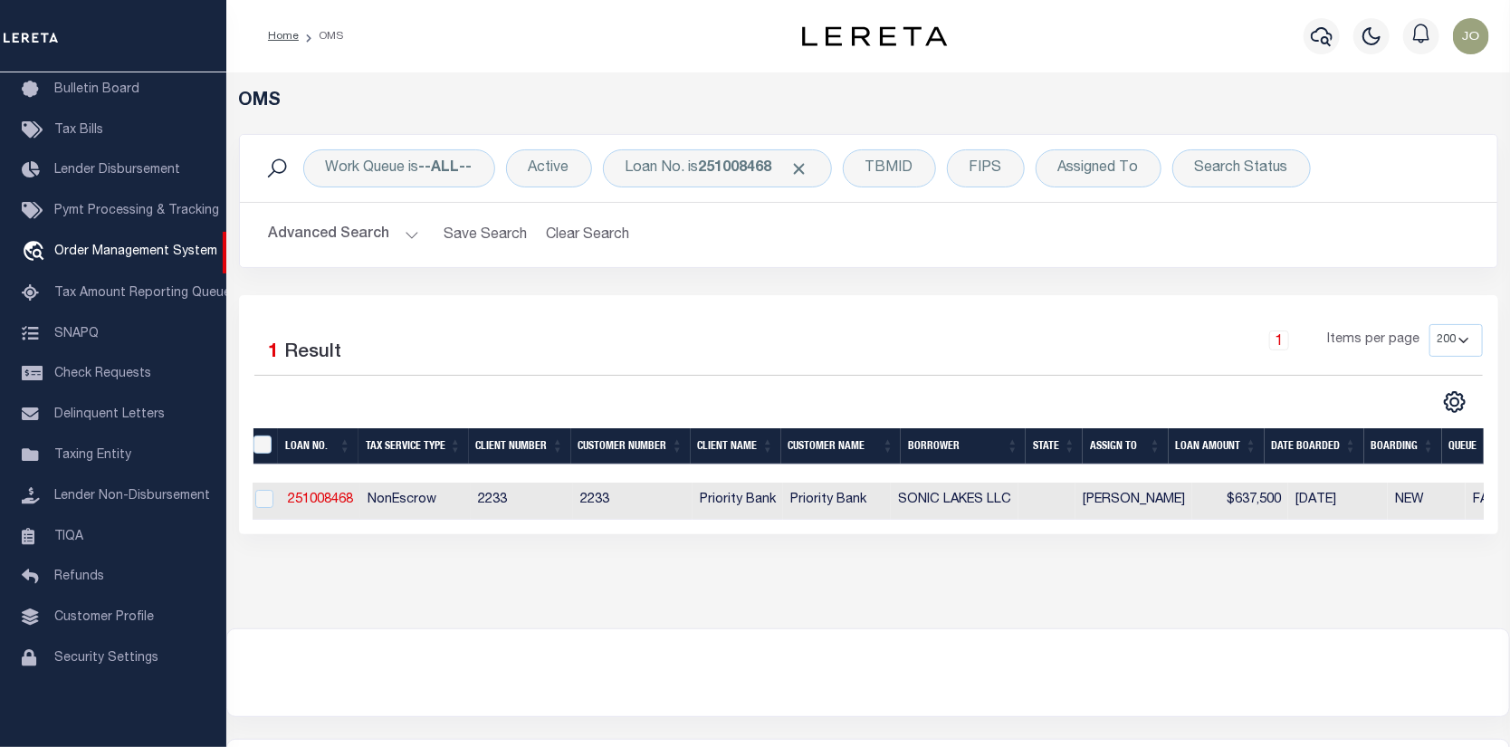
scroll to position [0, 45]
click at [330, 505] on link "251008468" at bounding box center [319, 499] width 65 height 13
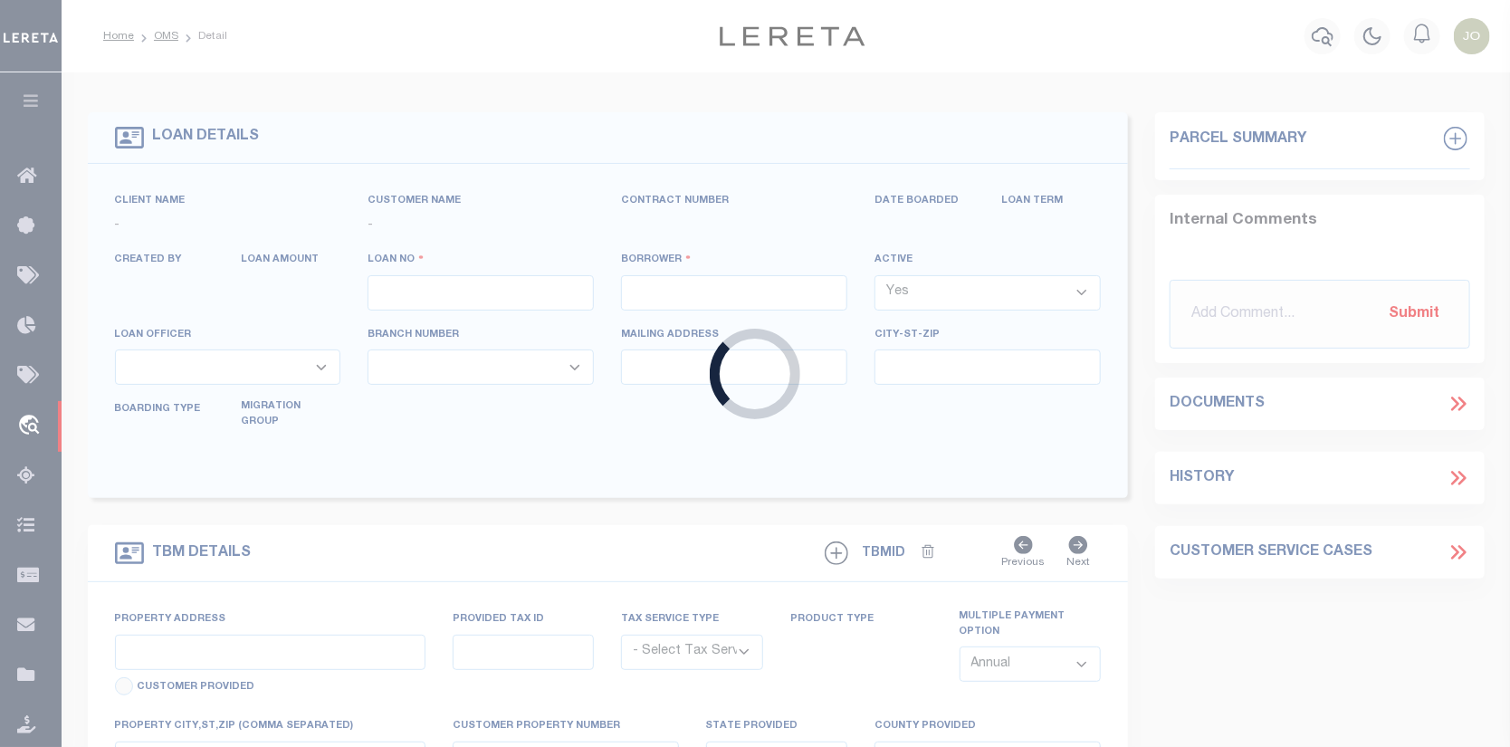
type input "251008468"
type input "SONIC LAKES LLC"
select select
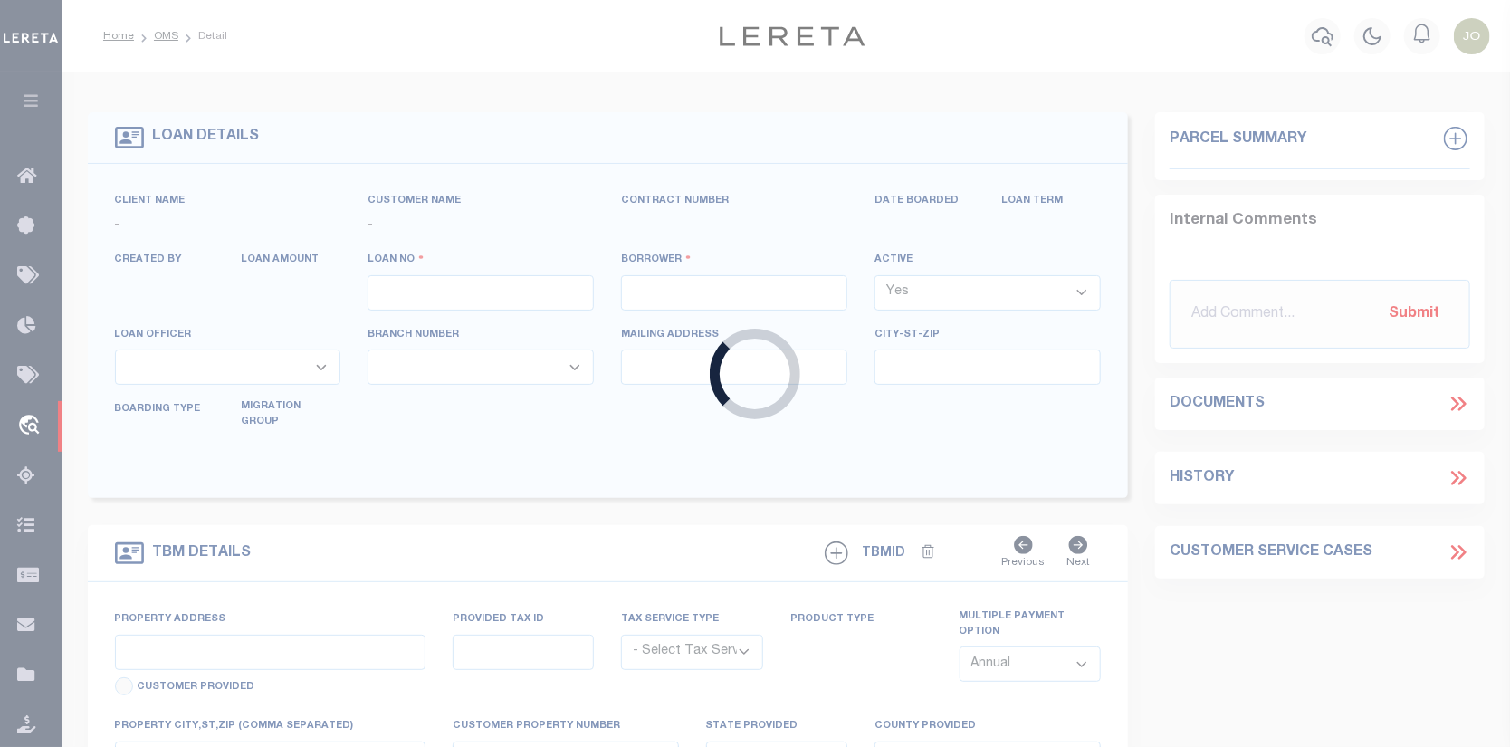
select select "NonEscrow"
select select "14565"
select select "5899"
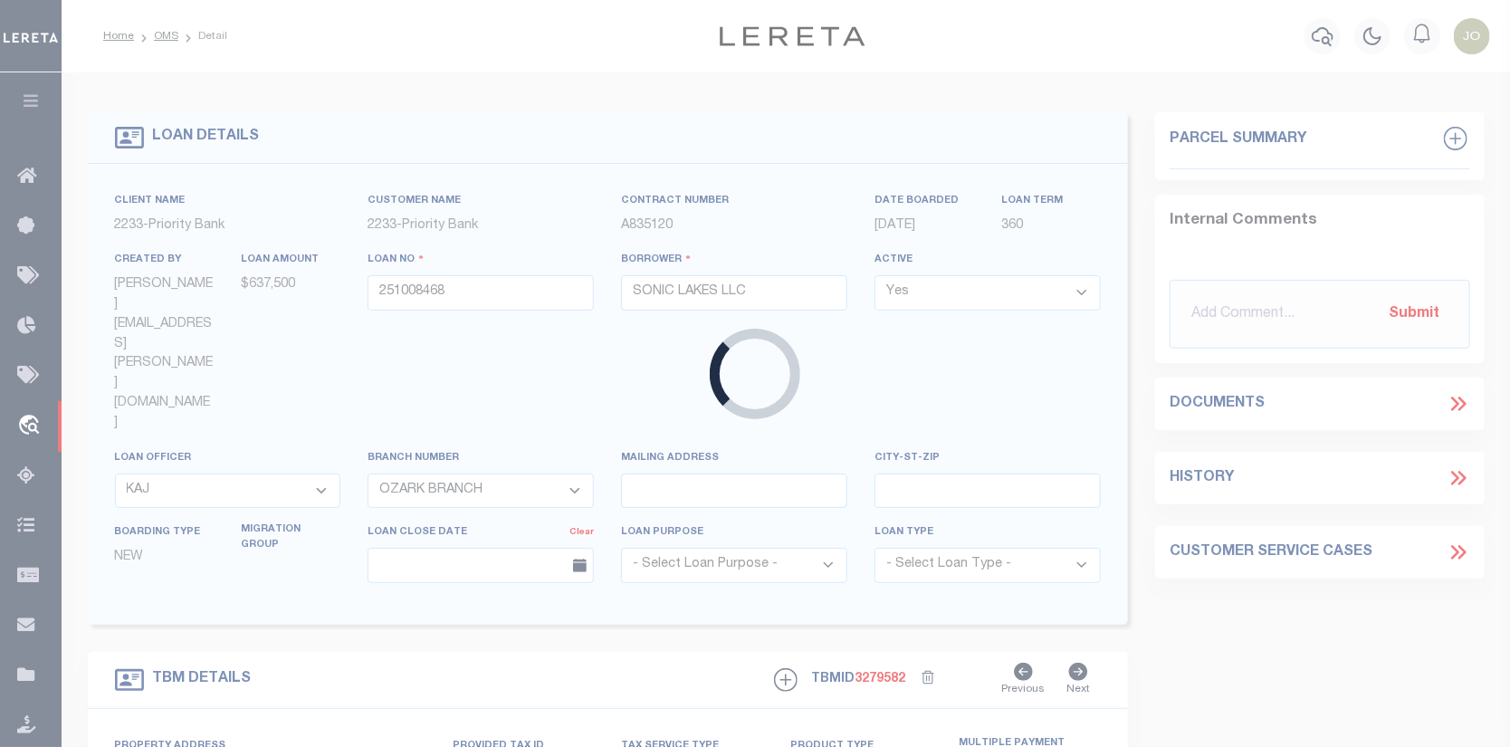
select select
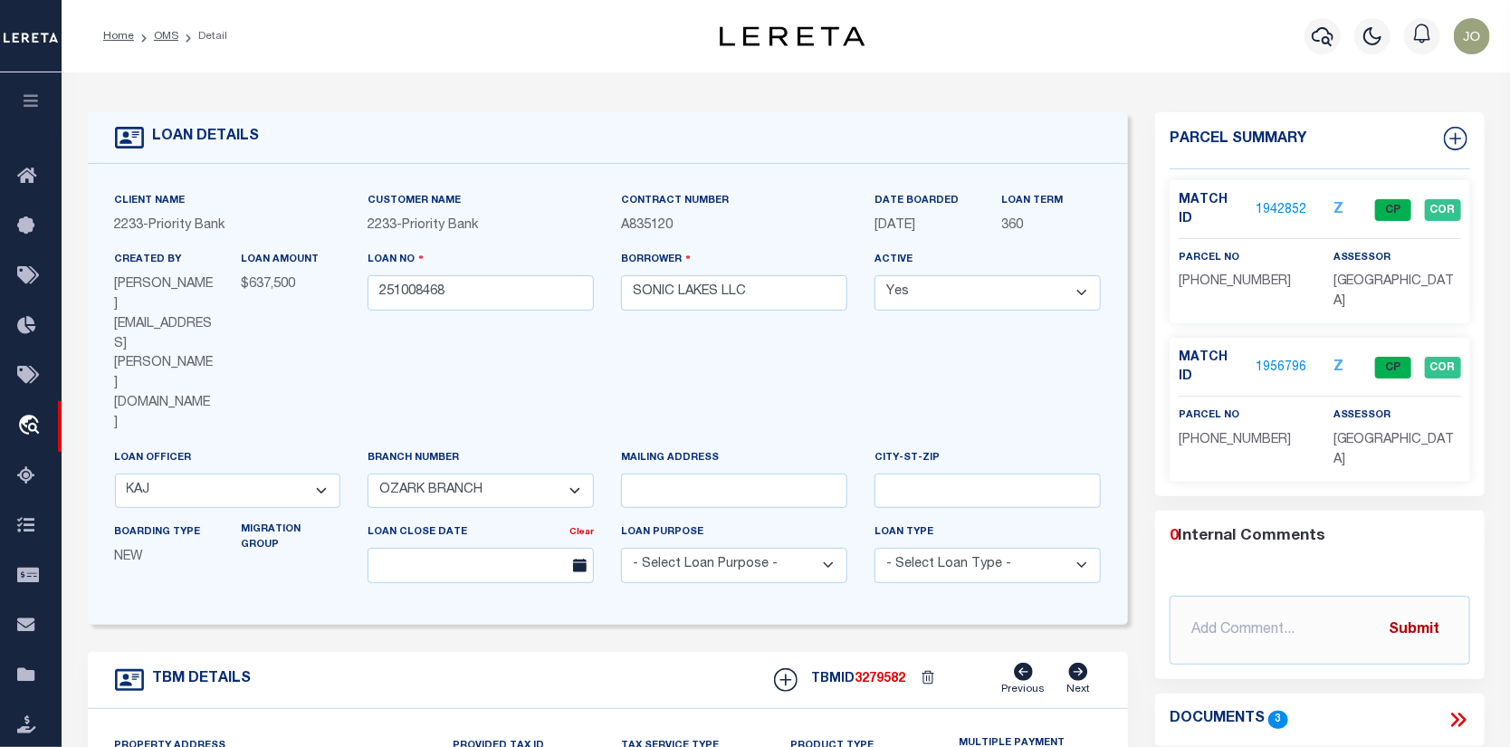
click at [1428, 611] on button "Submit" at bounding box center [1415, 629] width 74 height 37
click at [1458, 712] on icon at bounding box center [1455, 719] width 8 height 14
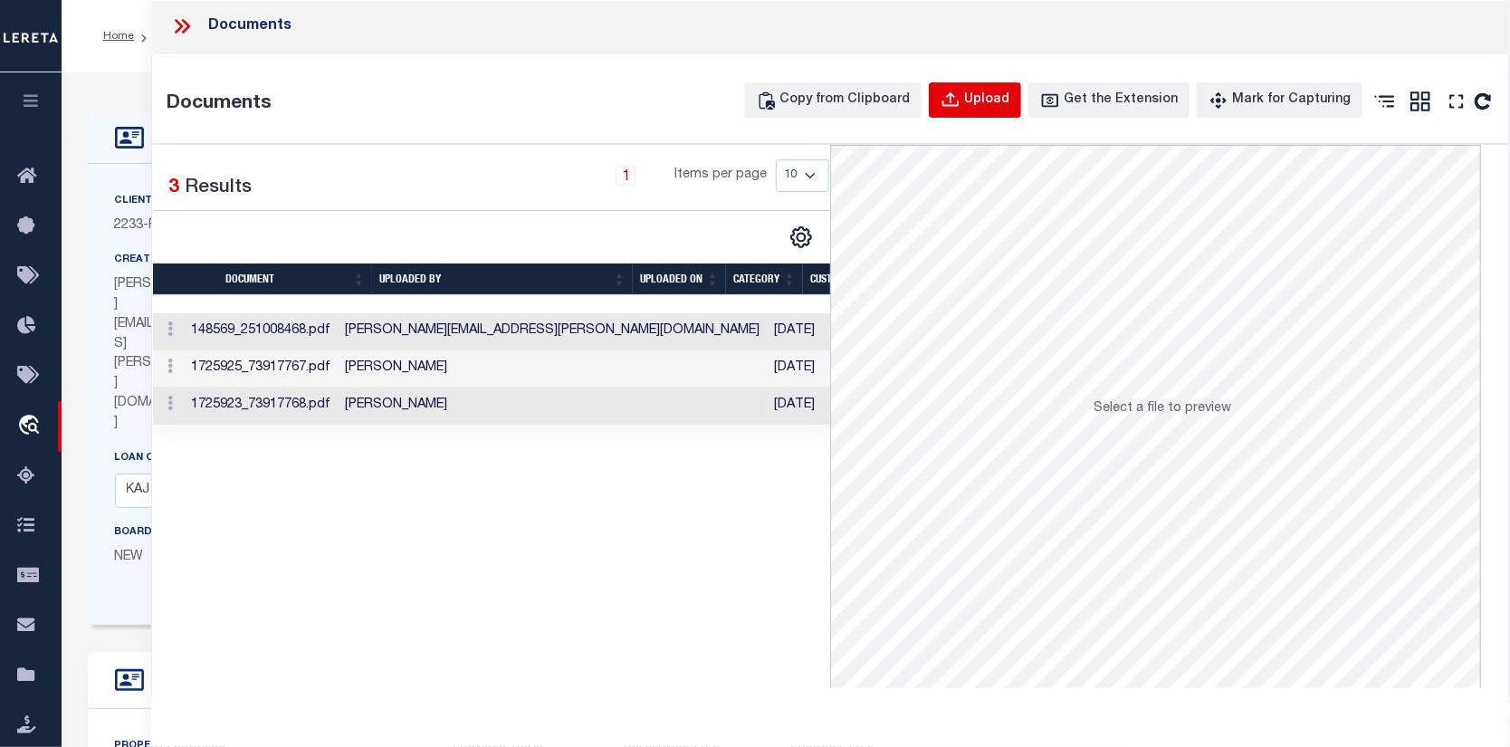
click at [991, 96] on div "Upload" at bounding box center [986, 101] width 45 height 20
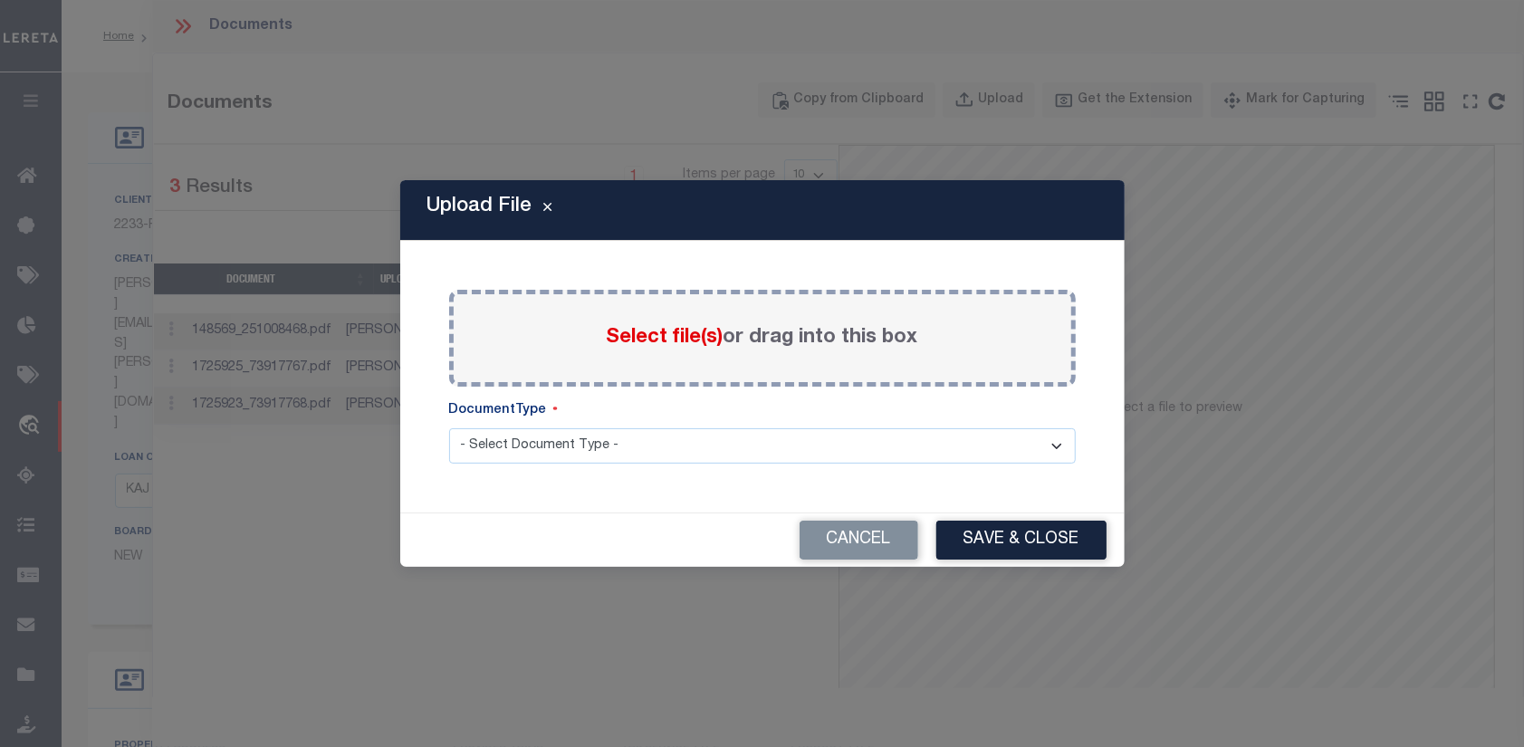
click at [681, 335] on span "Select file(s)" at bounding box center [665, 338] width 117 height 20
click at [0, 0] on input "Select file(s) or drag into this box" at bounding box center [0, 0] width 0 height 0
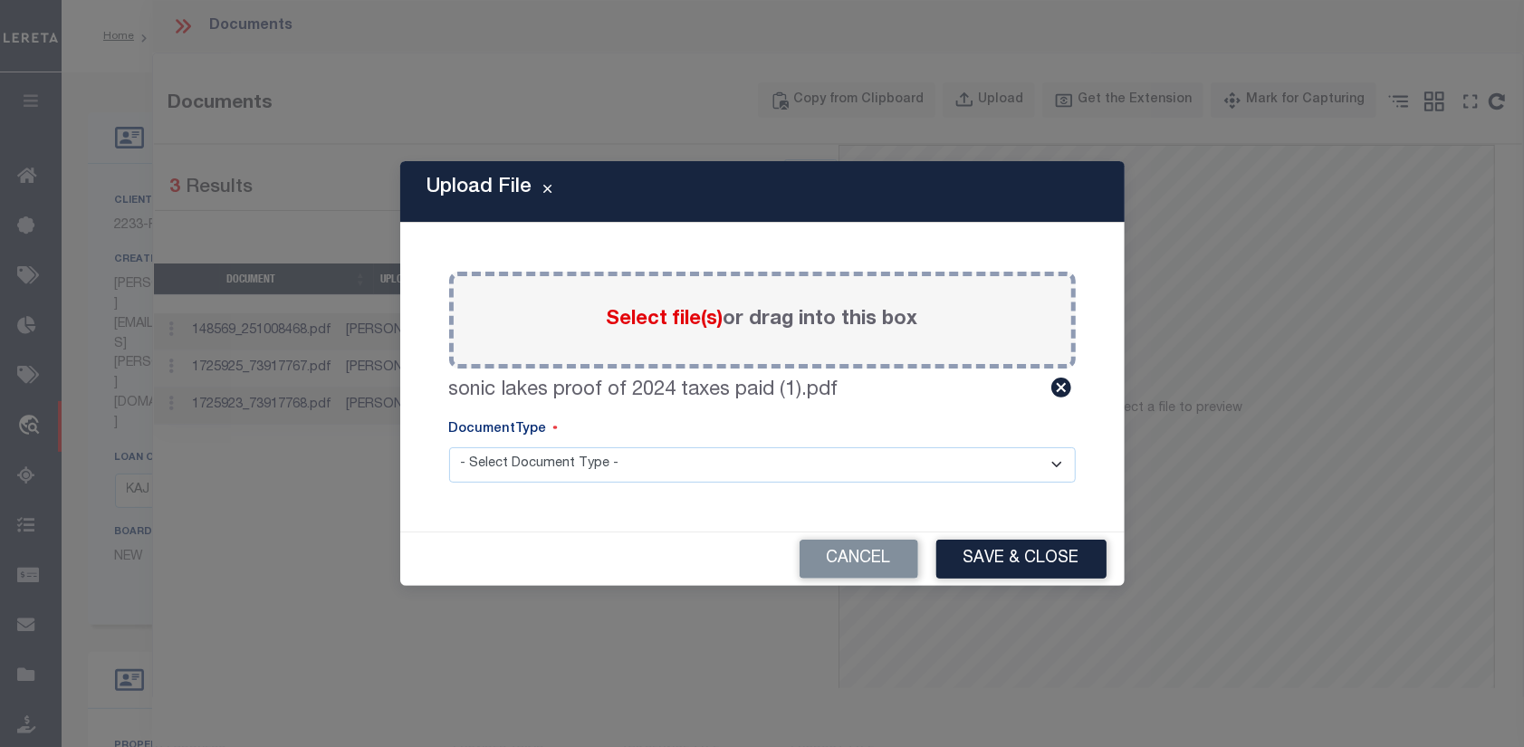
click at [1062, 467] on select "- Select Document Type - Tax Service Documents" at bounding box center [762, 464] width 626 height 35
select select "TAX"
click at [449, 447] on select "- Select Document Type - Tax Service Documents" at bounding box center [762, 464] width 626 height 35
click at [1028, 564] on button "Save & Close" at bounding box center [1021, 559] width 170 height 39
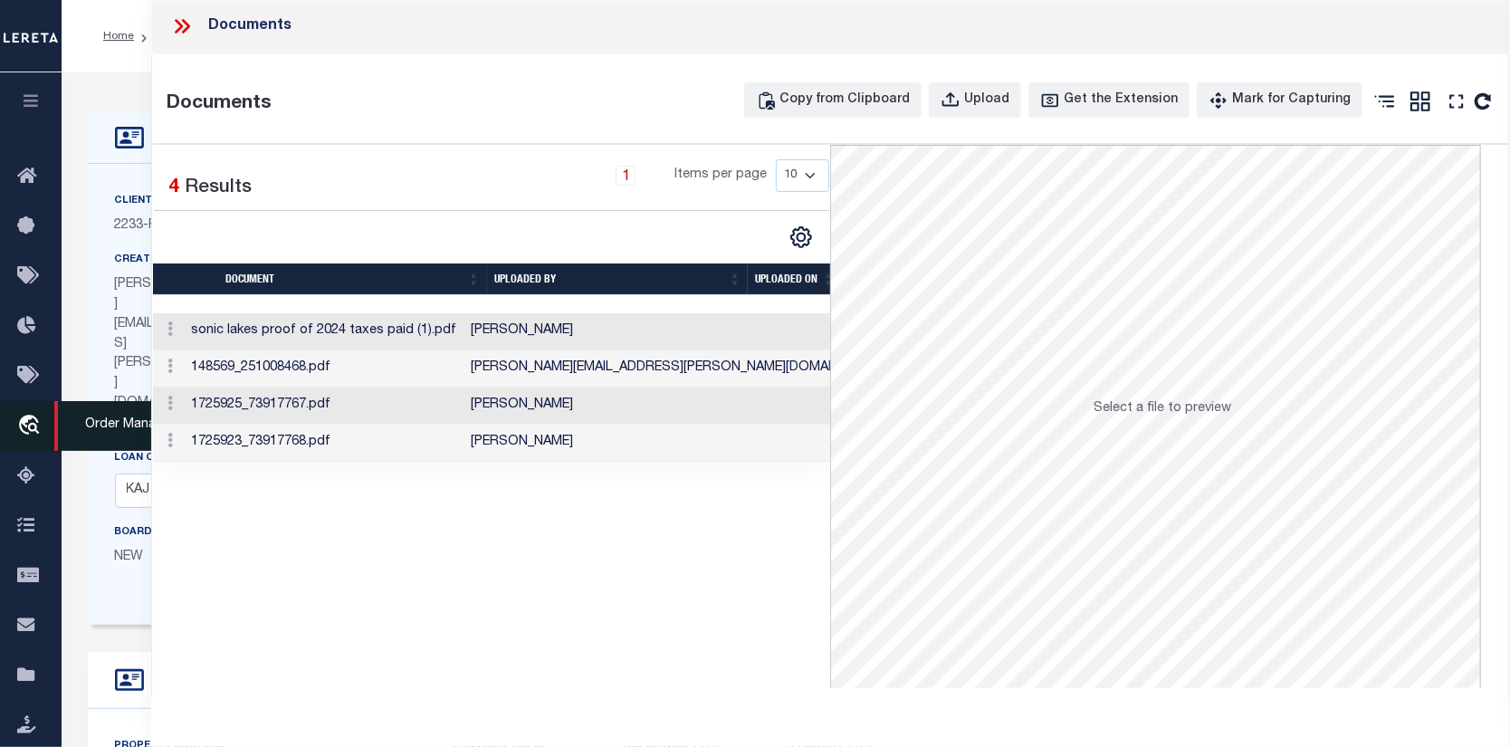
click at [25, 419] on icon "travel_explore" at bounding box center [31, 427] width 29 height 24
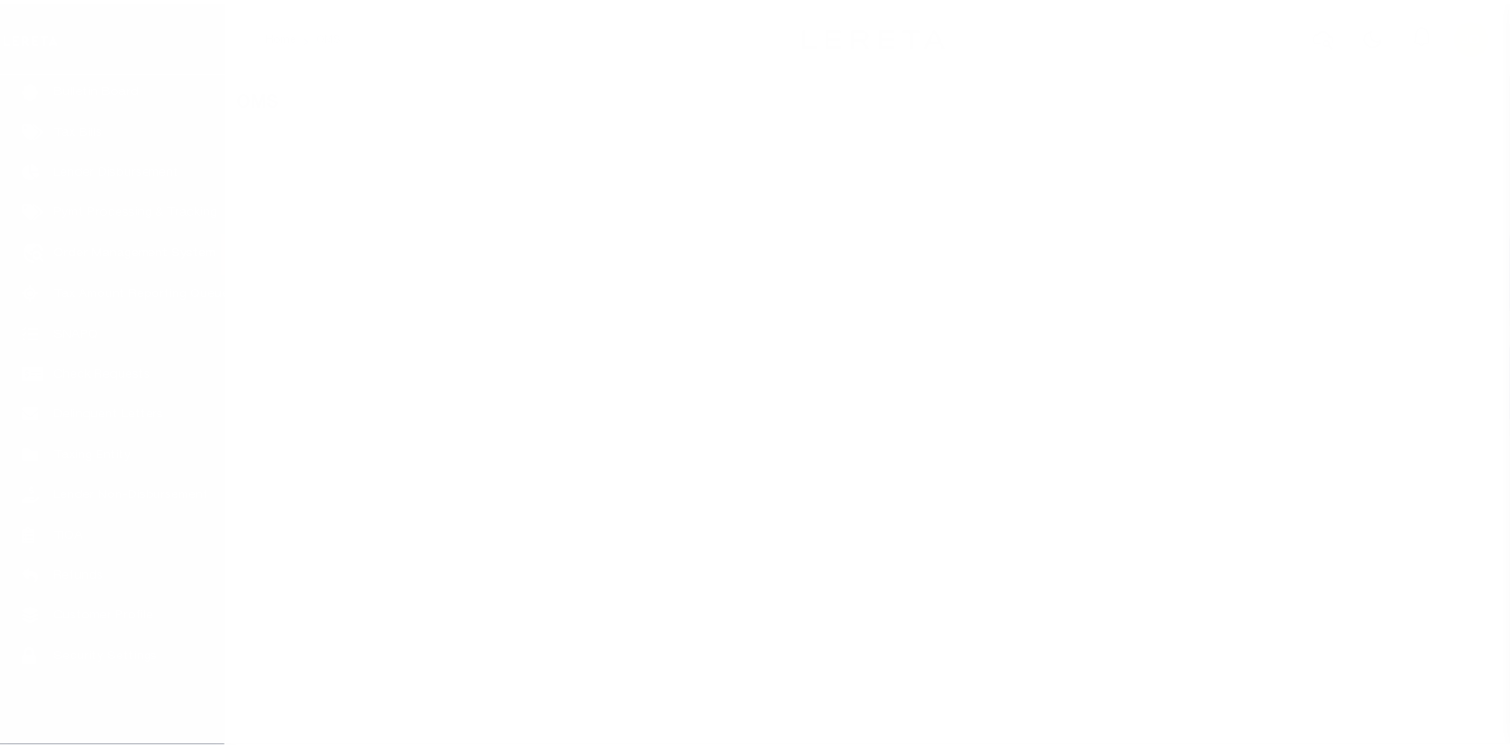
scroll to position [131, 0]
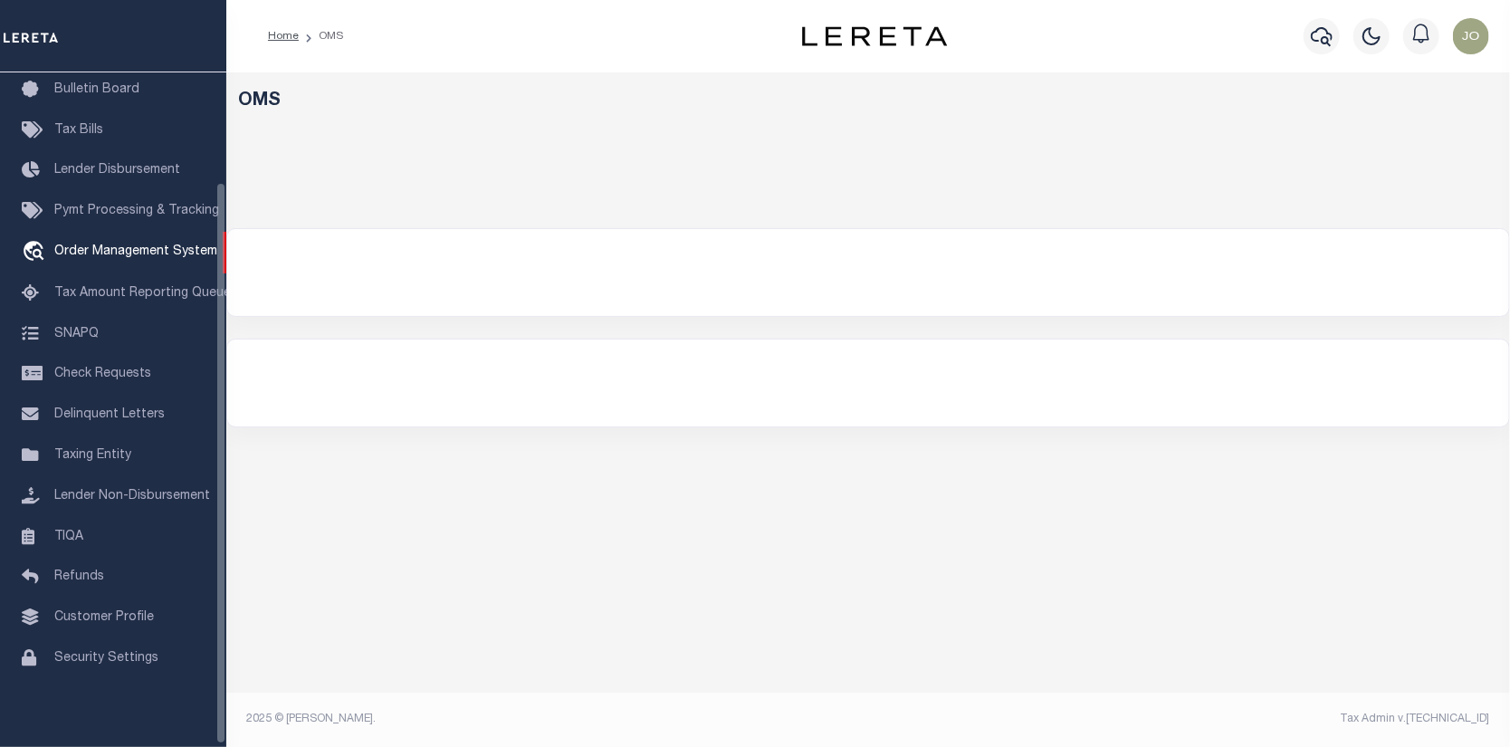
select select "200"
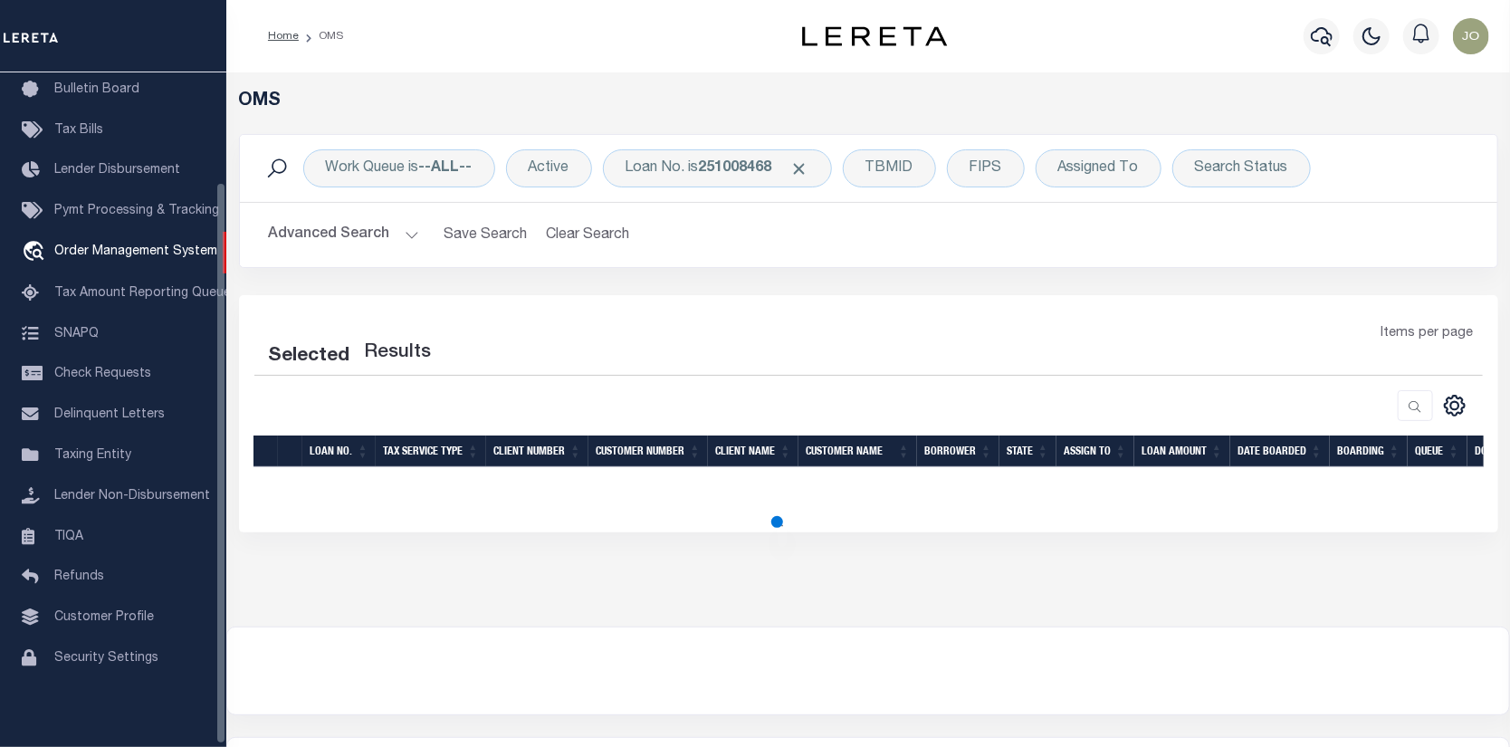
select select "200"
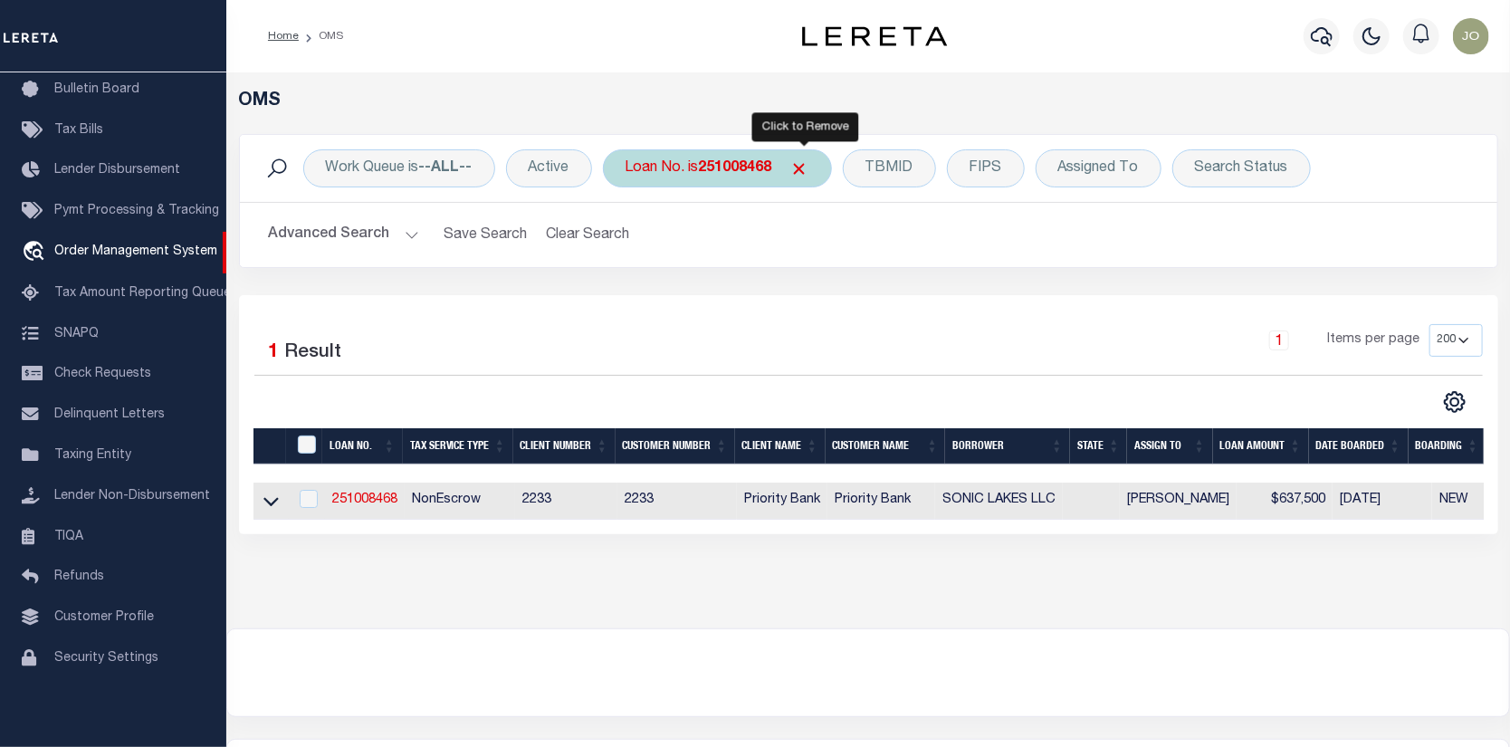
click at [801, 168] on span "Click to Remove" at bounding box center [799, 168] width 19 height 19
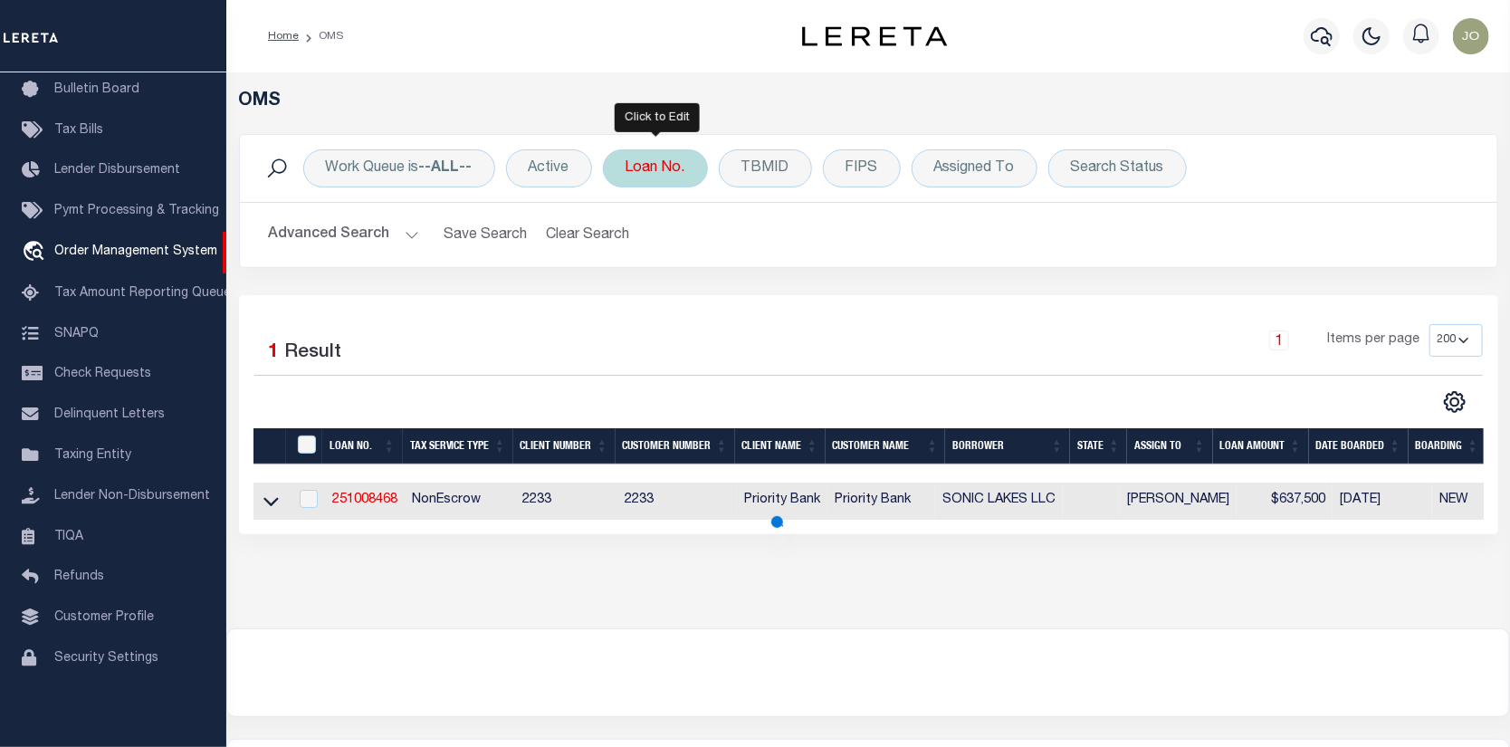
click at [657, 167] on div "Loan No." at bounding box center [655, 168] width 105 height 38
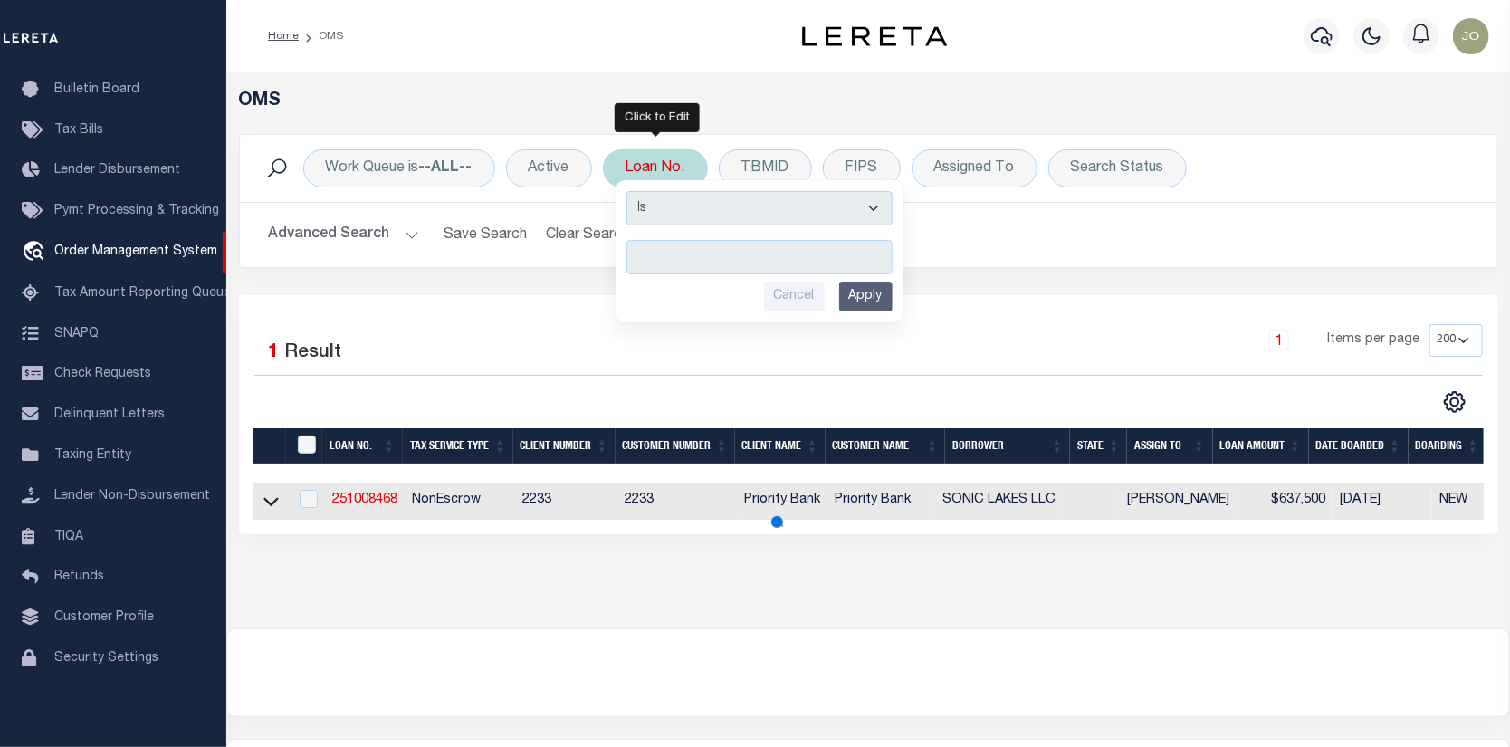
click at [640, 254] on input "text" at bounding box center [759, 257] width 266 height 34
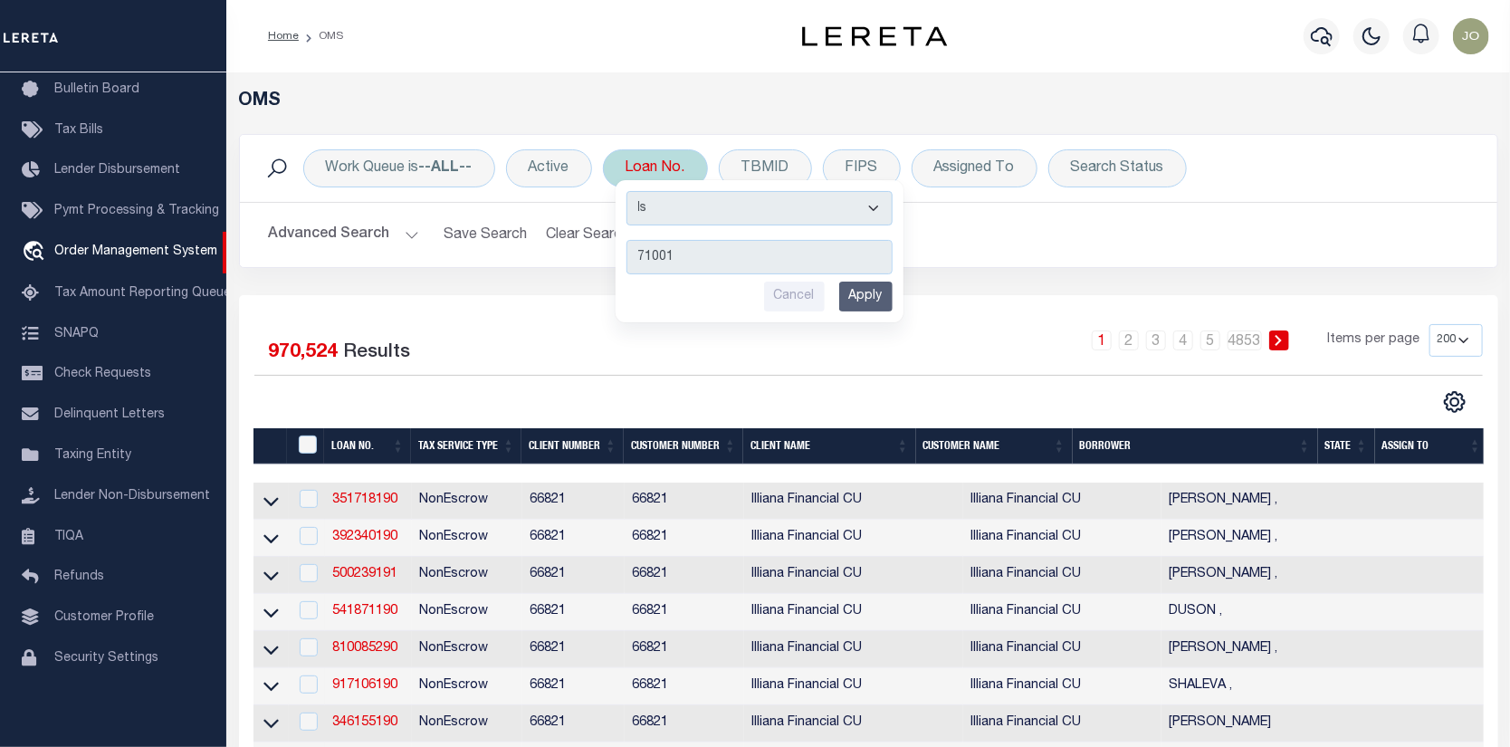
type input "710016"
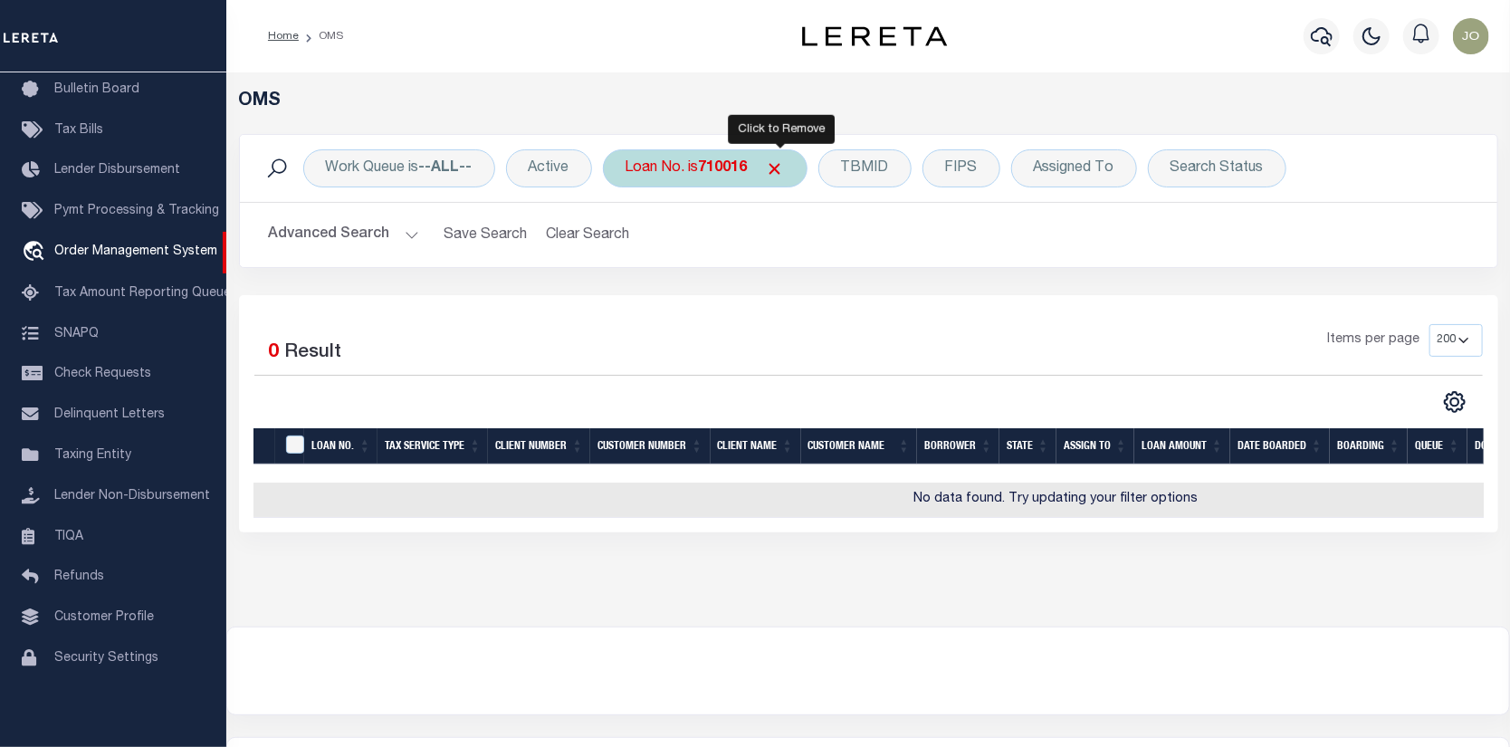
click at [773, 167] on span "Click to Remove" at bounding box center [775, 168] width 19 height 19
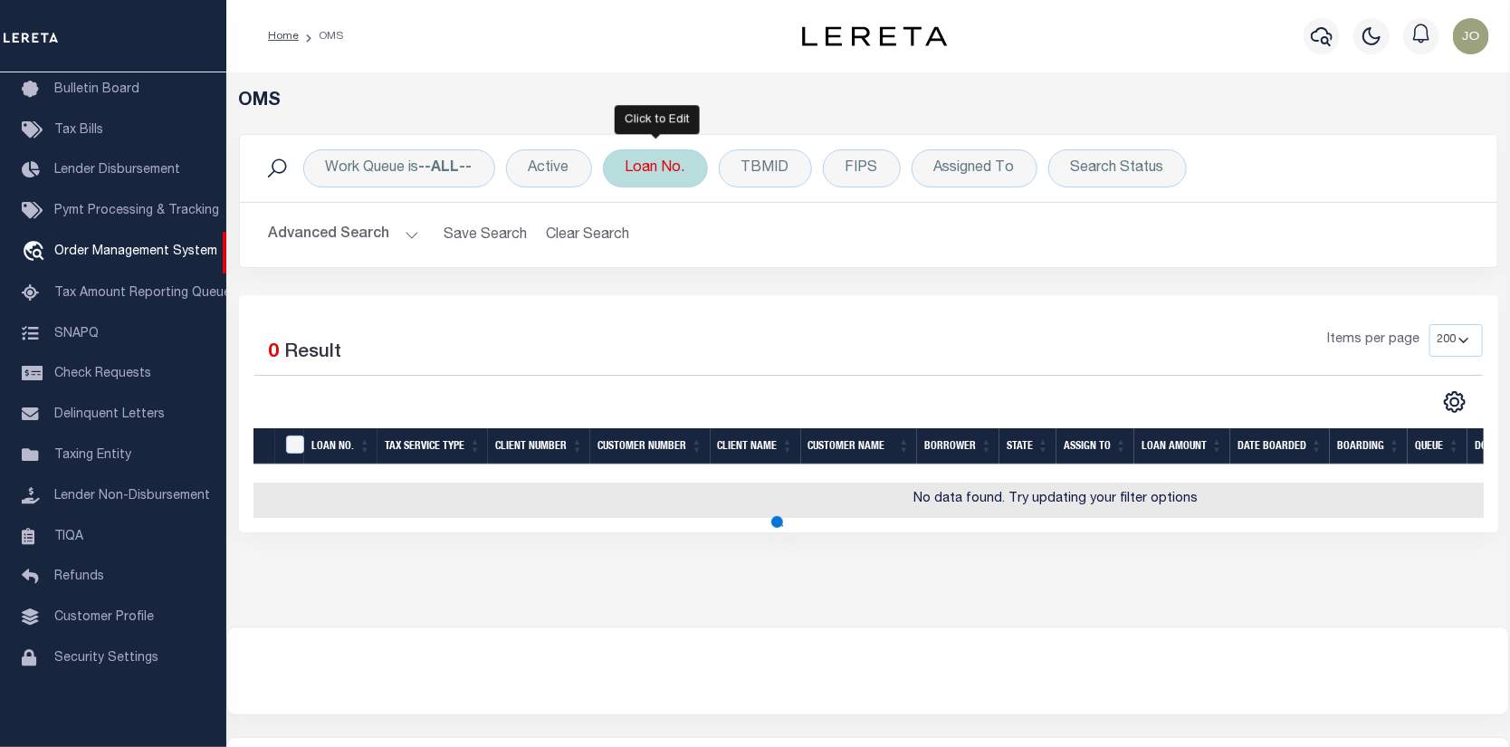
click at [686, 162] on div "Loan No." at bounding box center [655, 168] width 105 height 38
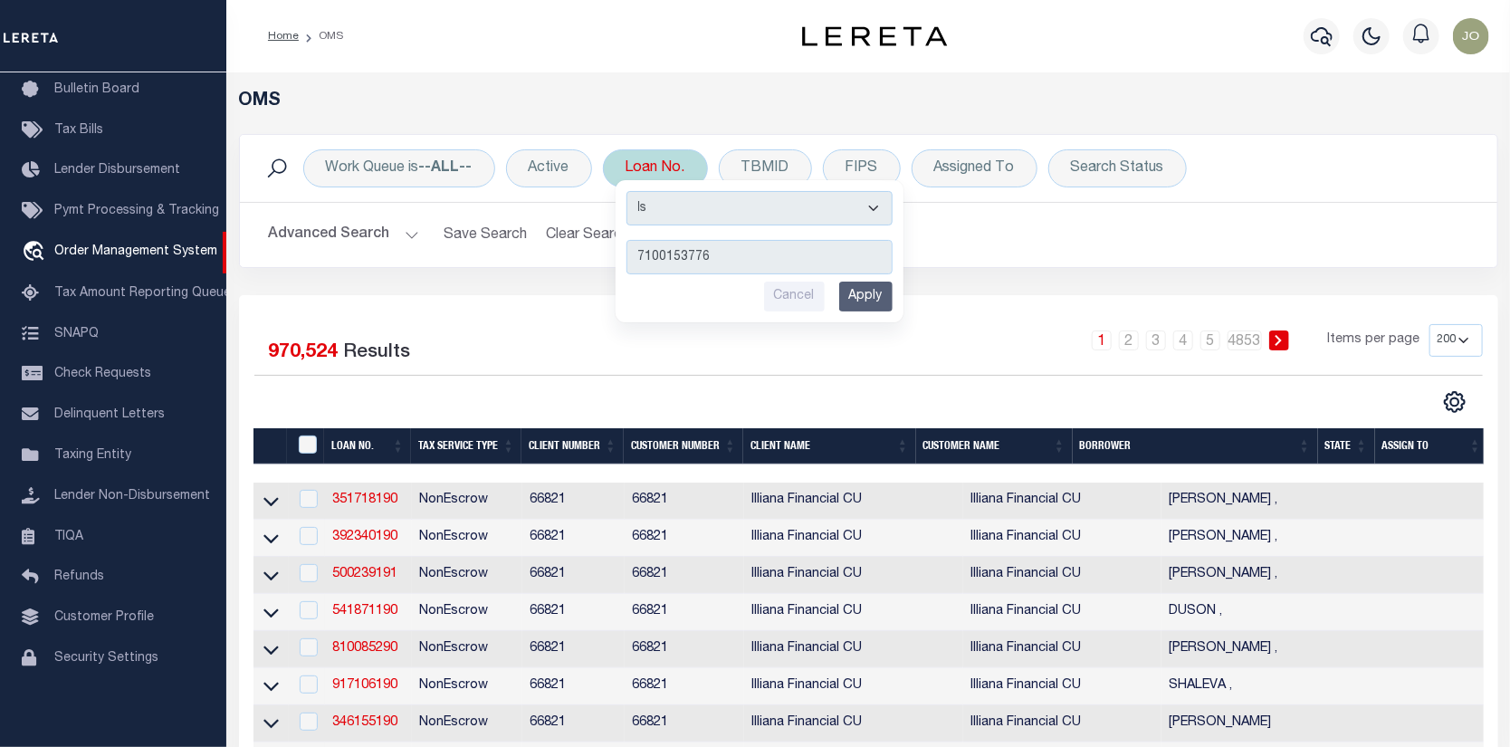
type input "7100153776"
click at [868, 301] on input "Apply" at bounding box center [865, 297] width 53 height 30
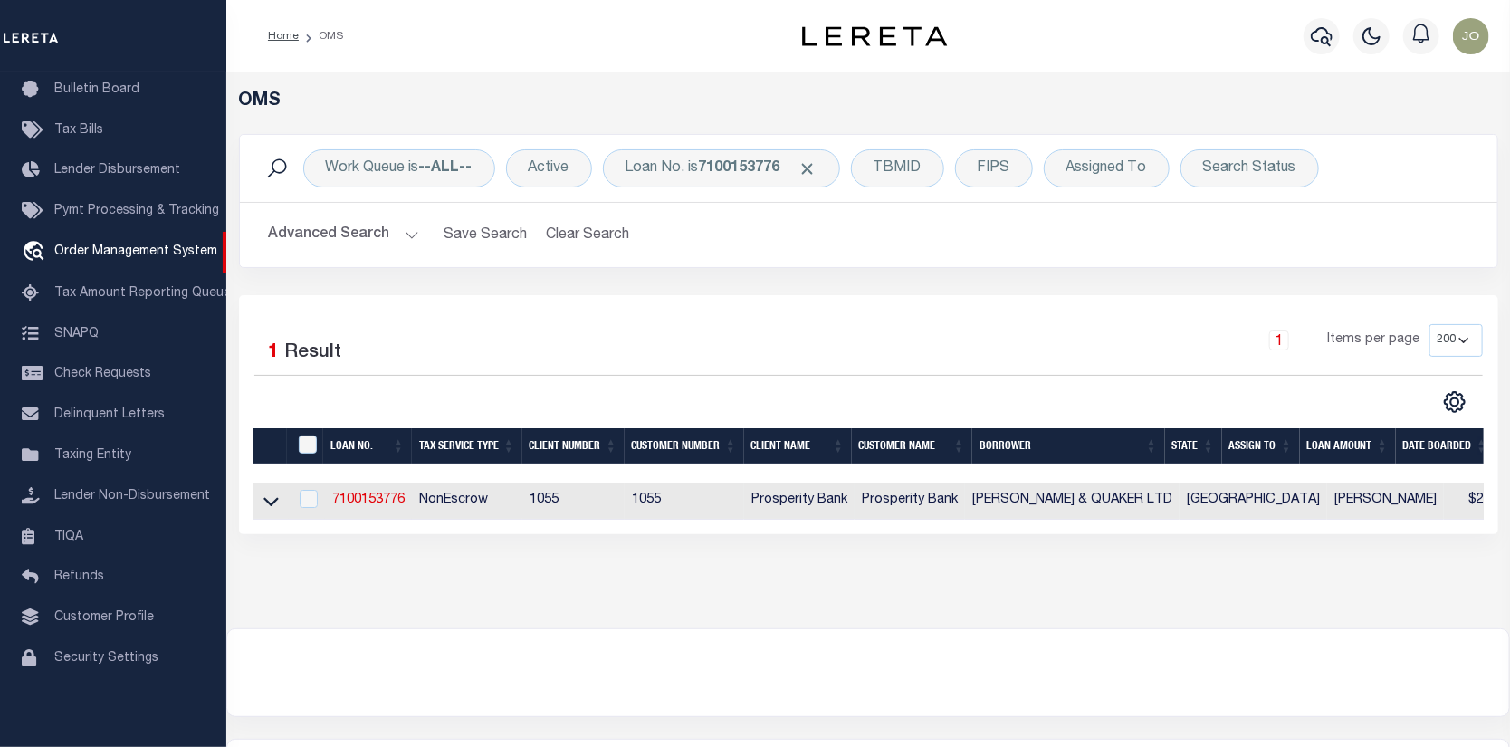
click at [355, 492] on td "7100153776" at bounding box center [368, 501] width 87 height 37
checkbox input "true"
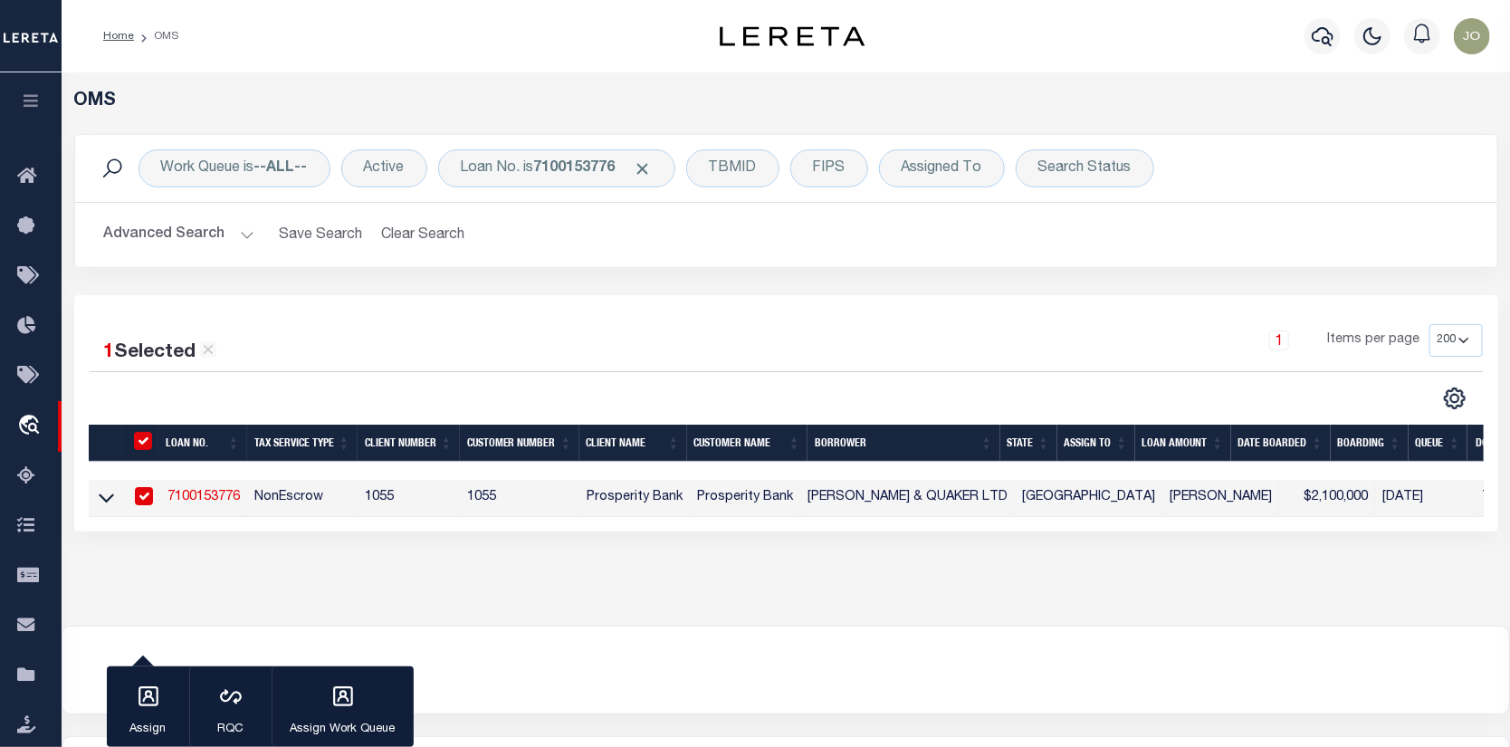
click at [206, 494] on link "7100153776" at bounding box center [203, 497] width 72 height 13
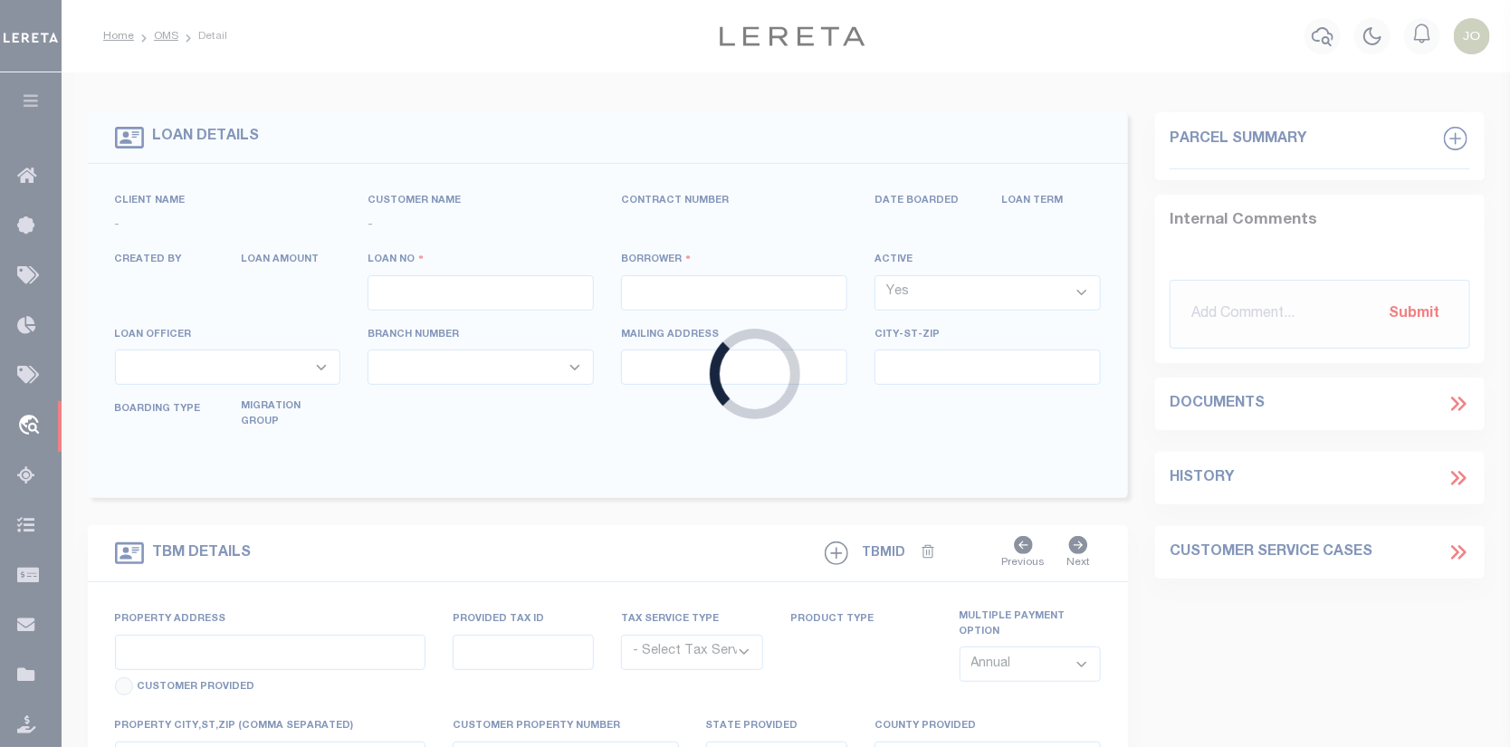
click at [206, 494] on div "Loading..." at bounding box center [755, 373] width 1510 height 747
type input "7100153776"
type input "[PERSON_NAME] & QUAKER LTD"
select select
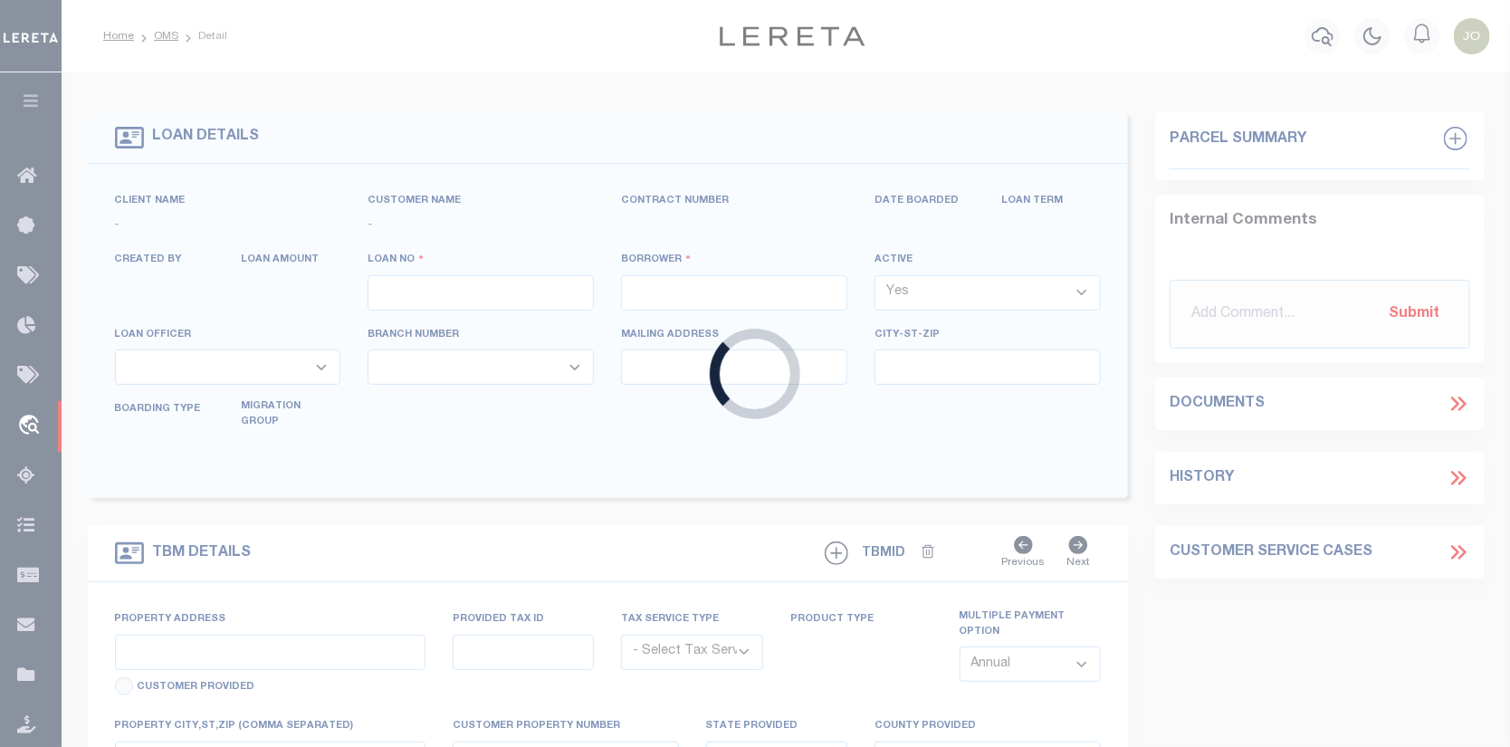
type input "PO BOX 6686"
type input "[GEOGRAPHIC_DATA] [GEOGRAPHIC_DATA] 79493"
select select "400"
select select "NonEscrow"
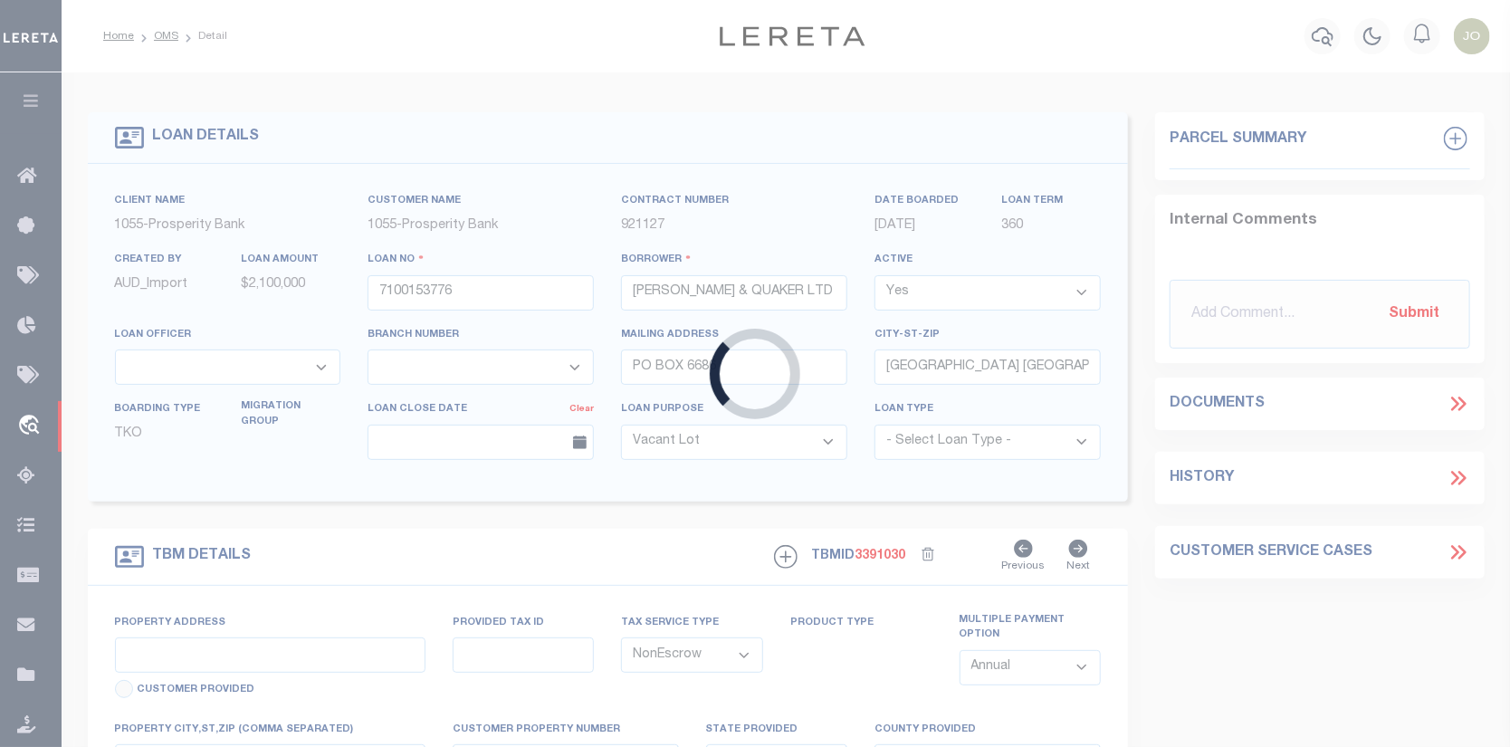
select select "14726"
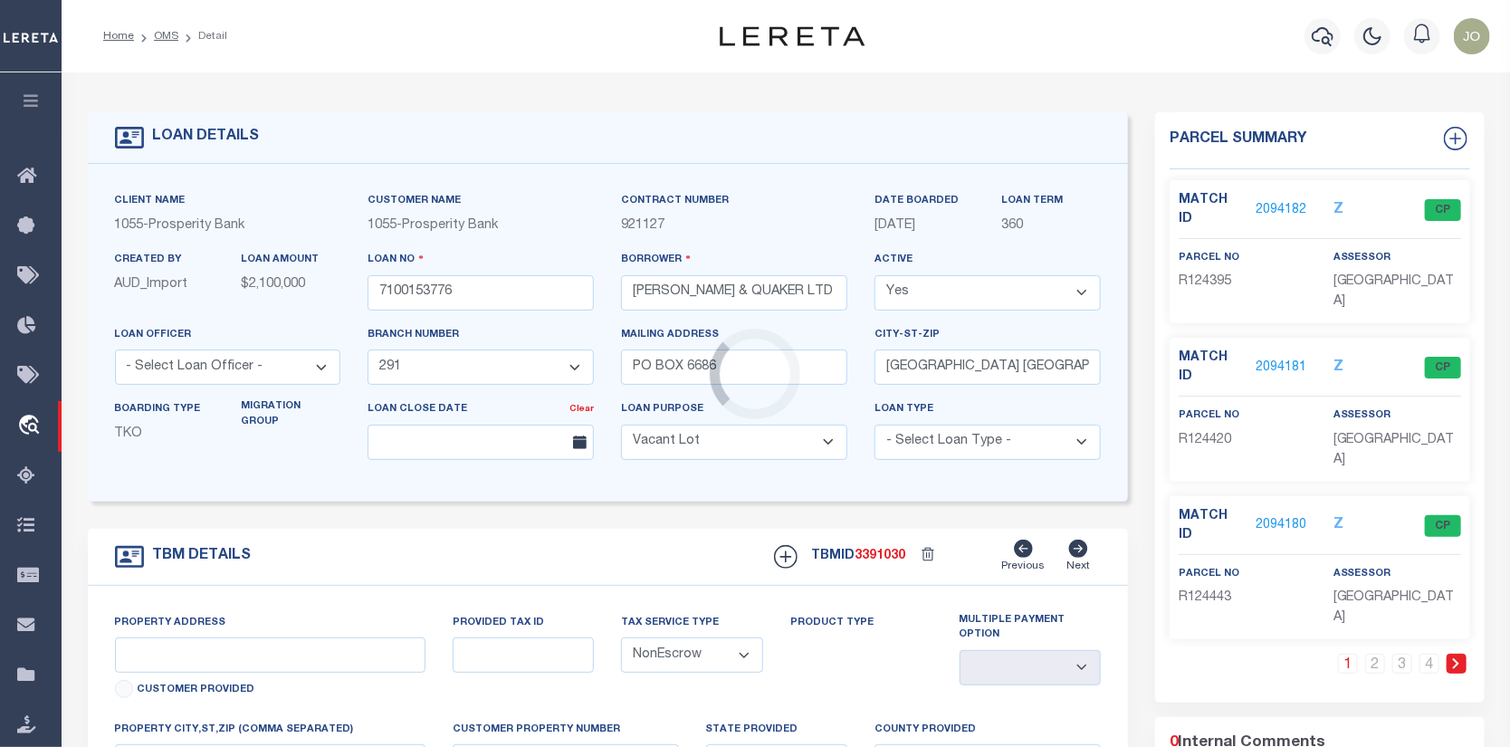
select select
type input "[GEOGRAPHIC_DATA], [GEOGRAPHIC_DATA]"
type input "[GEOGRAPHIC_DATA]"
type textarea "FLDT ON VARIOUS PROPERTIES LOCATED IN [GEOGRAPHIC_DATA] [GEOGRAPHIC_DATA]"
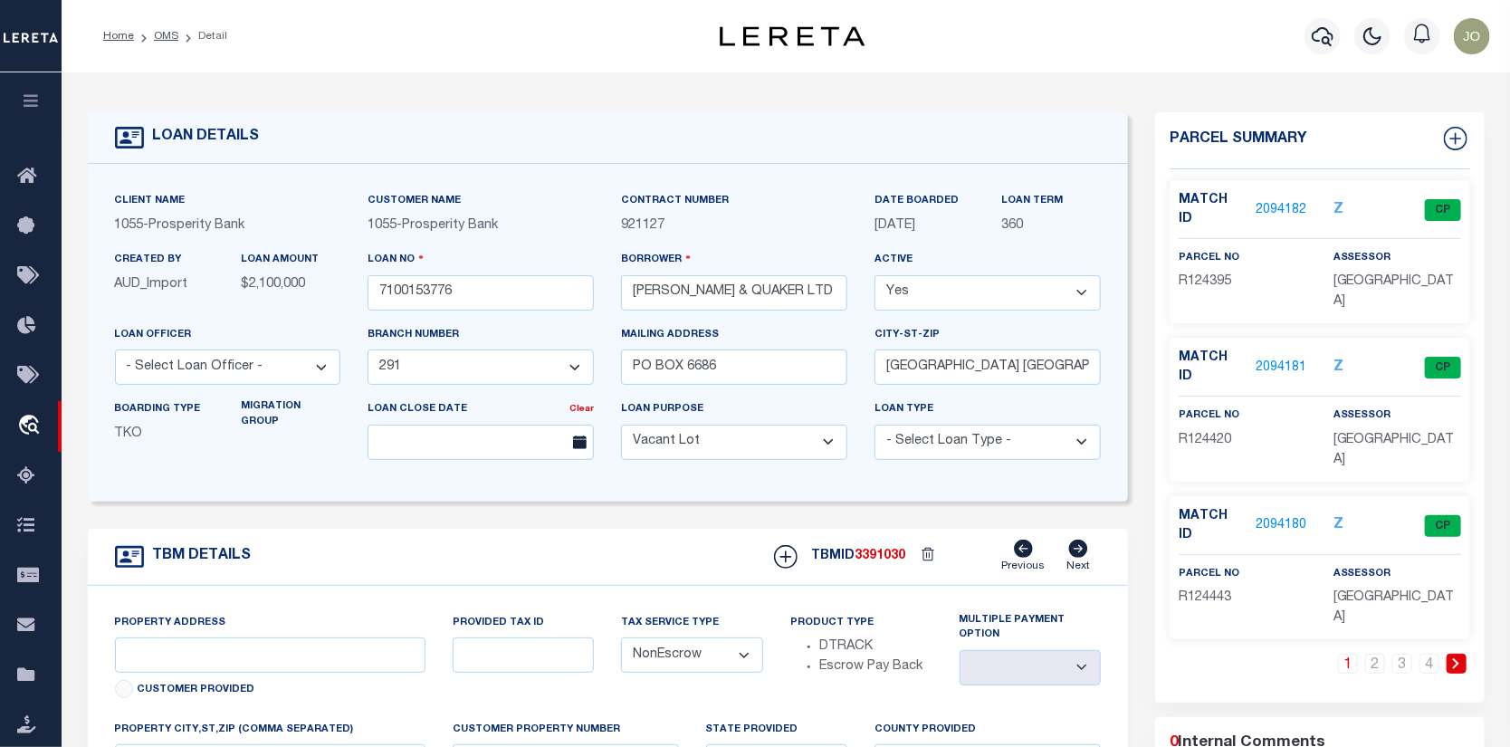
click at [1276, 201] on link "2094182" at bounding box center [1281, 210] width 51 height 19
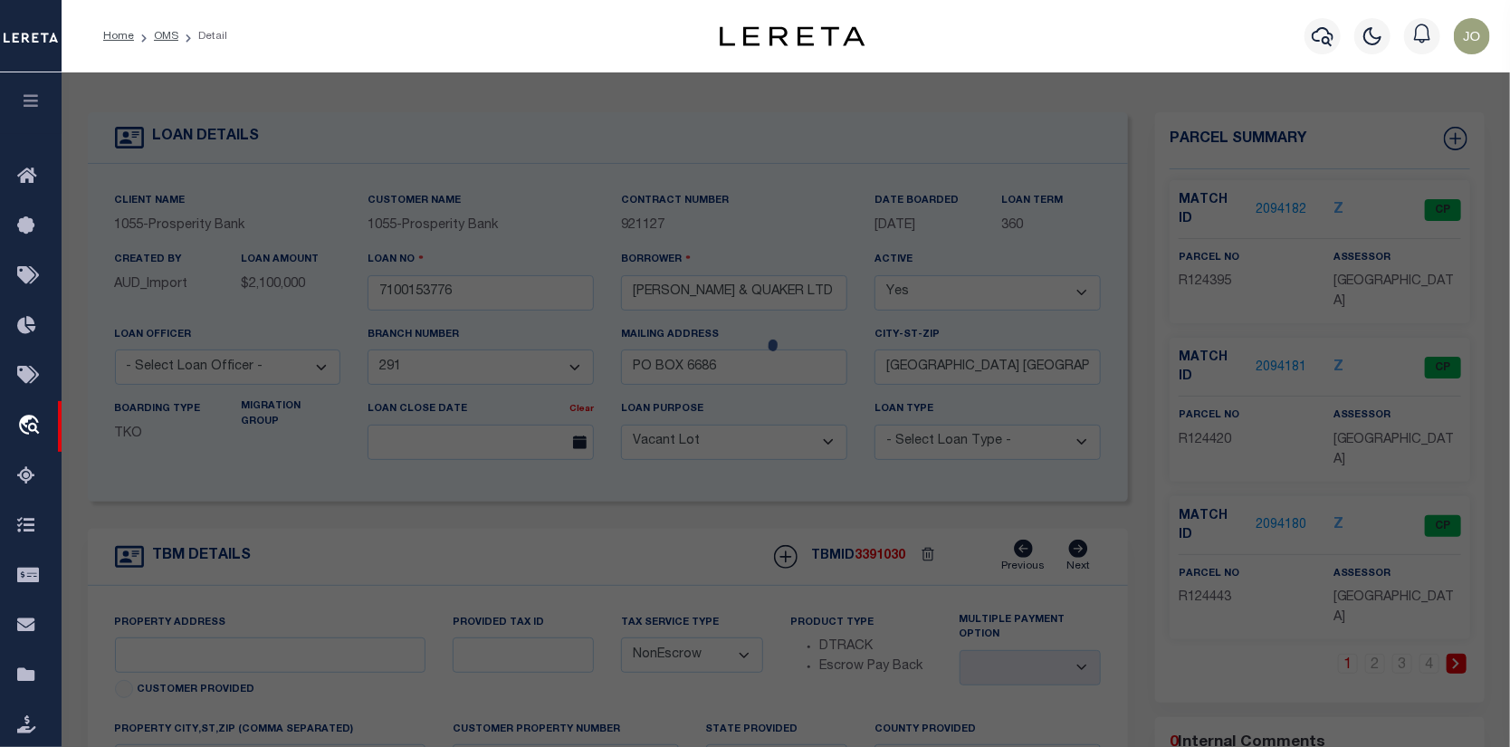
checkbox input "false"
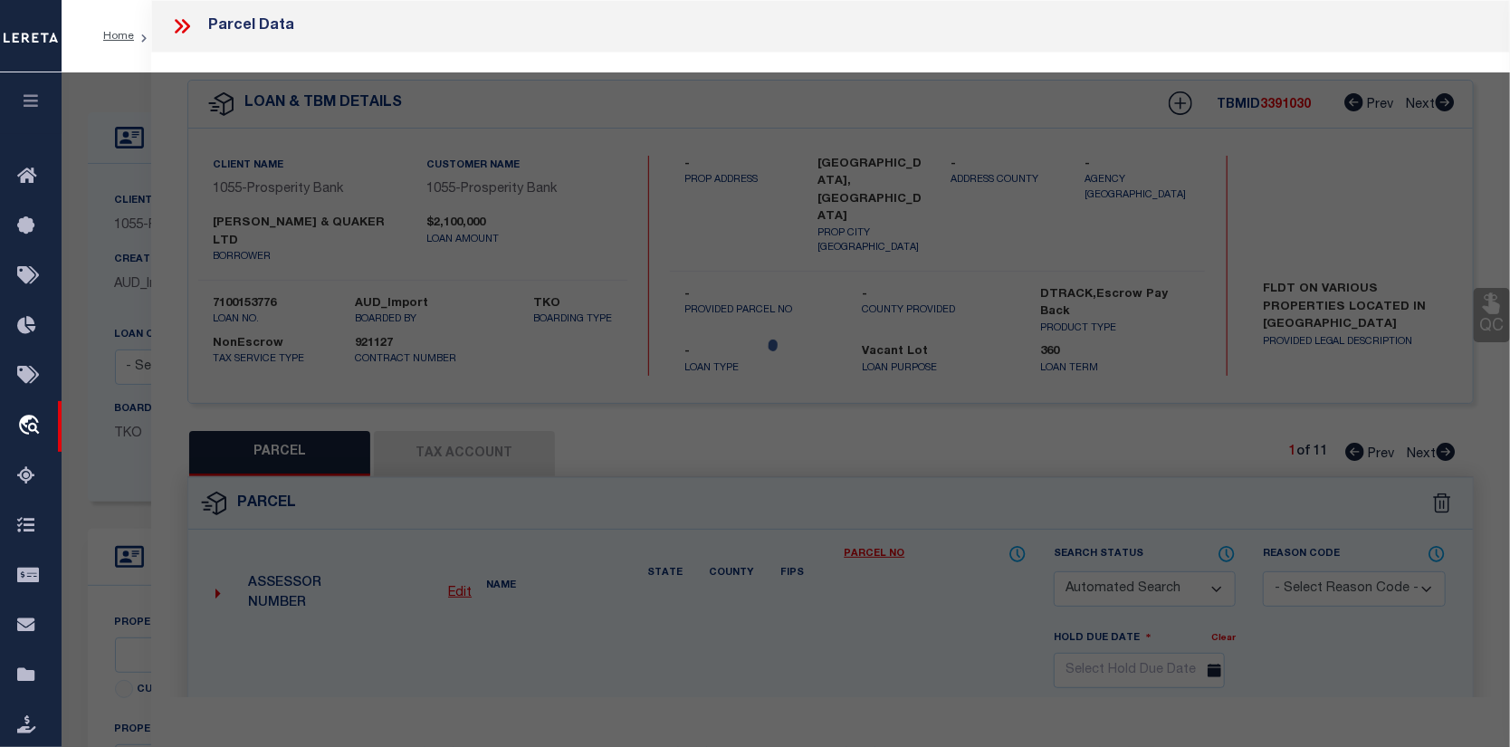
select select "CP"
type input "LUBBOCK CITY OF"
select select "AGW"
select select
type input "2015 [GEOGRAPHIC_DATA]"
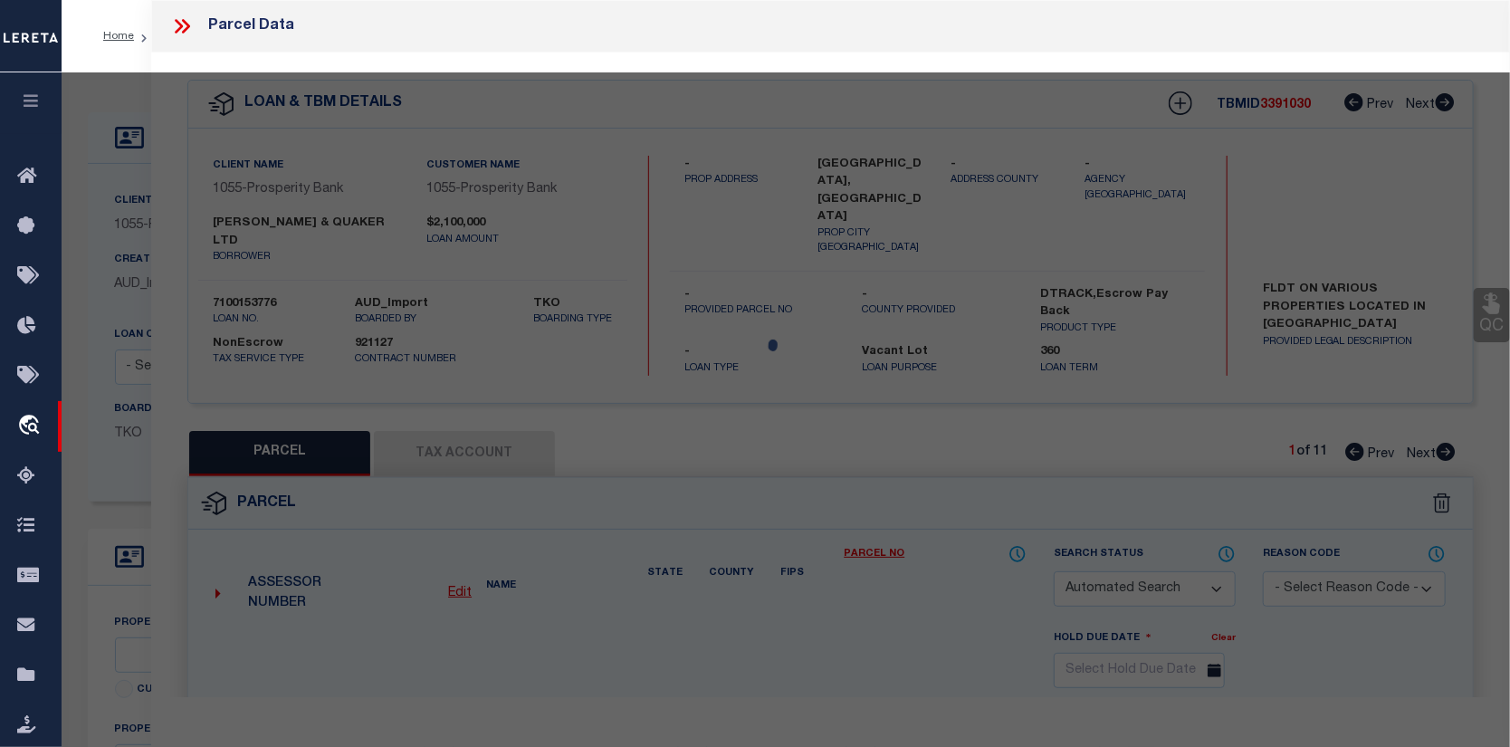
type input "[GEOGRAPHIC_DATA], [GEOGRAPHIC_DATA]"
type textarea "BRIERCROFT L C1 & W50'OF D"
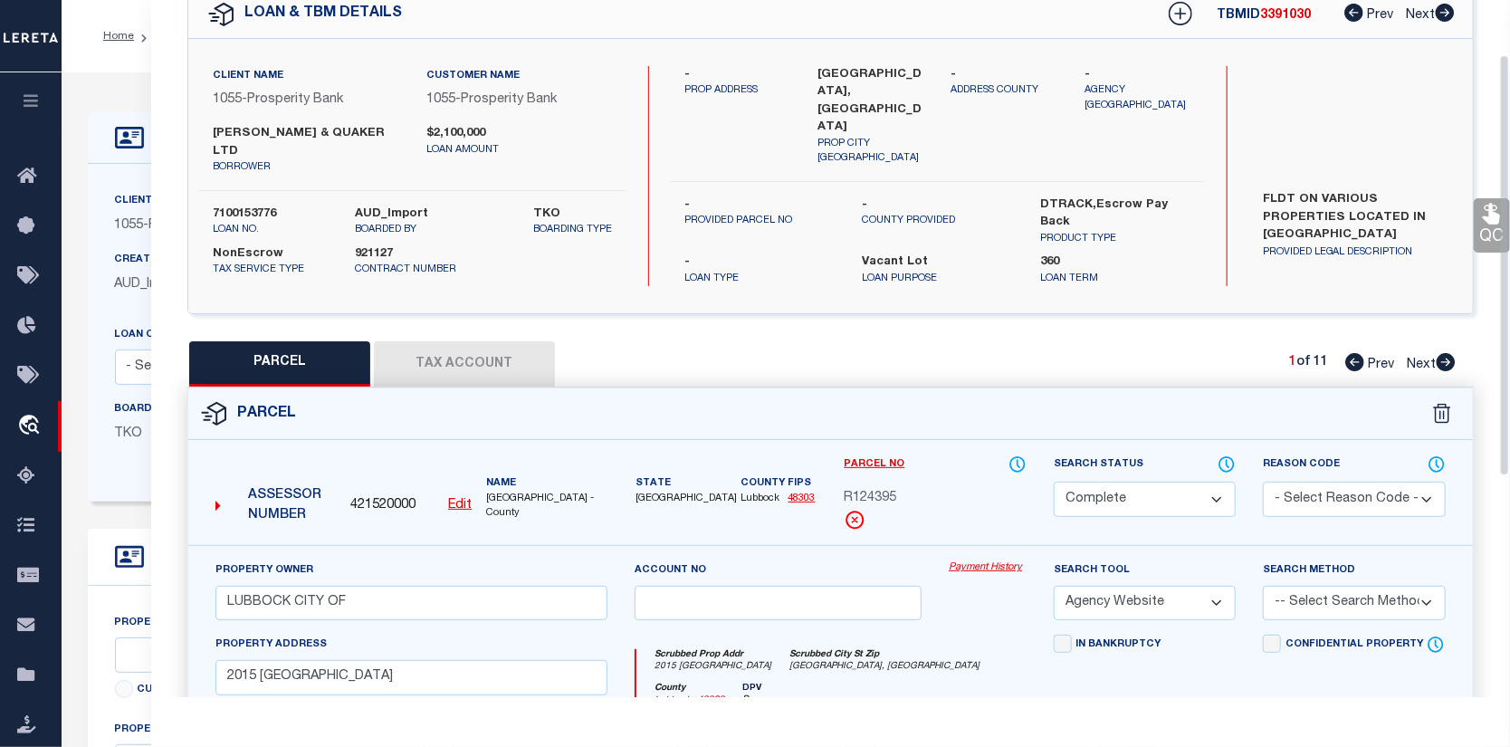
scroll to position [91, 0]
click at [1001, 559] on link "Payment History" at bounding box center [988, 566] width 78 height 15
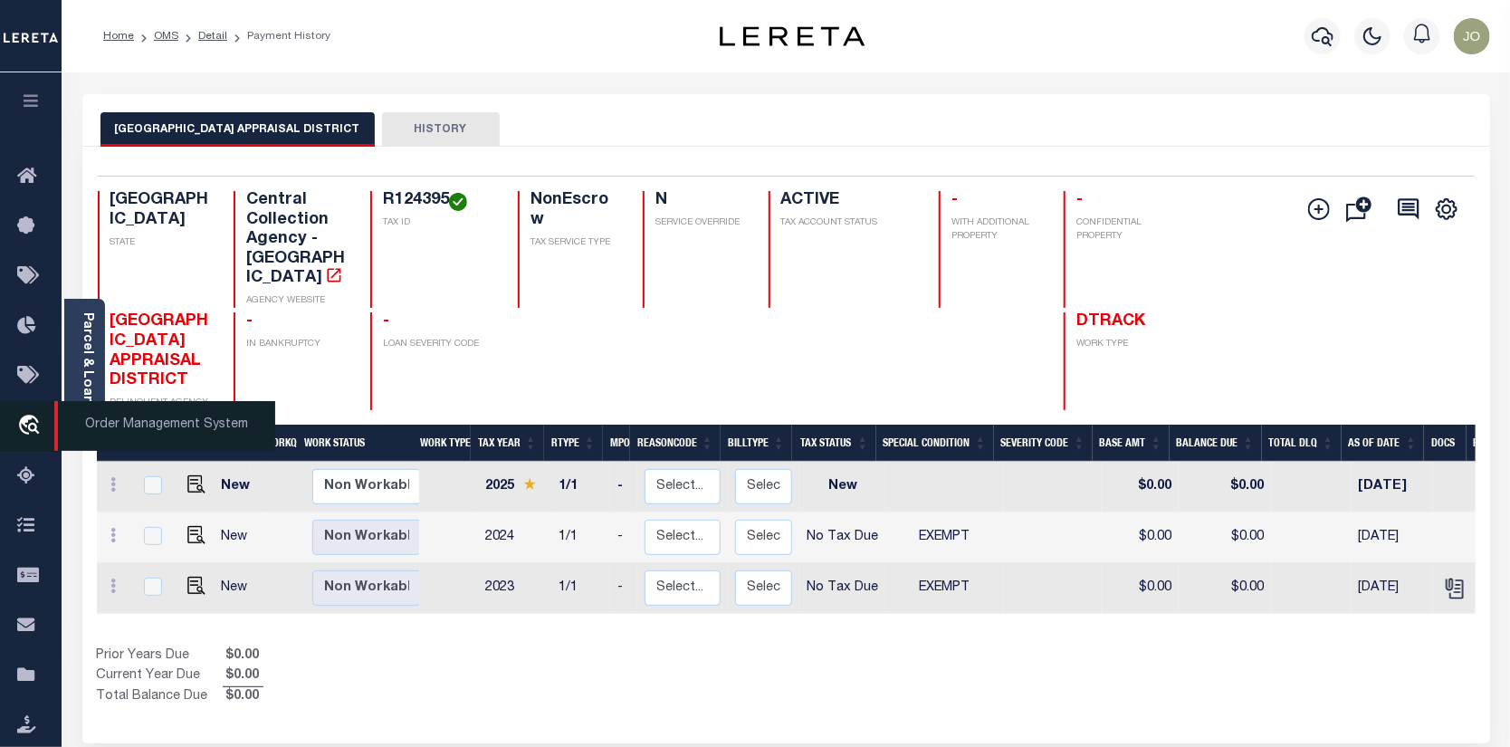
click at [34, 425] on icon "travel_explore" at bounding box center [31, 427] width 29 height 24
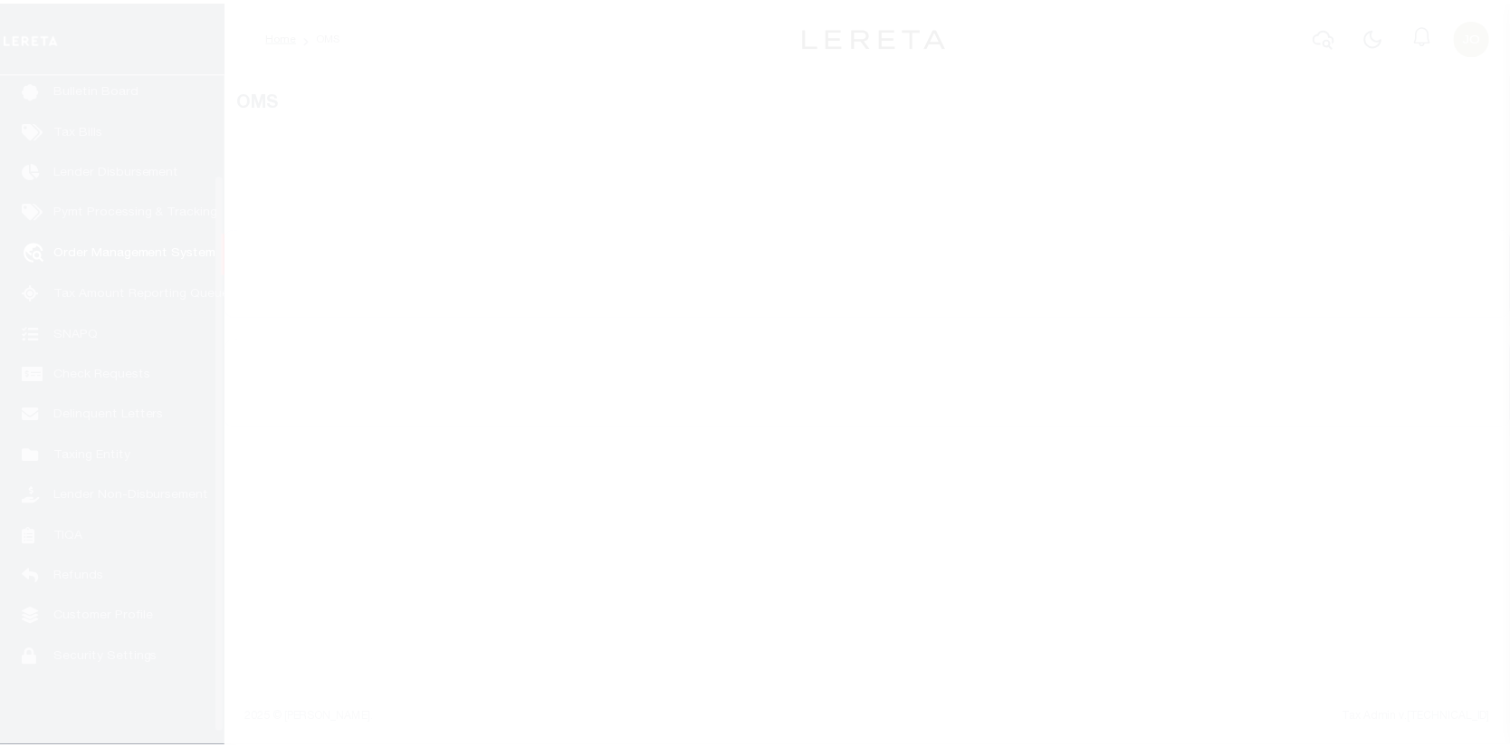
scroll to position [131, 0]
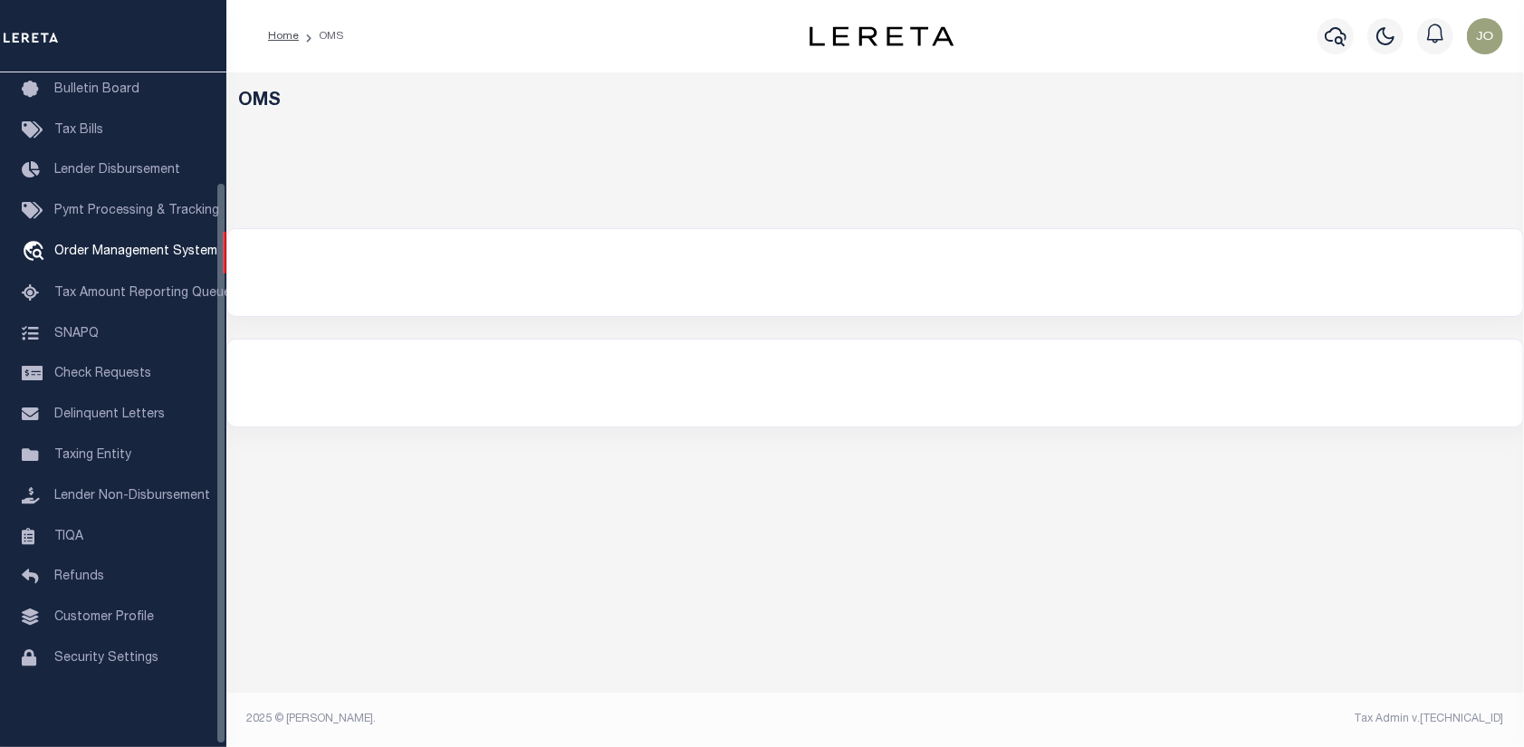
select select "200"
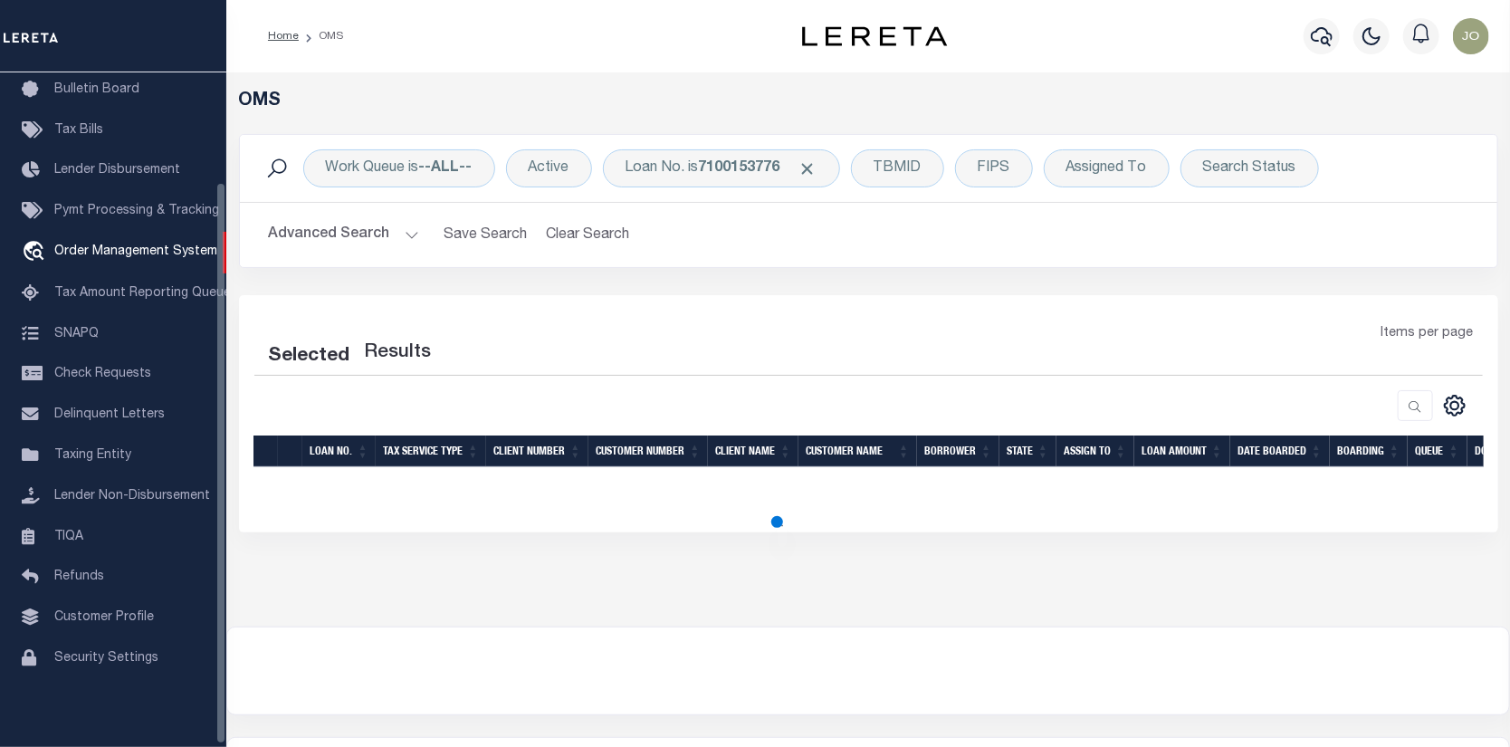
select select "200"
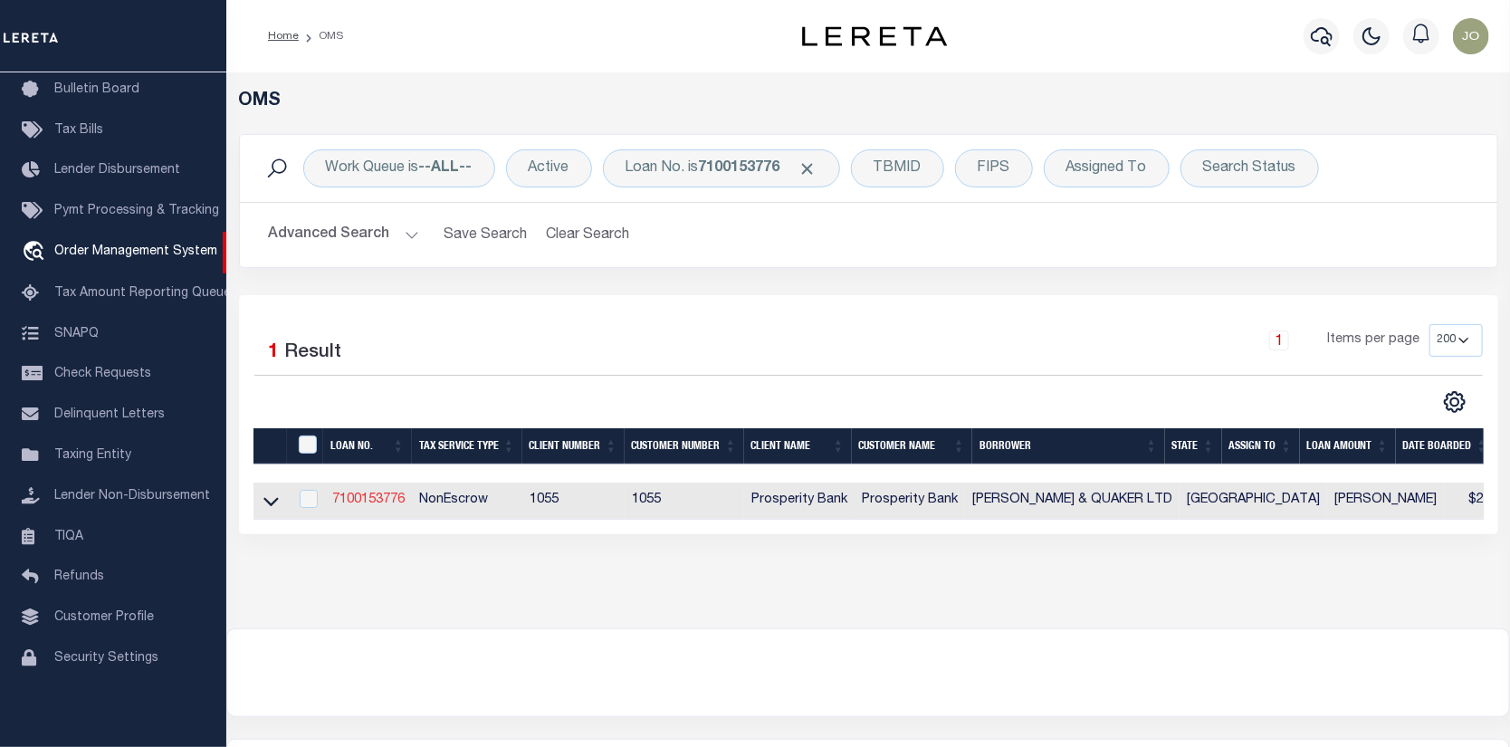
click at [363, 501] on link "7100153776" at bounding box center [368, 499] width 72 height 13
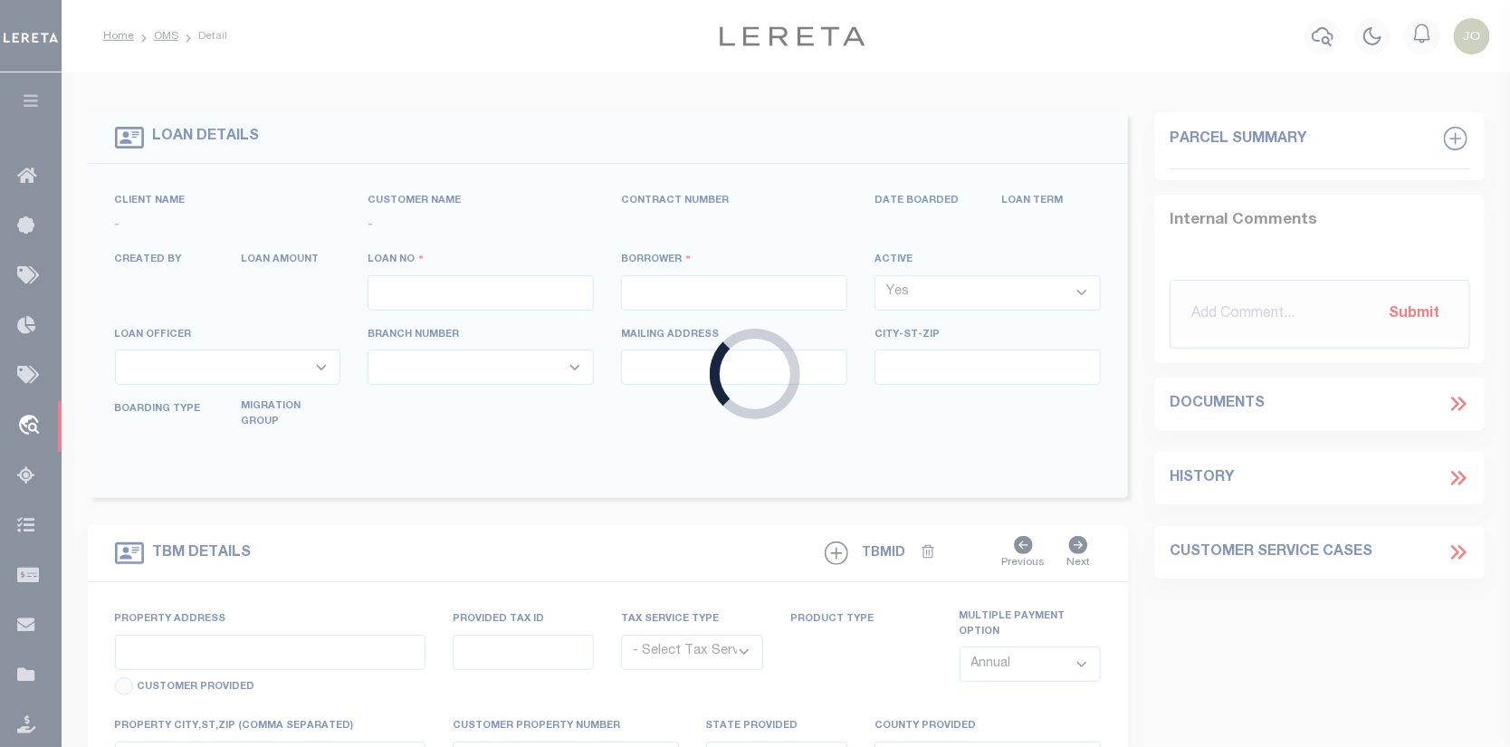
type input "7100153776"
type input "[PERSON_NAME] & QUAKER LTD"
select select
type input "PO BOX 6686"
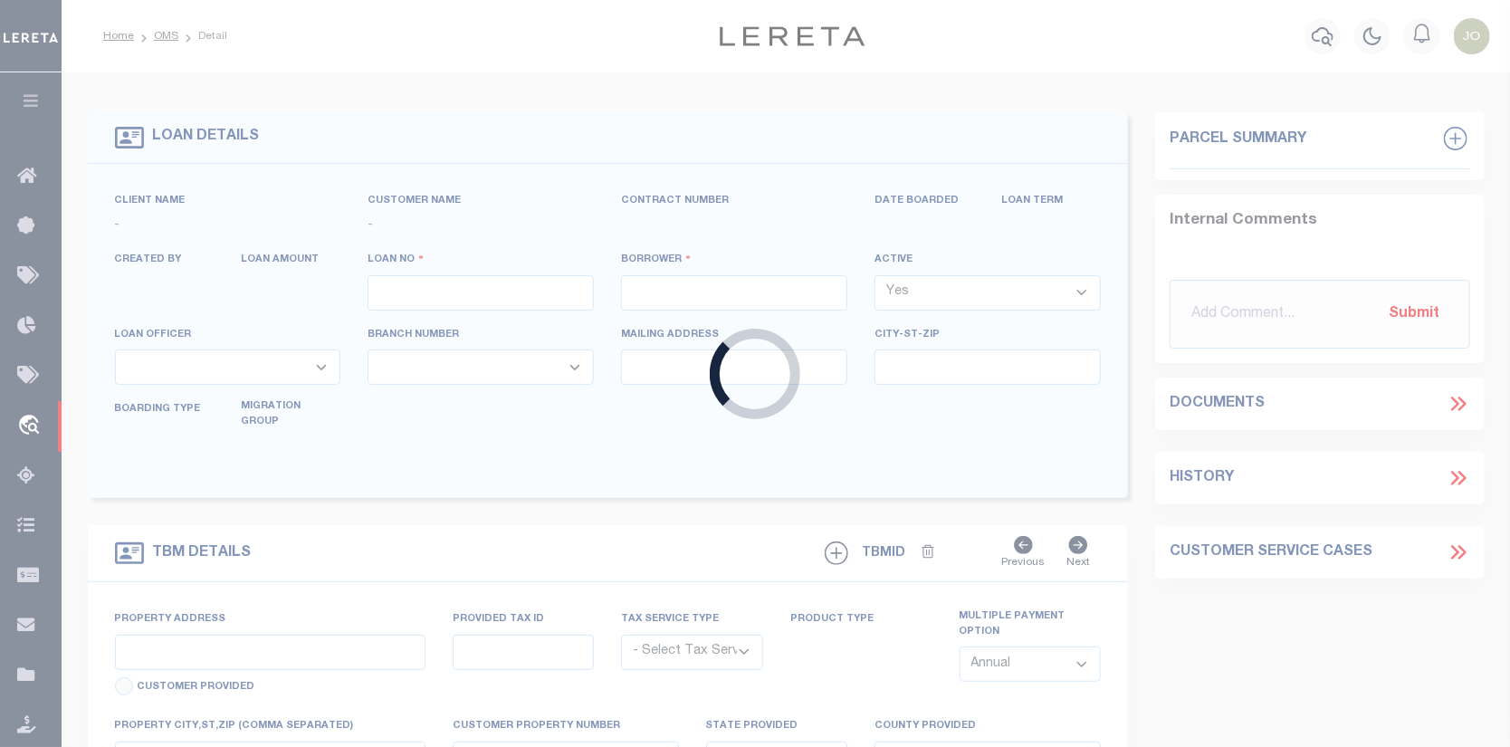
type input "LUBBOCK TX 79493"
select select "400"
select select "NonEscrow"
select select
type input "LUBBOCK, TX"
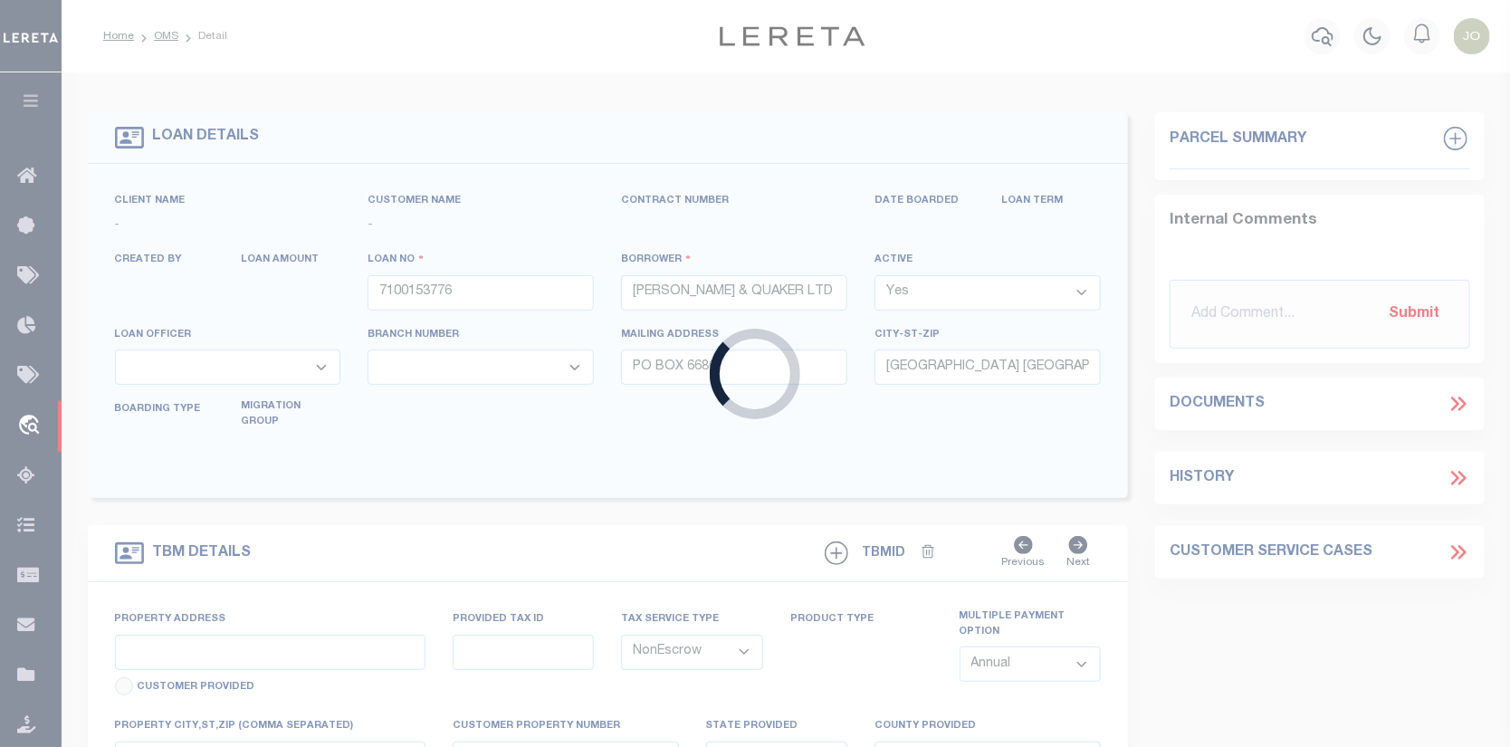
type input "TX"
type textarea "FLDT ON VARIOUS PROPERTIES LOCATED IN LUBBOCK TX"
select select "14726"
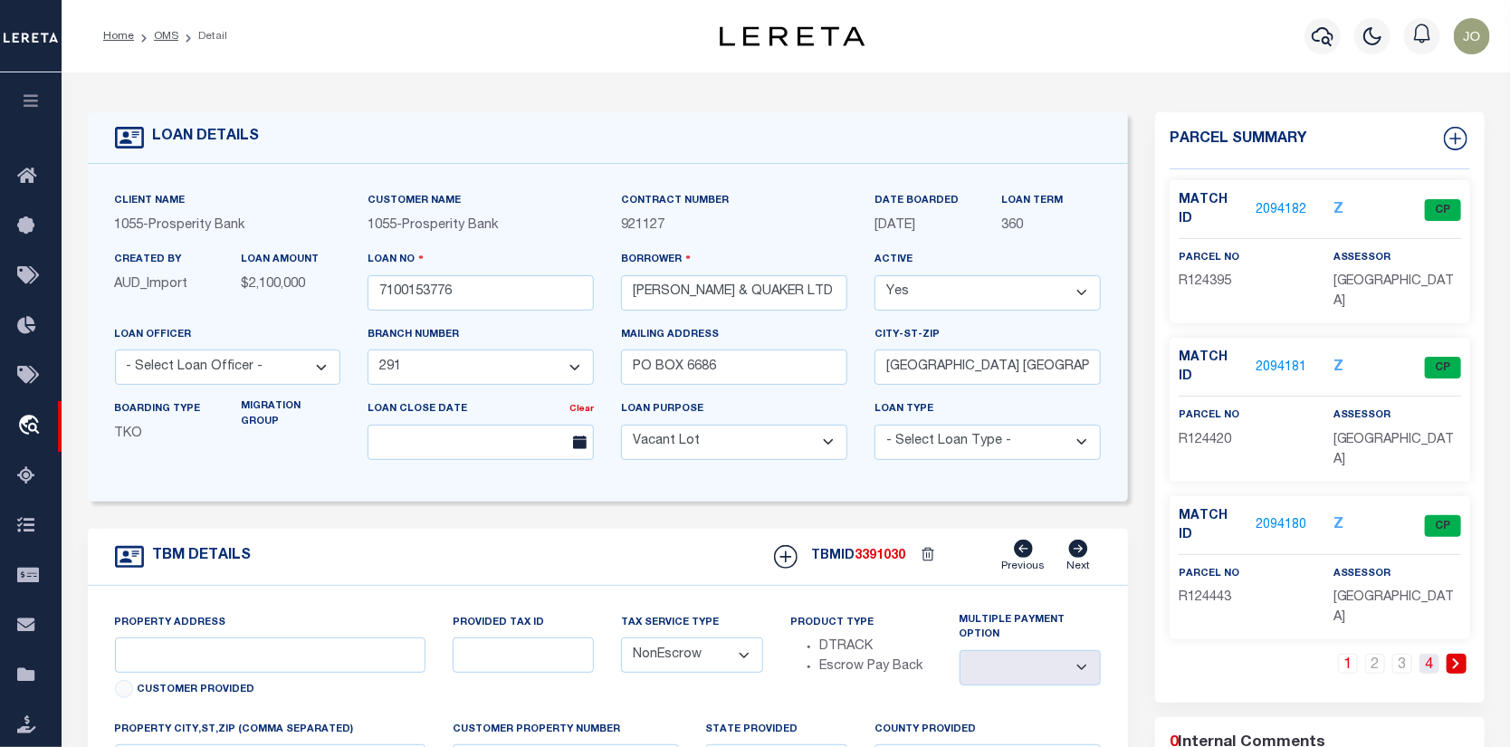
click at [1429, 654] on link "4" at bounding box center [1429, 664] width 20 height 20
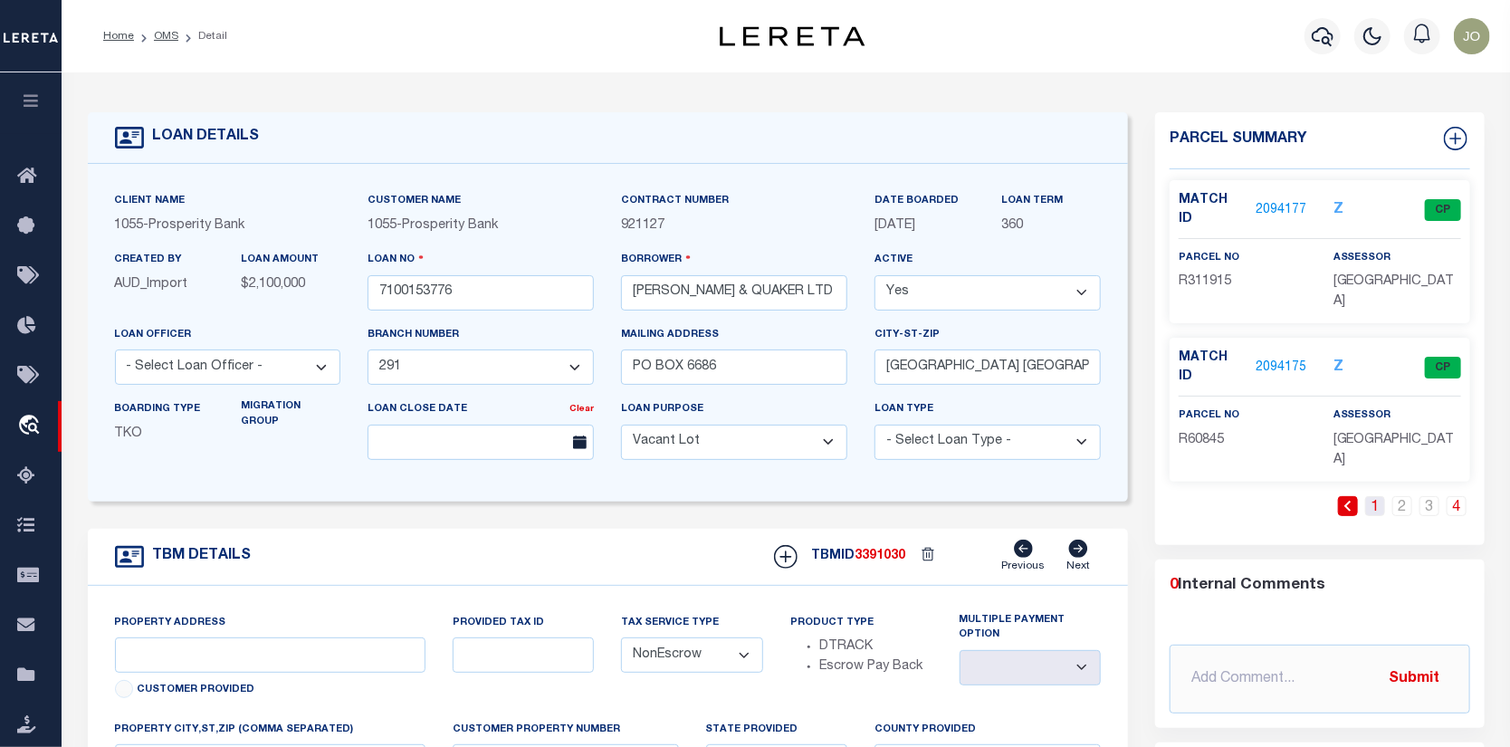
click at [1377, 496] on link "1" at bounding box center [1375, 506] width 20 height 20
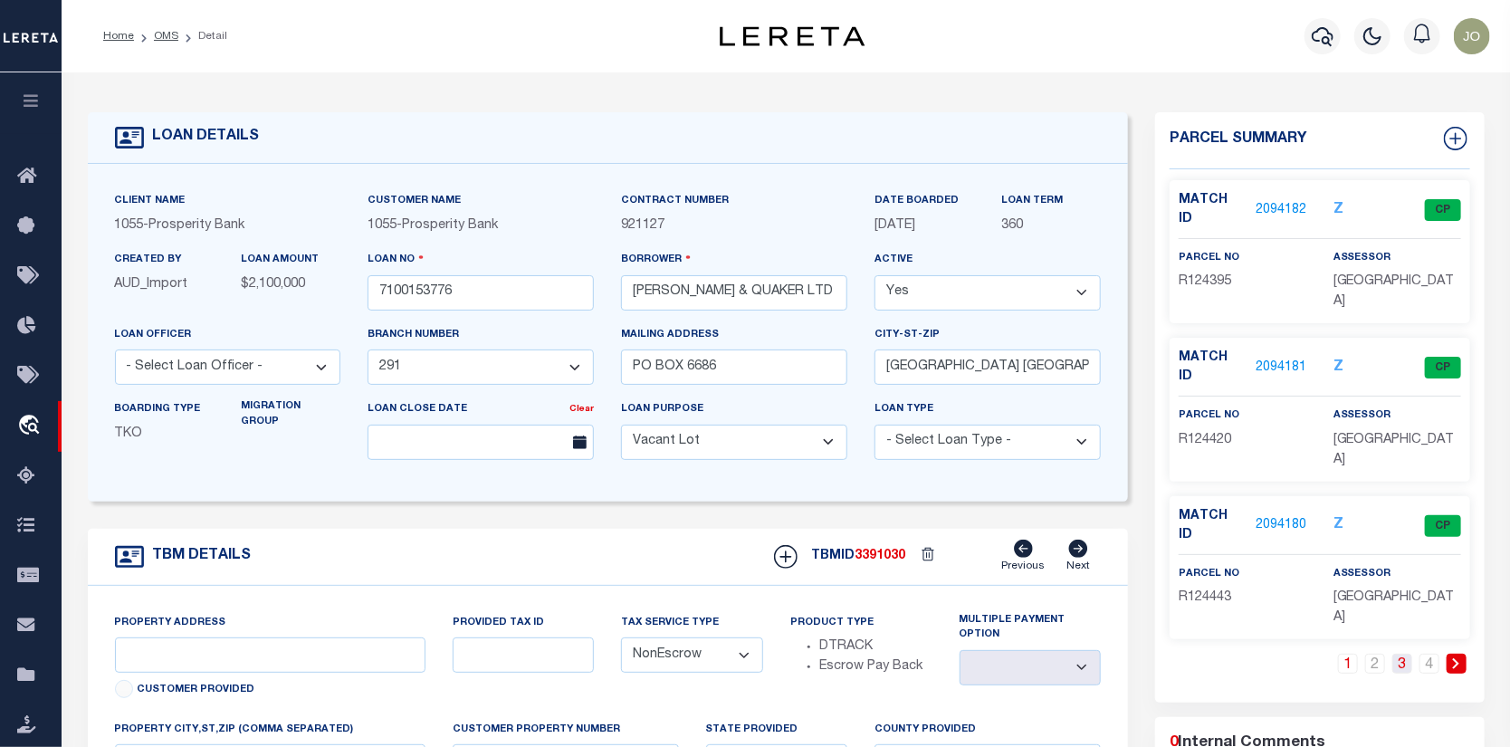
click at [1398, 654] on link "3" at bounding box center [1402, 664] width 20 height 20
click at [1316, 658] on icon at bounding box center [1320, 663] width 8 height 11
click at [1346, 654] on link "1" at bounding box center [1348, 664] width 20 height 20
click at [1403, 654] on link "3" at bounding box center [1402, 664] width 20 height 20
click at [1429, 654] on link "4" at bounding box center [1429, 664] width 20 height 20
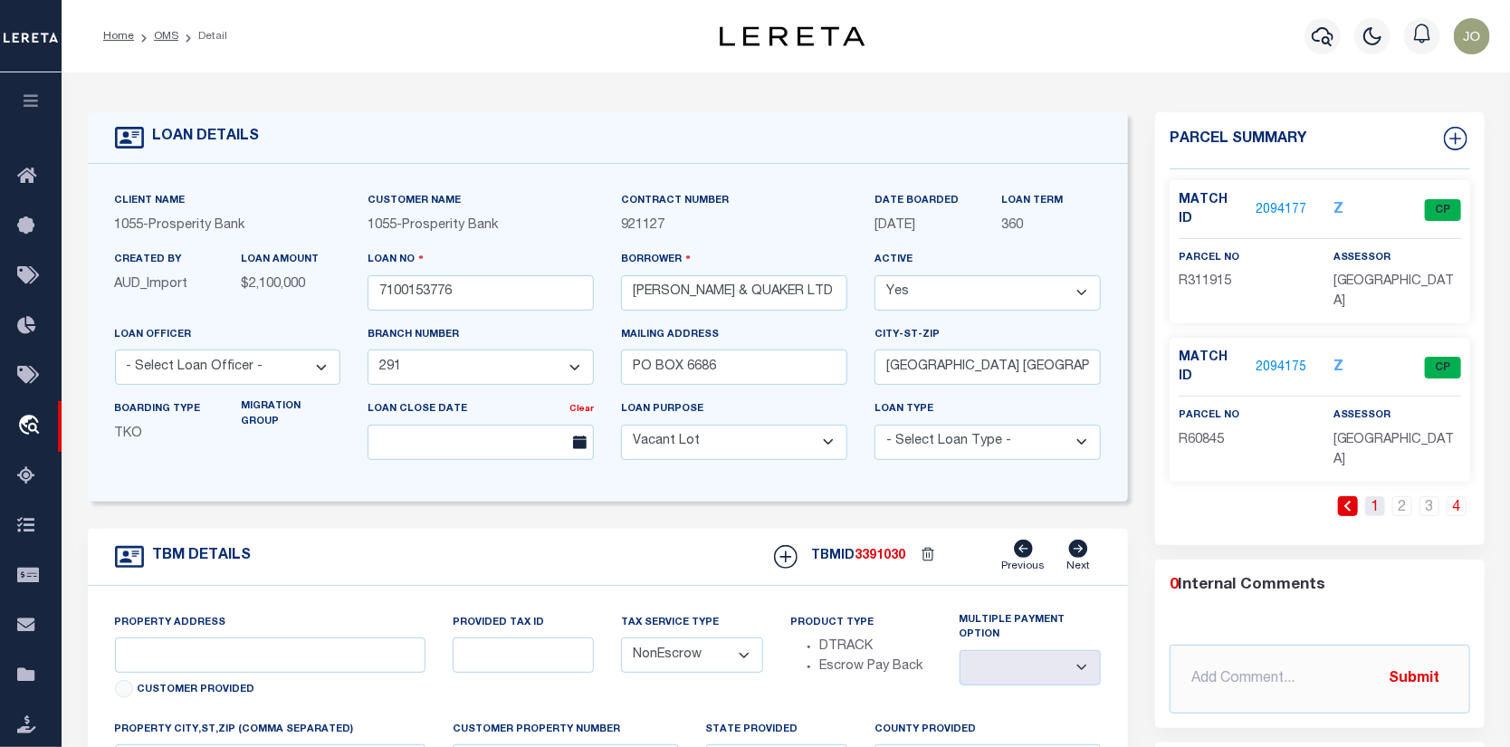
click at [1376, 496] on link "1" at bounding box center [1375, 506] width 20 height 20
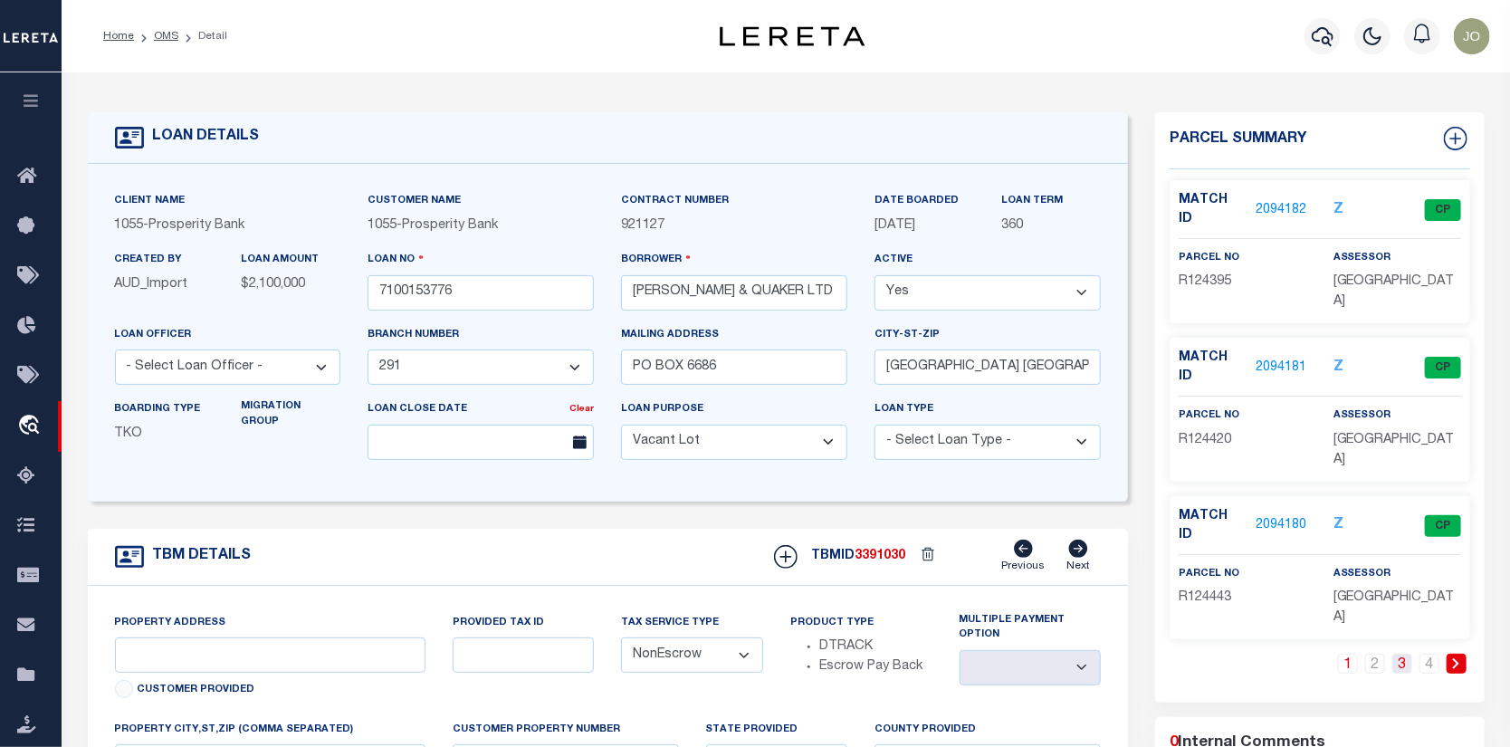
click at [1405, 654] on link "3" at bounding box center [1402, 664] width 20 height 20
click at [1336, 654] on li "1" at bounding box center [1347, 664] width 27 height 20
click at [1396, 654] on link "3" at bounding box center [1402, 664] width 20 height 20
click at [1432, 654] on link "4" at bounding box center [1429, 664] width 20 height 20
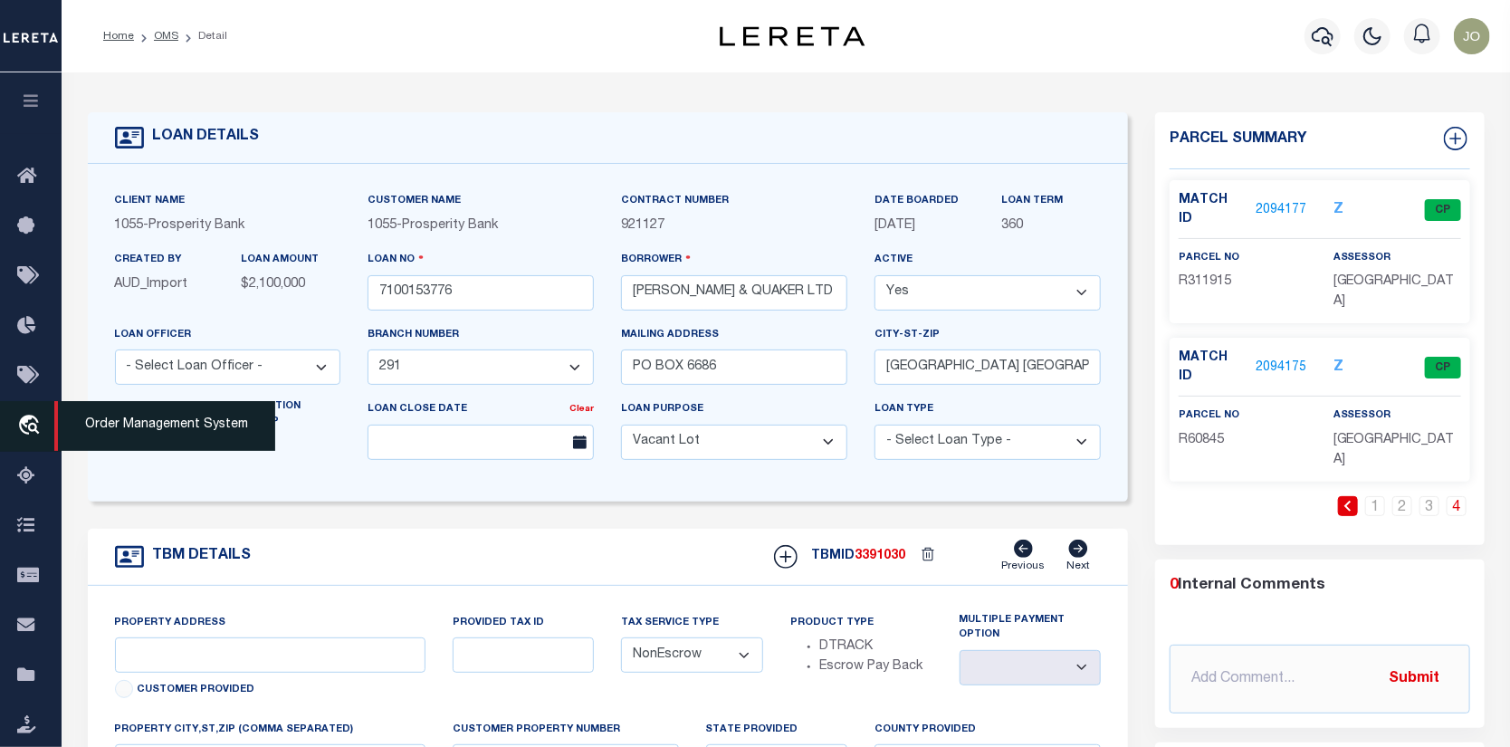
click at [22, 425] on icon "travel_explore" at bounding box center [31, 427] width 29 height 24
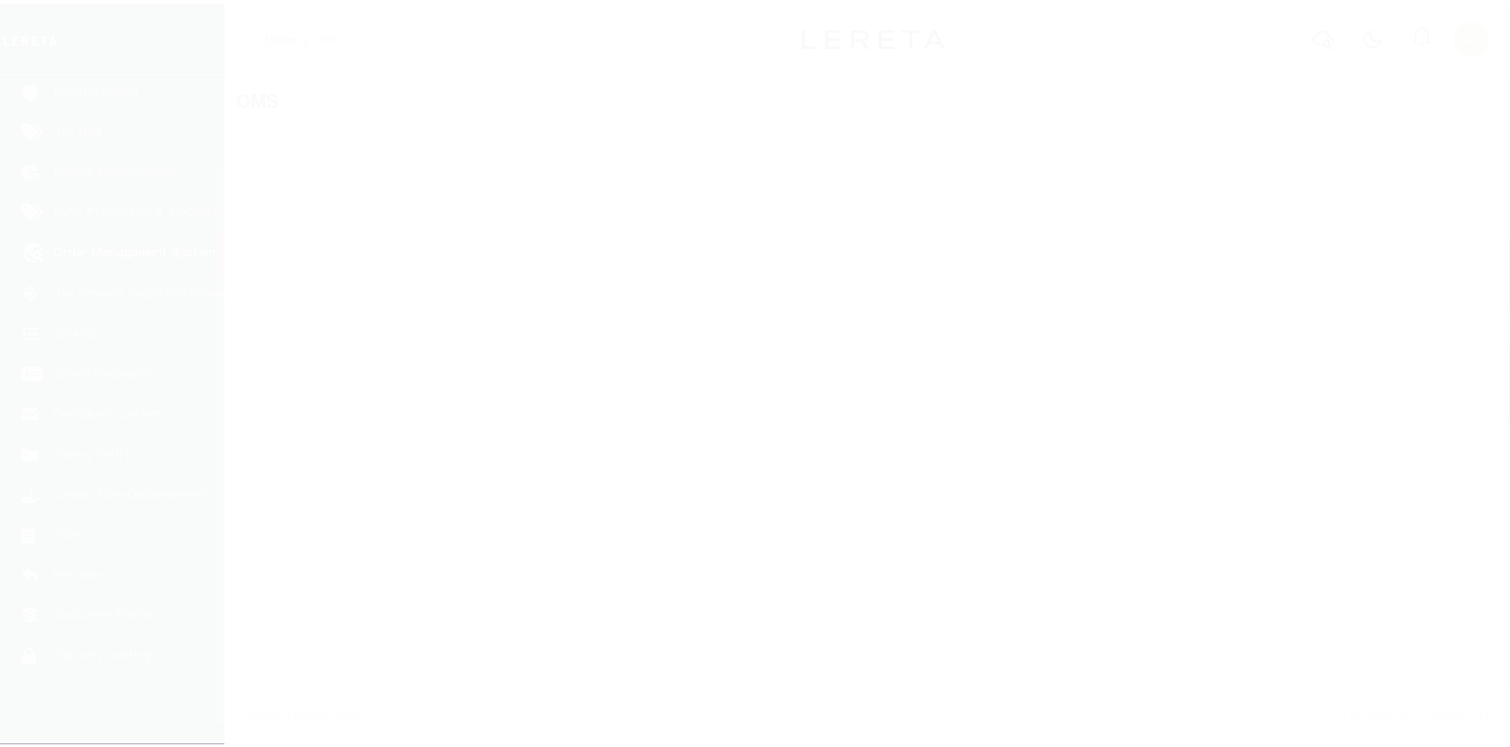
scroll to position [131, 0]
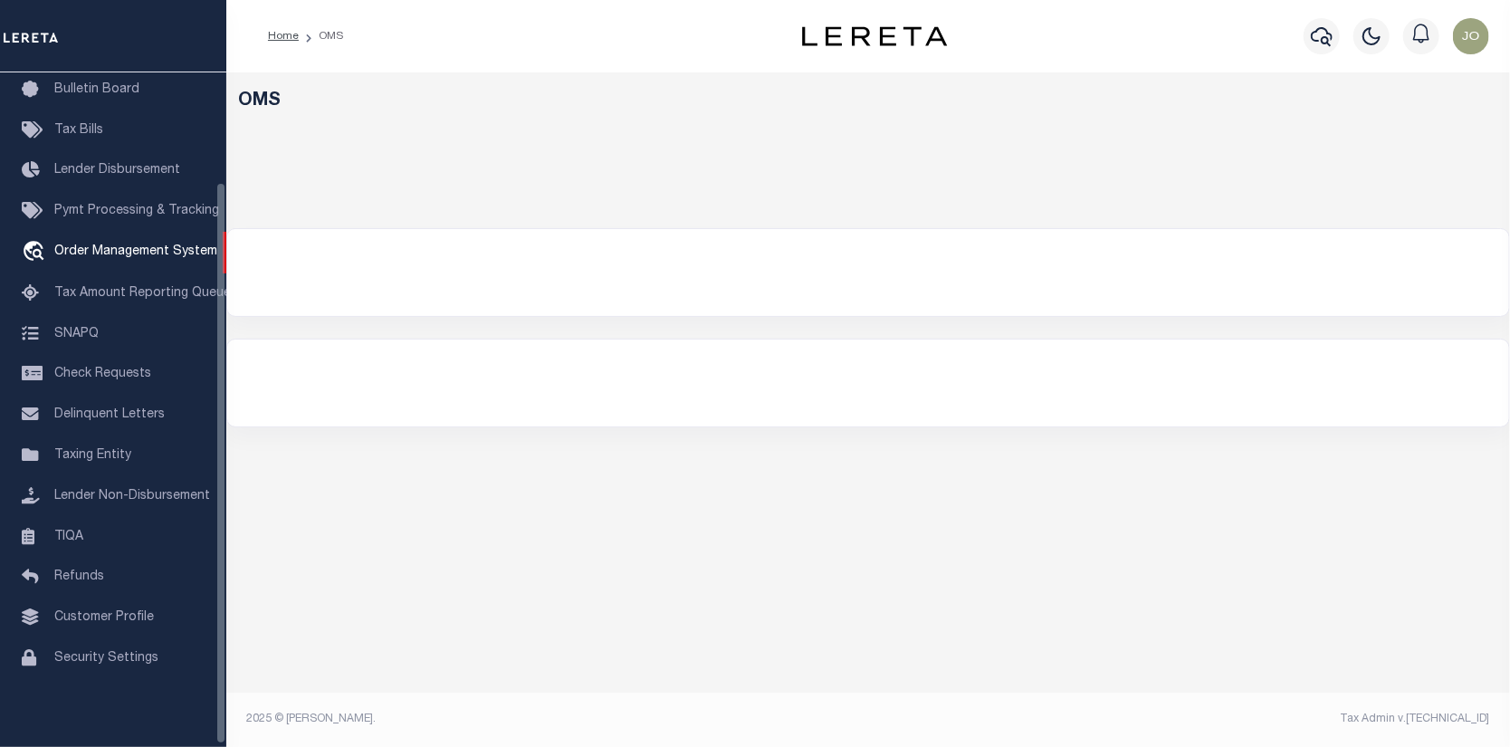
select select "200"
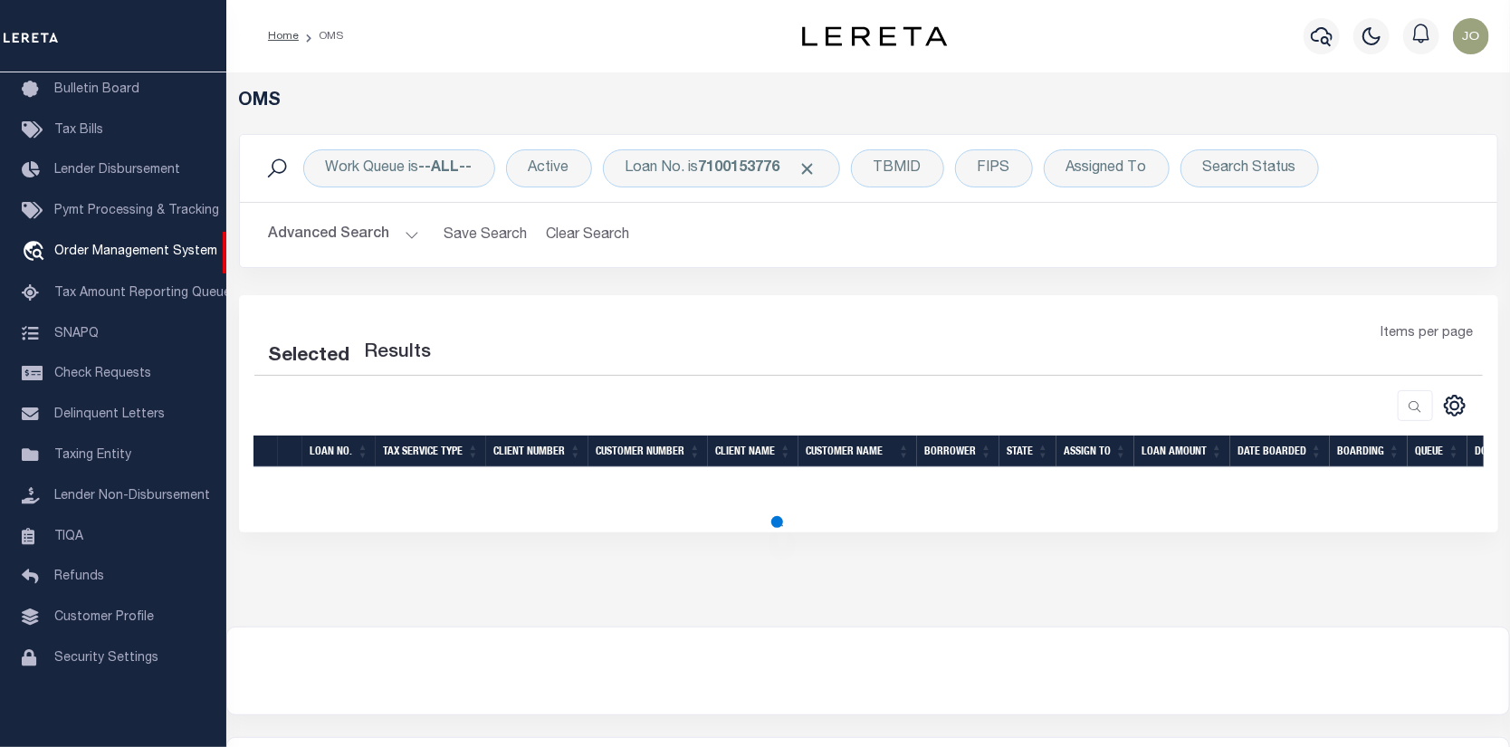
select select "200"
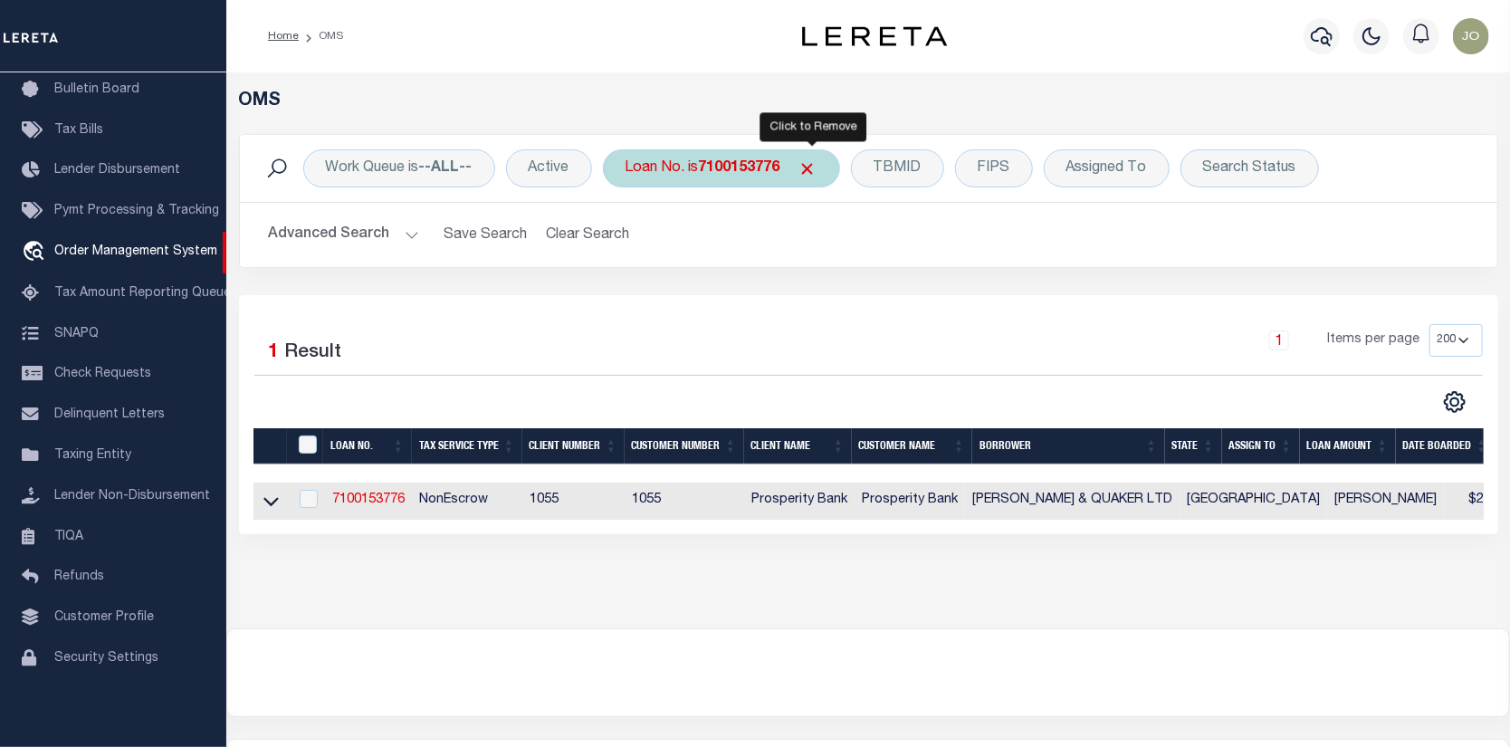
click at [815, 164] on span "Click to Remove" at bounding box center [807, 168] width 19 height 19
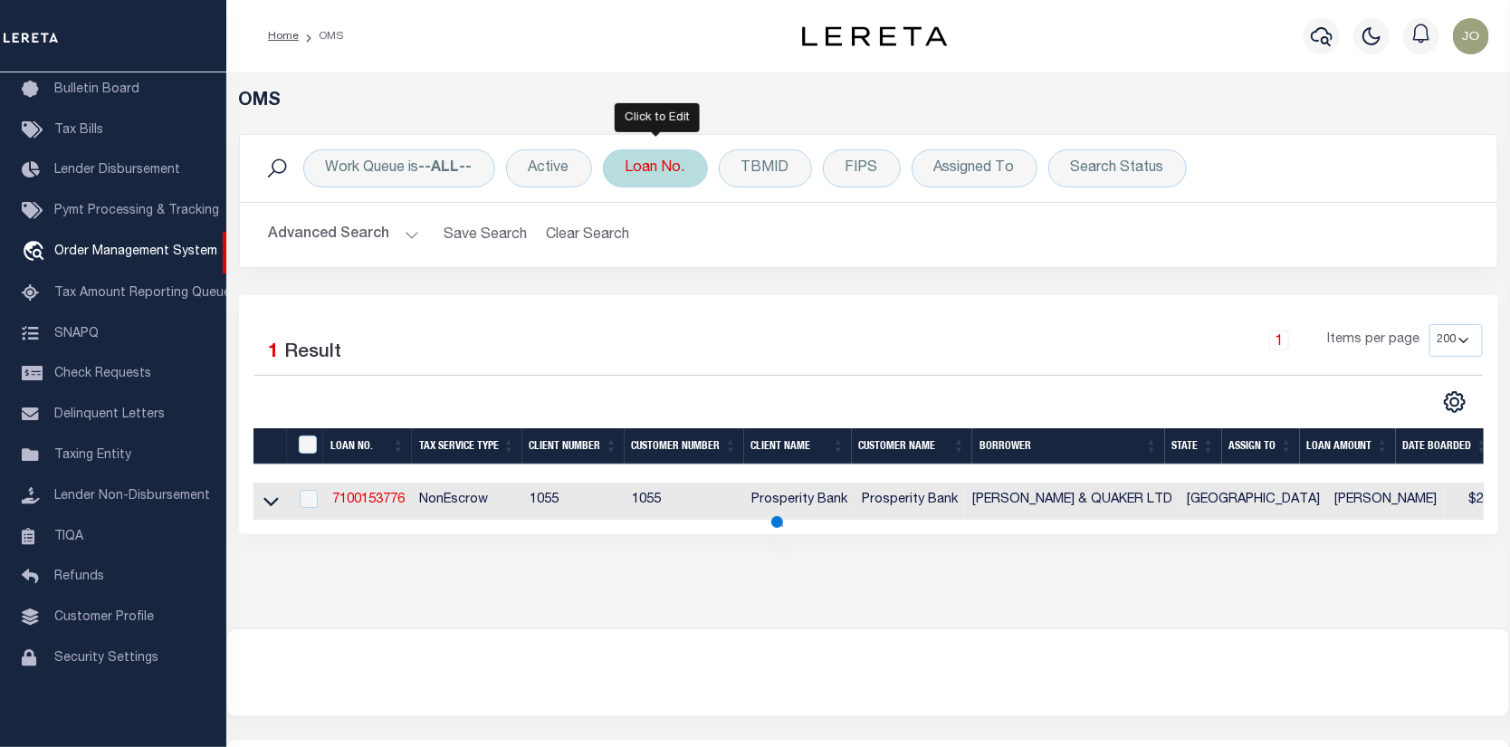
click at [668, 163] on div "Loan No." at bounding box center [655, 168] width 105 height 38
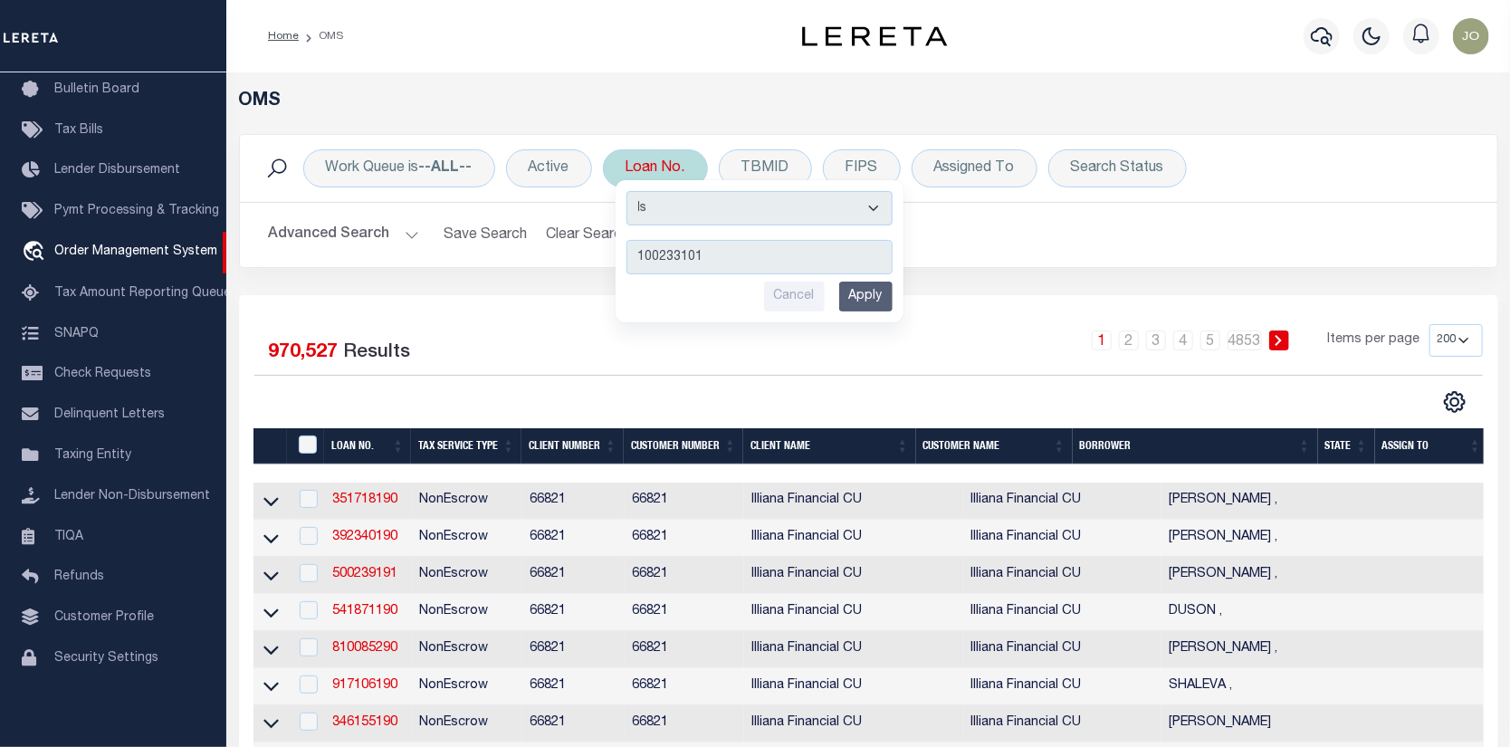
type input "100233101"
click at [867, 290] on input "Apply" at bounding box center [865, 297] width 53 height 30
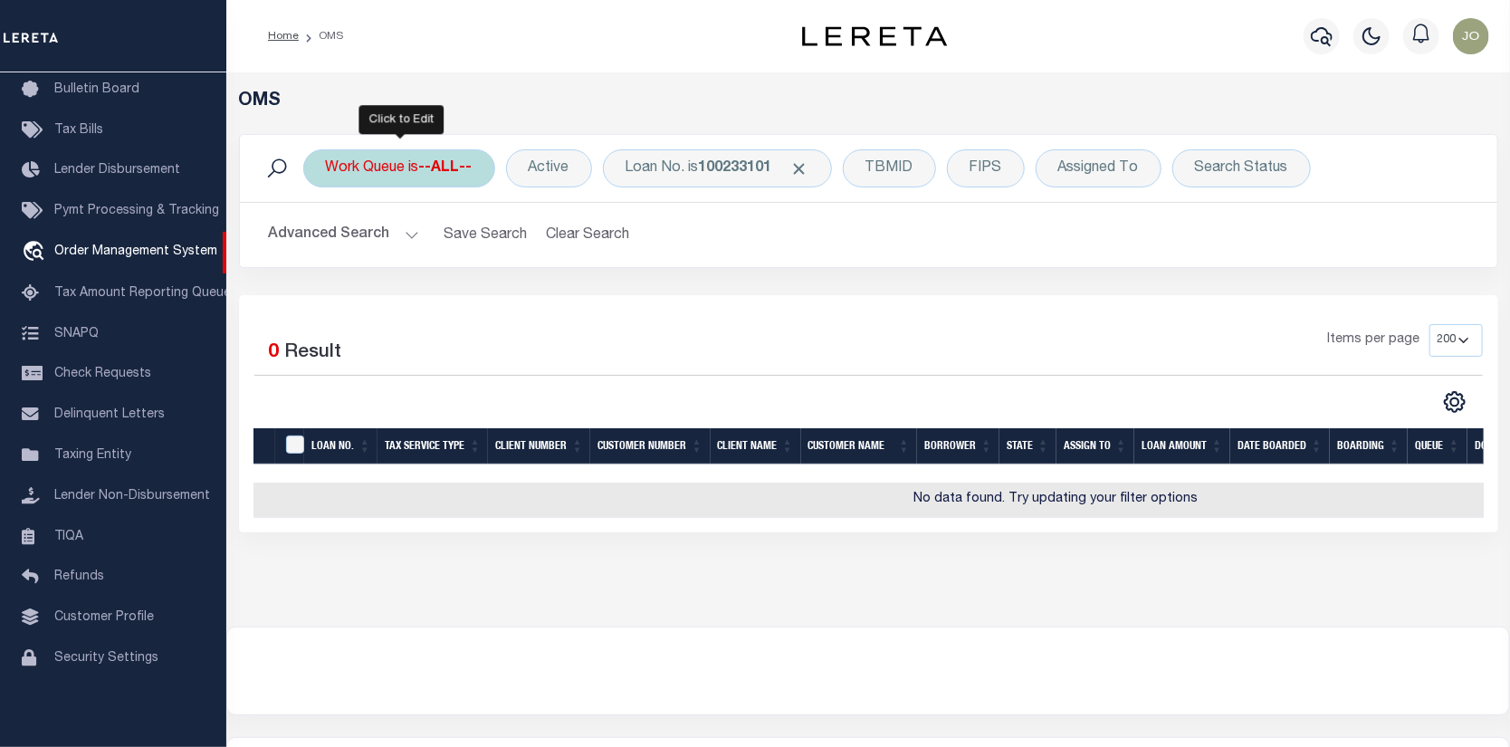
click at [483, 167] on div "Work Queue is --ALL--" at bounding box center [399, 168] width 192 height 38
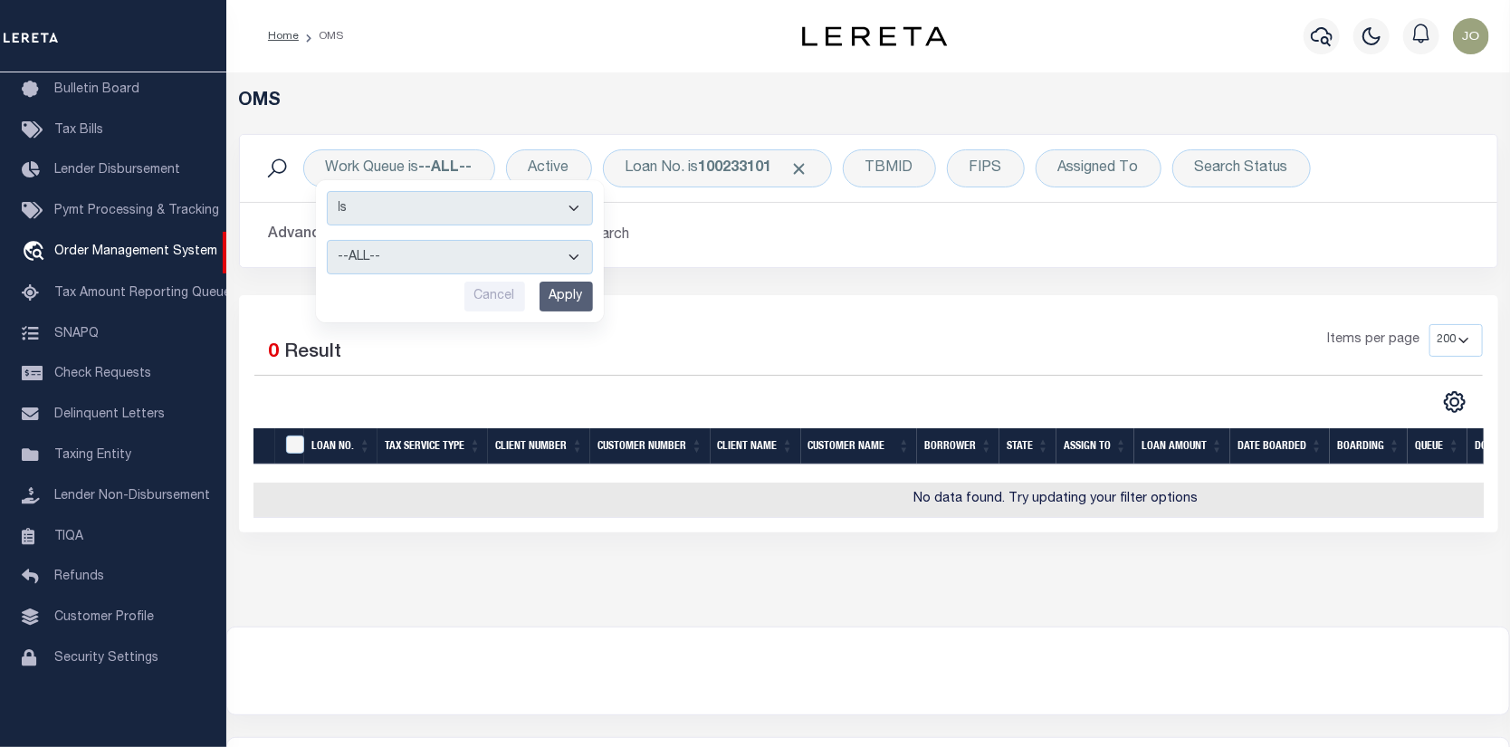
click at [743, 212] on div "Advanced Search Save Search Clear Search tblSearchTopScreen_dynamictable_____De…" at bounding box center [868, 235] width 1257 height 64
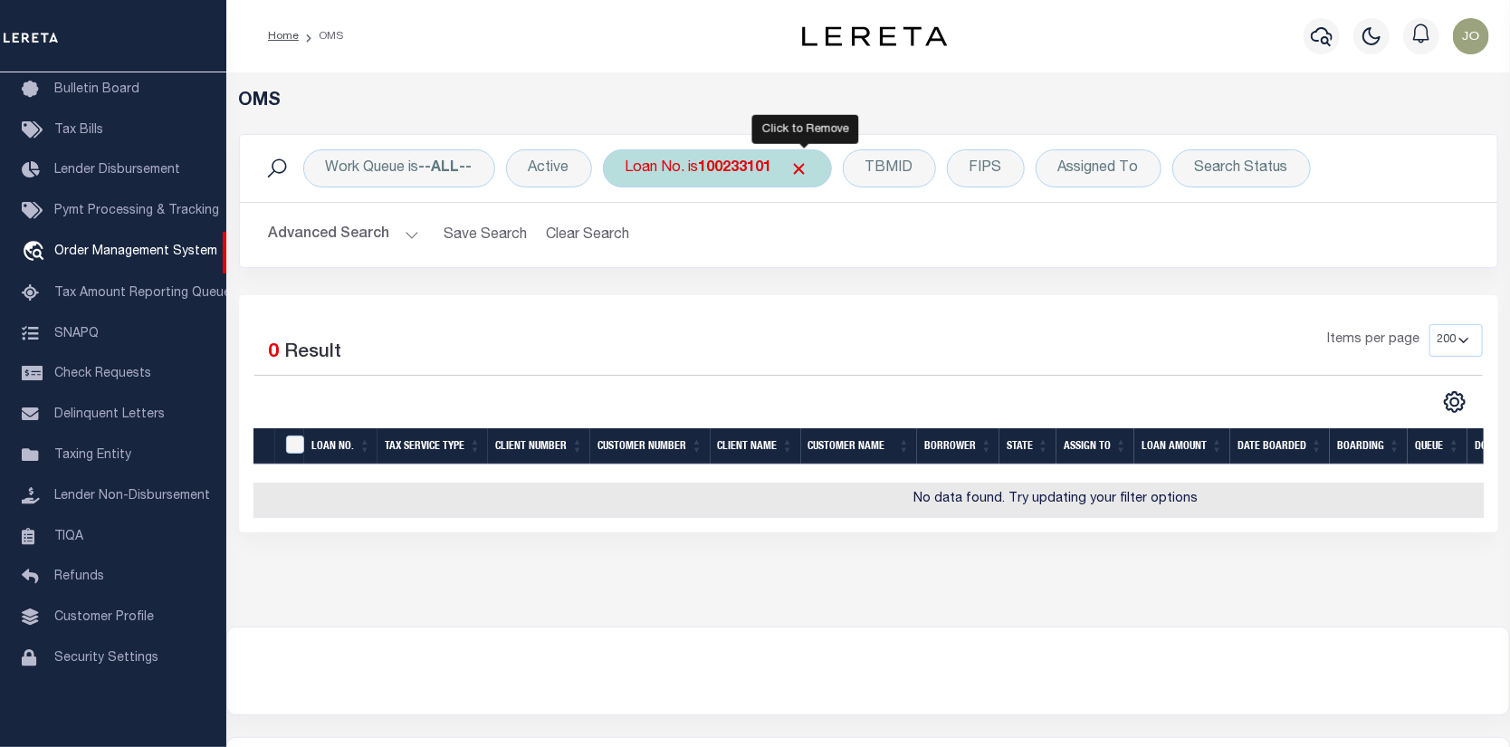
click at [807, 167] on span "Click to Remove" at bounding box center [799, 168] width 19 height 19
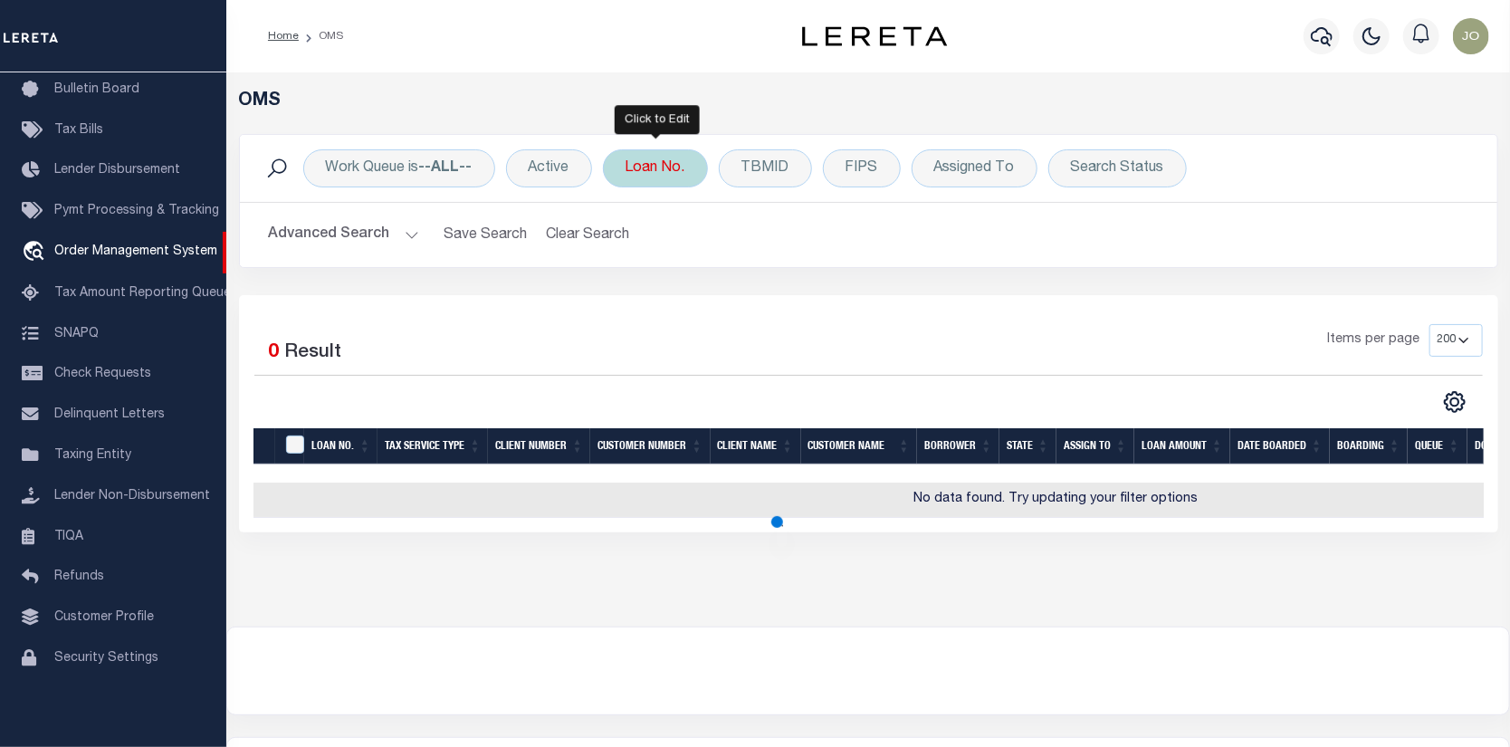
click at [652, 166] on div "Loan No." at bounding box center [655, 168] width 105 height 38
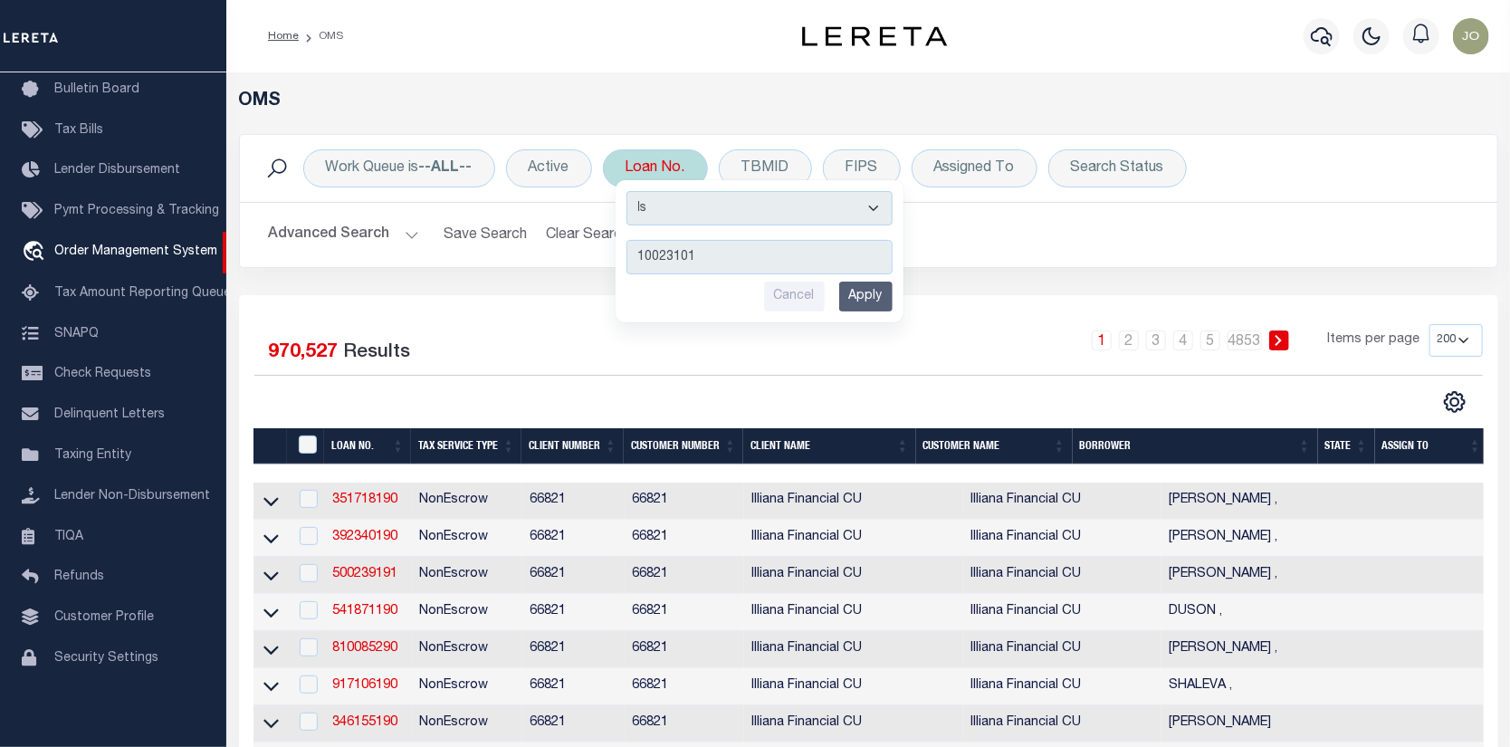
type input "10023101"
click at [846, 297] on input "Apply" at bounding box center [865, 297] width 53 height 30
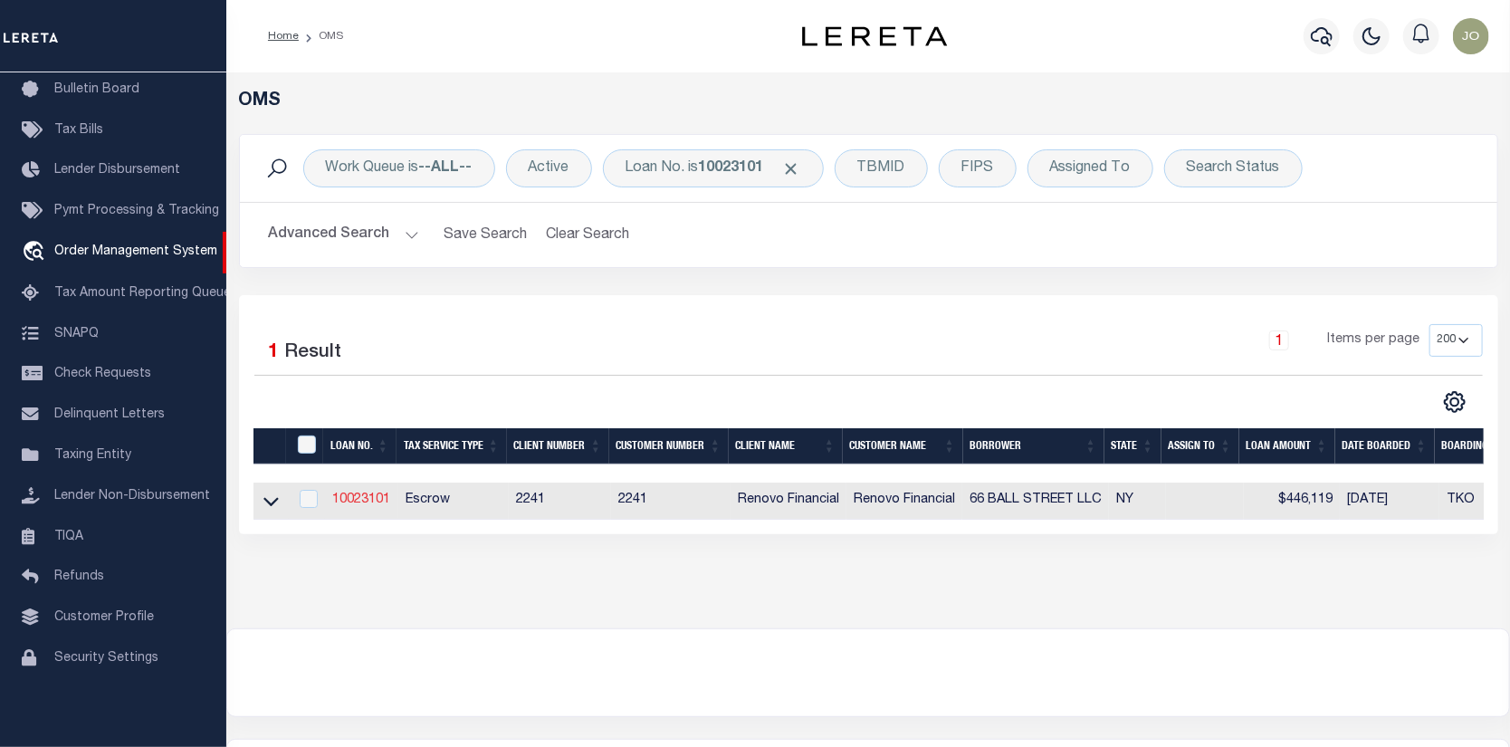
click at [365, 499] on link "10023101" at bounding box center [361, 499] width 58 height 13
type input "10023101"
type input "66 BALL STREET LLC"
select select
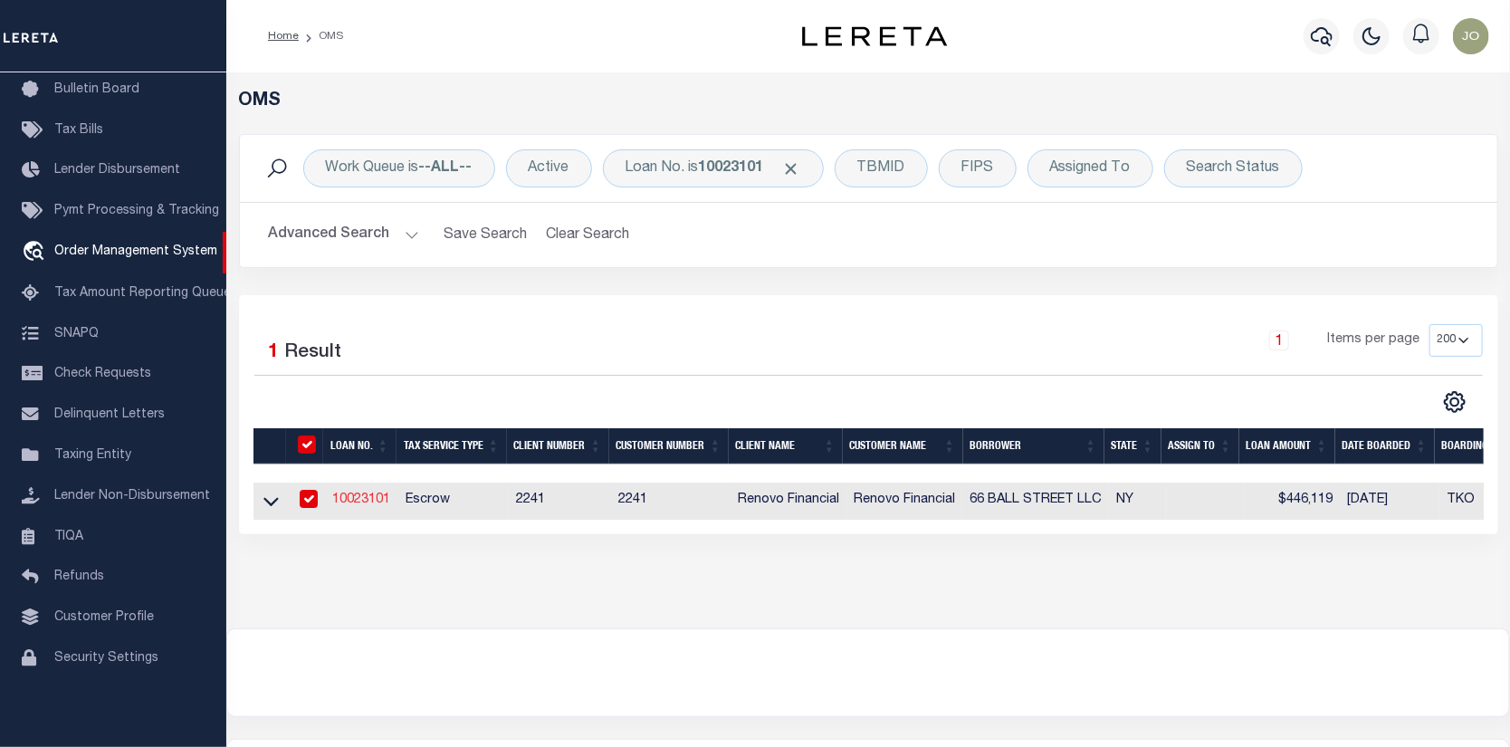
select select "400"
select select "Escrow"
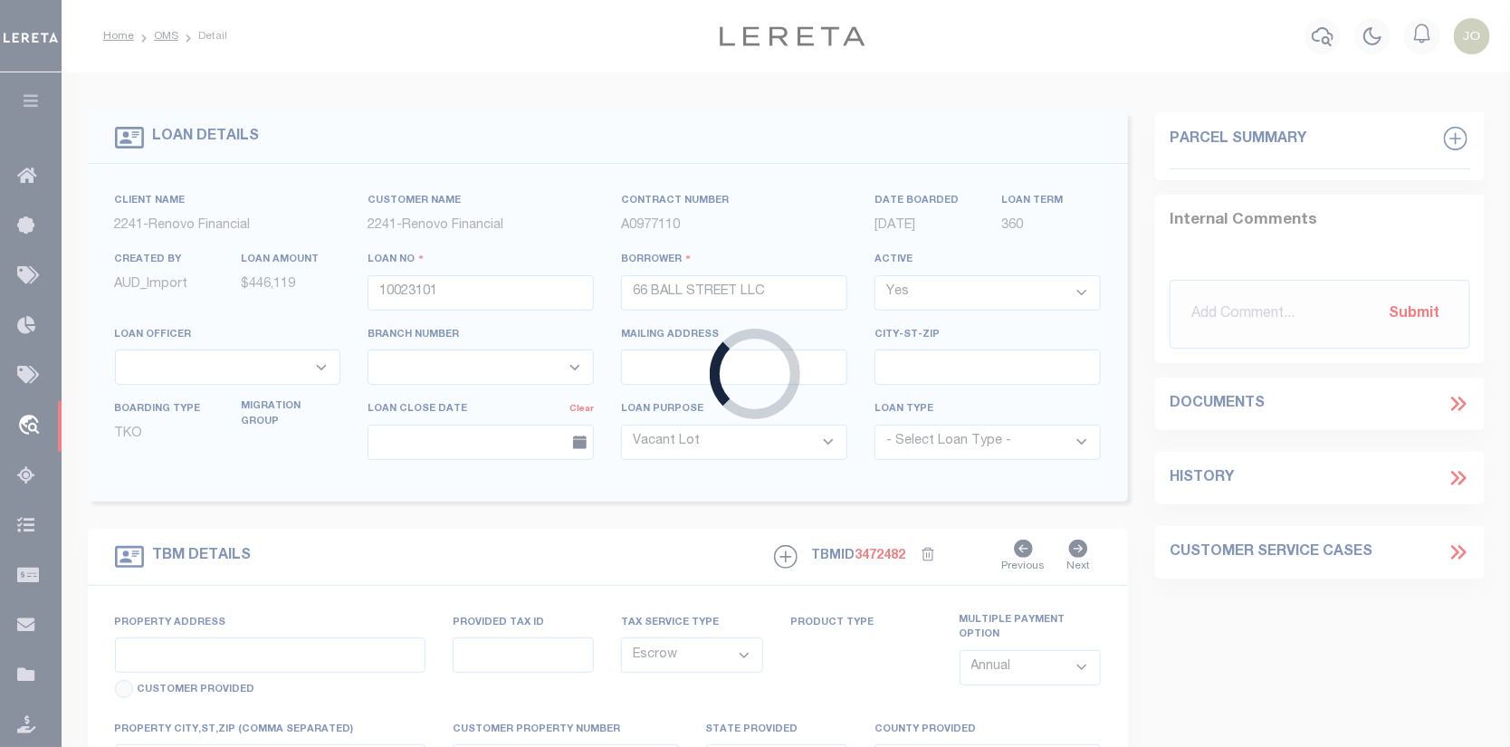
type input "[STREET_ADDRESS][PERSON_NAME]"
type input "[GEOGRAPHIC_DATA], [GEOGRAPHIC_DATA] 12601"
type input "a0kUS00000CO4tB"
type input "NY"
select select
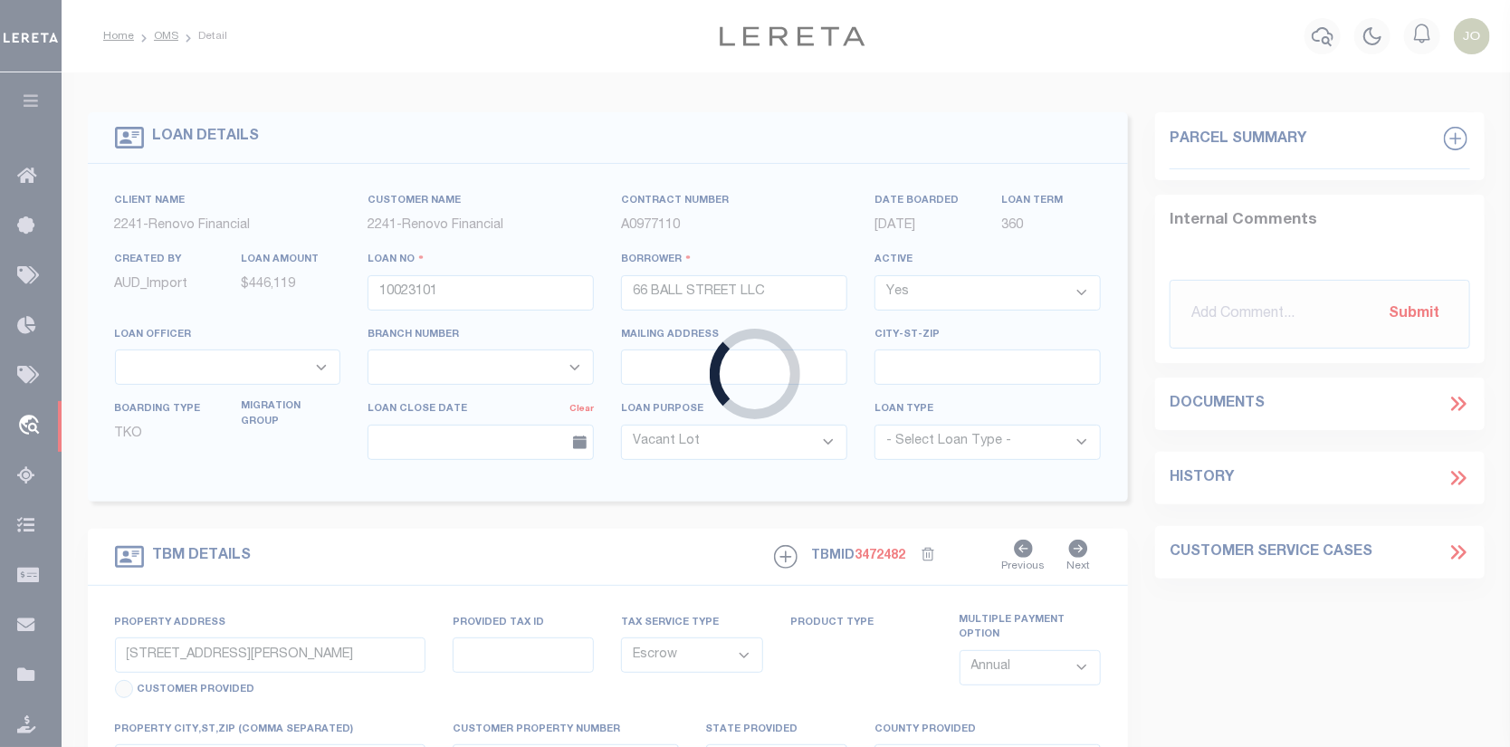
select select "25067"
select select "4"
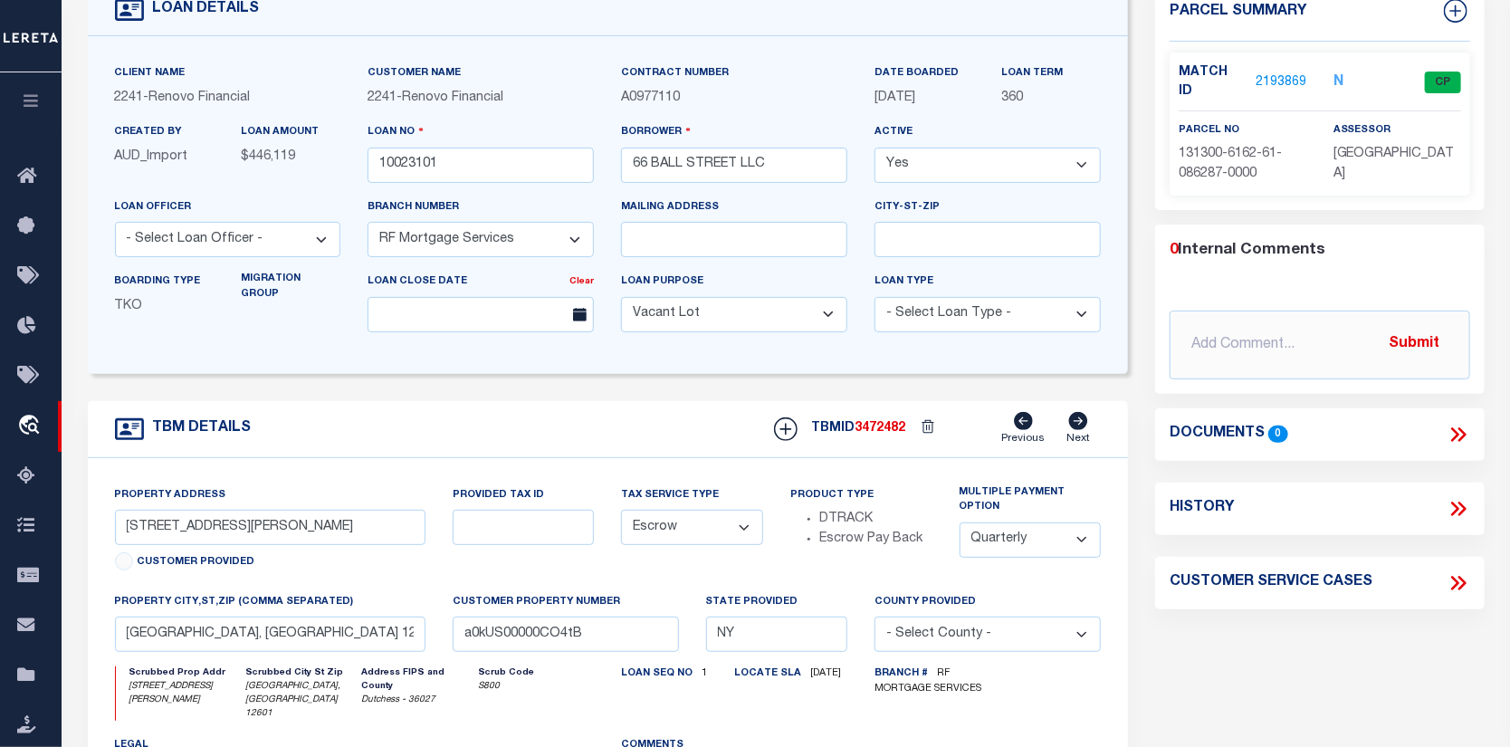
scroll to position [91, 0]
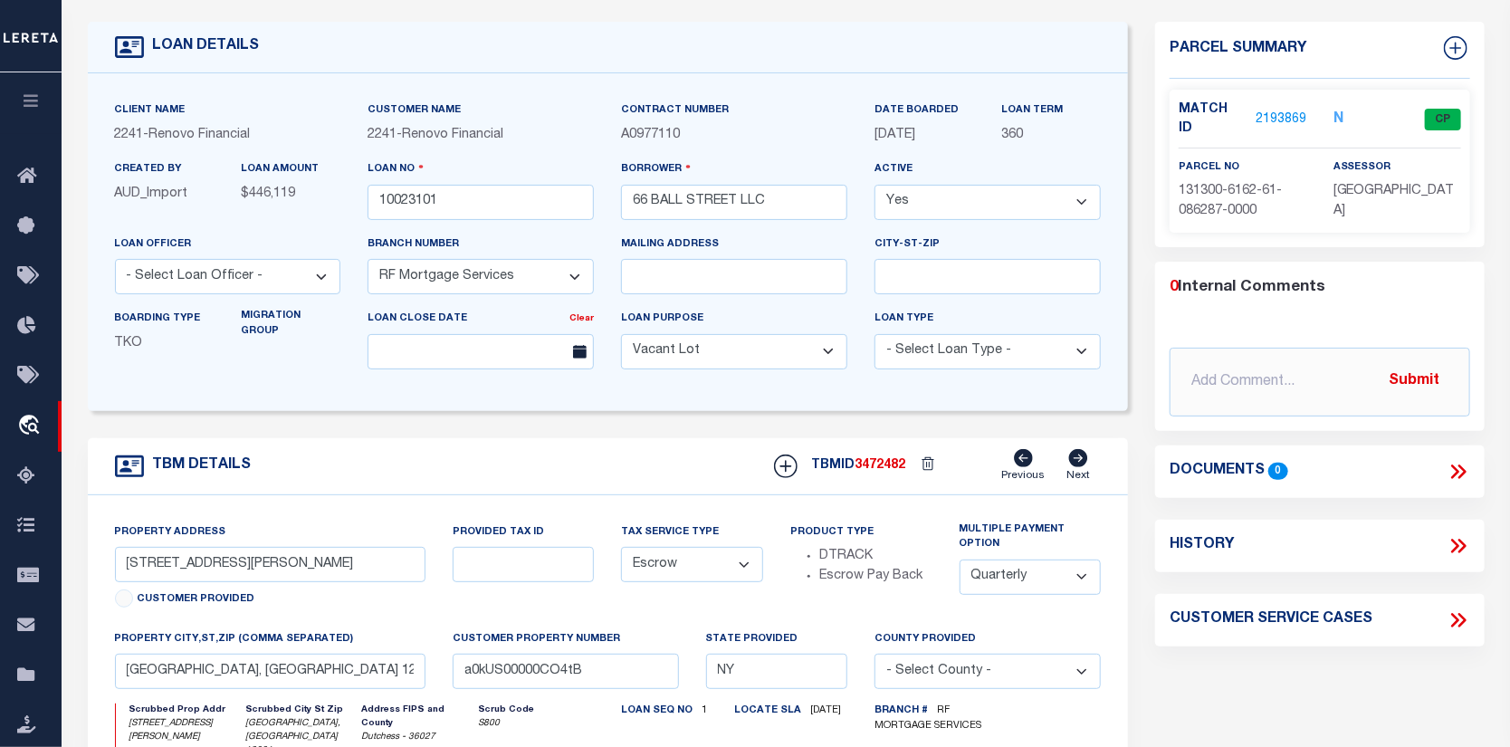
click at [1287, 110] on link "2193869" at bounding box center [1281, 119] width 51 height 19
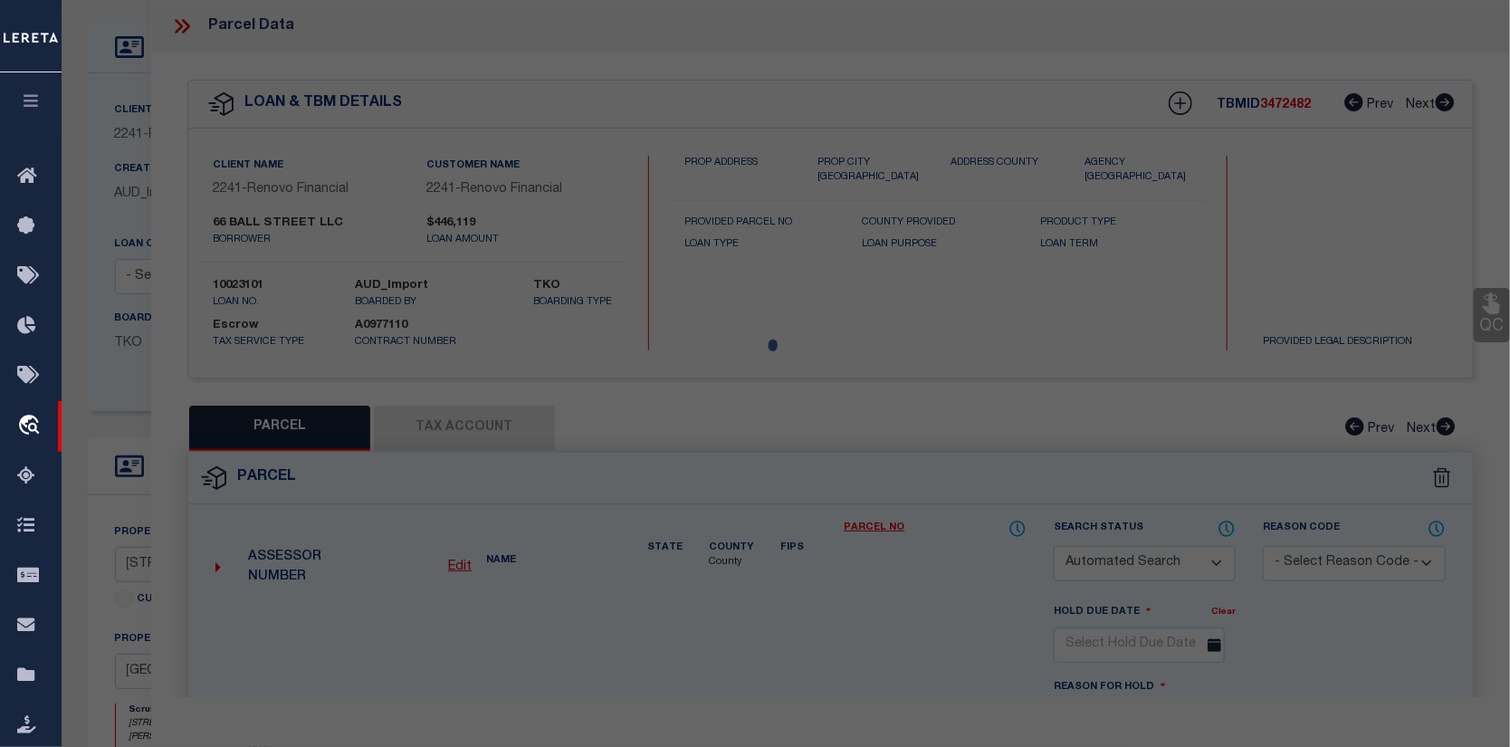
checkbox input "false"
select select "CP"
type input "66 BALL STREET LLC"
select select "ATL"
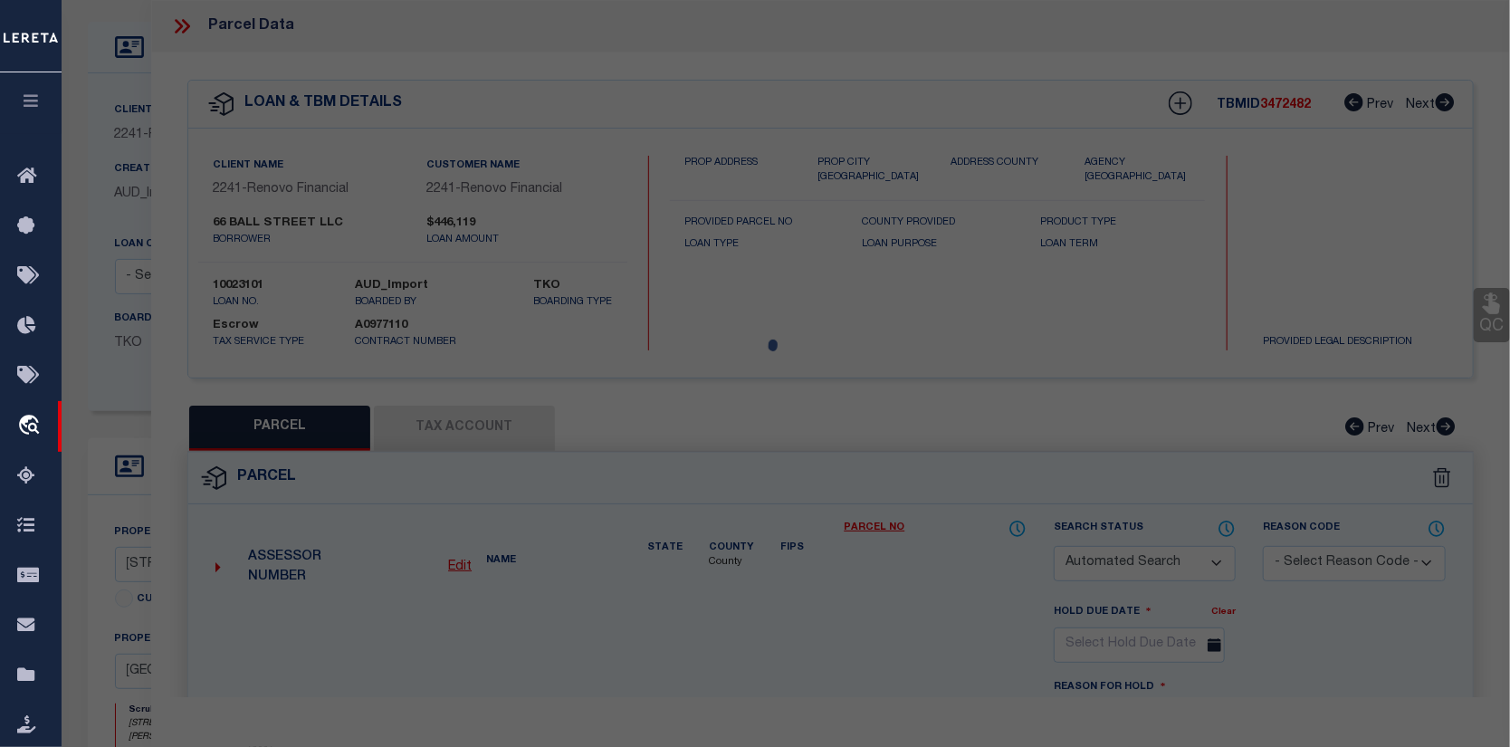
select select "ADD"
type input "48 MARSHALL ST"
checkbox input "false"
type input "POUGHKEEPSIE, NY 12601"
type textarea "60 X 42 1785 0037 1681 0228"
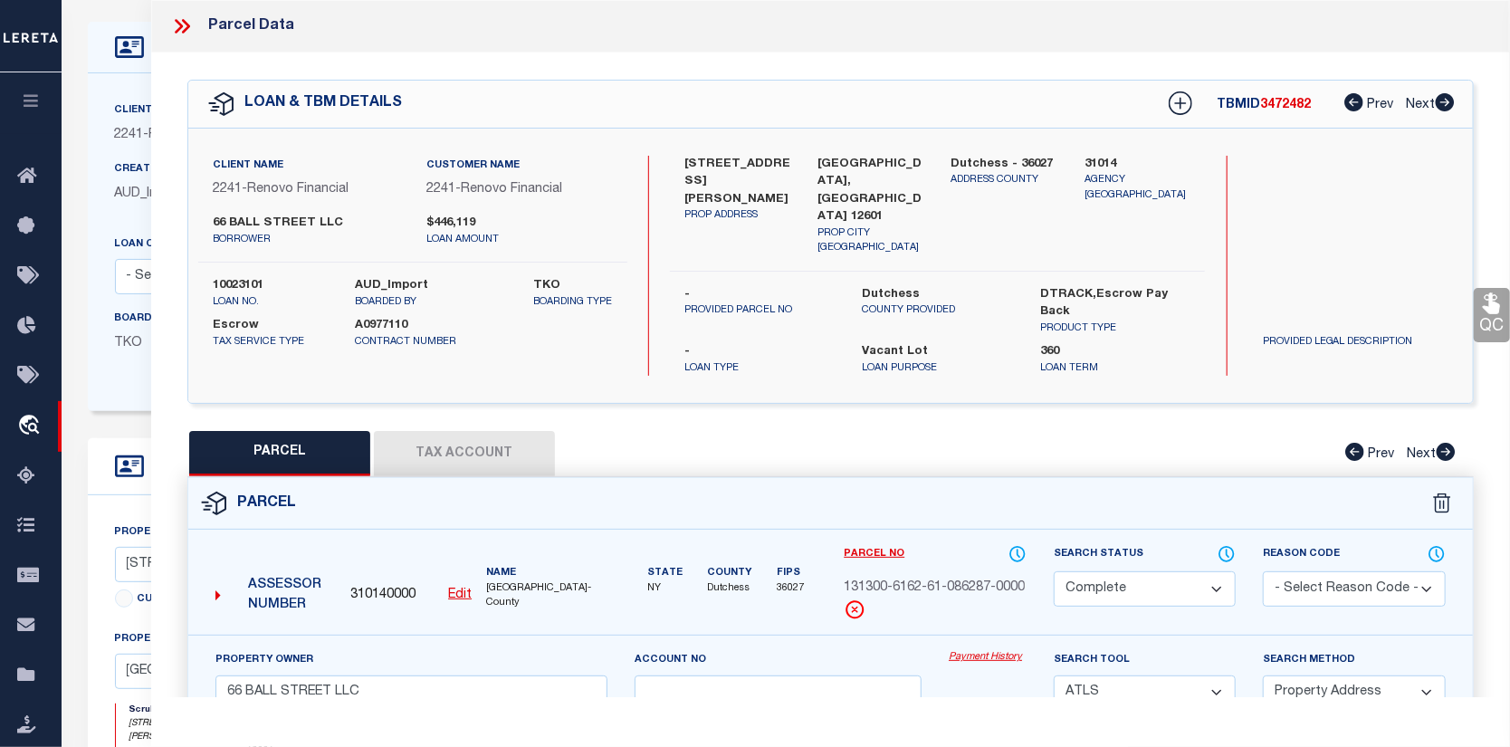
click at [969, 650] on link "Payment History" at bounding box center [988, 657] width 78 height 15
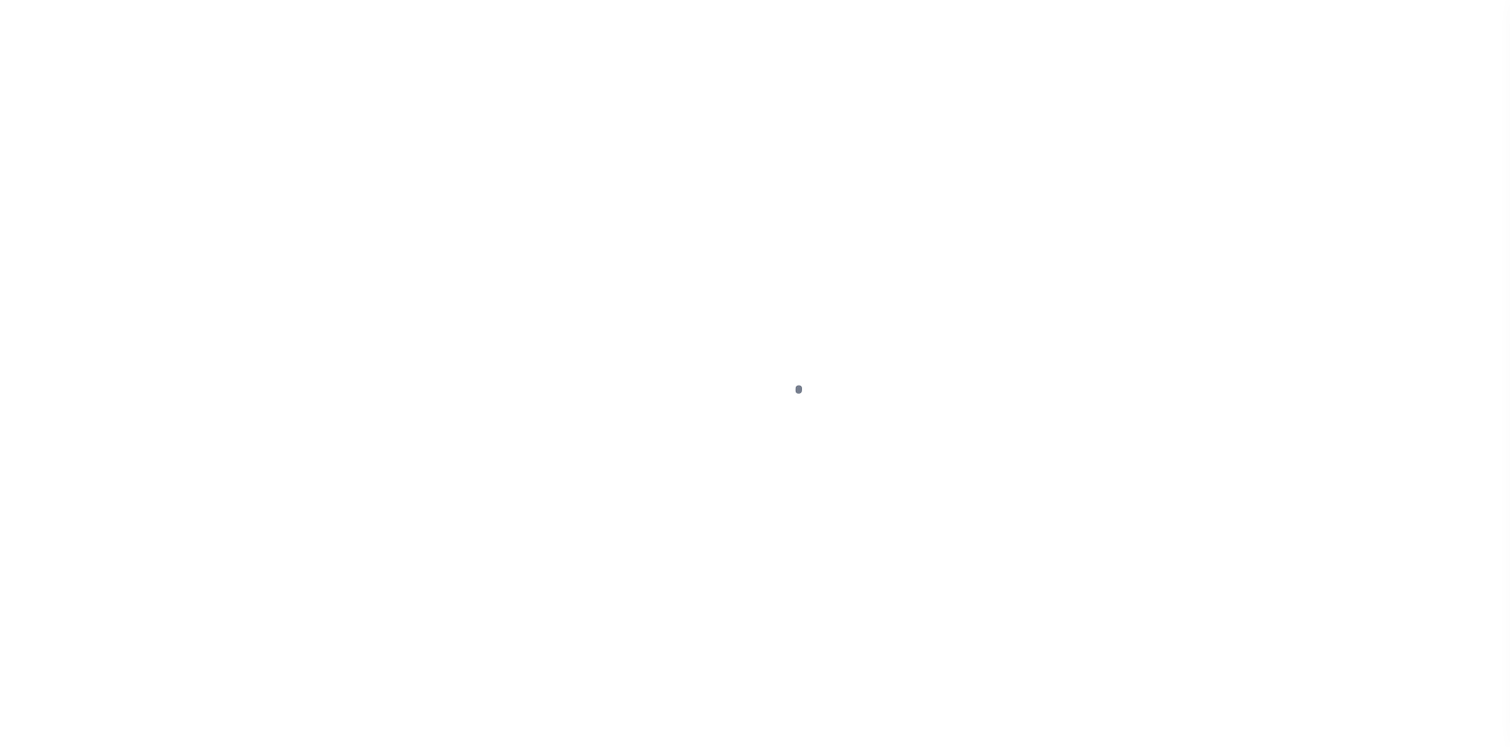
select select "400"
select select "Escrow"
select select "4"
select select
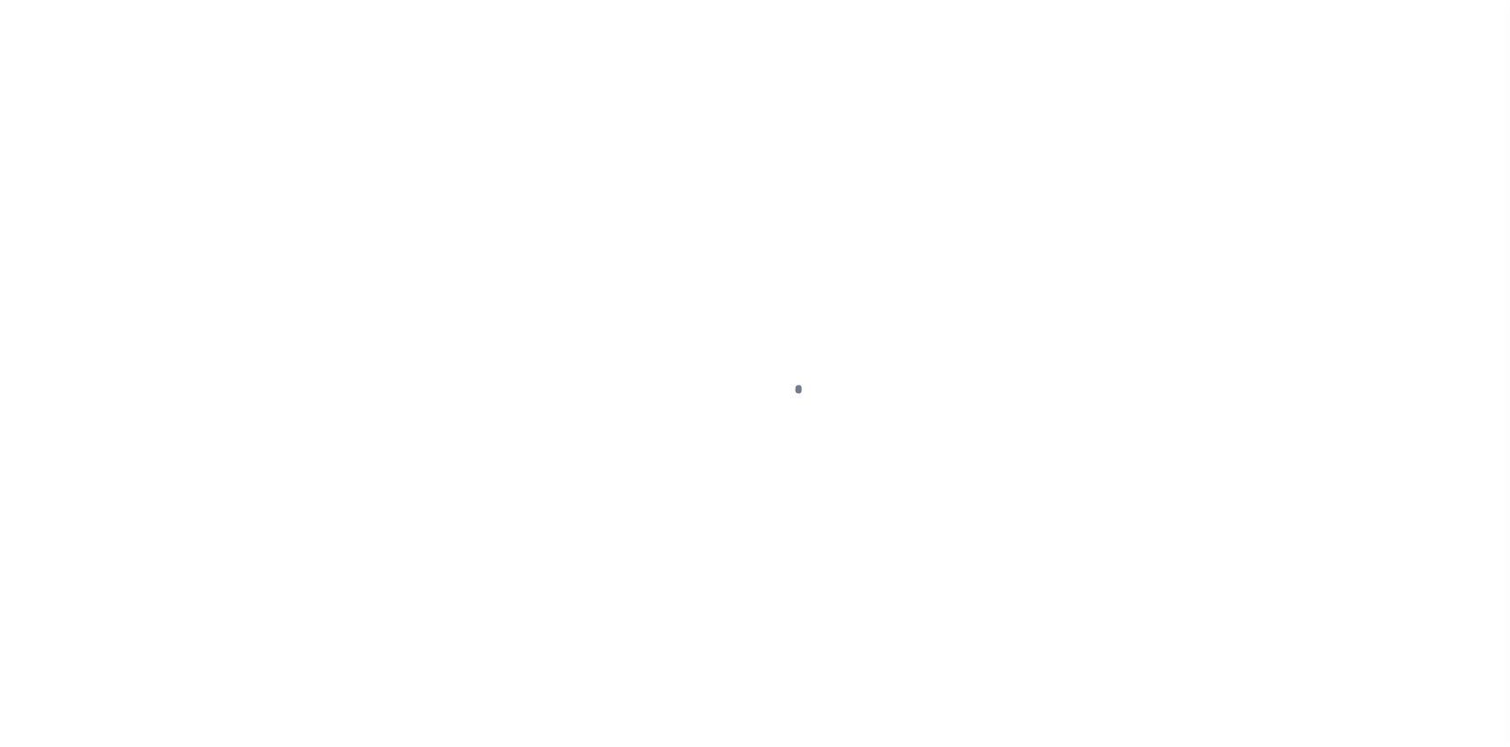
select select "25067"
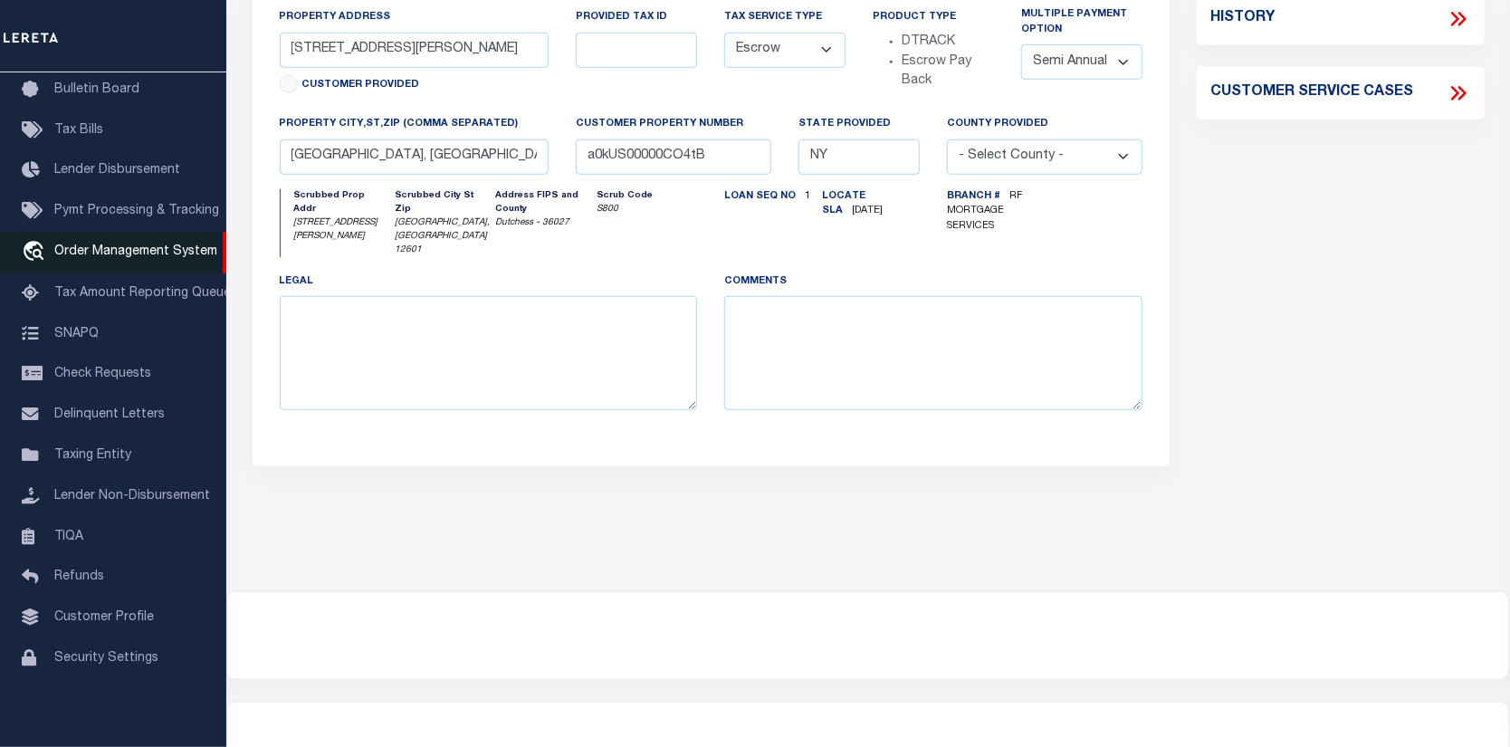
click at [95, 245] on span "Order Management System" at bounding box center [135, 251] width 163 height 13
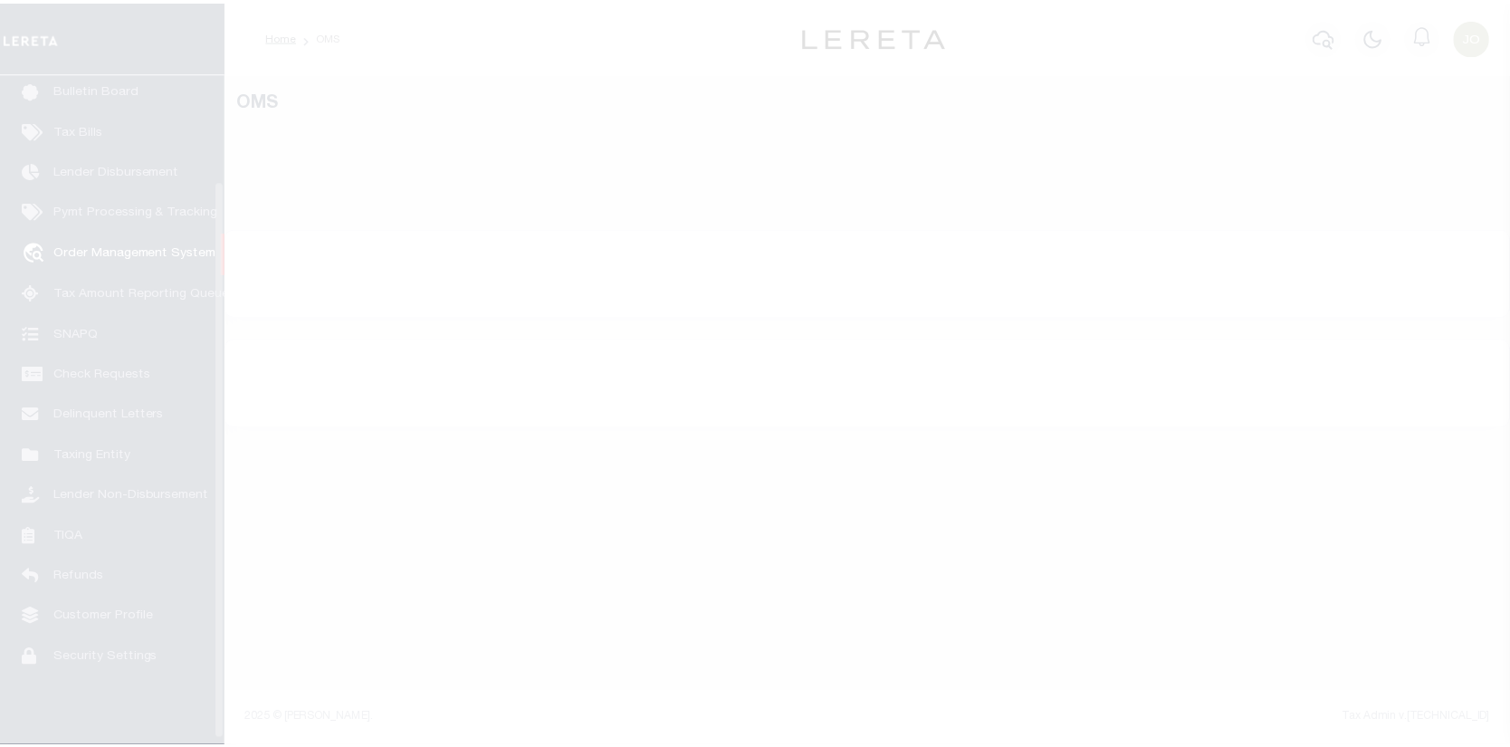
scroll to position [131, 0]
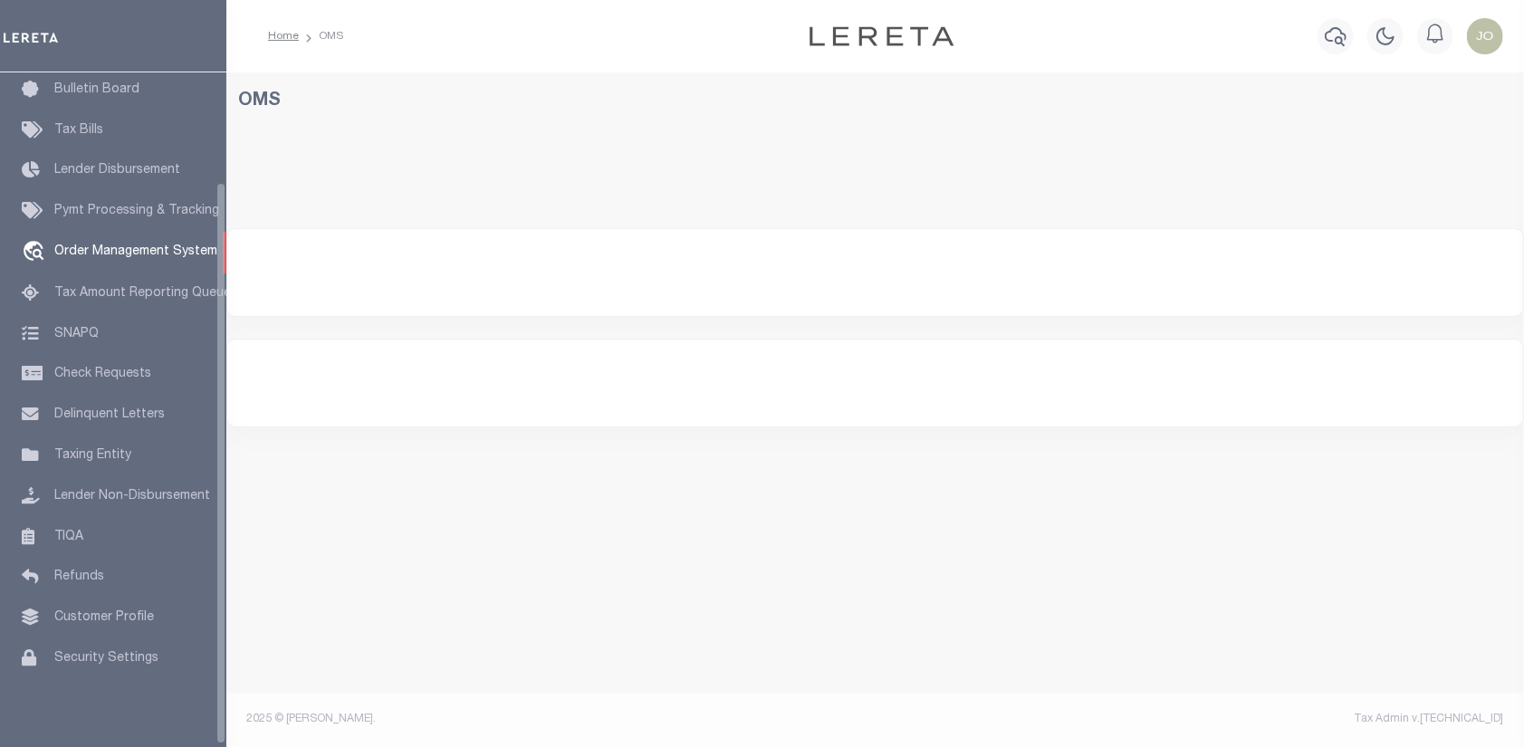
select select "200"
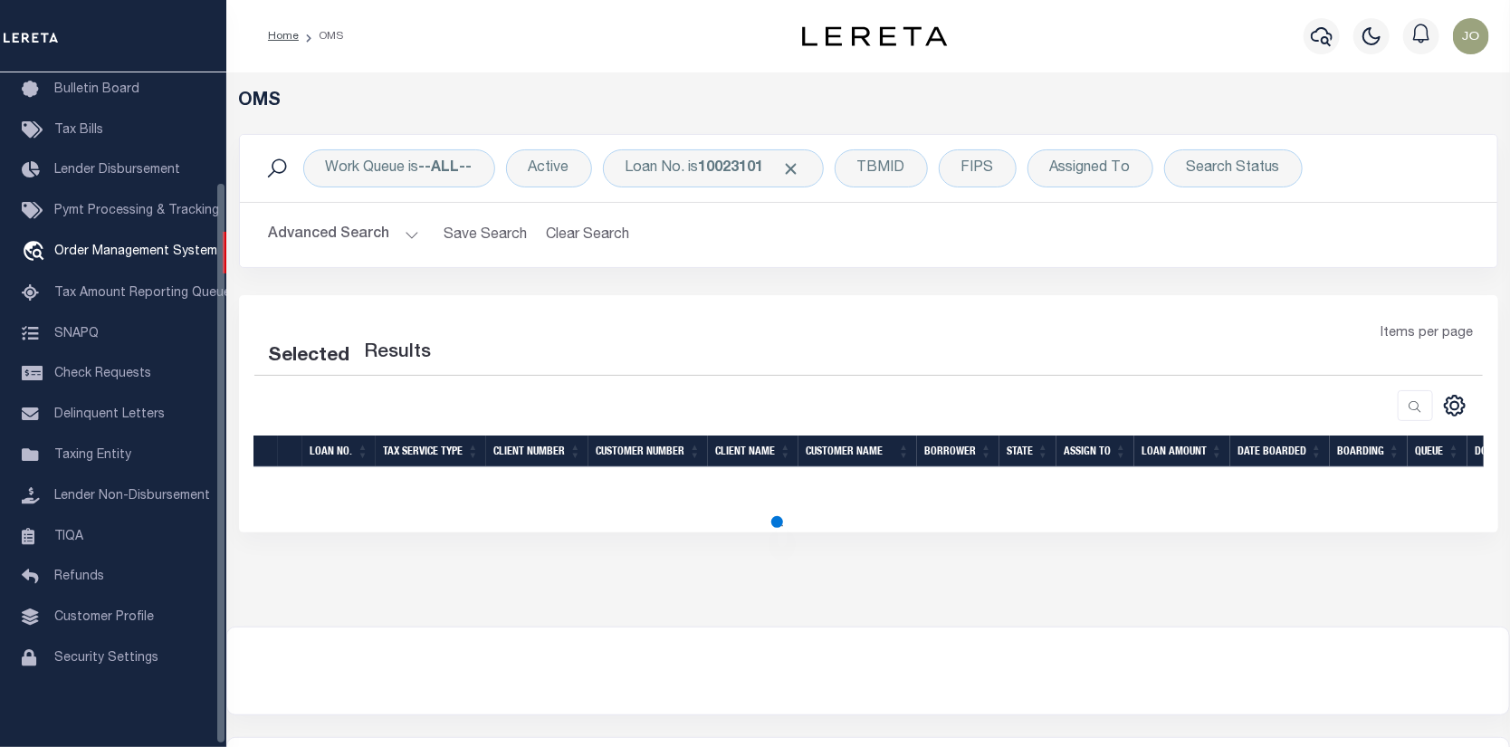
select select "200"
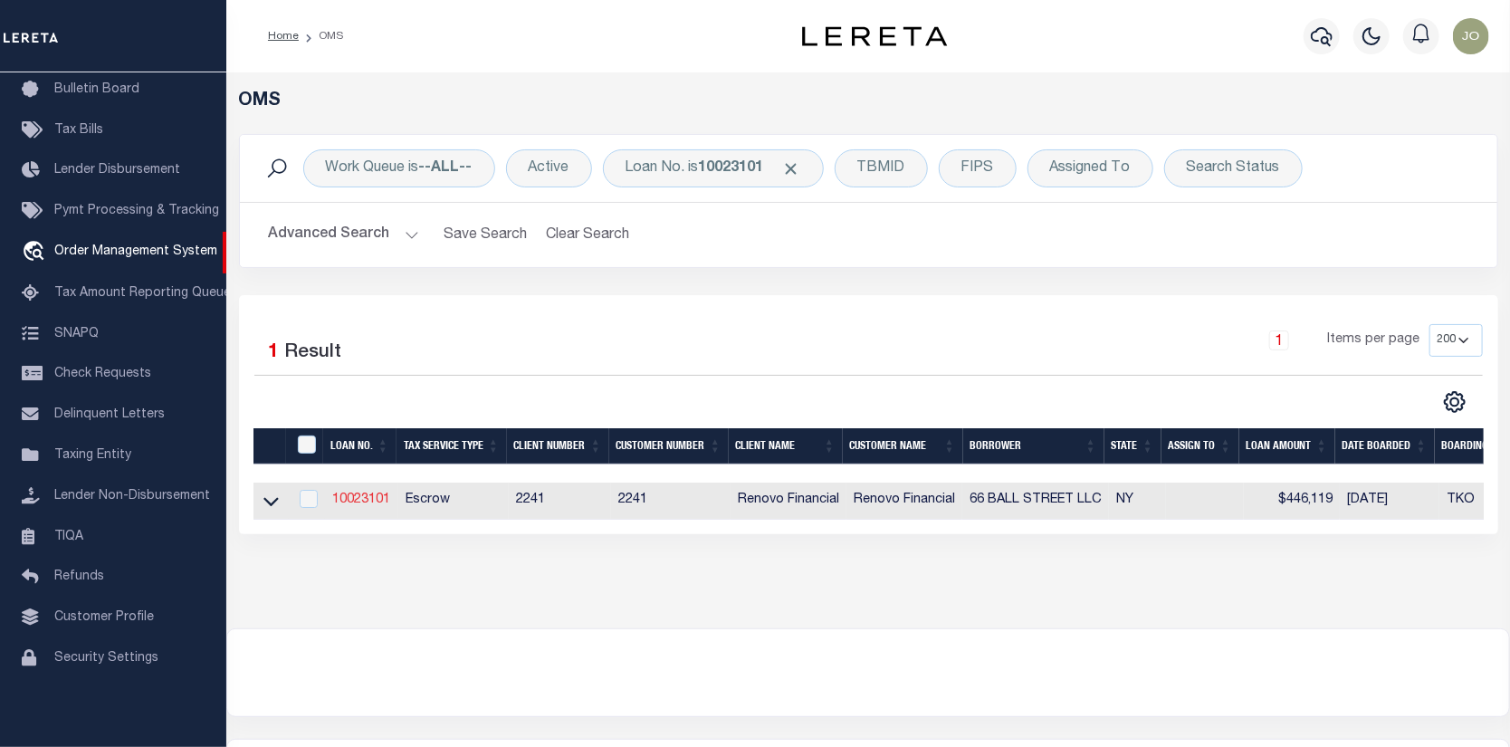
click at [360, 501] on link "10023101" at bounding box center [361, 499] width 58 height 13
type input "10023101"
type input "66 BALL STREET LLC"
select select
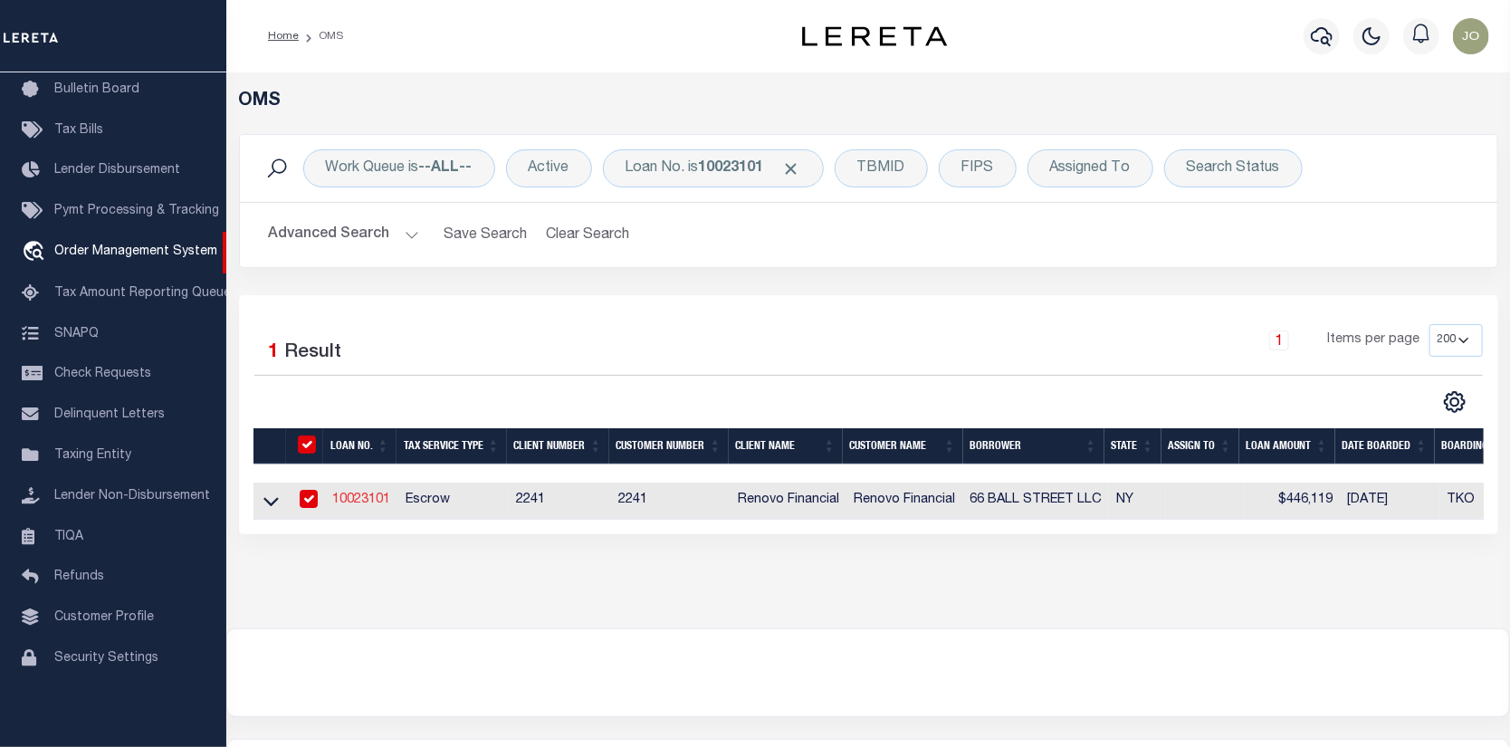
select select "400"
select select "Escrow"
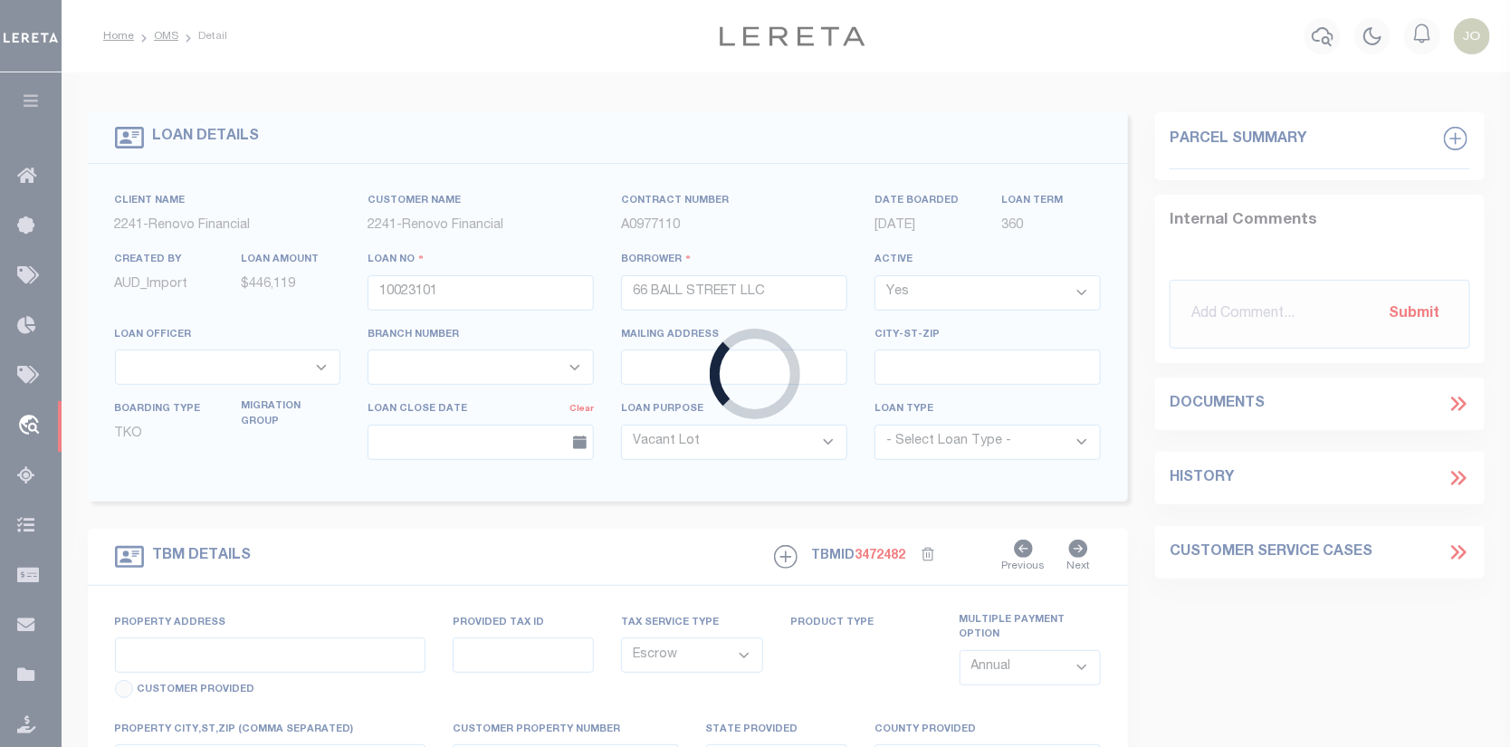
type input "[STREET_ADDRESS][PERSON_NAME]"
type input "[GEOGRAPHIC_DATA], [GEOGRAPHIC_DATA] 12601"
type input "a0kUS00000CO4tB"
type input "NY"
select select
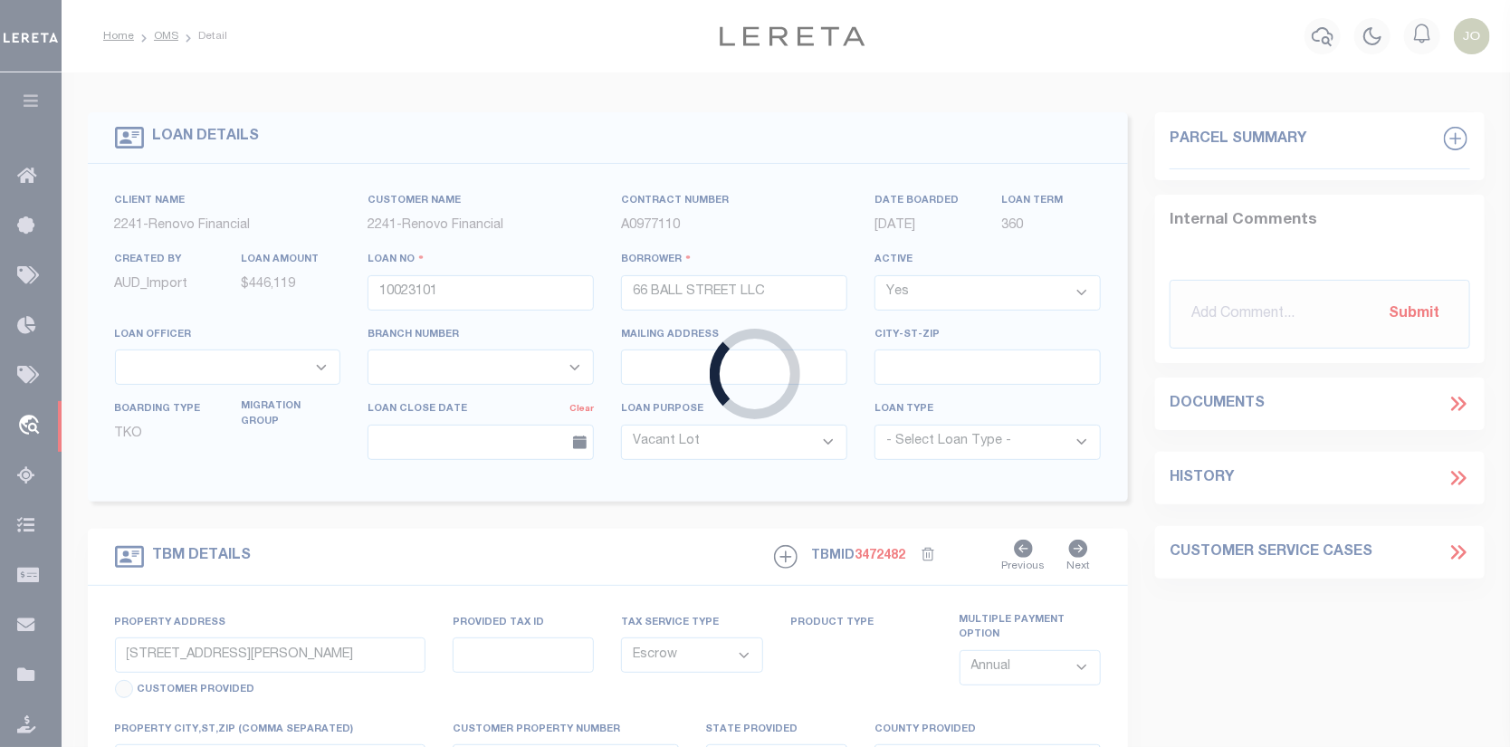
select select "25067"
select select "4"
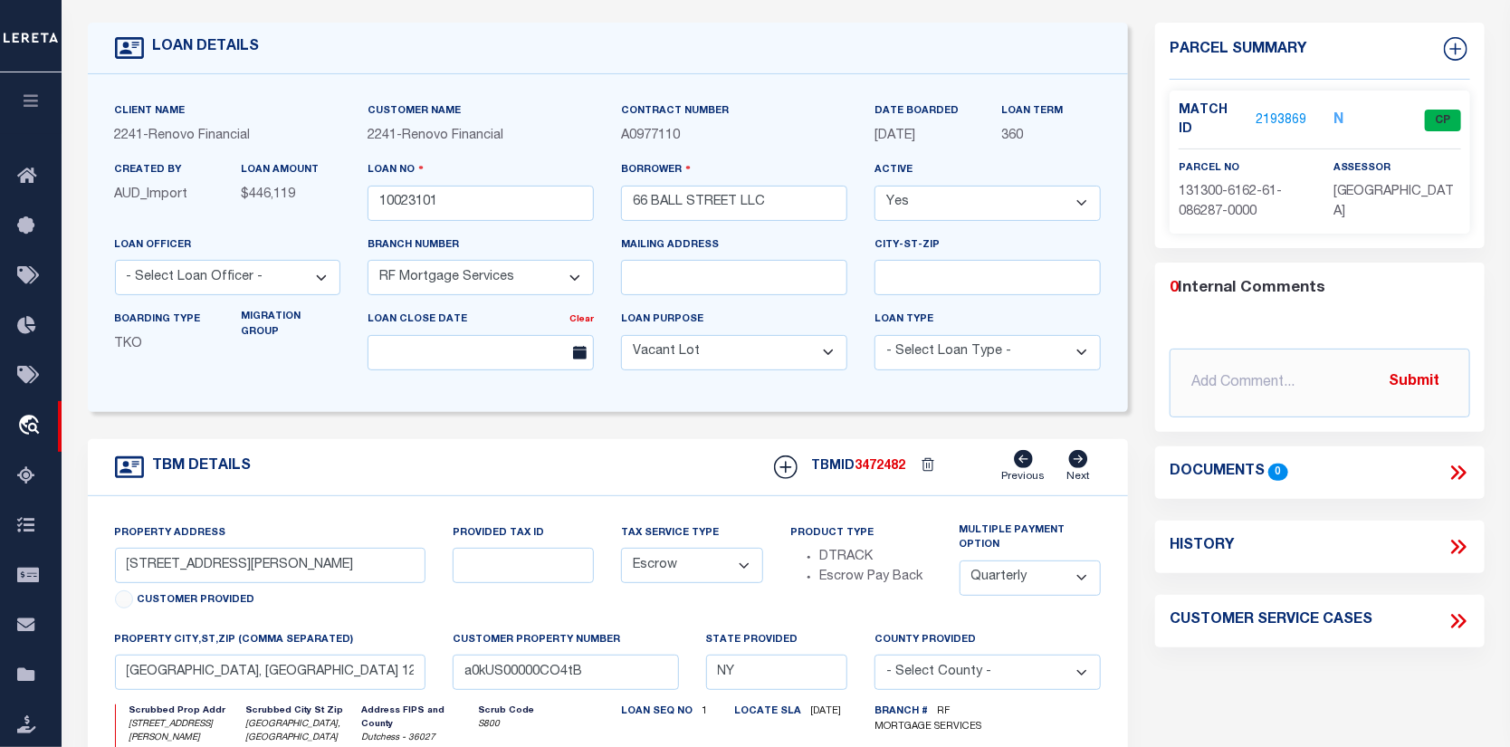
scroll to position [91, 0]
click at [1292, 110] on link "2193869" at bounding box center [1281, 119] width 51 height 19
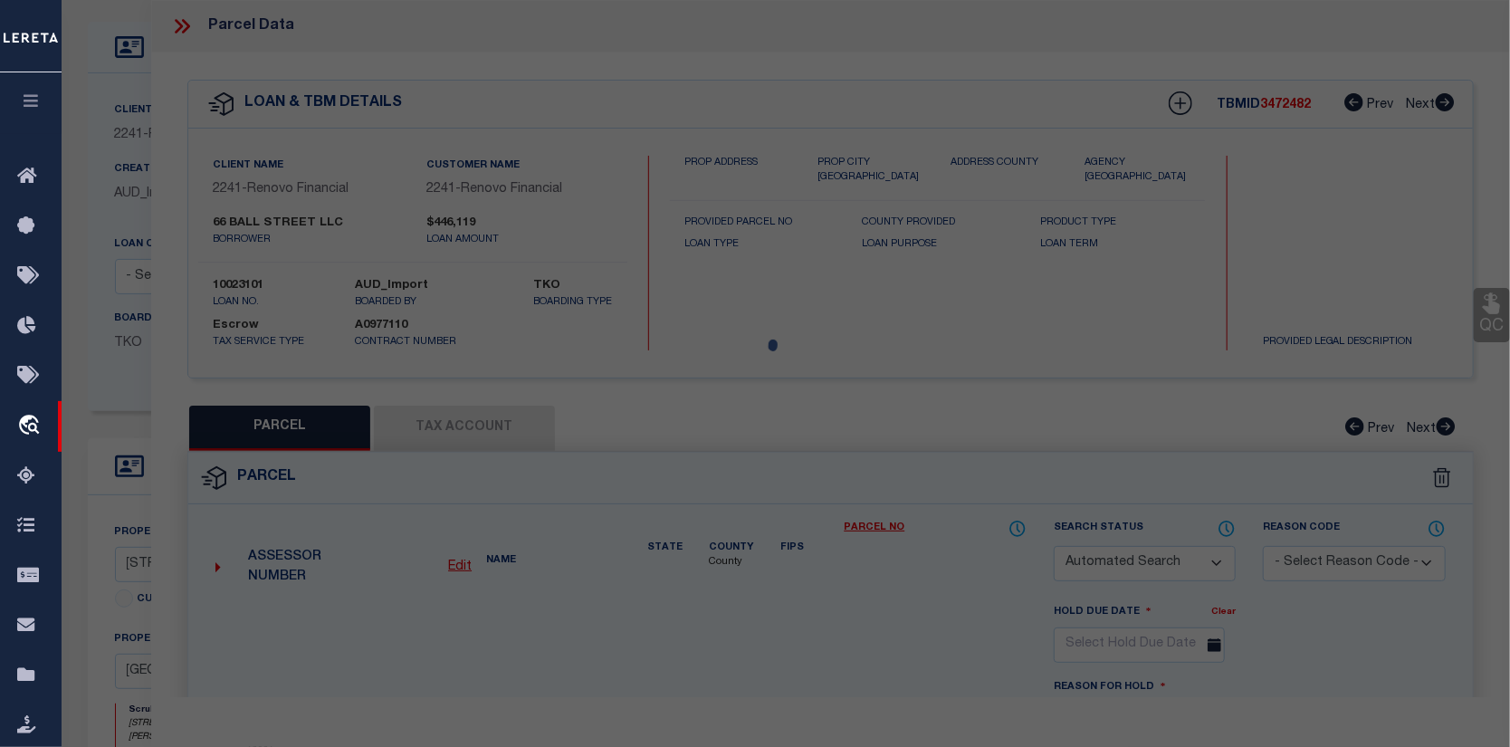
checkbox input "false"
select select "CP"
type input "66 BALL STREET LLC"
select select "ATL"
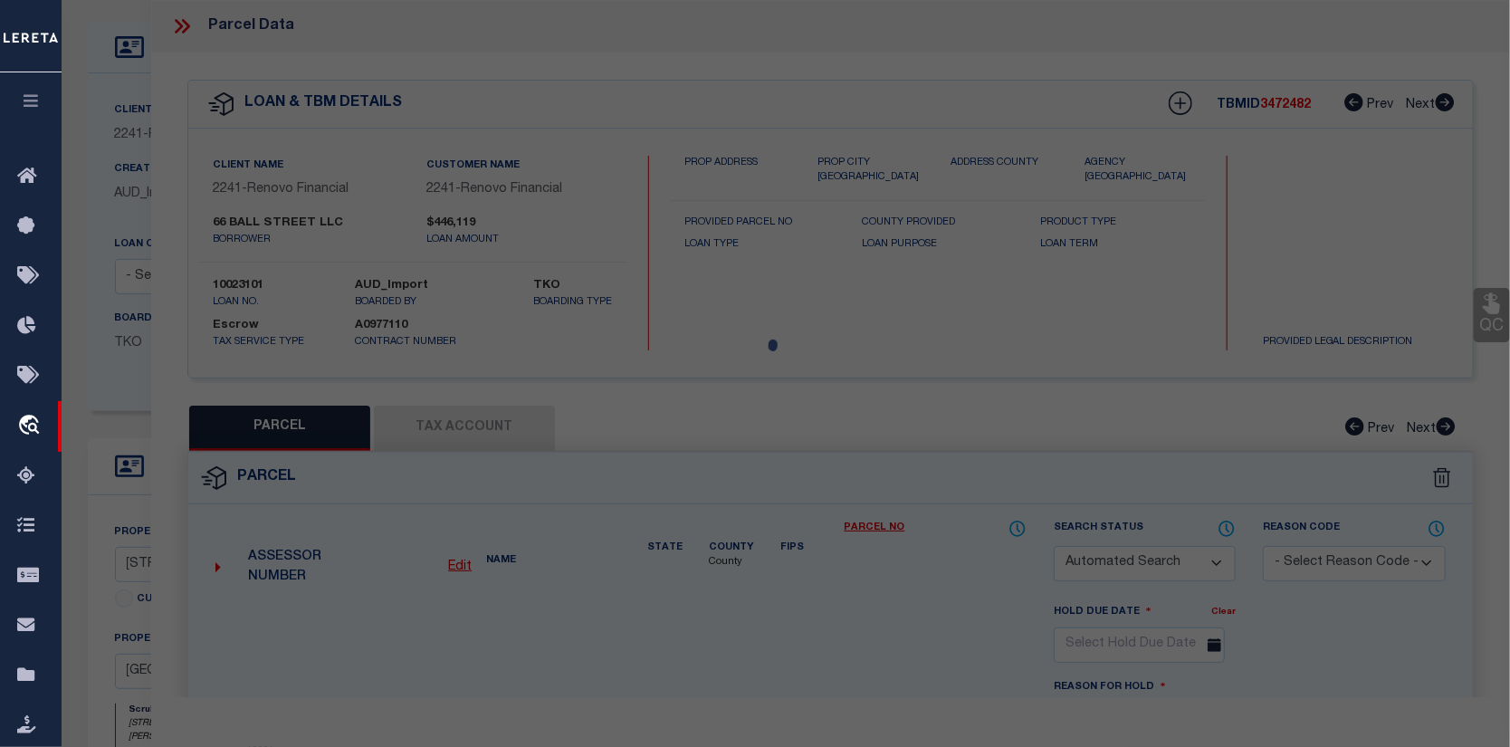
select select "ADD"
type input "[STREET_ADDRESS][PERSON_NAME]"
checkbox input "false"
type input "POUGHKEEPSIE, NY 12601"
type textarea "60 X 42 1785 0037 1681 0228"
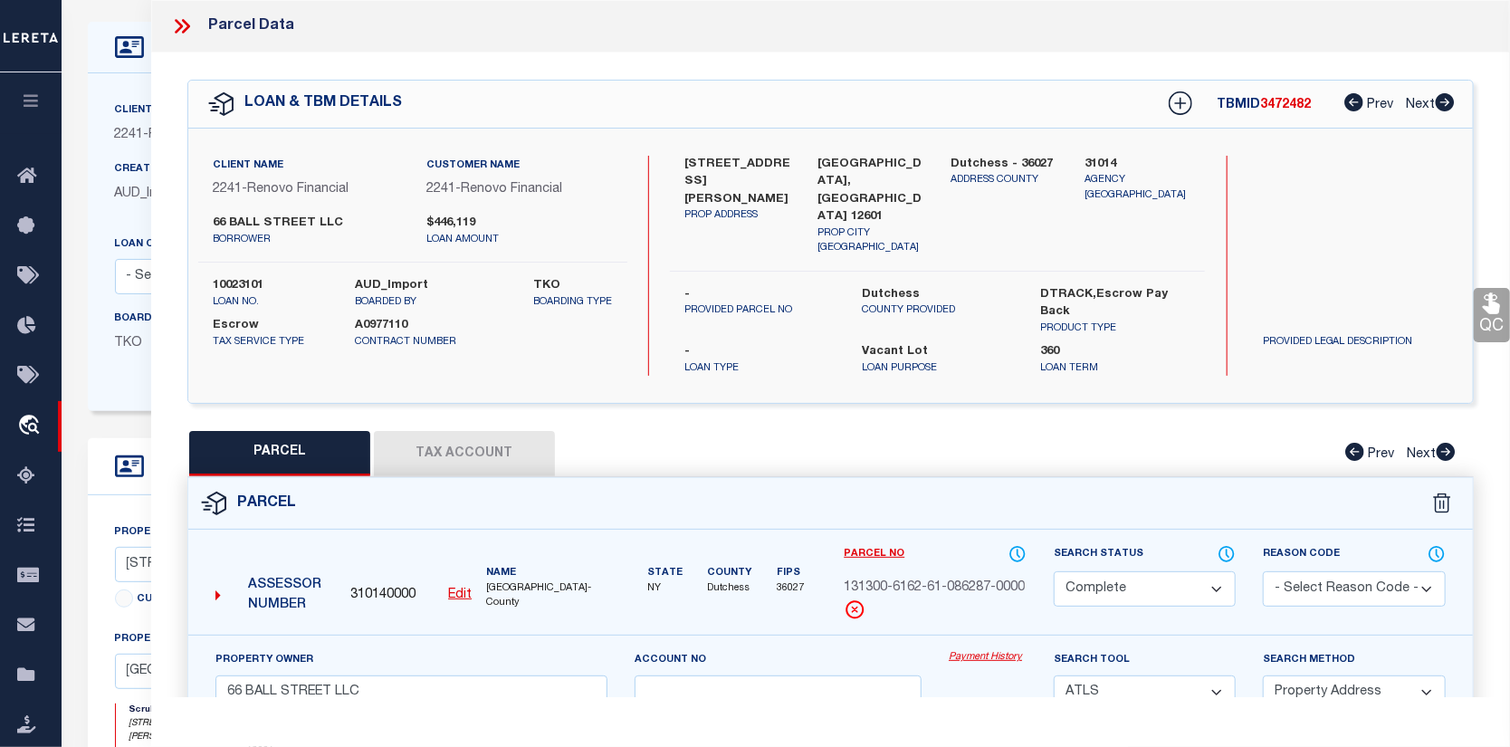
click at [447, 433] on button "Tax Account" at bounding box center [464, 453] width 181 height 45
select select "100"
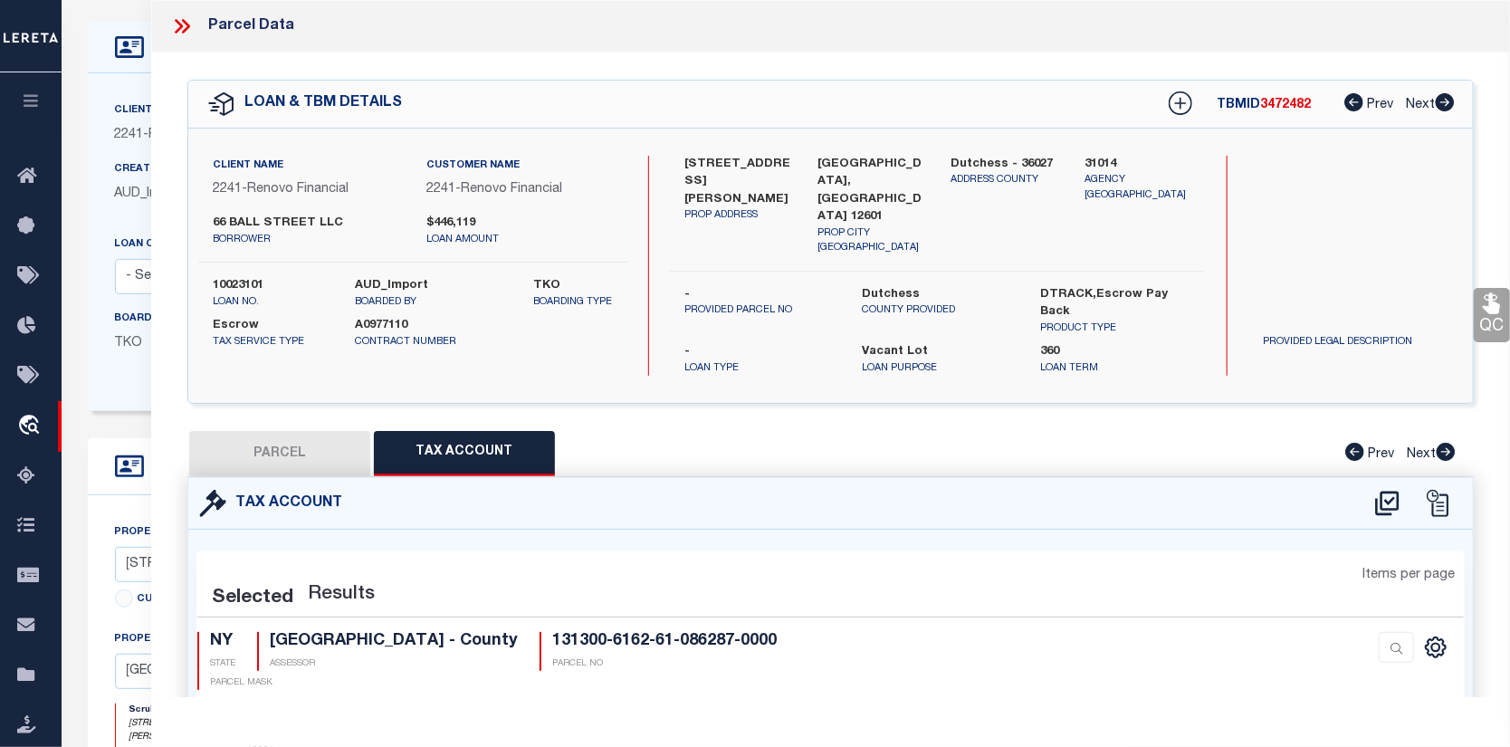
select select "100"
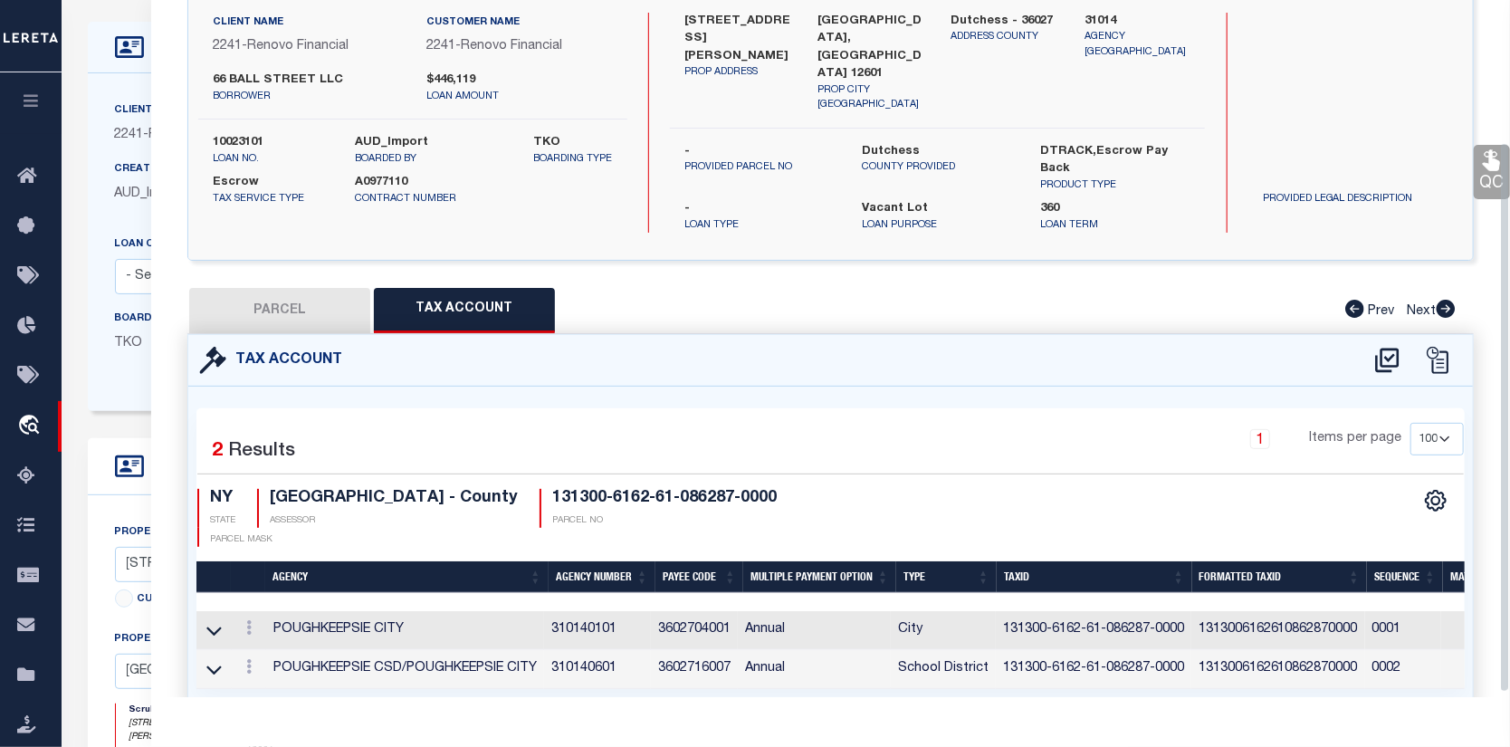
scroll to position [181, 0]
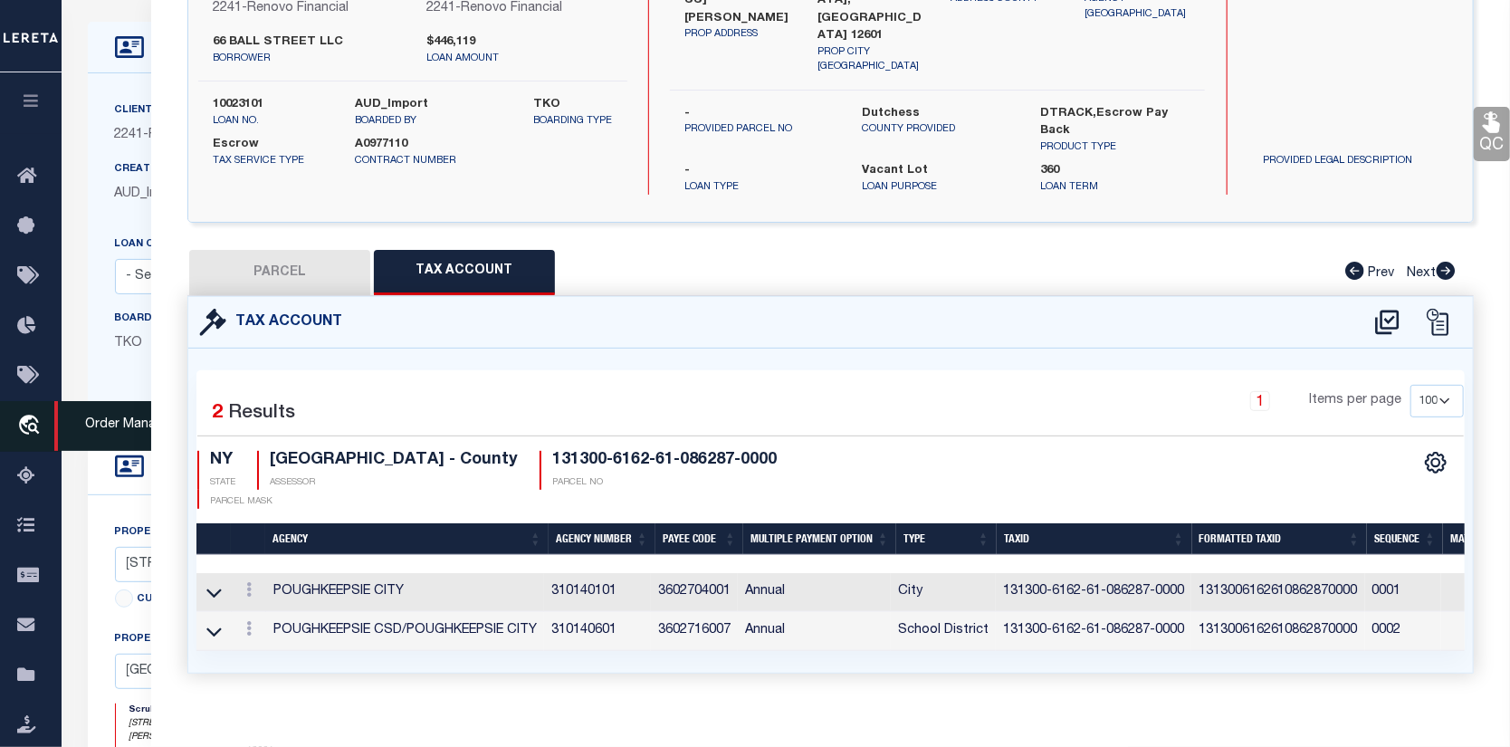
click at [25, 424] on icon "travel_explore" at bounding box center [31, 427] width 29 height 24
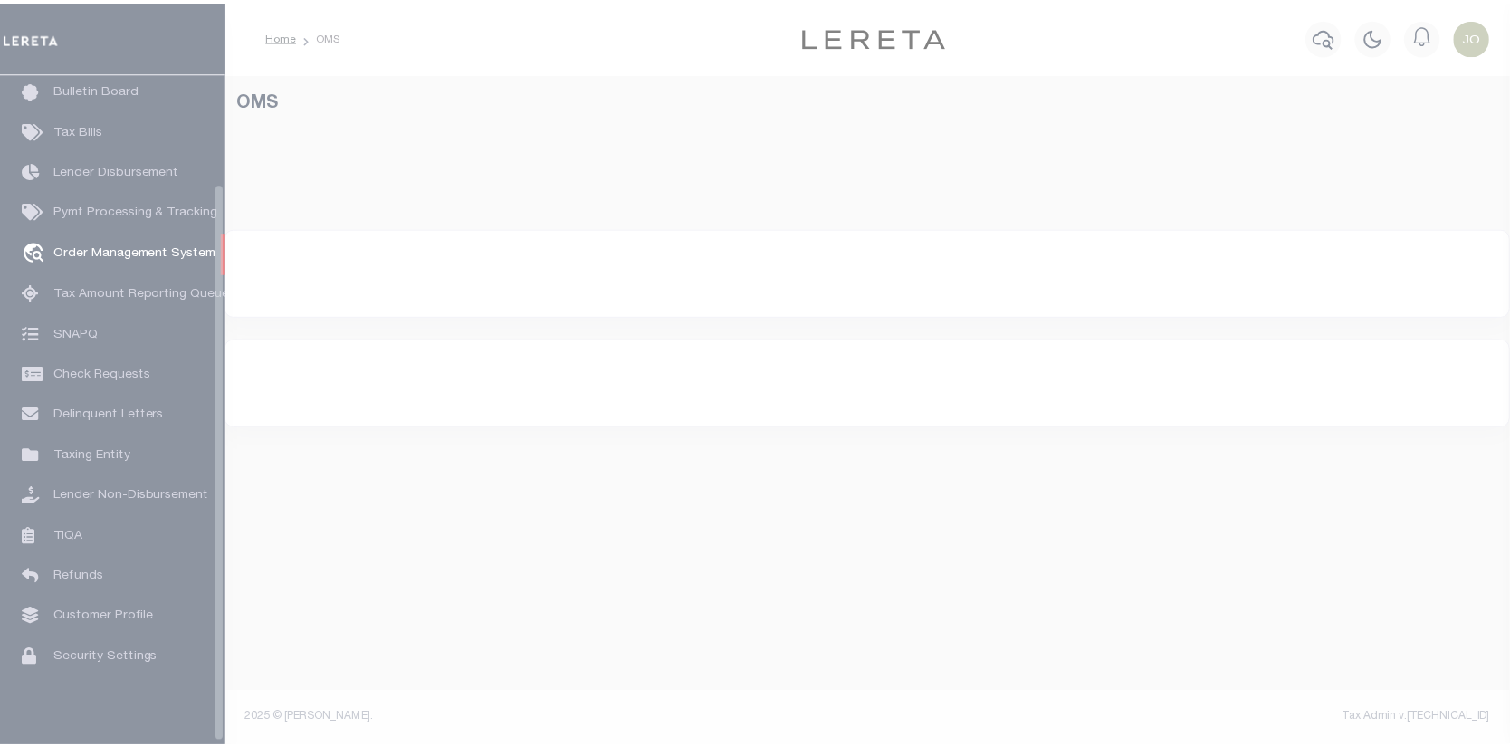
scroll to position [131, 0]
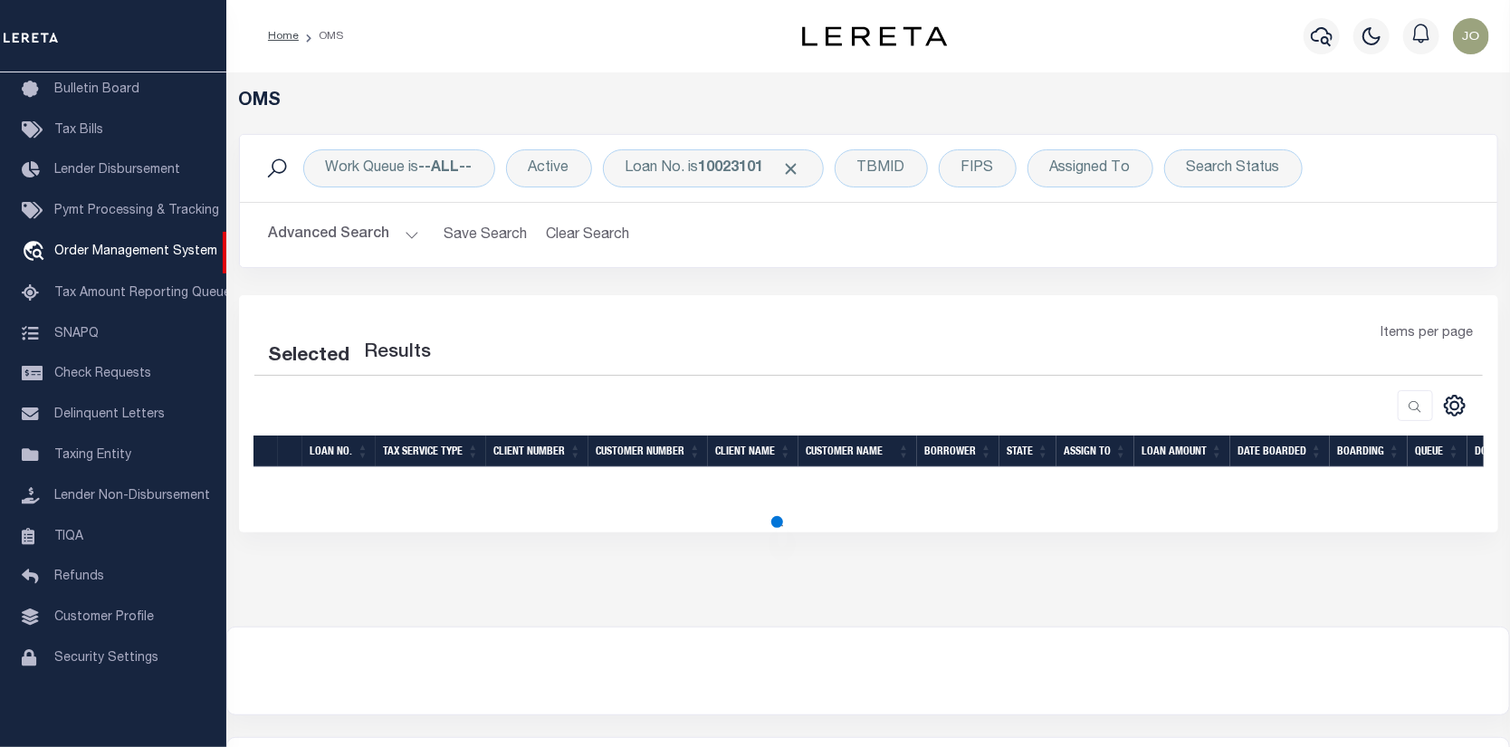
select select "200"
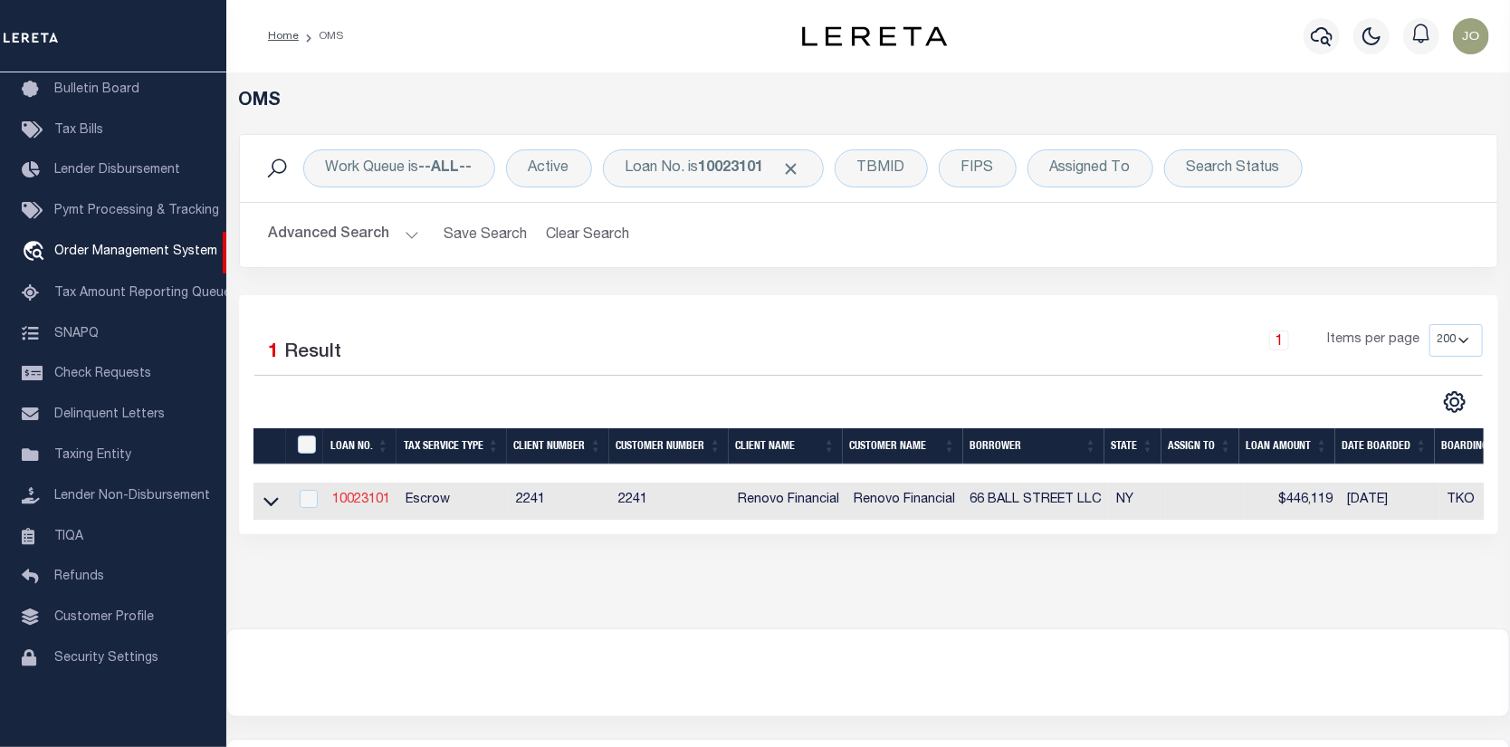
click at [351, 506] on link "10023101" at bounding box center [361, 499] width 58 height 13
type input "10023101"
type input "66 BALL STREET LLC"
select select
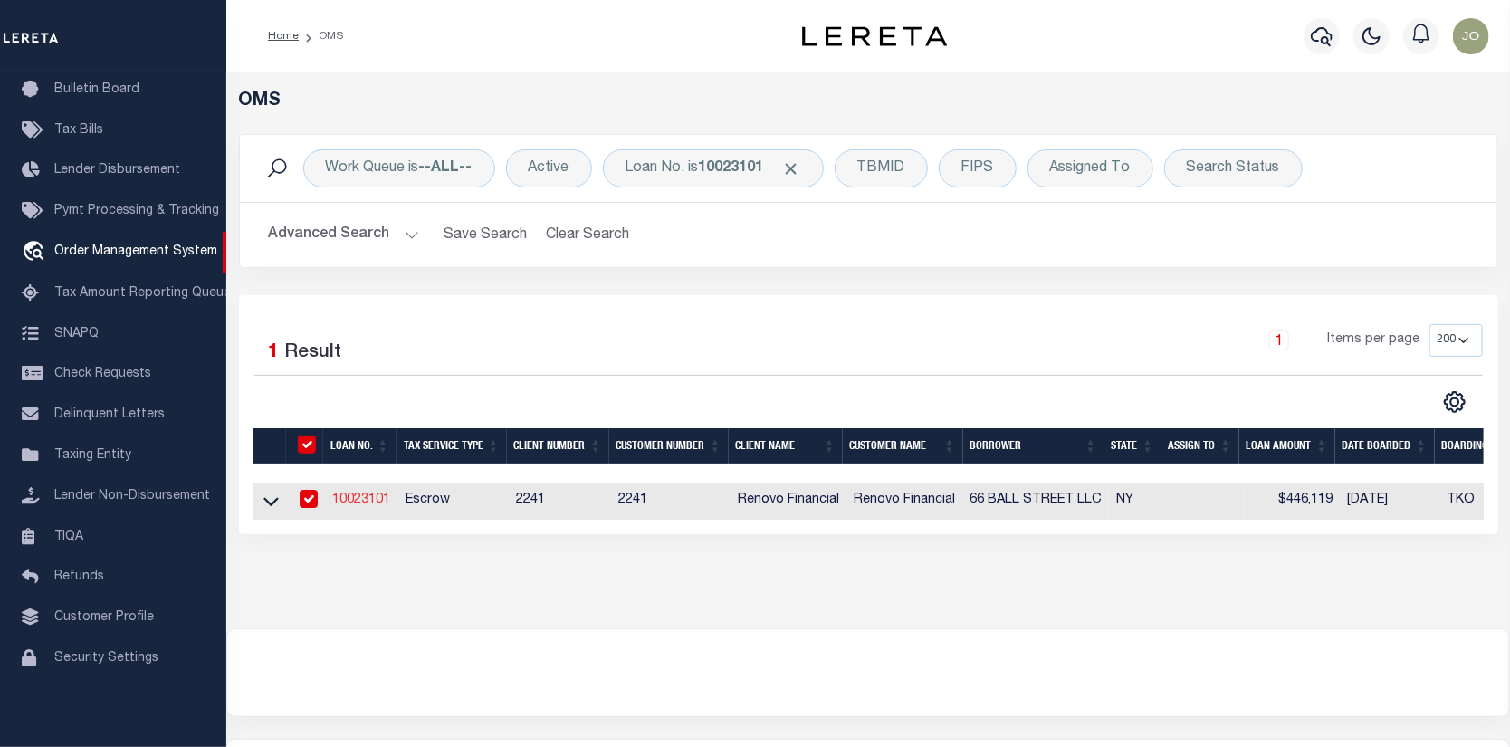
select select "400"
select select "Escrow"
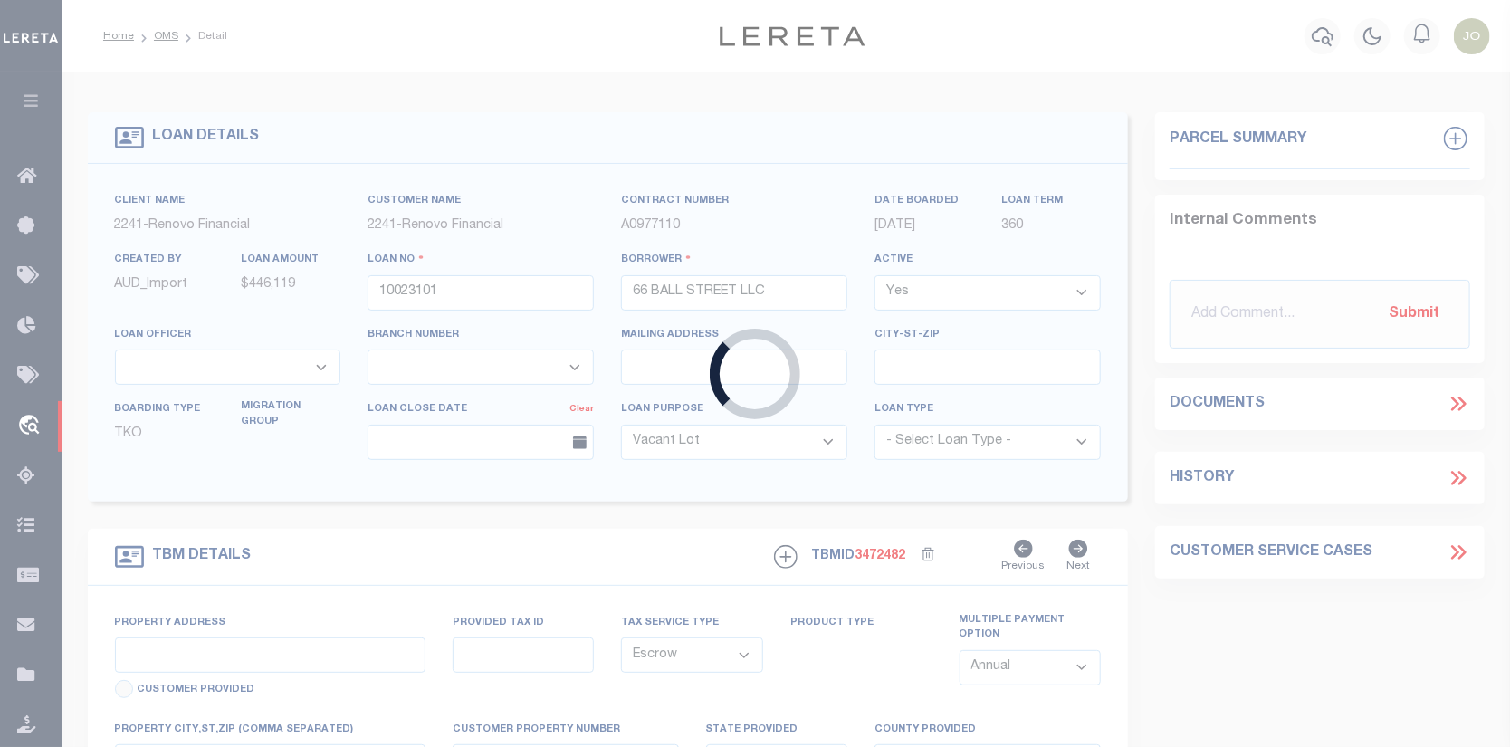
type input "[STREET_ADDRESS][PERSON_NAME]"
type input "[GEOGRAPHIC_DATA], [GEOGRAPHIC_DATA] 12601"
type input "a0kUS00000CO4tB"
type input "NY"
select select
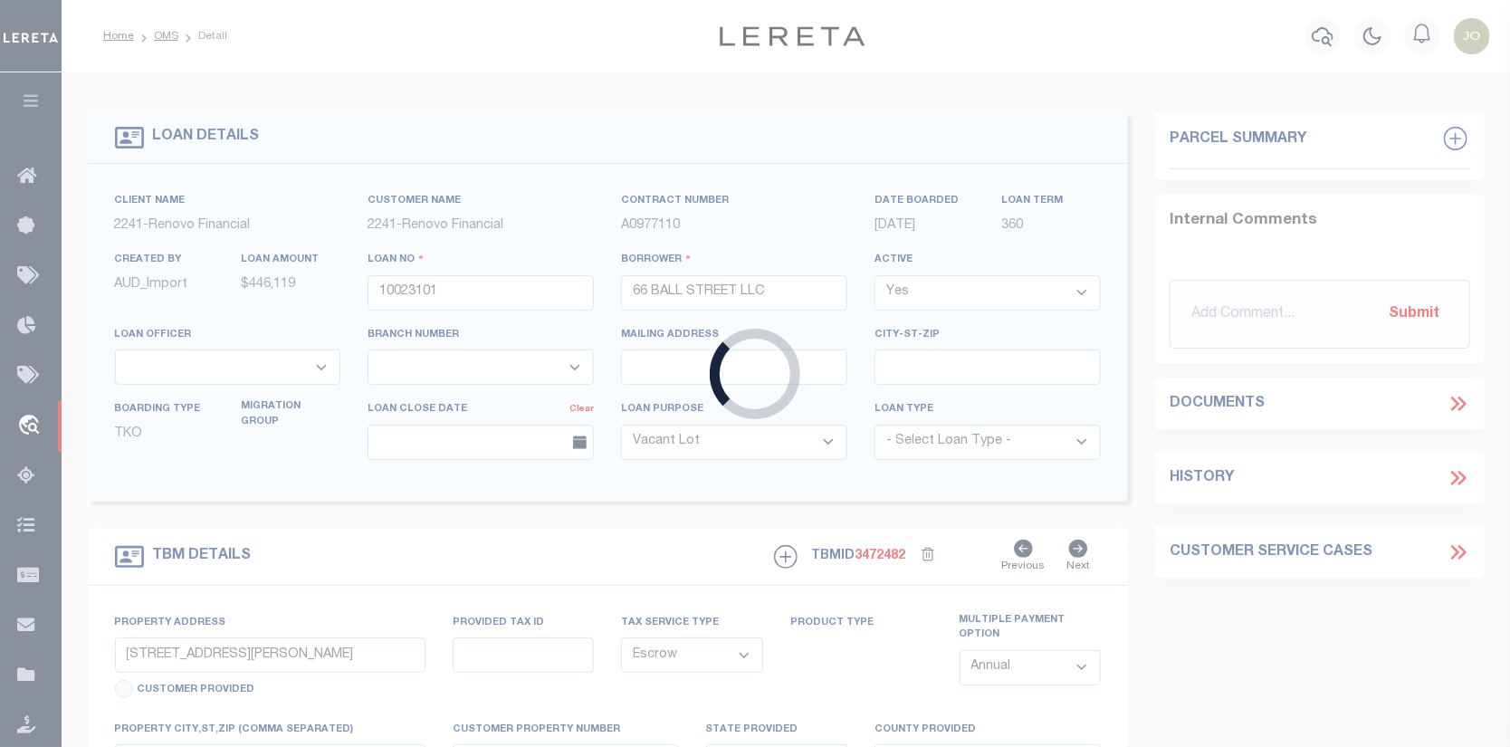
select select "25067"
select select "4"
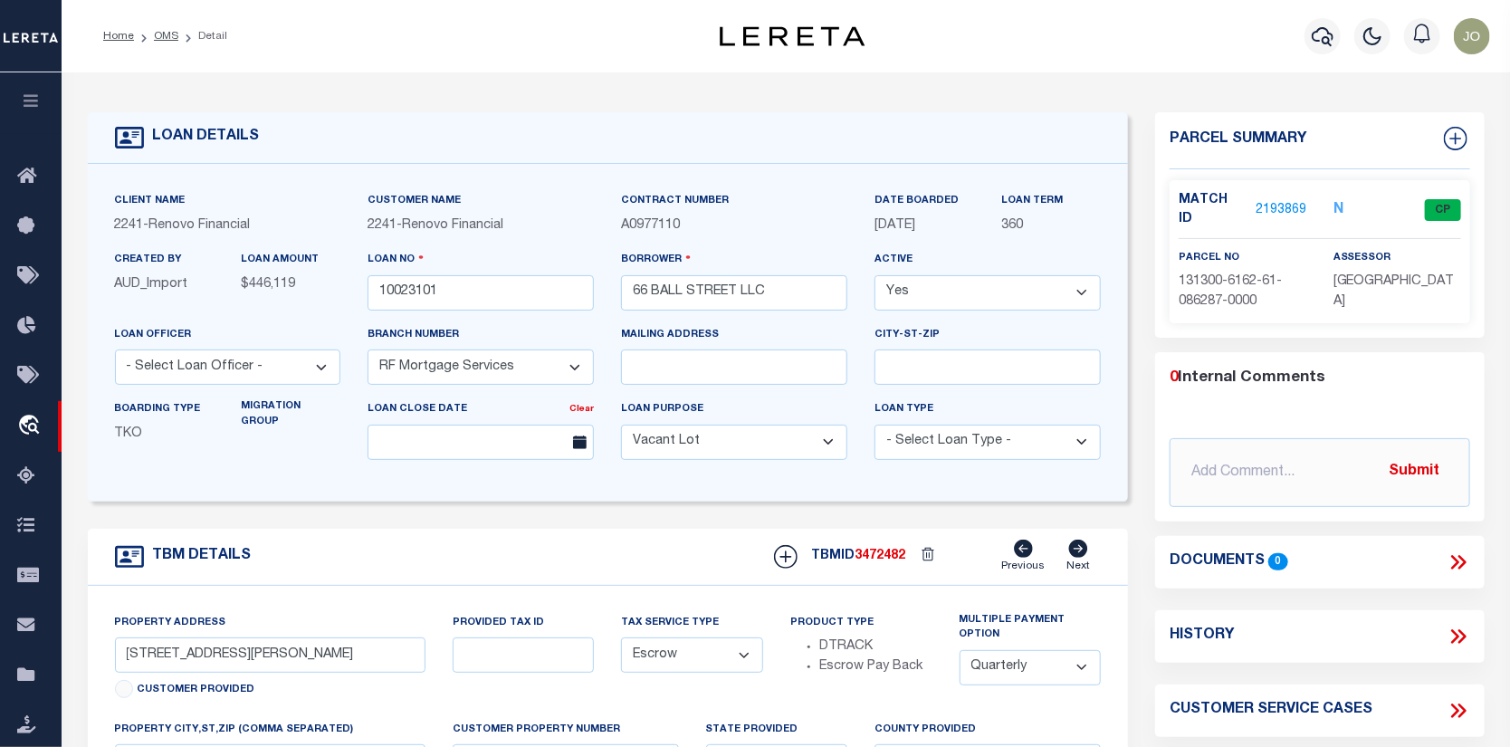
click at [1295, 201] on link "2193869" at bounding box center [1281, 210] width 51 height 19
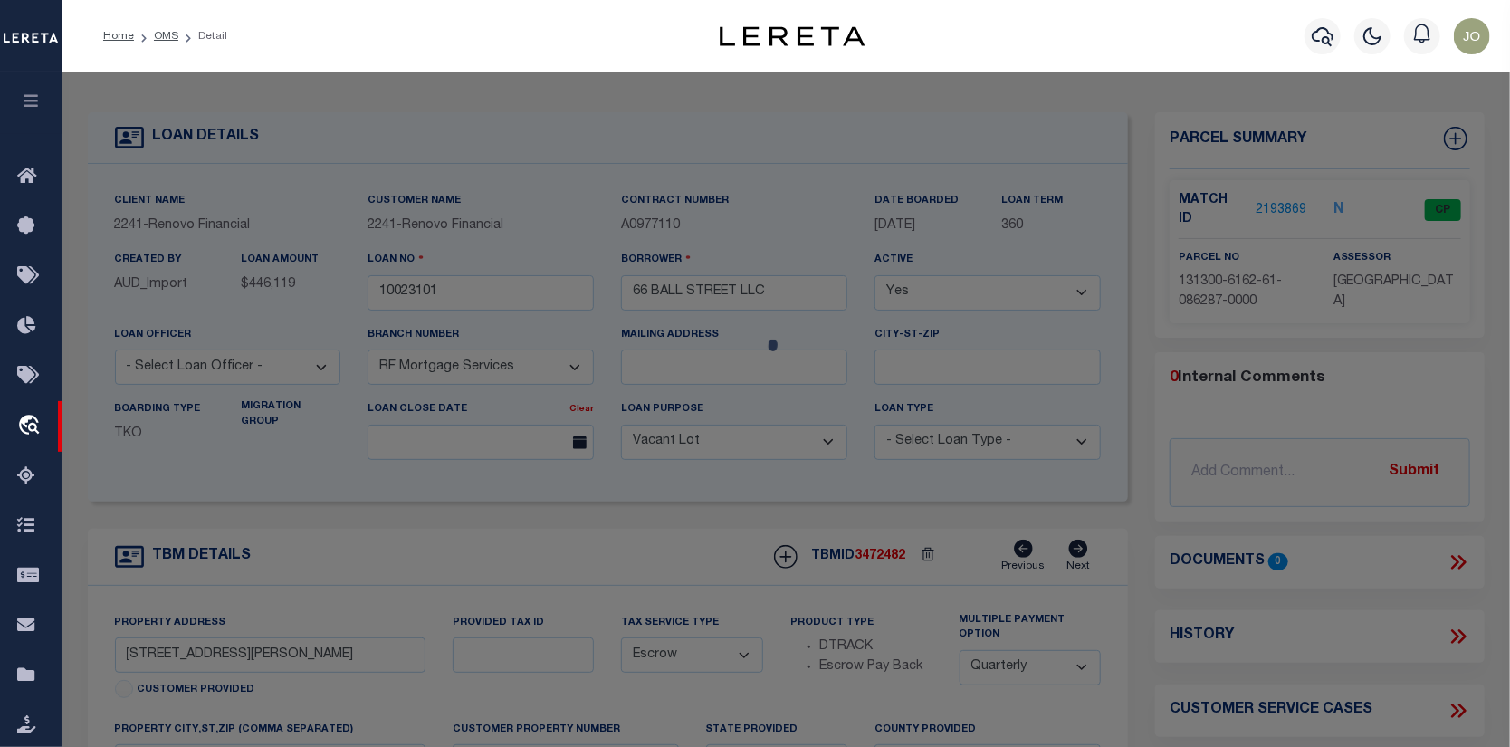
checkbox input "false"
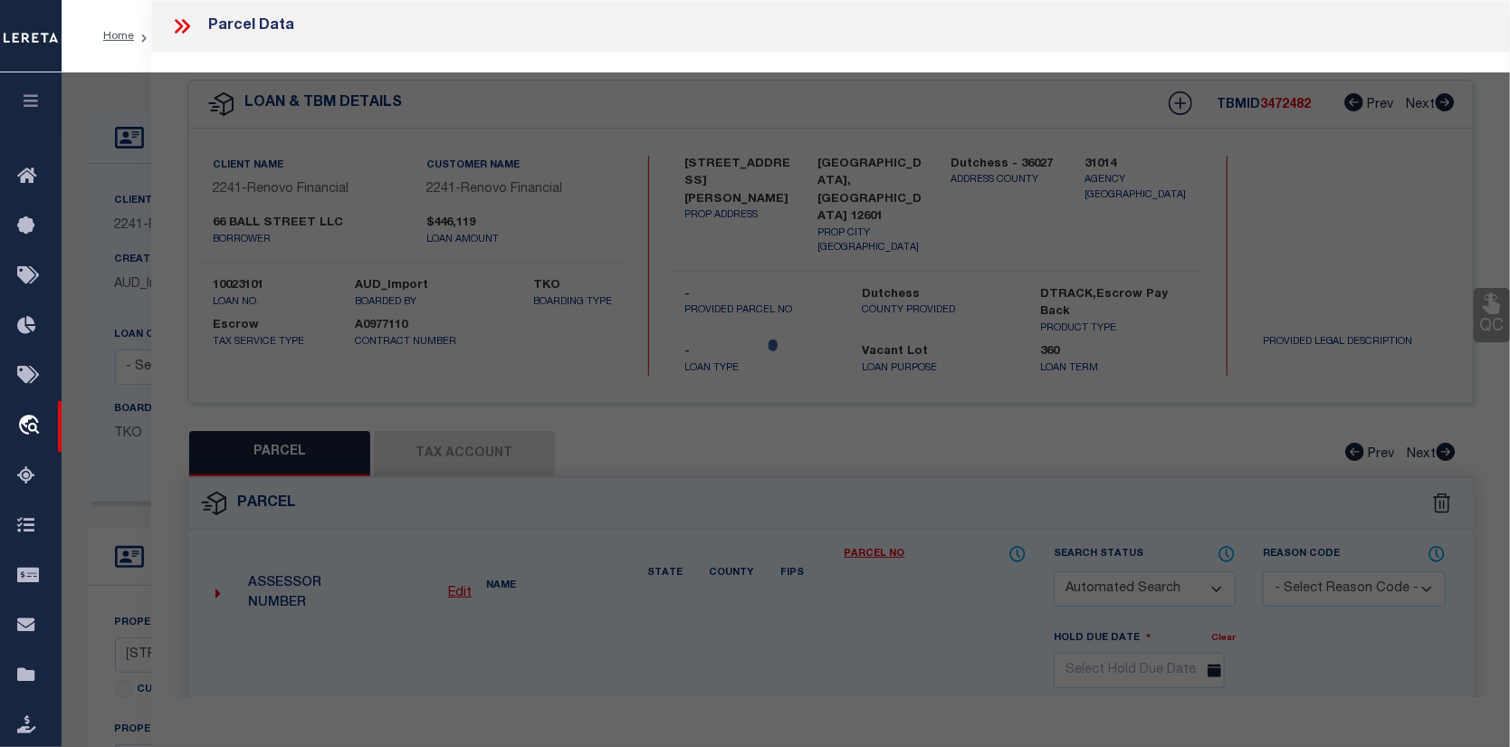
select select "CP"
type input "66 BALL STREET LLC"
select select "ATL"
select select "ADD"
type input "[STREET_ADDRESS][PERSON_NAME]"
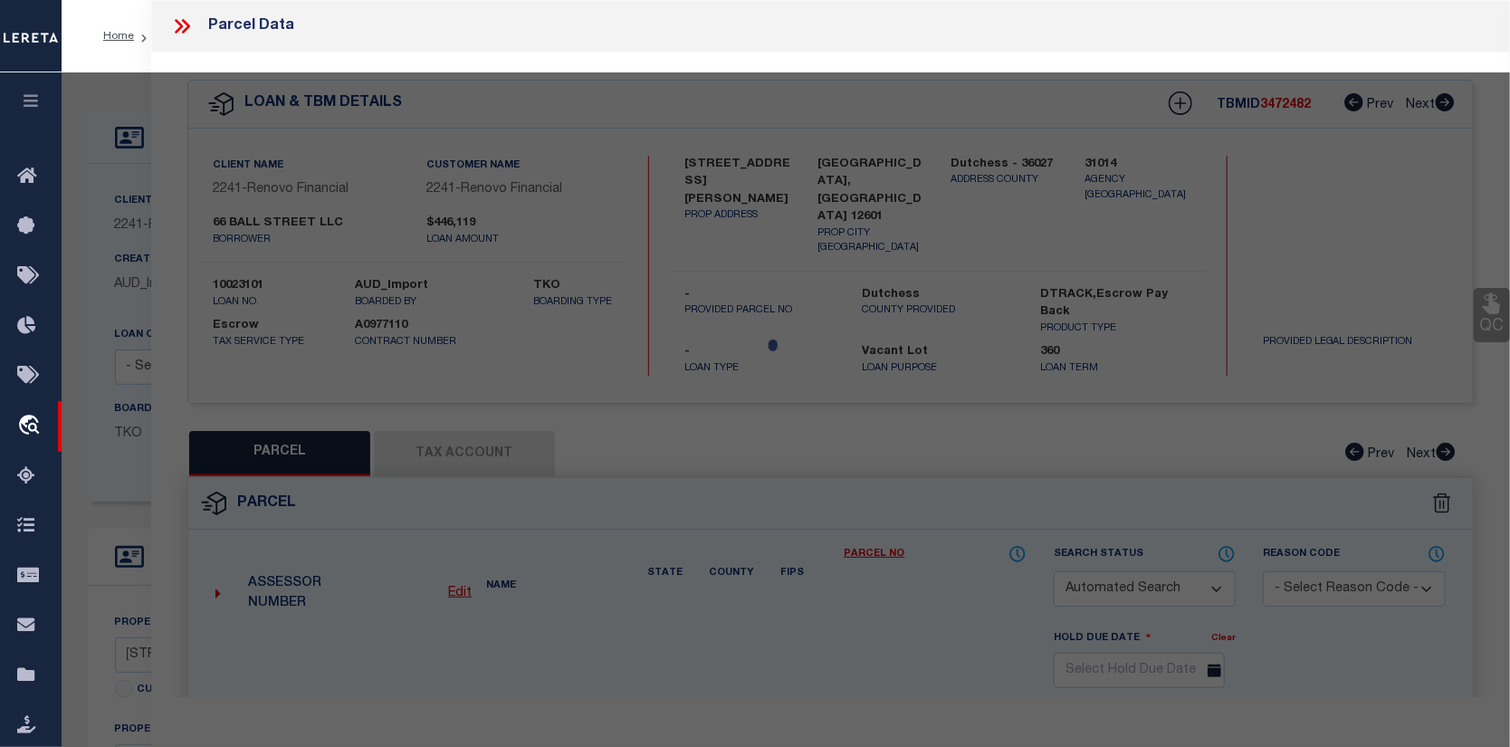
checkbox input "false"
type input "POUGHKEEPSIE, NY 12601"
type textarea "60 X 42 1785 0037 1681 0228"
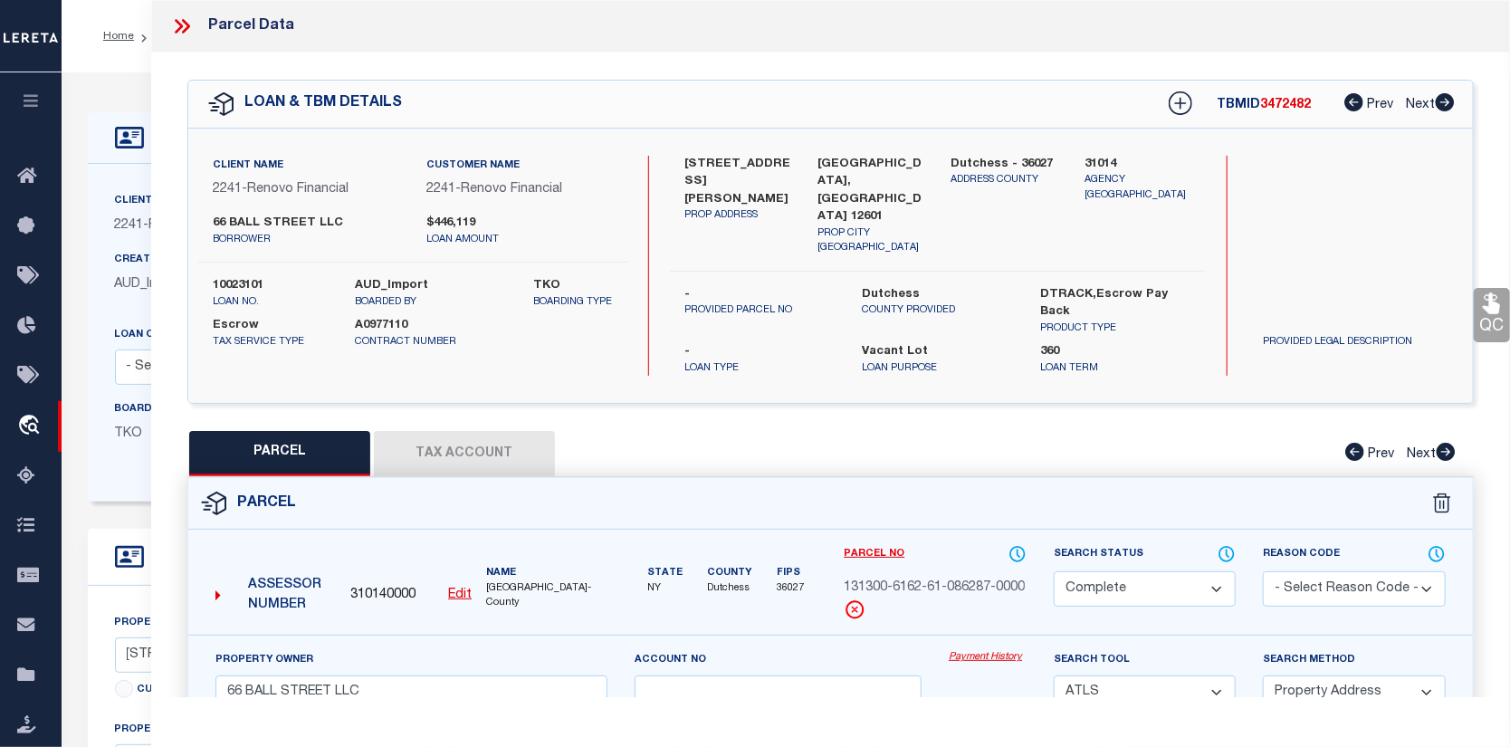
click at [981, 650] on link "Payment History" at bounding box center [988, 657] width 78 height 15
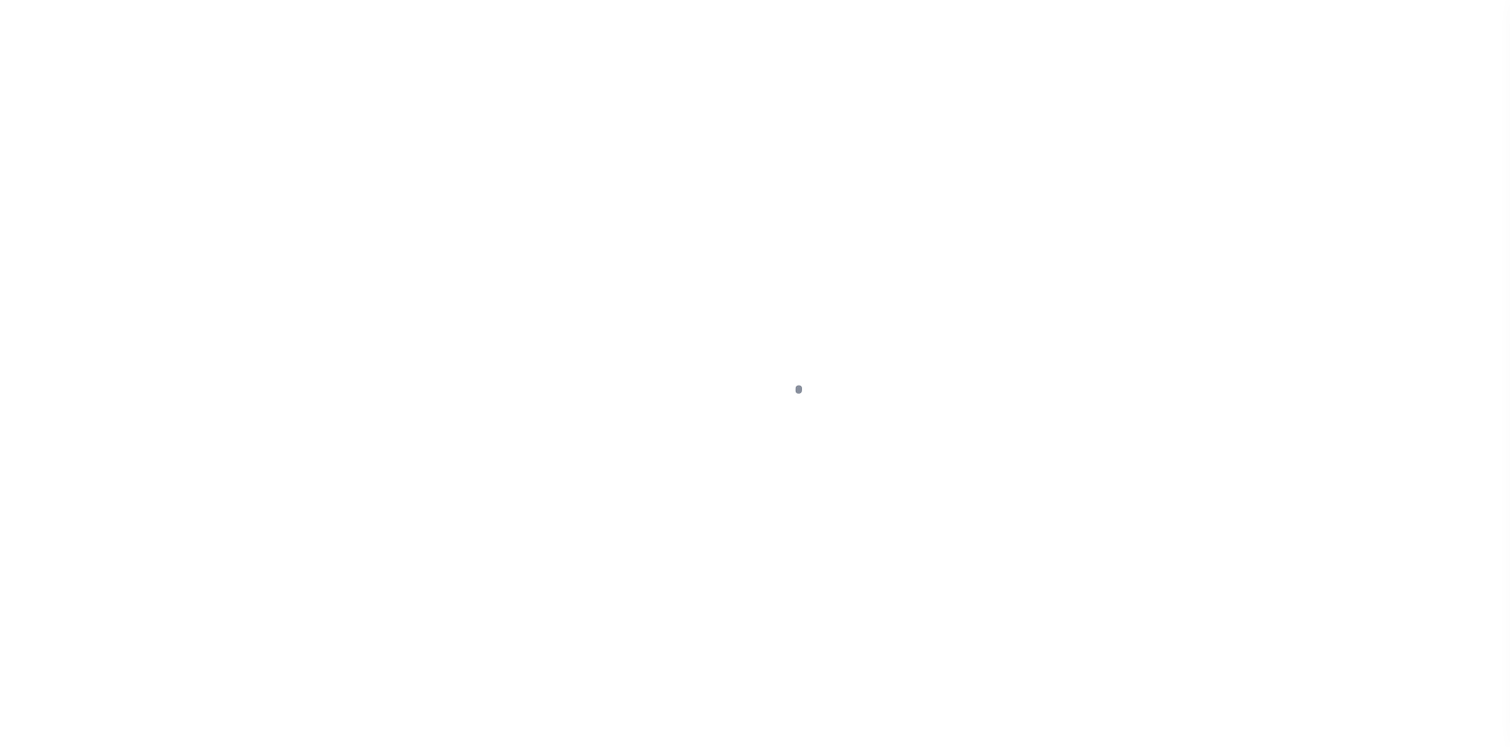
select select "25067"
select select "400"
select select "Escrow"
select select "4"
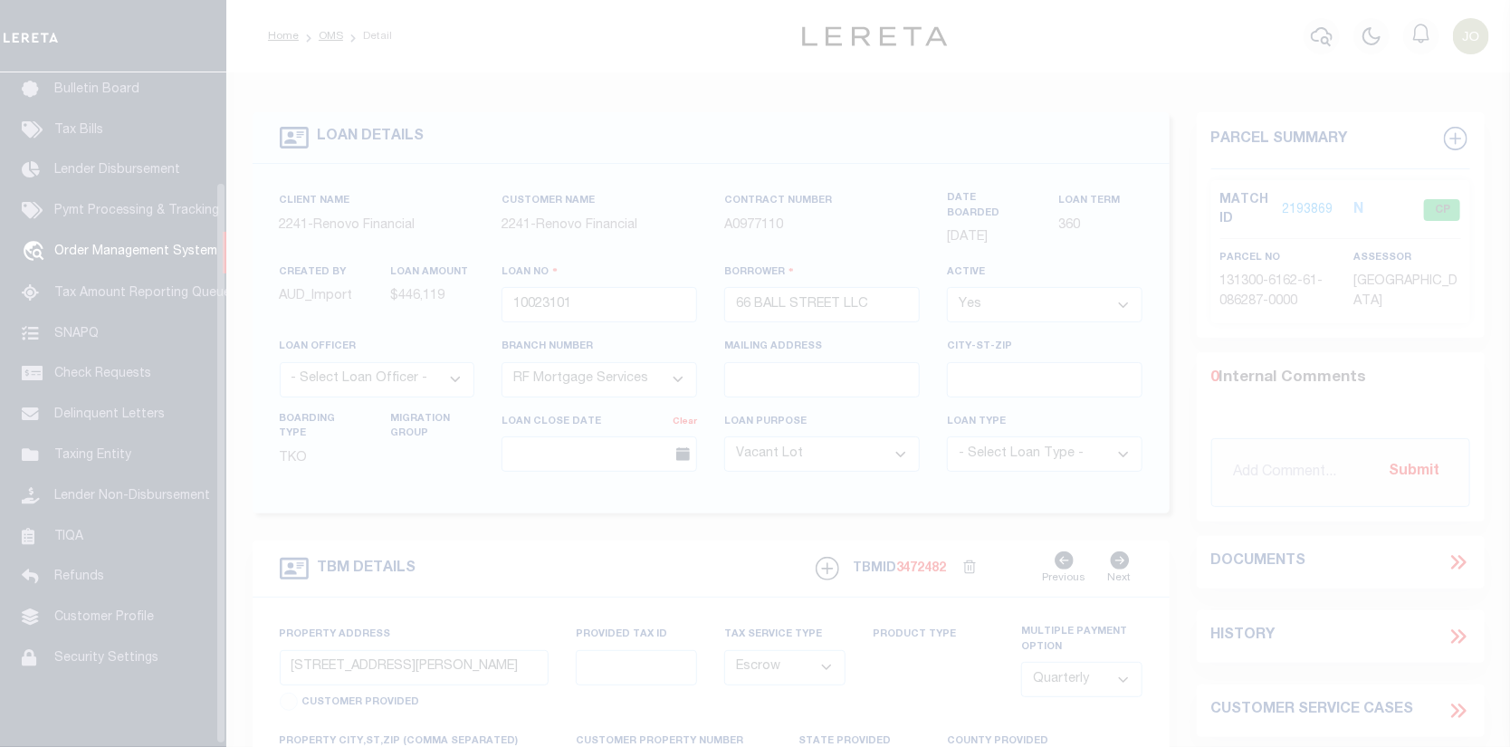
scroll to position [131, 0]
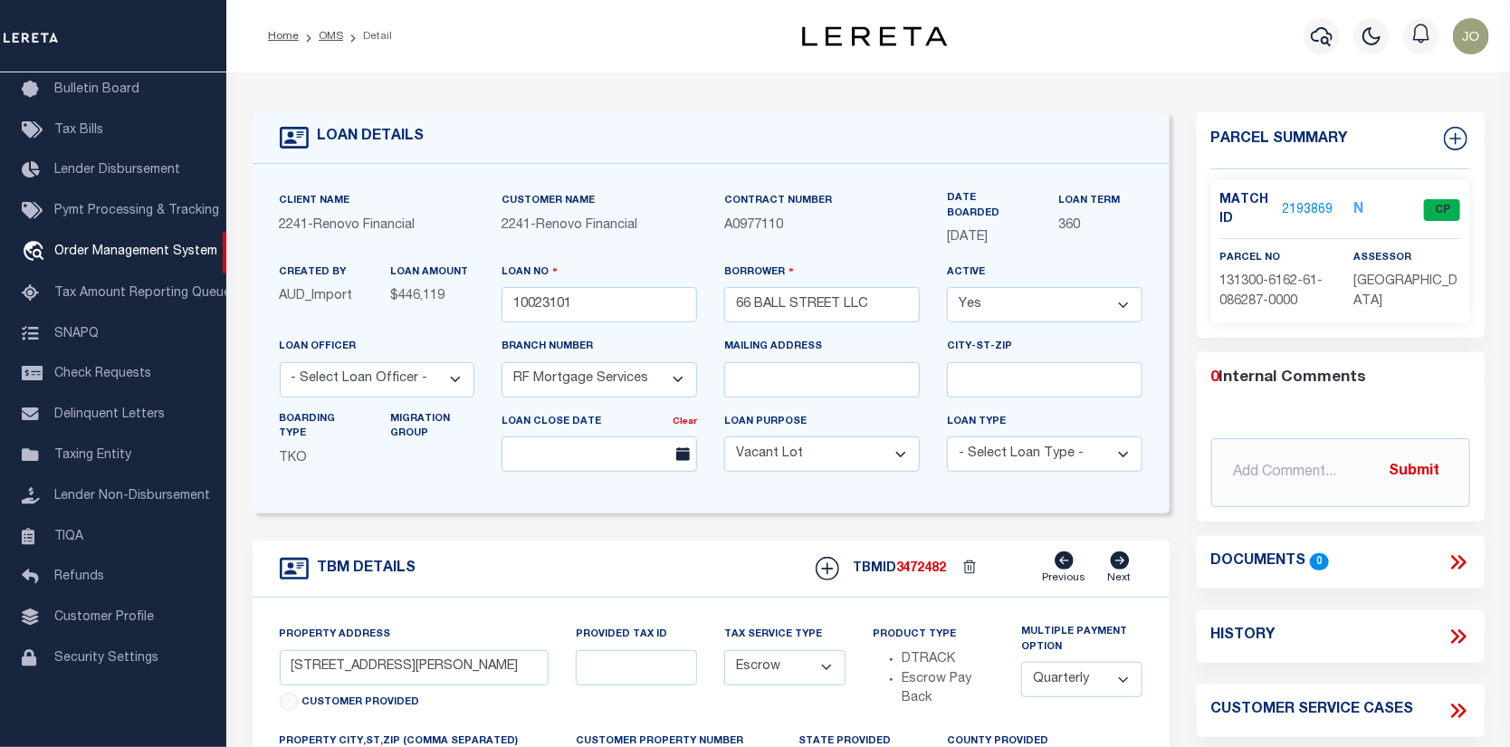
click at [1325, 203] on link "2193869" at bounding box center [1308, 210] width 51 height 19
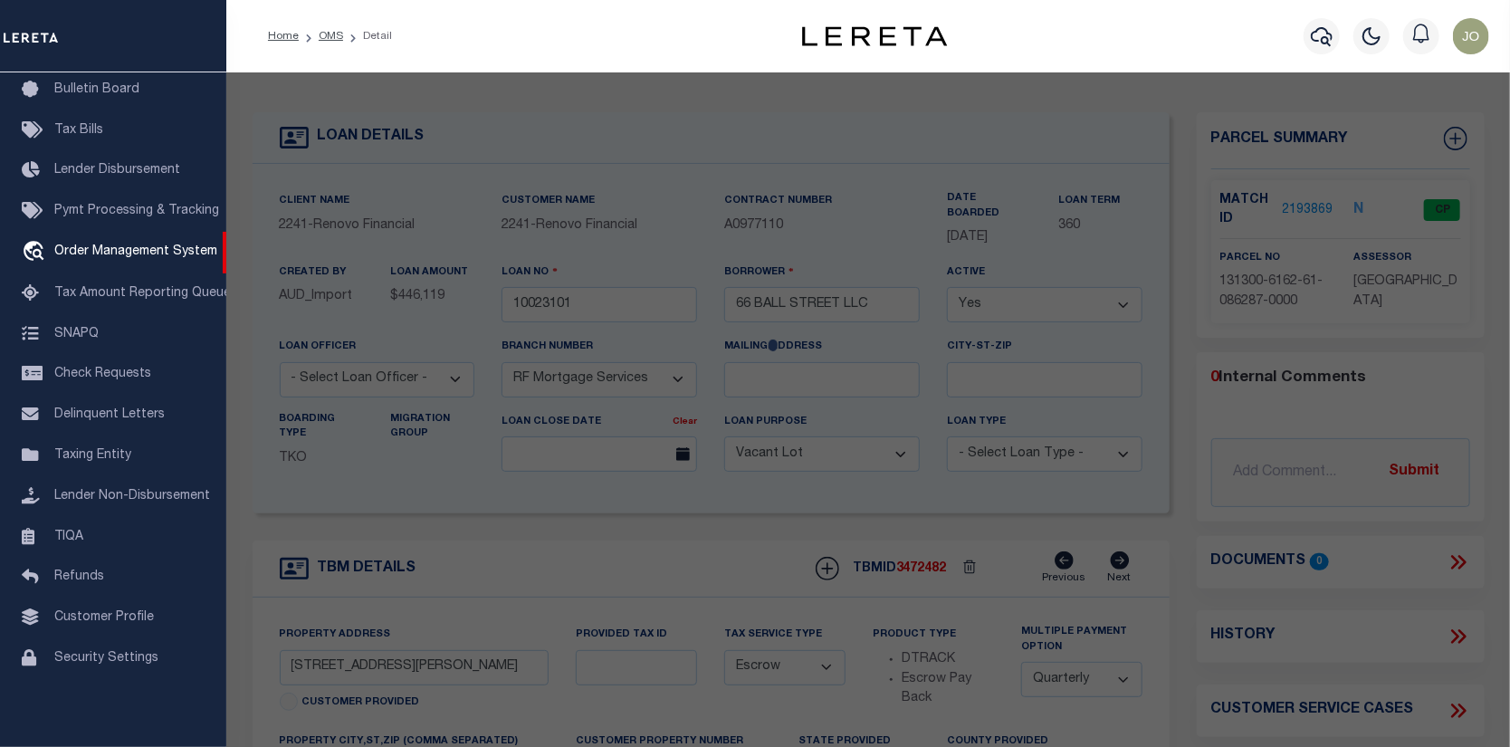
select select "AS"
select select
checkbox input "false"
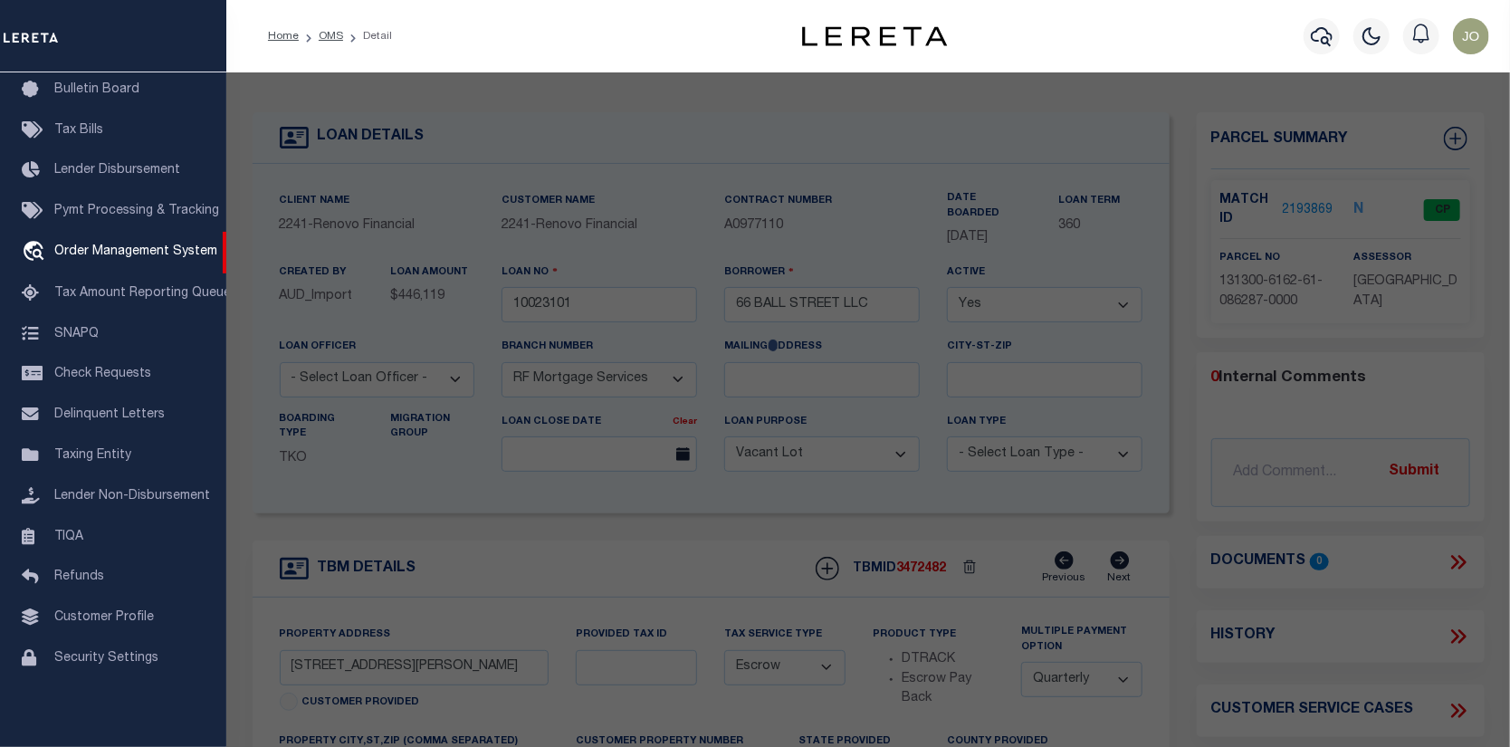
select select "CP"
type input "66 BALL STREET LLC"
select select "ATL"
select select "ADD"
type input "48 MARSHALL ST"
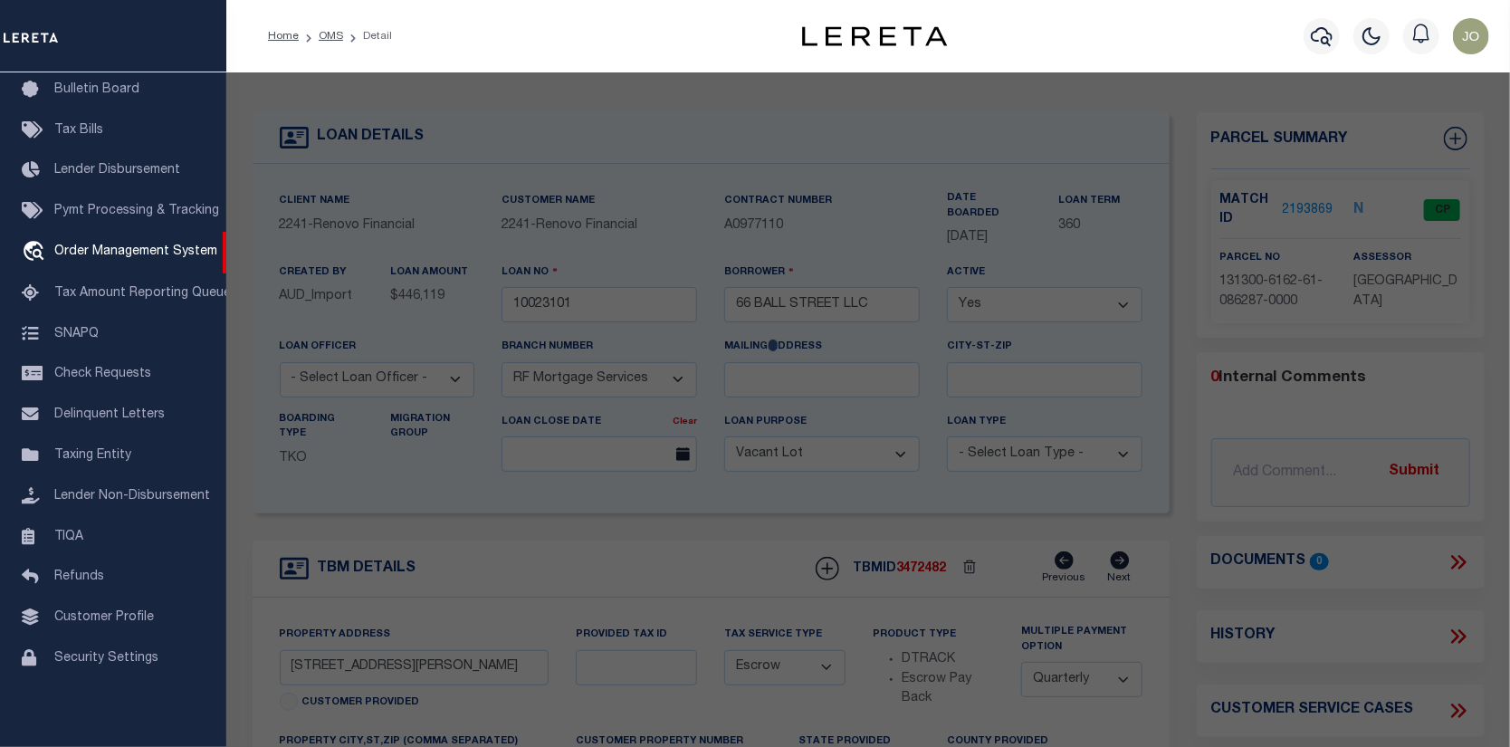
checkbox input "false"
type input "POUGHKEEPSIE, NY 12601"
type textarea "60 X 42 1785 0037 1681 0228"
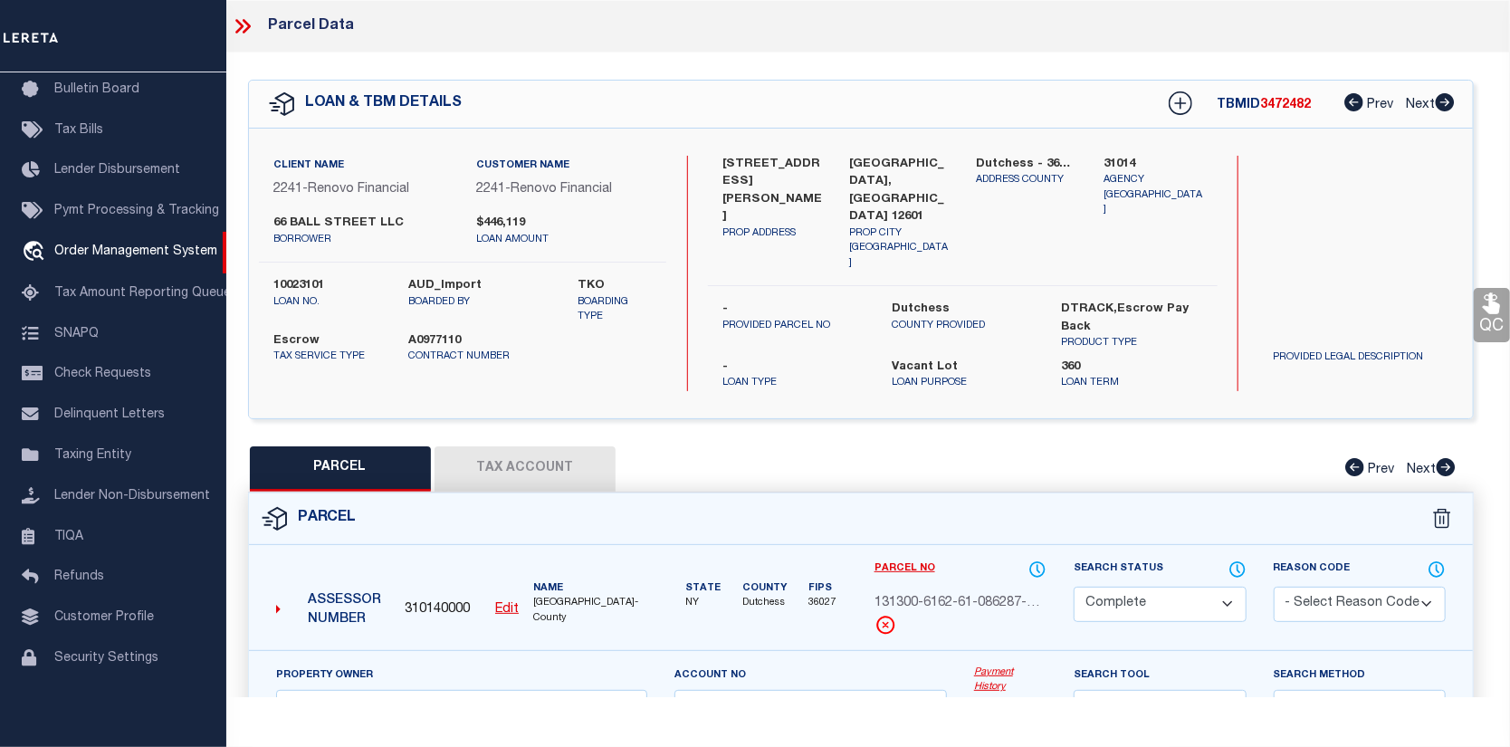
click at [535, 446] on button "Tax Account" at bounding box center [525, 468] width 181 height 45
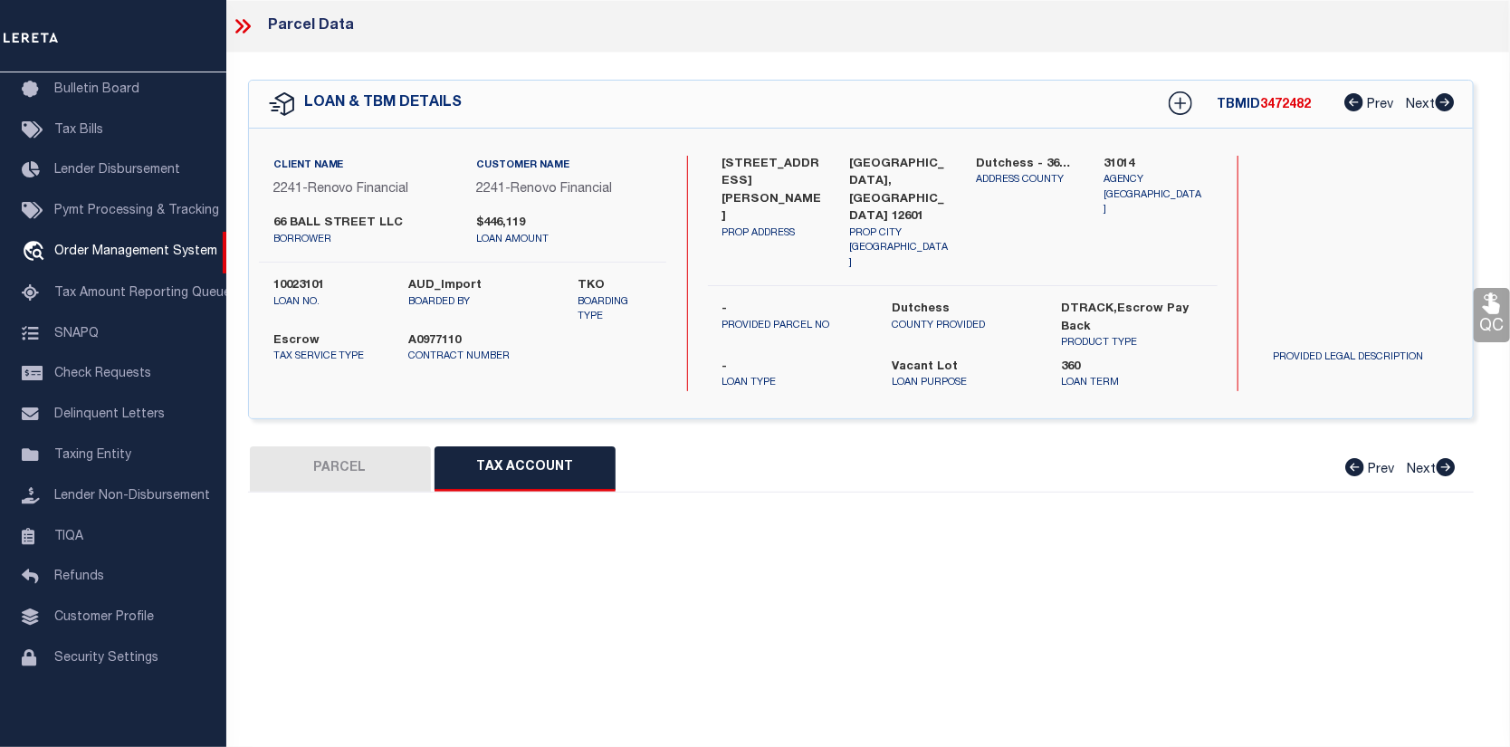
select select "100"
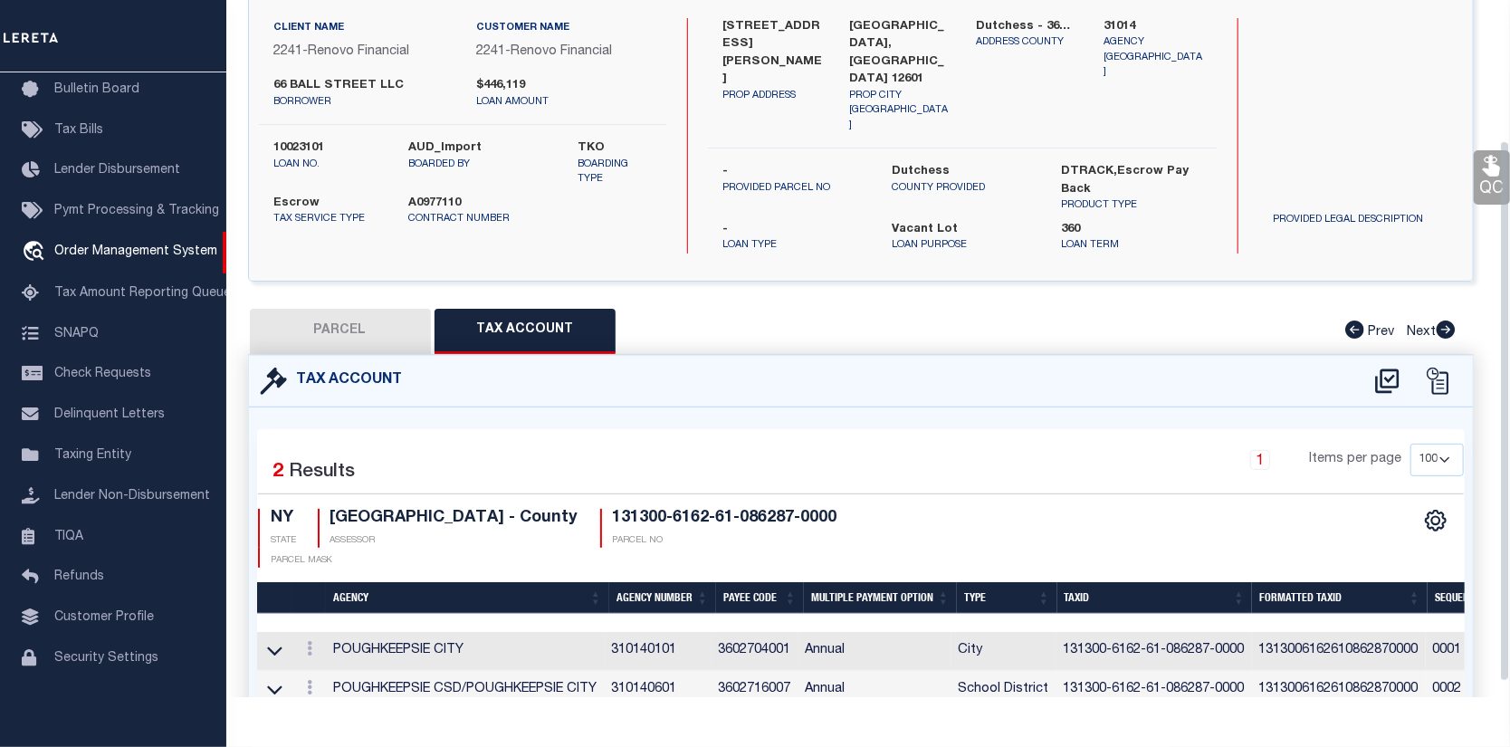
scroll to position [181, 0]
